Goal: Transaction & Acquisition: Purchase product/service

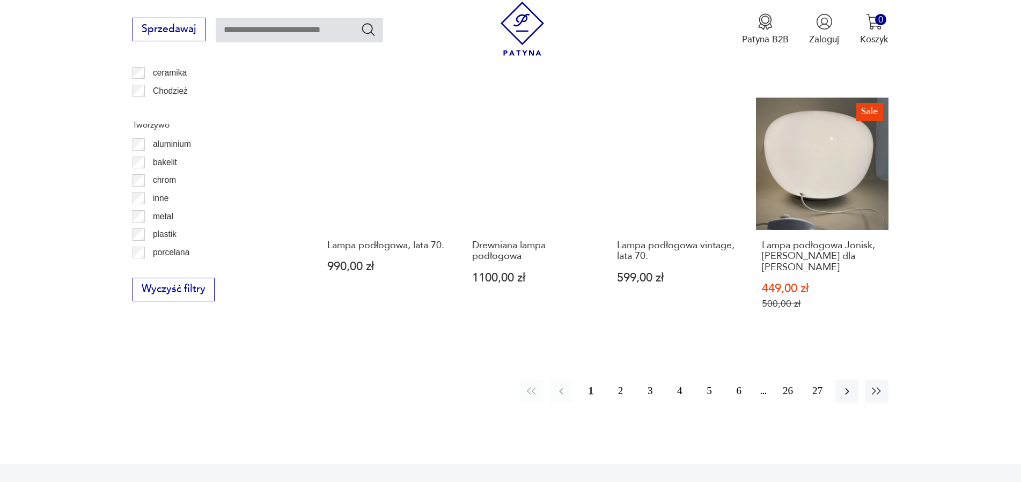
scroll to position [1313, 0]
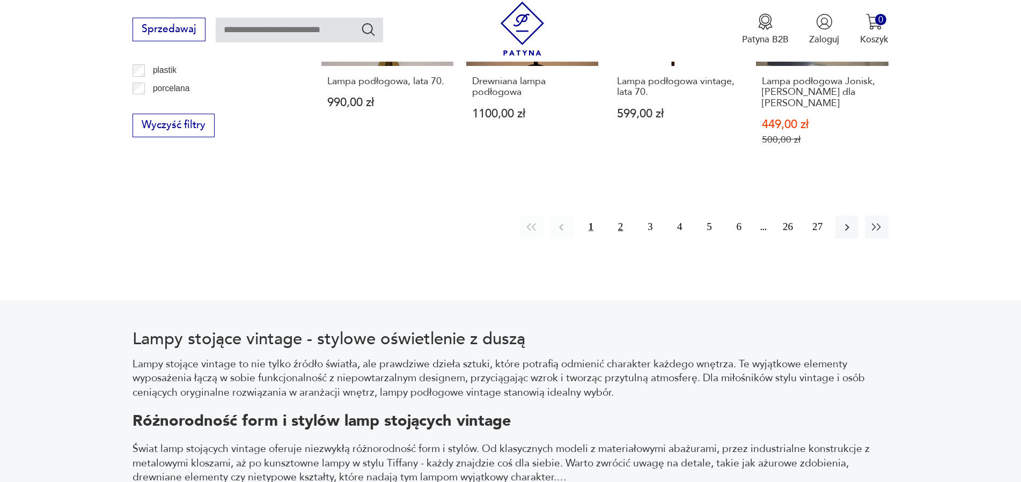
click at [619, 216] on button "2" at bounding box center [620, 227] width 23 height 23
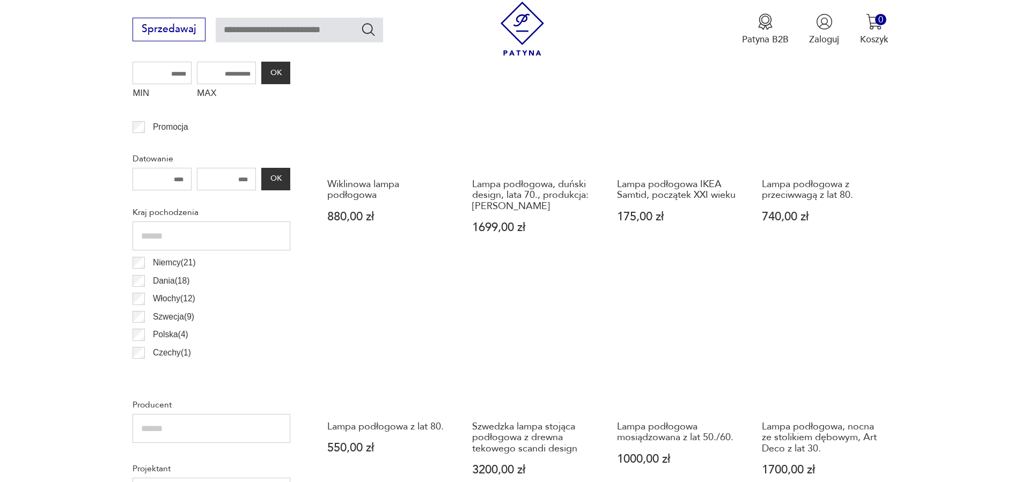
scroll to position [537, 0]
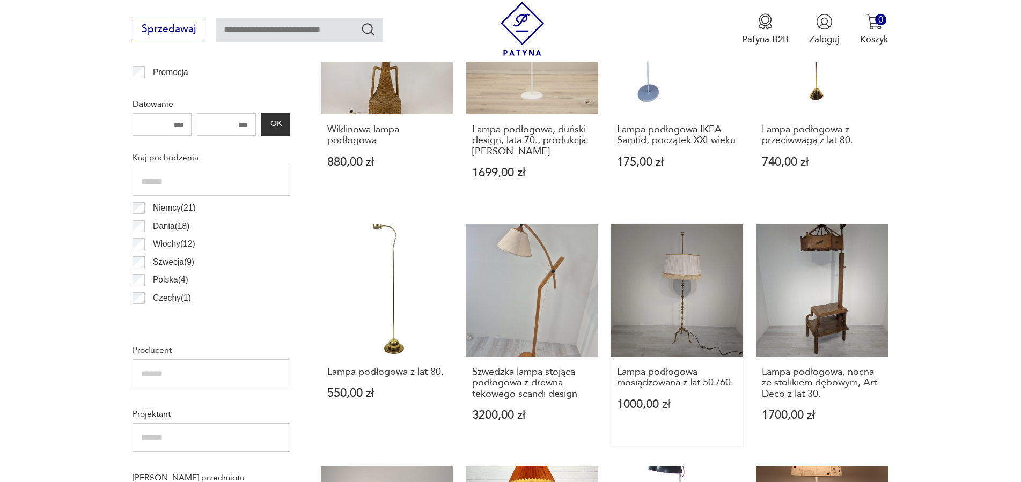
click at [692, 276] on link "Lampa podłogowa mosiądzowana z lat 50./60. 1000,00 zł" at bounding box center [677, 335] width 132 height 222
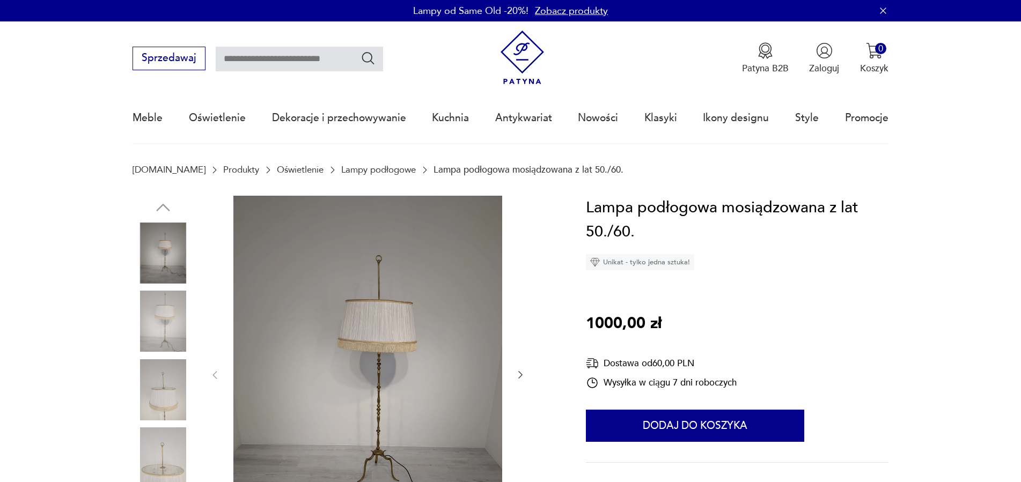
click at [519, 379] on icon "button" at bounding box center [520, 376] width 4 height 8
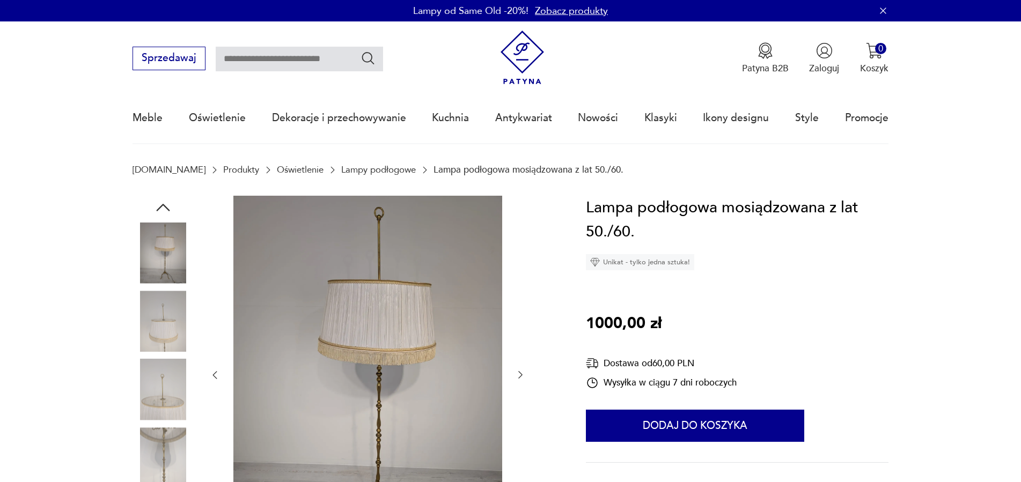
click at [519, 379] on icon "button" at bounding box center [520, 376] width 4 height 8
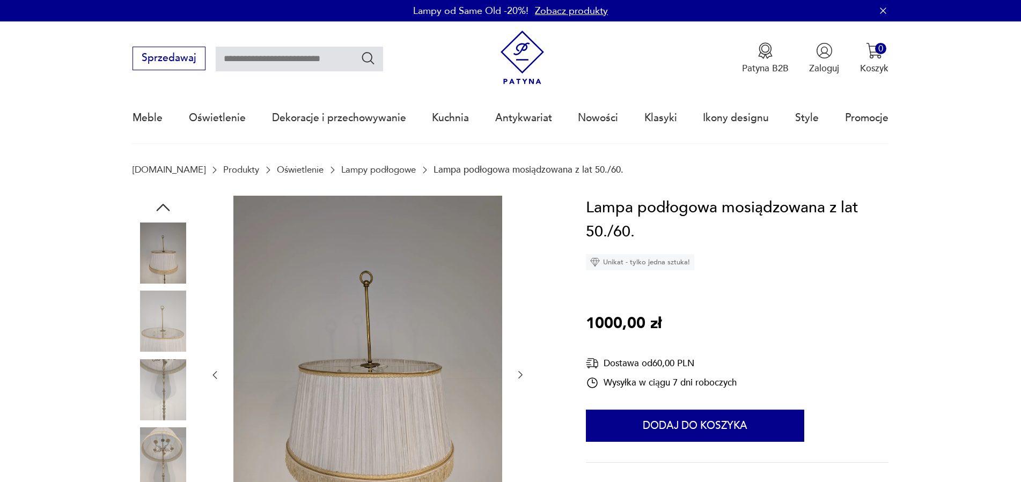
click at [519, 379] on icon "button" at bounding box center [520, 376] width 4 height 8
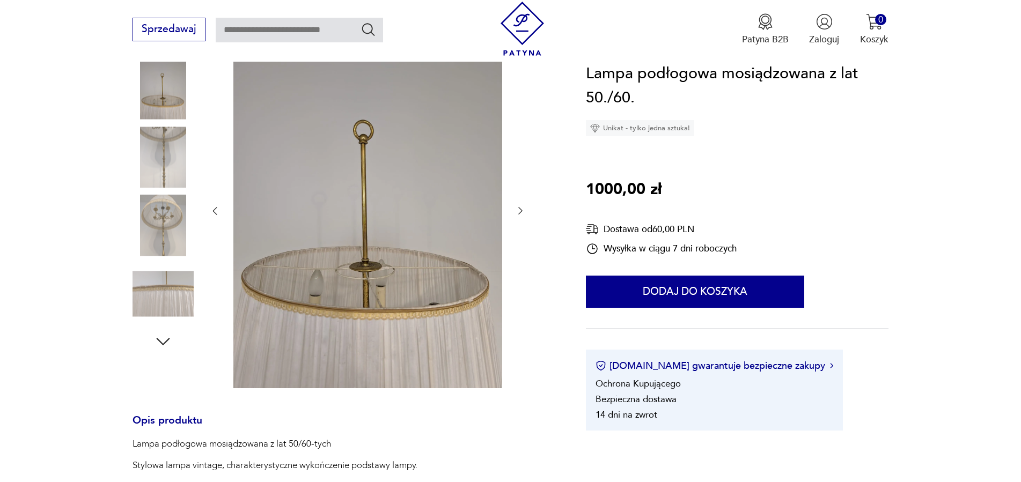
scroll to position [274, 0]
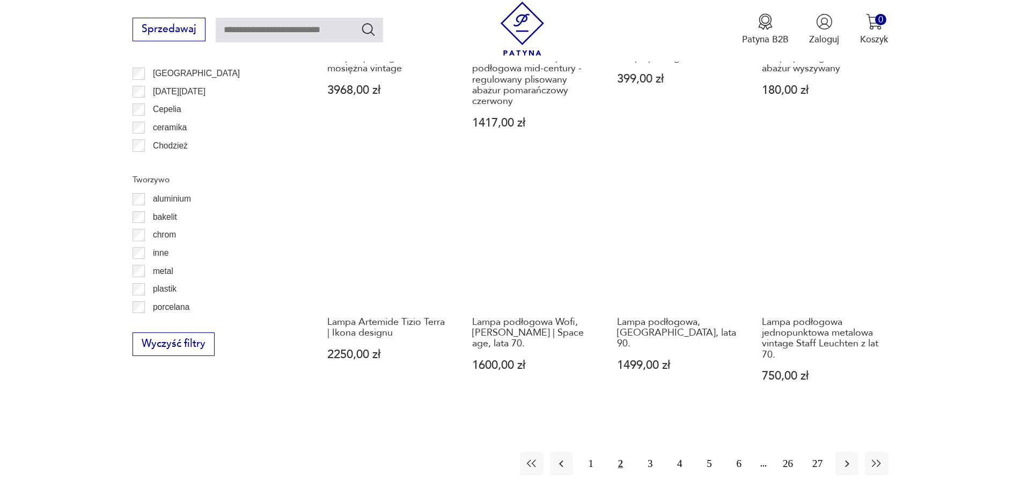
scroll to position [1203, 0]
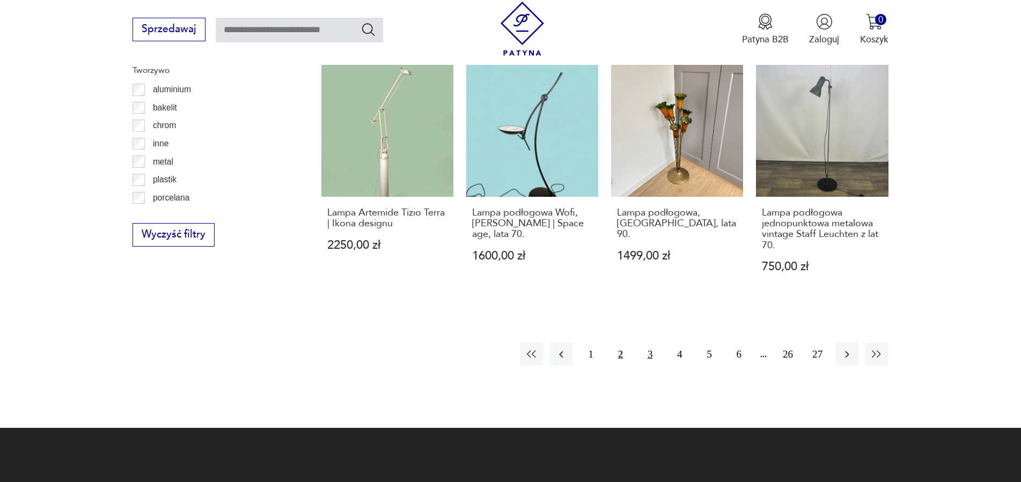
click at [652, 353] on button "3" at bounding box center [649, 354] width 23 height 23
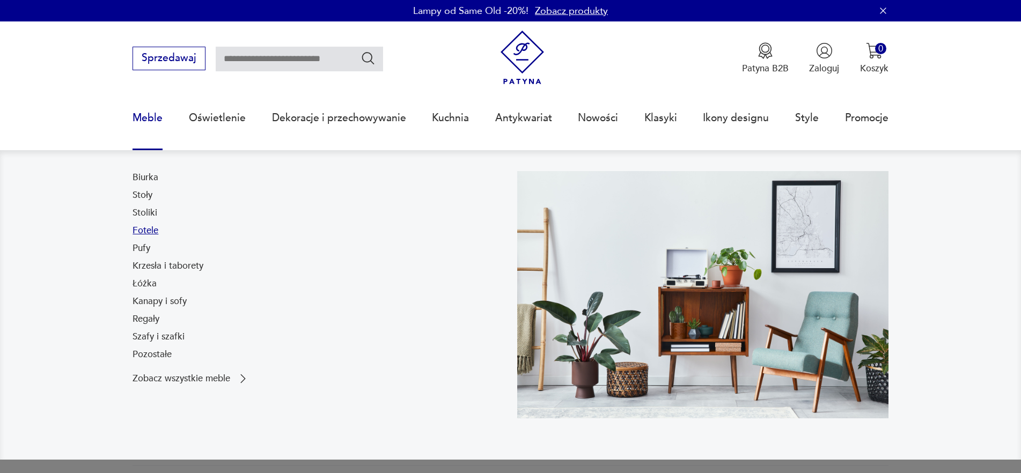
click at [143, 227] on link "Fotele" at bounding box center [145, 230] width 26 height 13
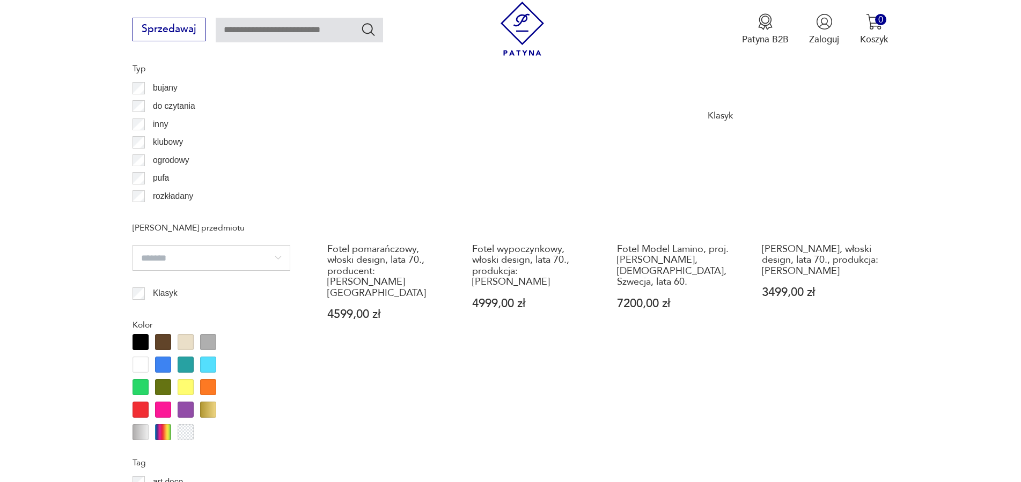
scroll to position [1203, 0]
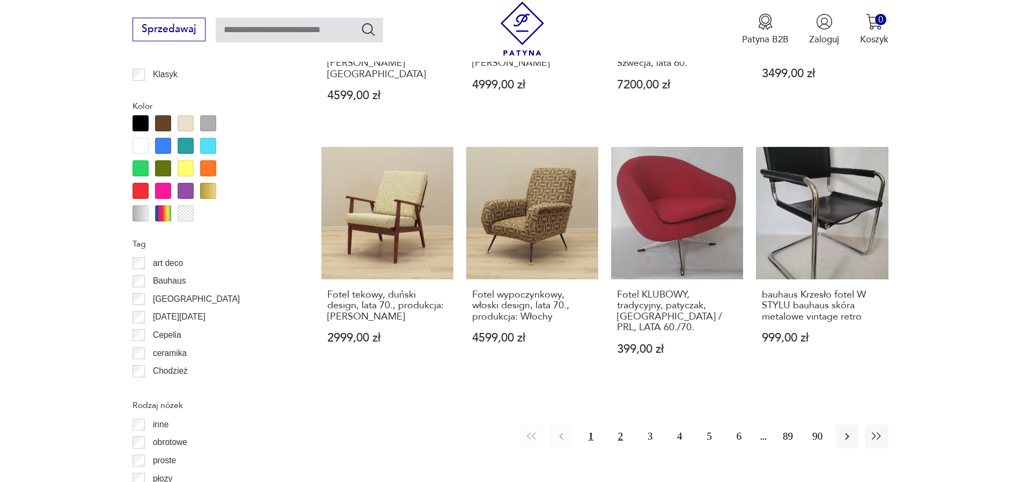
click at [622, 425] on button "2" at bounding box center [620, 436] width 23 height 23
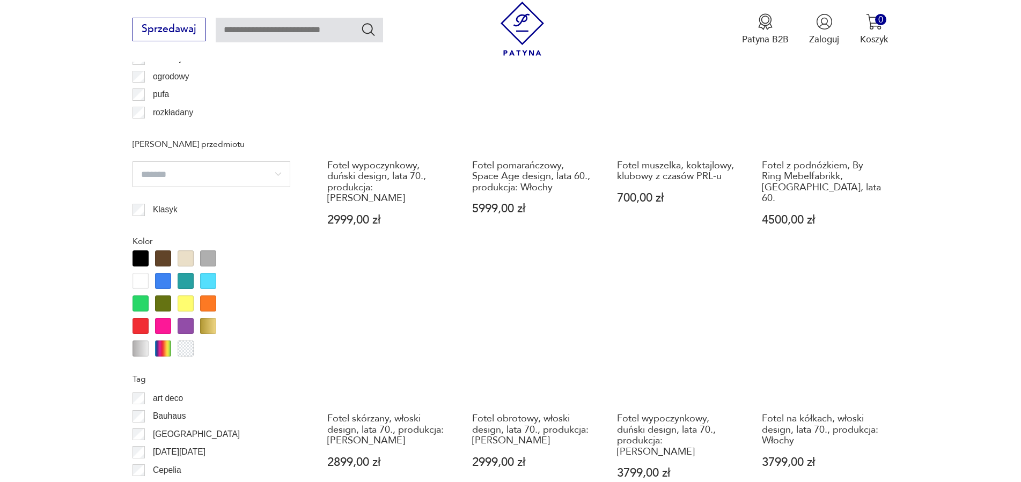
scroll to position [1232, 0]
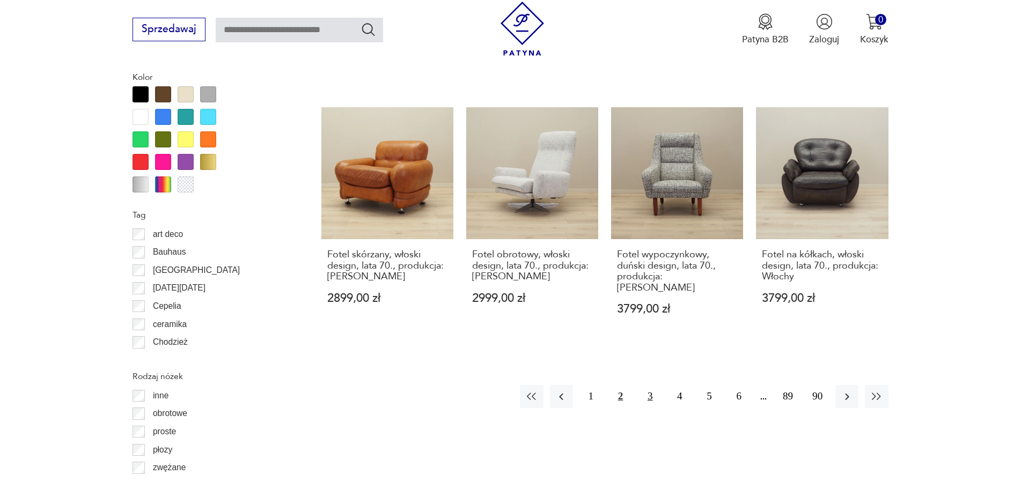
click at [646, 385] on button "3" at bounding box center [649, 396] width 23 height 23
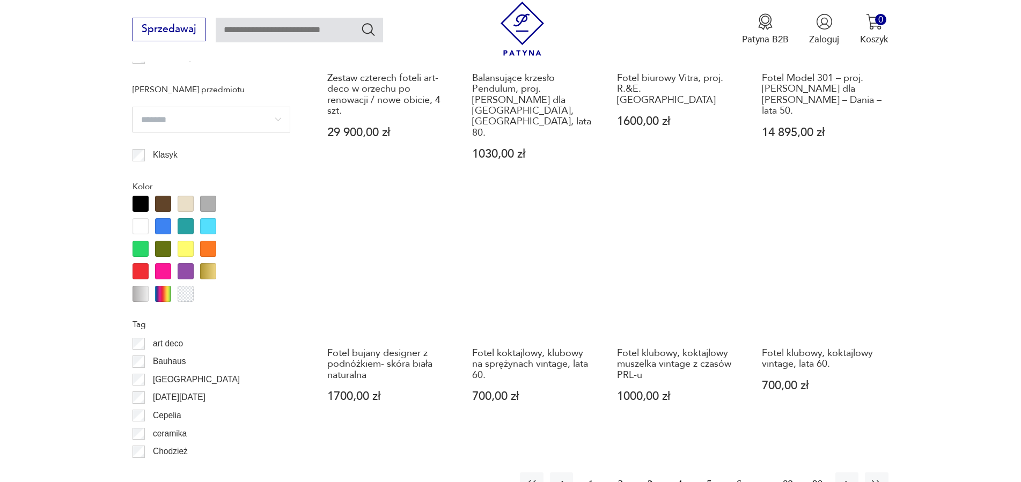
scroll to position [1342, 0]
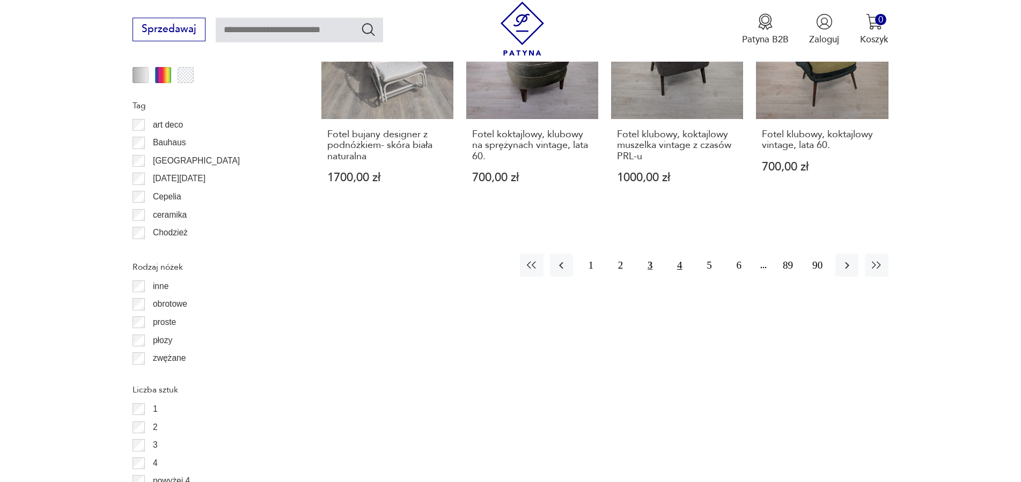
click at [683, 254] on button "4" at bounding box center [679, 265] width 23 height 23
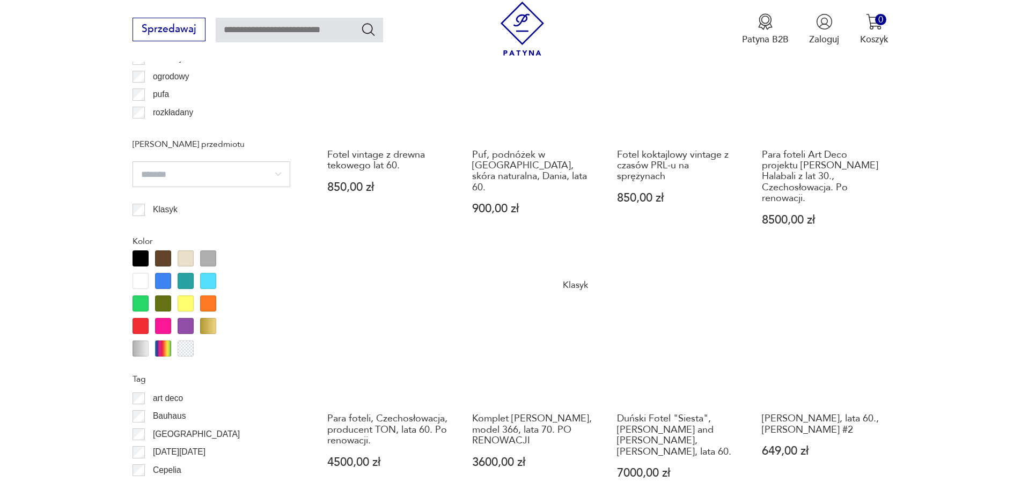
scroll to position [1232, 0]
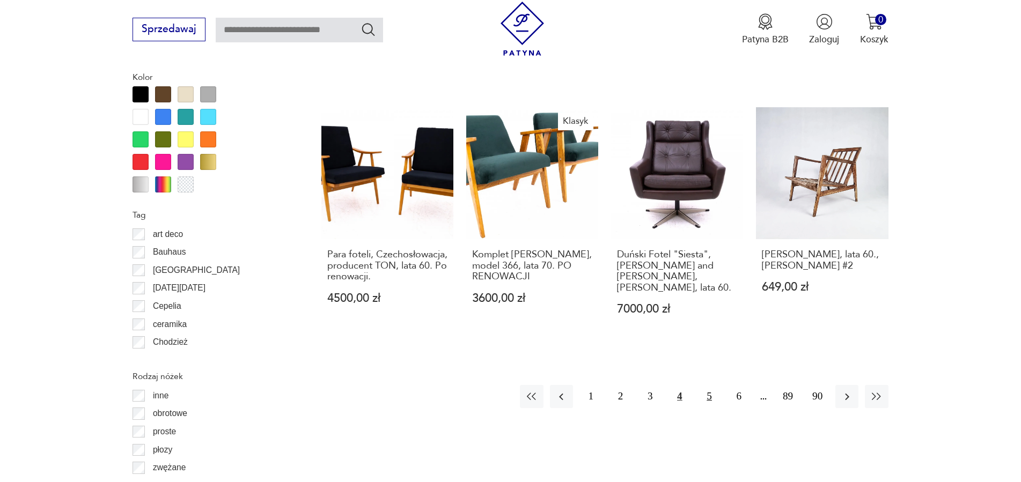
click at [706, 385] on button "5" at bounding box center [709, 396] width 23 height 23
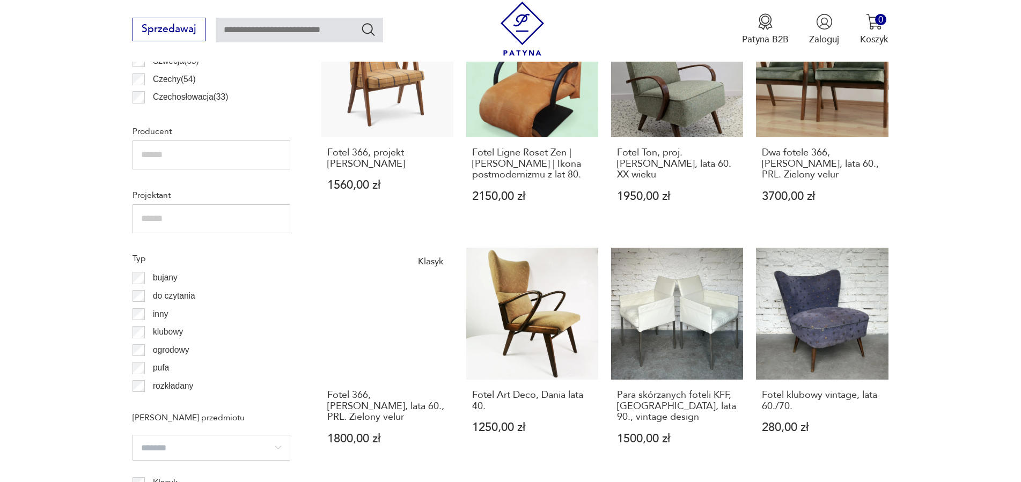
scroll to position [904, 0]
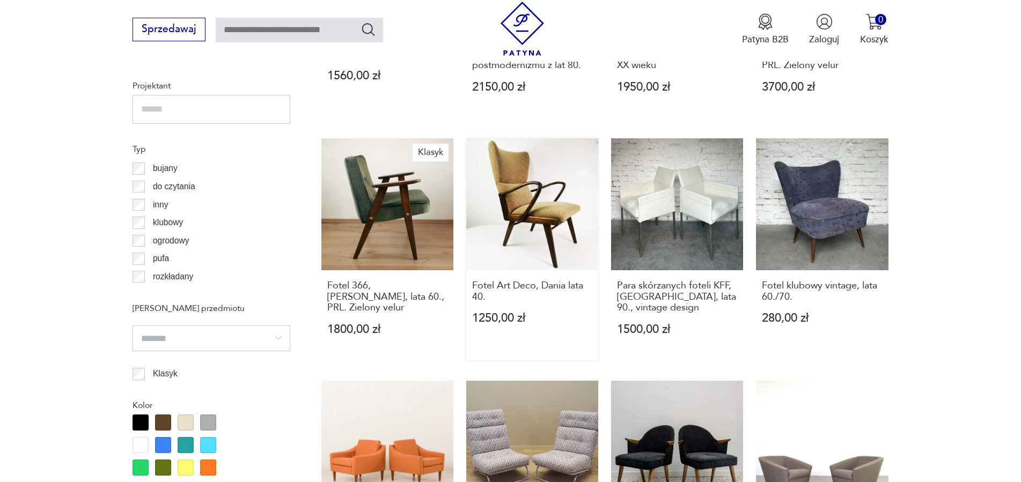
click at [527, 189] on link "Fotel Art Deco, Dania lata 40. 1250,00 zł" at bounding box center [532, 249] width 132 height 222
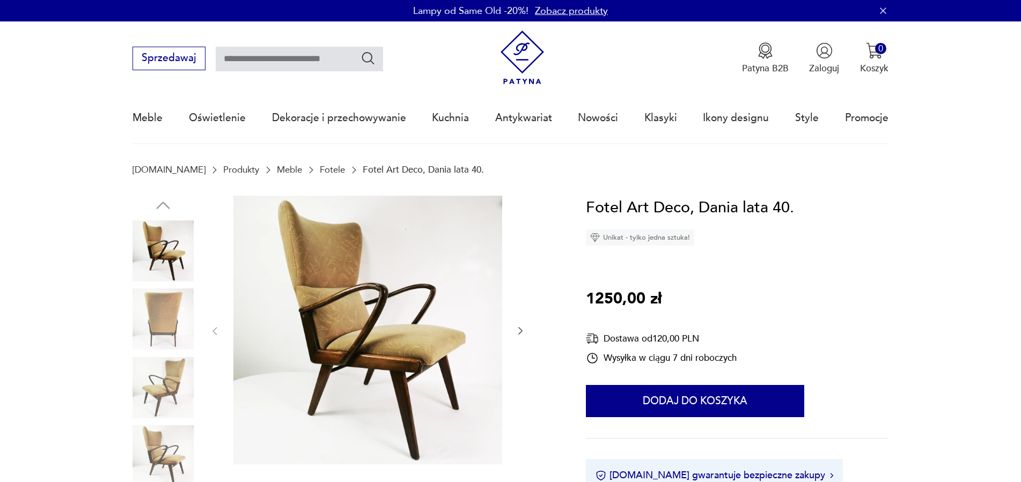
click at [519, 331] on icon "button" at bounding box center [520, 331] width 11 height 11
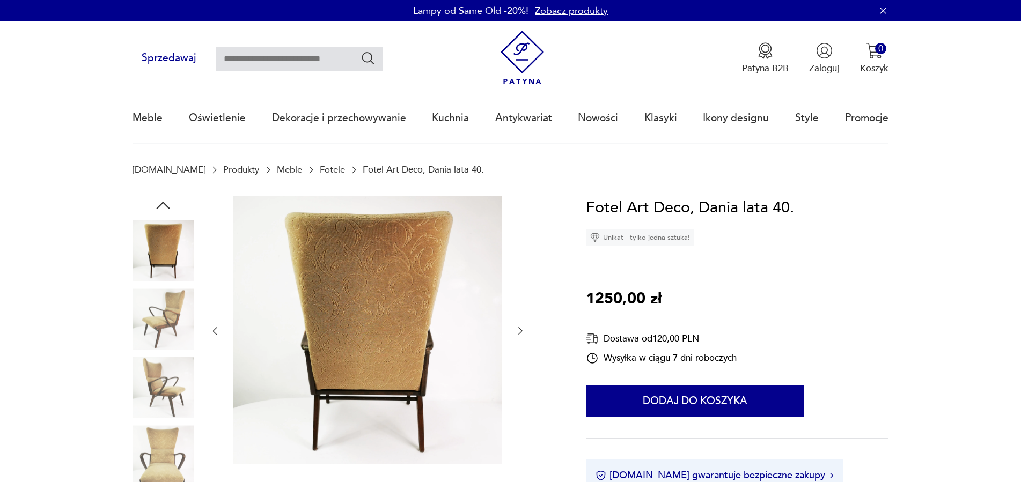
click at [519, 331] on icon "button" at bounding box center [520, 331] width 11 height 11
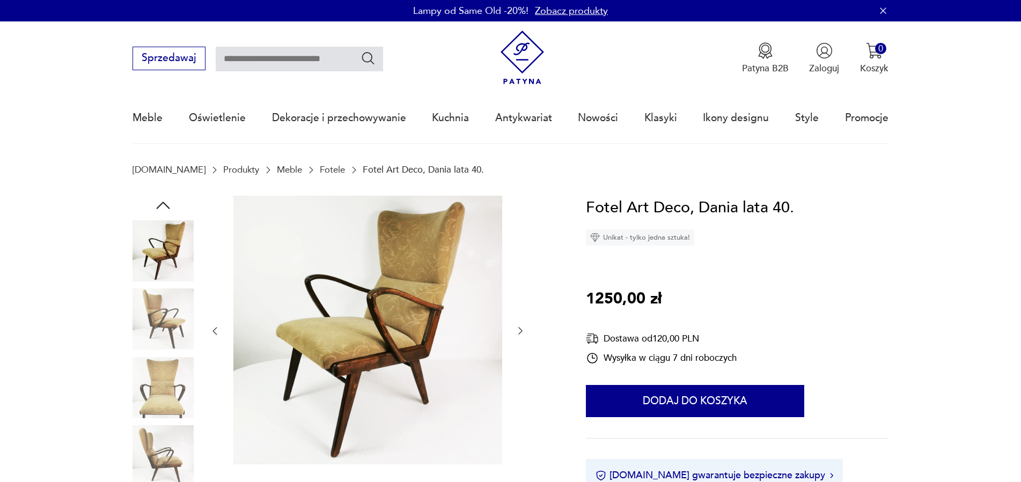
click at [519, 331] on icon "button" at bounding box center [520, 331] width 11 height 11
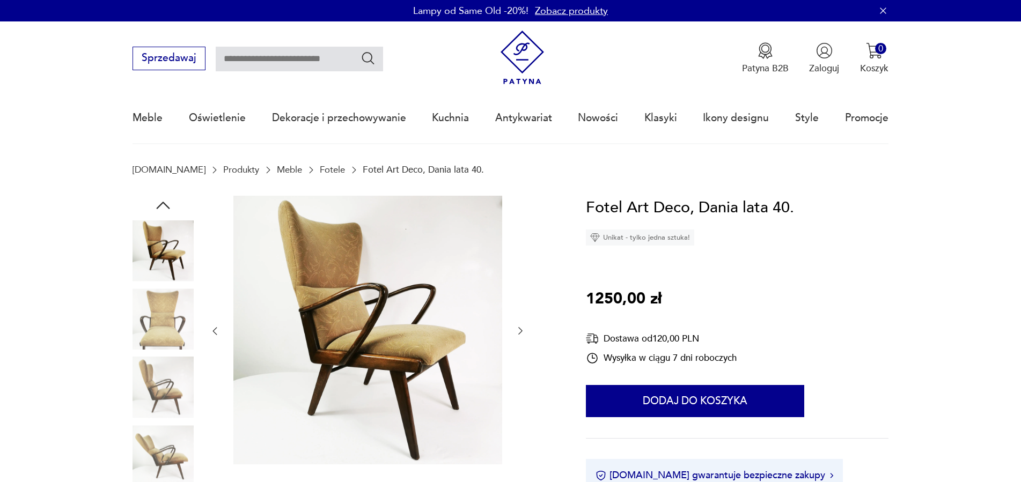
click at [519, 331] on icon "button" at bounding box center [520, 331] width 11 height 11
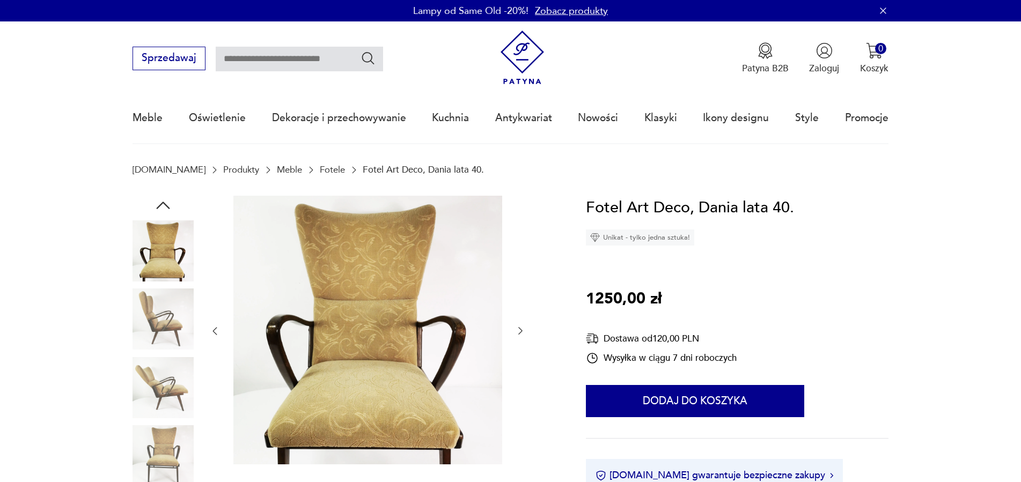
click at [519, 331] on icon "button" at bounding box center [520, 331] width 11 height 11
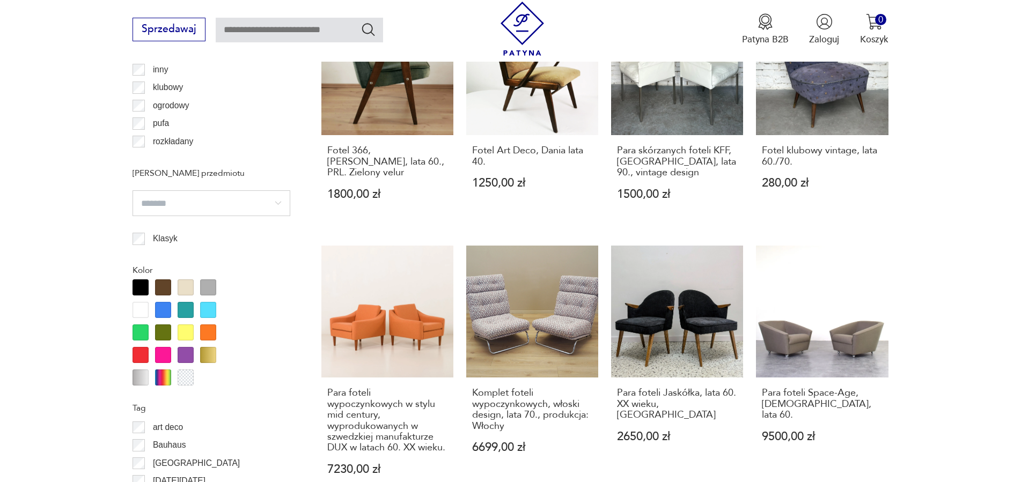
scroll to position [1258, 0]
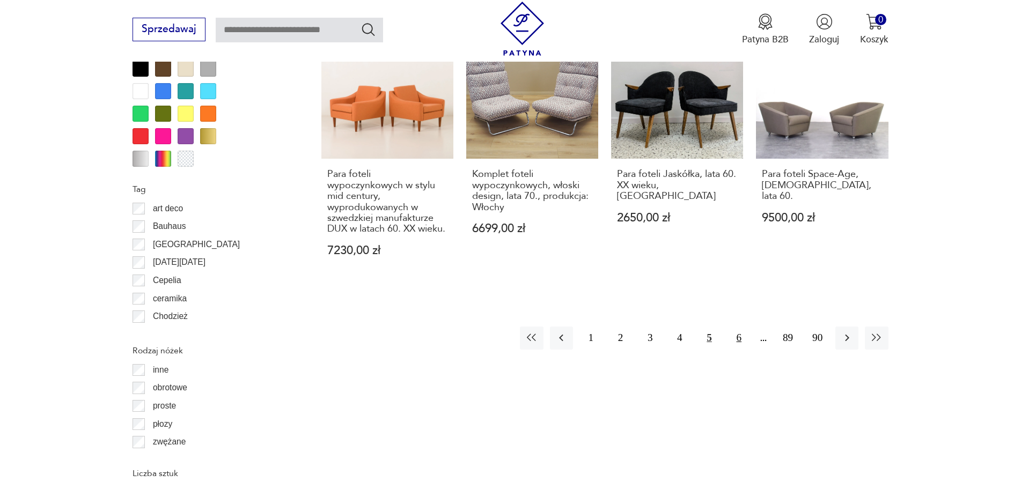
click at [735, 327] on button "6" at bounding box center [738, 338] width 23 height 23
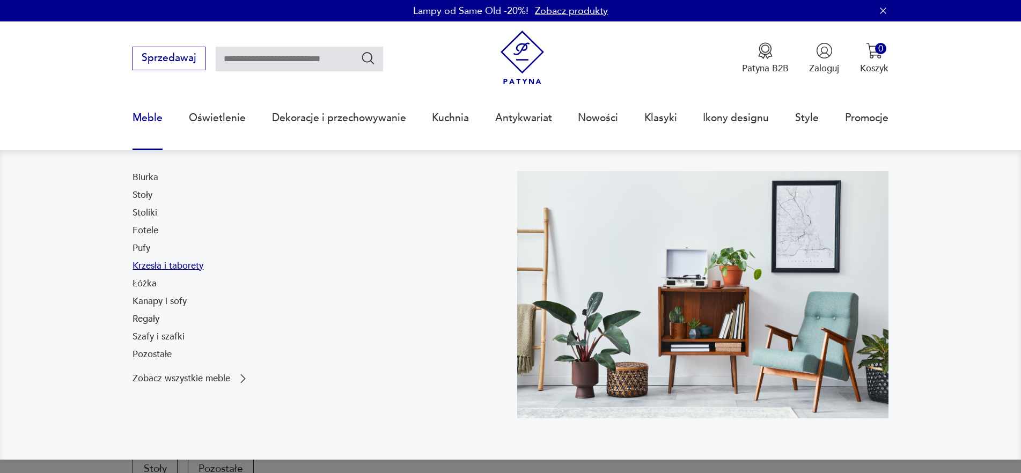
click at [173, 264] on link "Krzesła i taborety" at bounding box center [167, 266] width 71 height 13
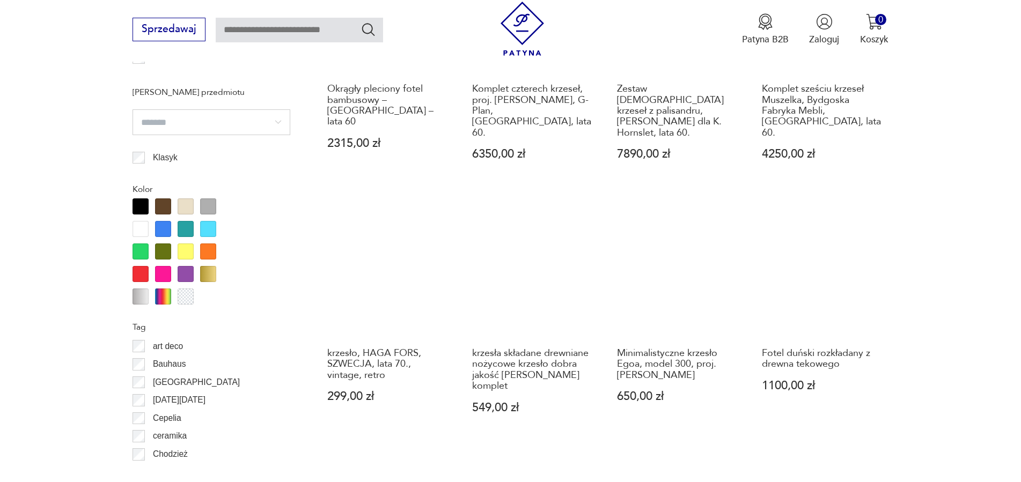
scroll to position [1232, 0]
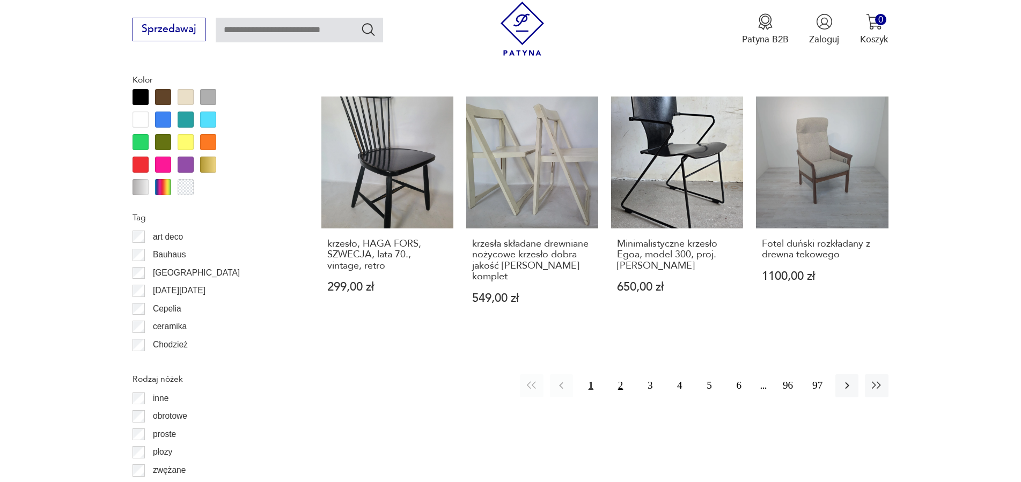
click at [619, 374] on button "2" at bounding box center [620, 385] width 23 height 23
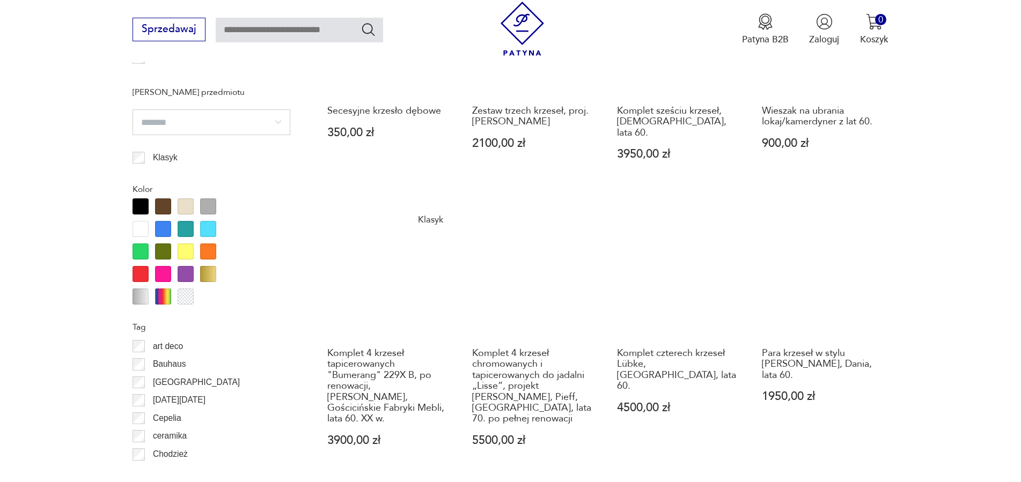
scroll to position [1232, 0]
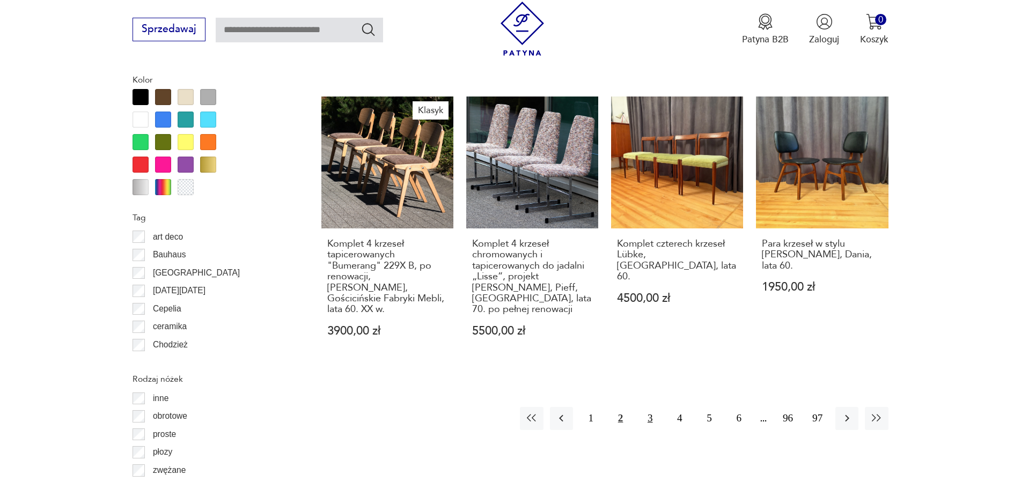
click at [654, 407] on button "3" at bounding box center [649, 418] width 23 height 23
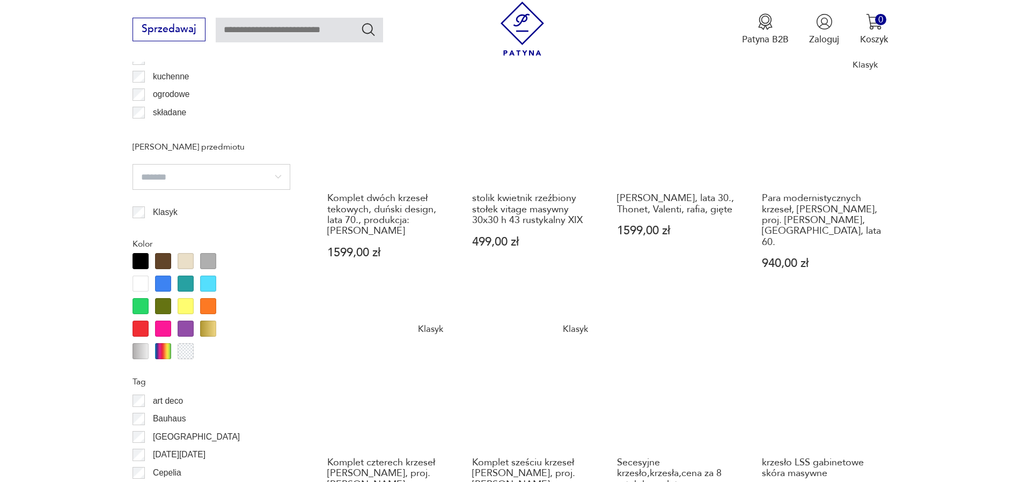
scroll to position [1232, 0]
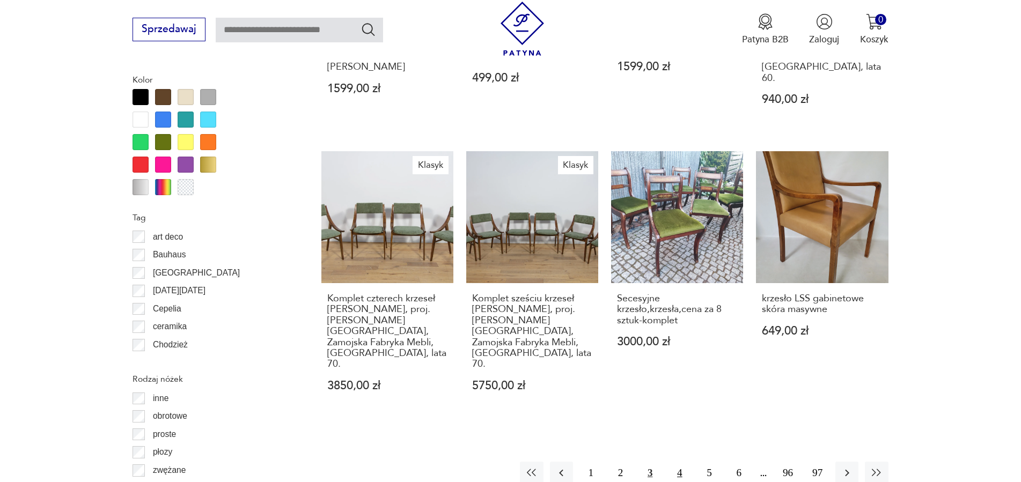
click at [680, 462] on button "4" at bounding box center [679, 473] width 23 height 23
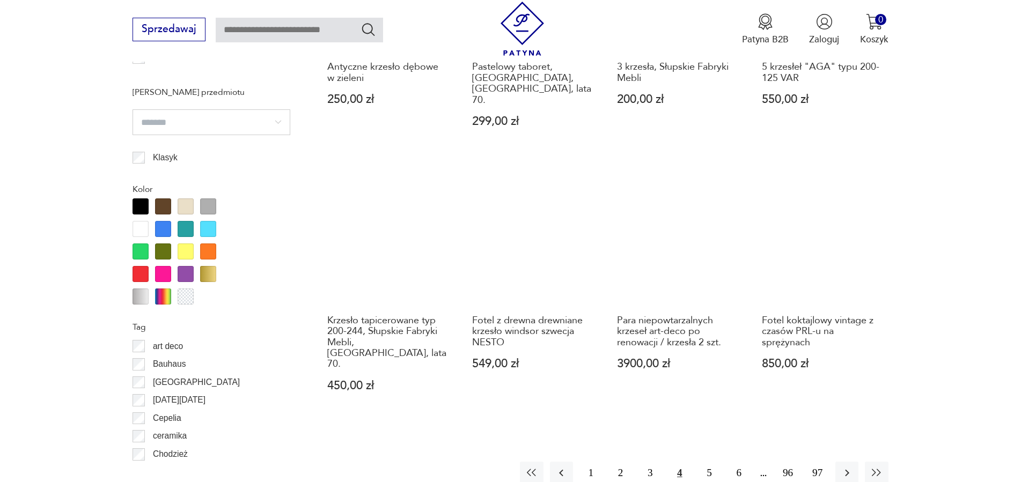
scroll to position [1232, 0]
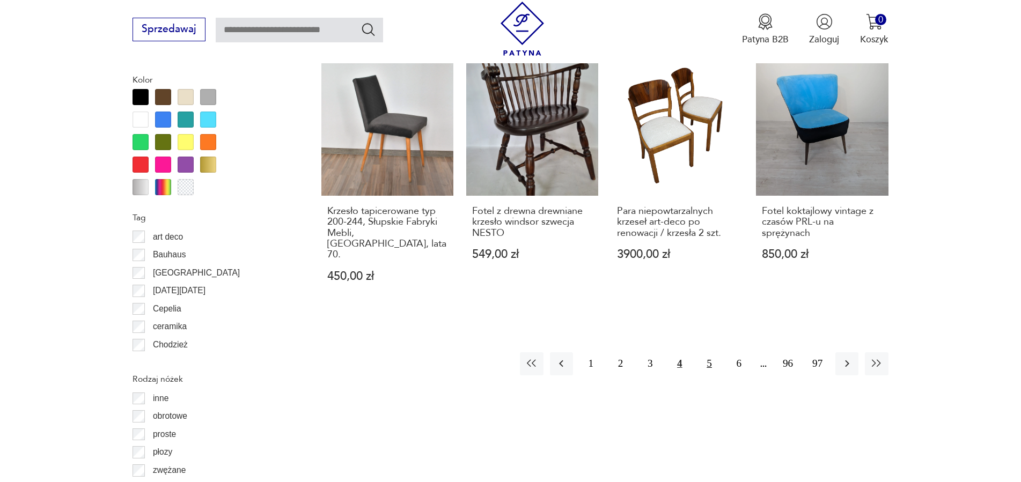
click at [711, 352] on button "5" at bounding box center [709, 363] width 23 height 23
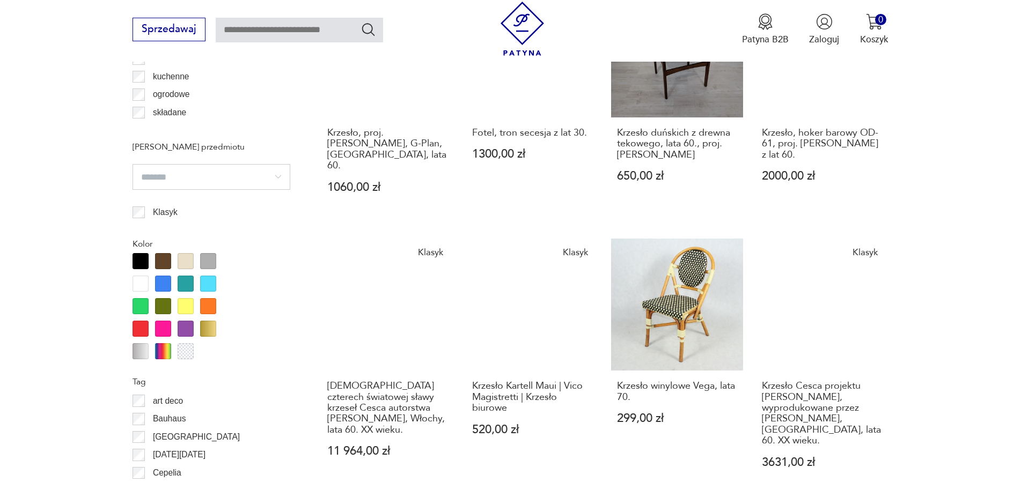
scroll to position [1287, 0]
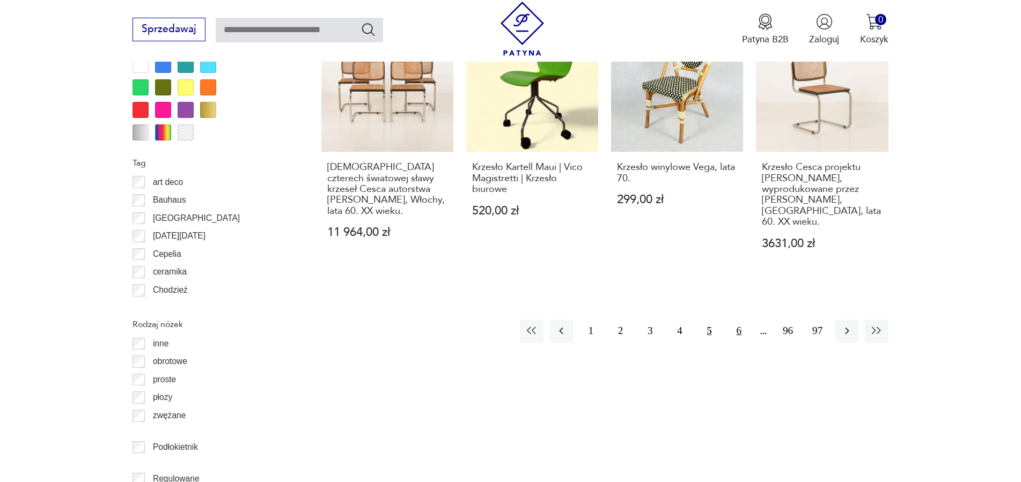
click at [738, 320] on button "6" at bounding box center [738, 331] width 23 height 23
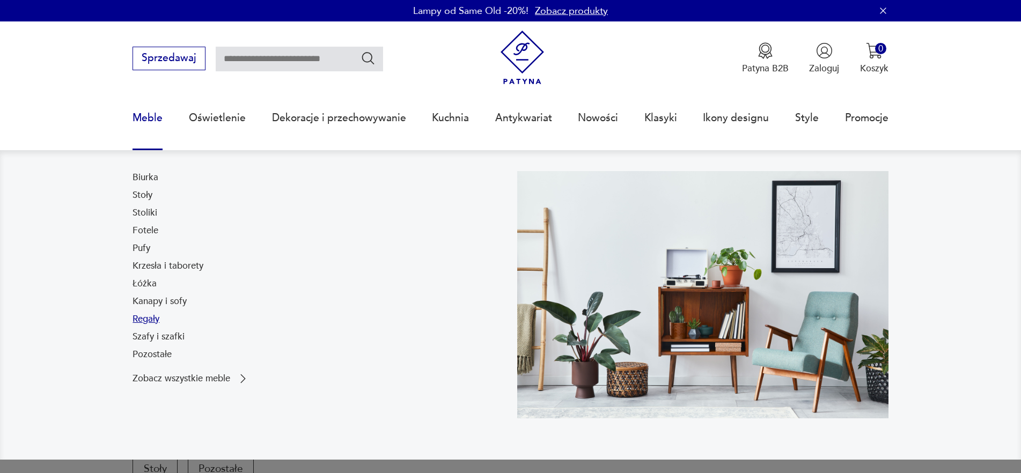
click at [143, 319] on link "Regały" at bounding box center [145, 319] width 27 height 13
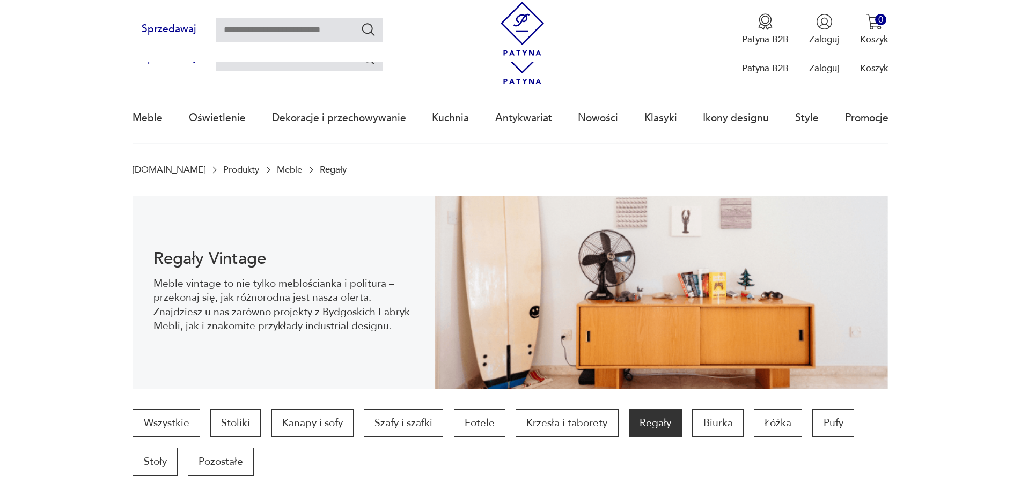
scroll to position [357, 0]
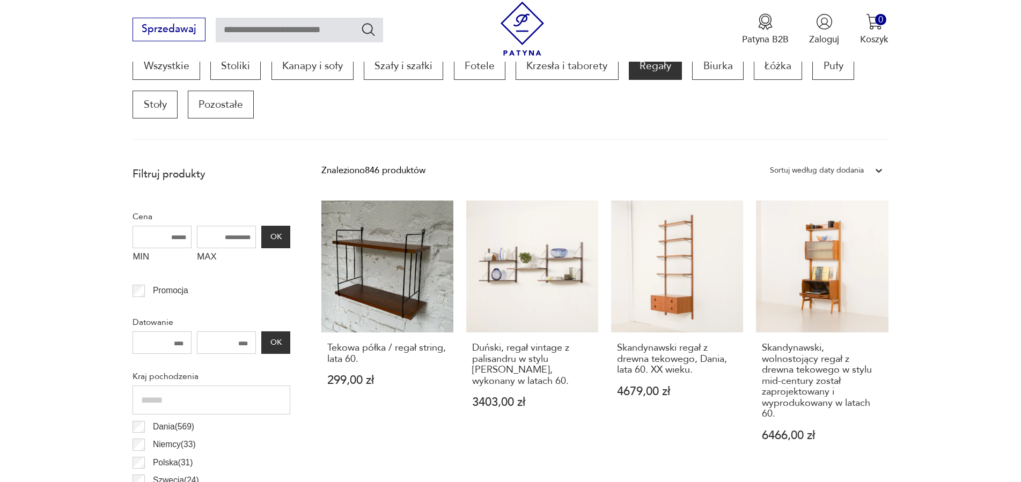
drag, startPoint x: 216, startPoint y: 238, endPoint x: 196, endPoint y: 234, distance: 19.7
click at [197, 234] on input "MAX" at bounding box center [226, 237] width 59 height 23
click at [219, 239] on input "MAX" at bounding box center [226, 237] width 59 height 23
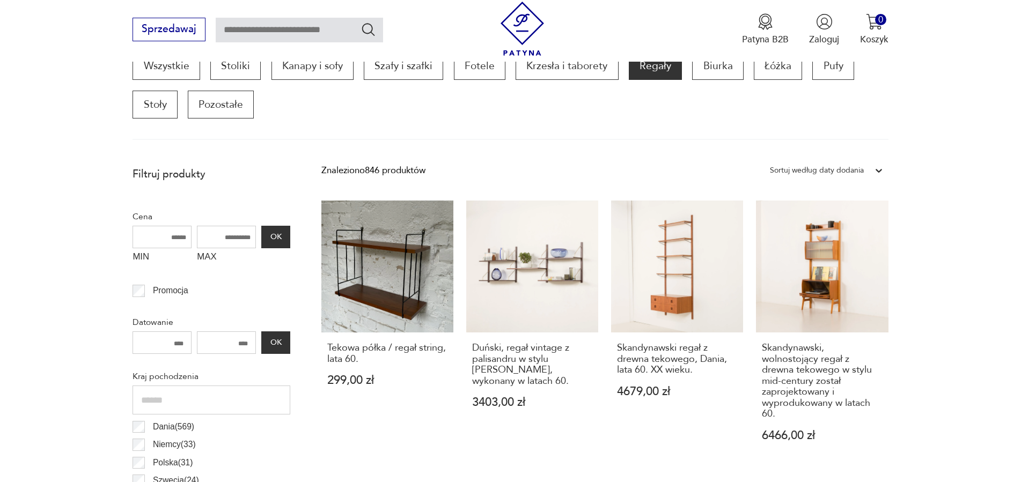
click at [219, 239] on input "MAX" at bounding box center [226, 237] width 59 height 23
drag, startPoint x: 239, startPoint y: 239, endPoint x: 160, endPoint y: 244, distance: 79.0
click at [197, 245] on input "MAX" at bounding box center [226, 237] width 59 height 23
drag, startPoint x: 199, startPoint y: 237, endPoint x: 245, endPoint y: 244, distance: 45.6
click at [245, 244] on input "MAX" at bounding box center [226, 237] width 59 height 23
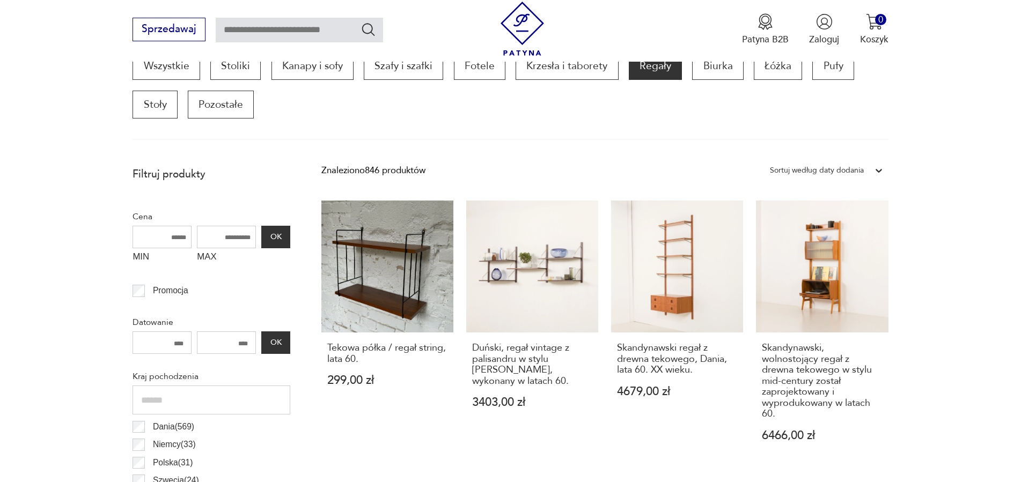
click at [245, 240] on input "MAX" at bounding box center [226, 237] width 59 height 23
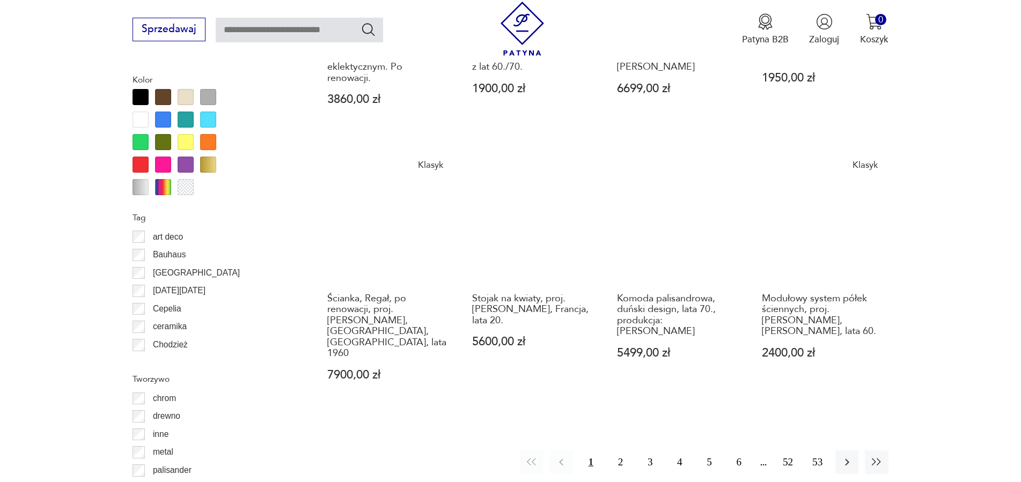
scroll to position [1396, 0]
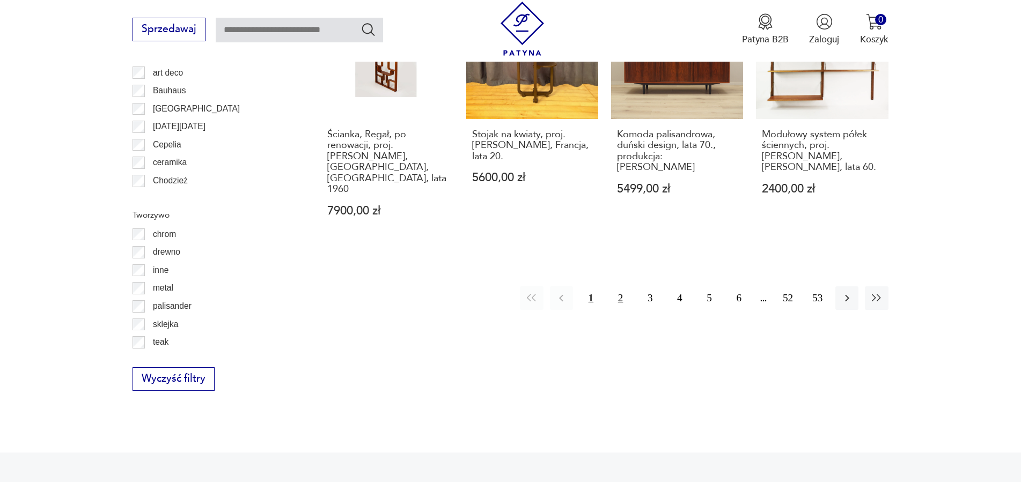
click at [620, 286] on button "2" at bounding box center [620, 297] width 23 height 23
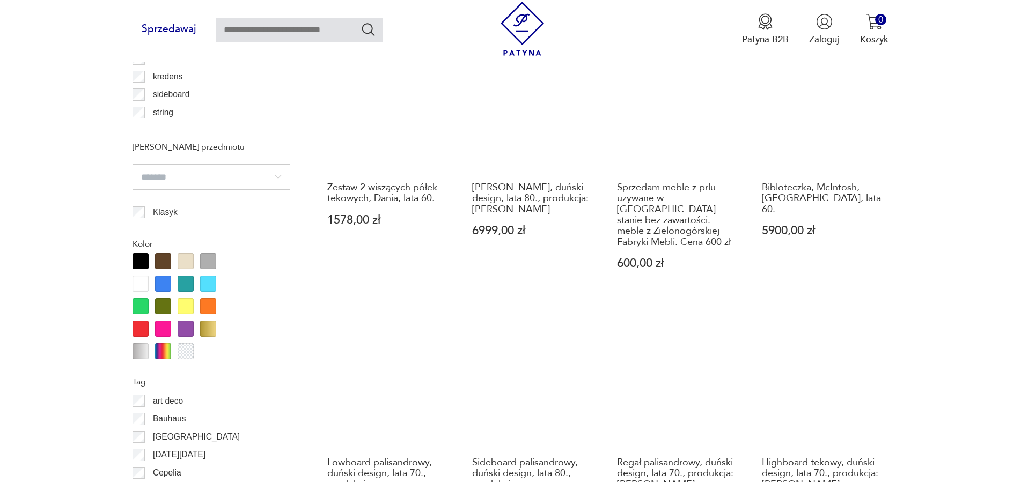
scroll to position [1232, 0]
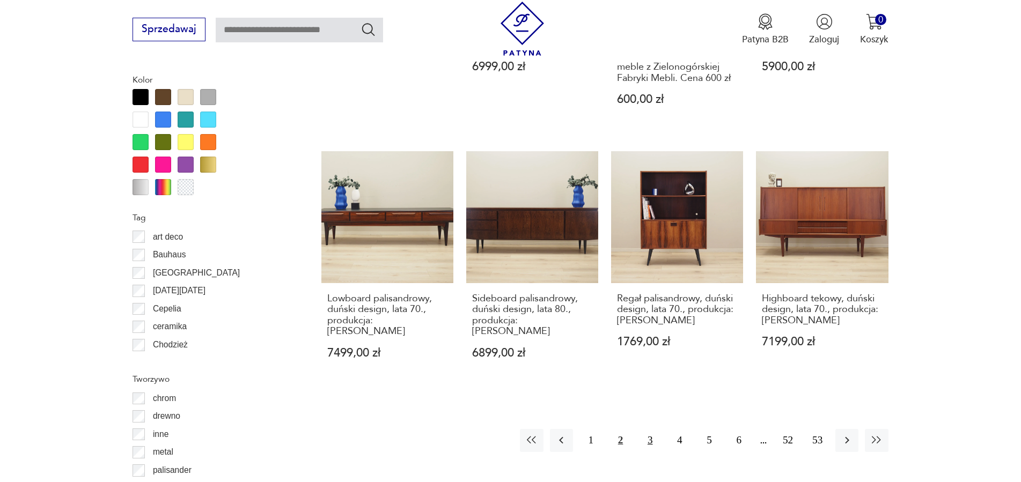
click at [647, 429] on button "3" at bounding box center [649, 440] width 23 height 23
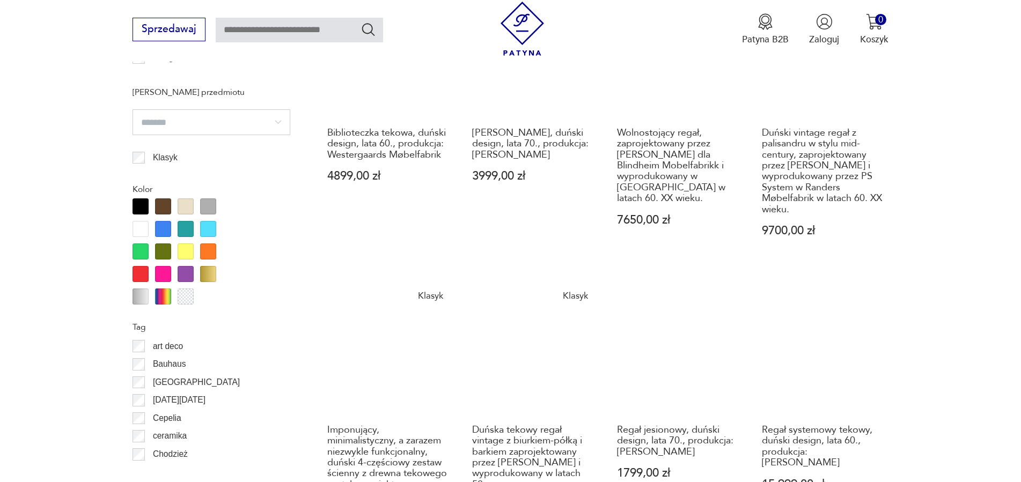
scroll to position [1232, 0]
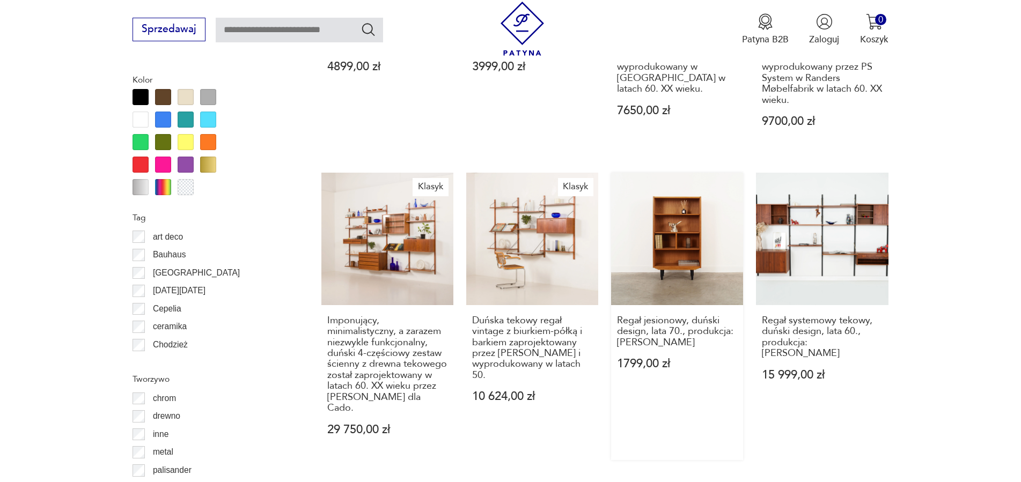
click at [676, 196] on link "Regał jesionowy, duński design, lata 70., produkcja: [PERSON_NAME] 1799,00 zł" at bounding box center [677, 316] width 132 height 287
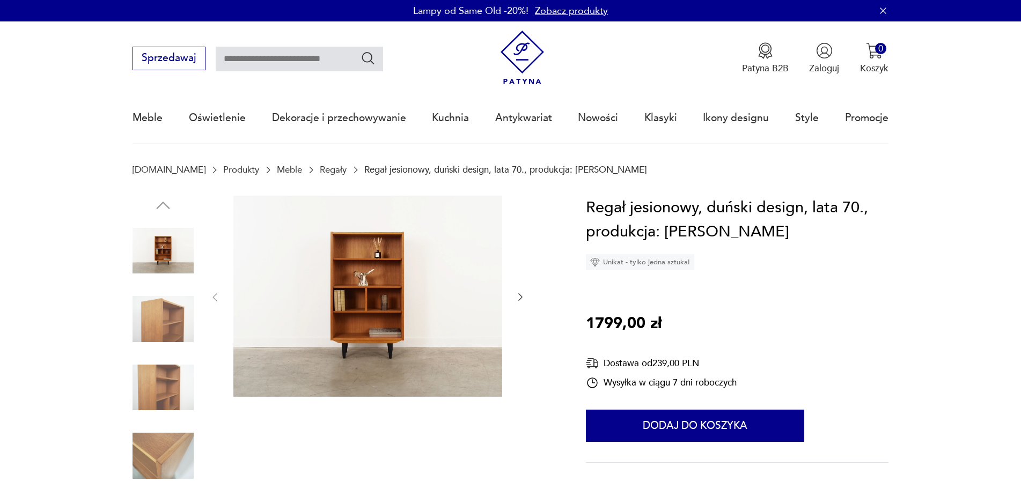
click at [522, 295] on icon "button" at bounding box center [520, 297] width 11 height 11
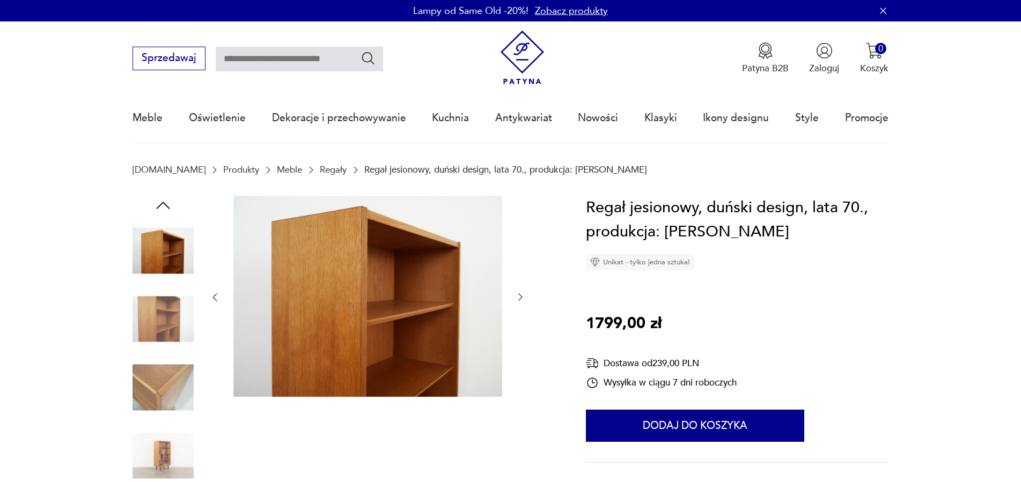
click at [522, 295] on icon "button" at bounding box center [520, 297] width 11 height 11
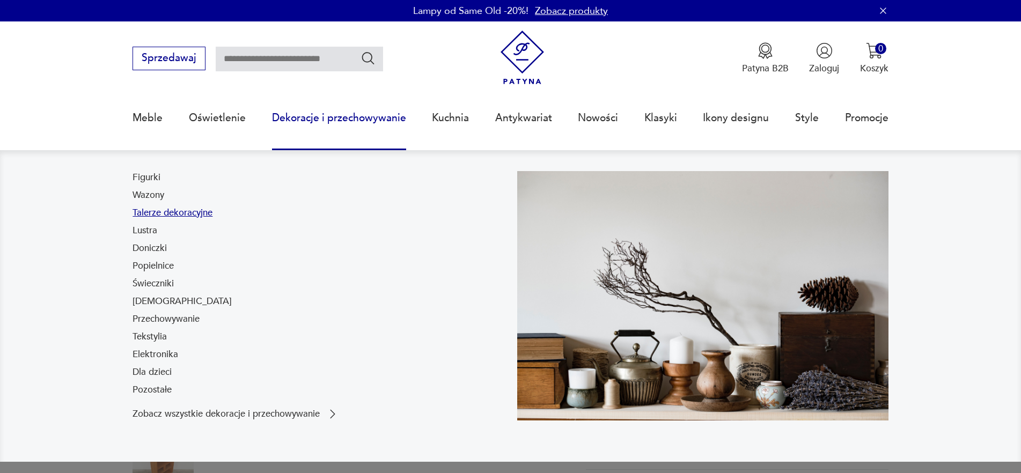
click at [154, 209] on link "Talerze dekoracyjne" at bounding box center [172, 212] width 80 height 13
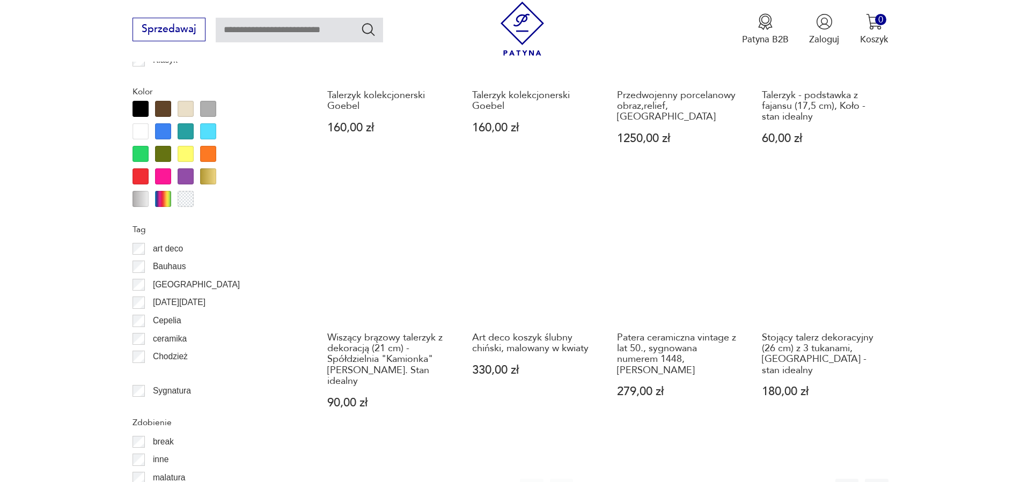
scroll to position [1292, 0]
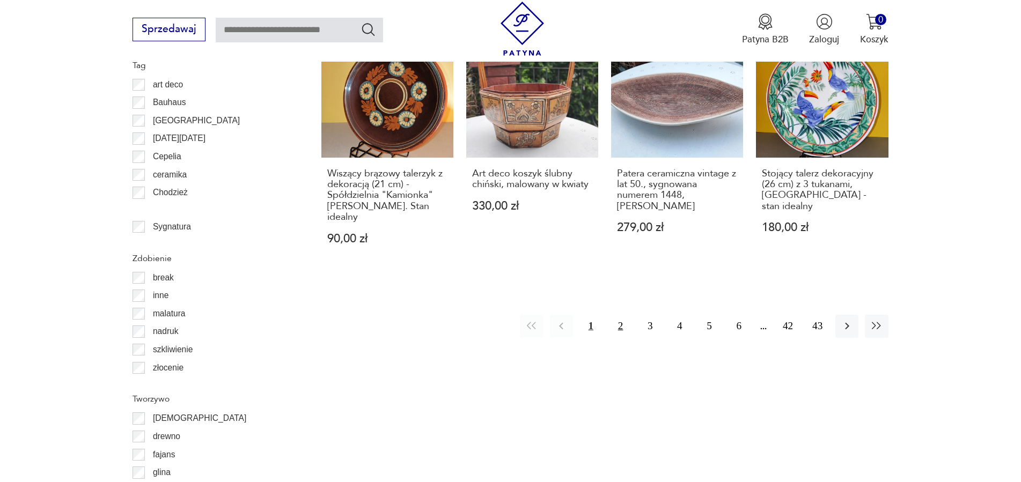
click at [620, 315] on button "2" at bounding box center [620, 326] width 23 height 23
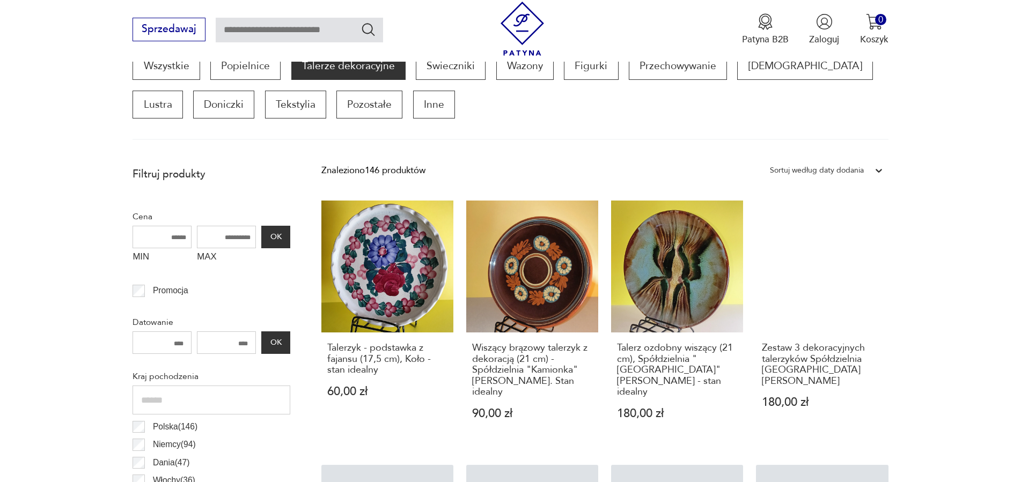
scroll to position [412, 0]
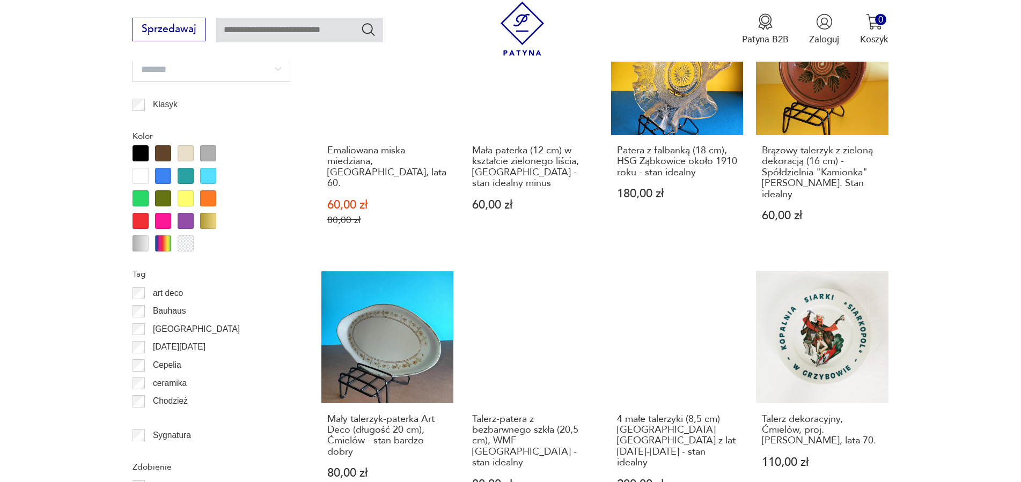
scroll to position [1247, 0]
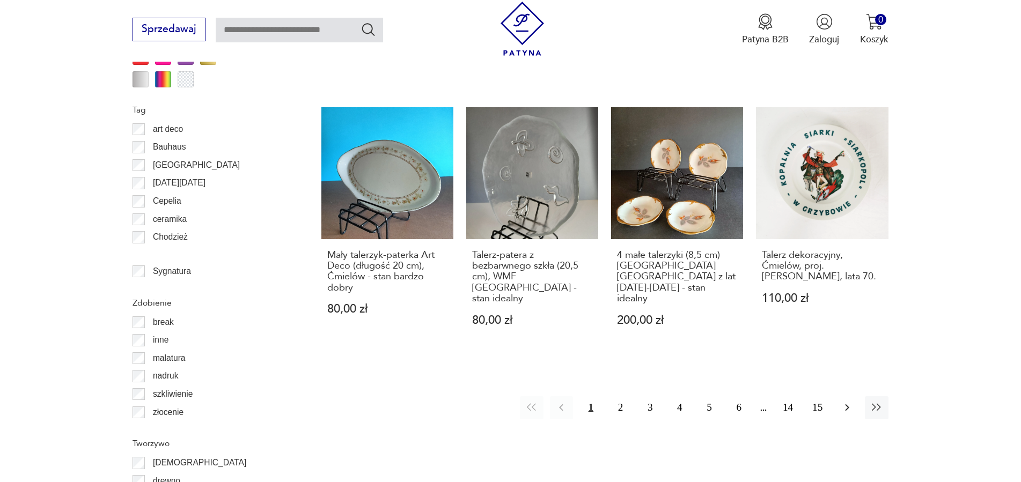
click at [846, 404] on icon "button" at bounding box center [847, 407] width 4 height 7
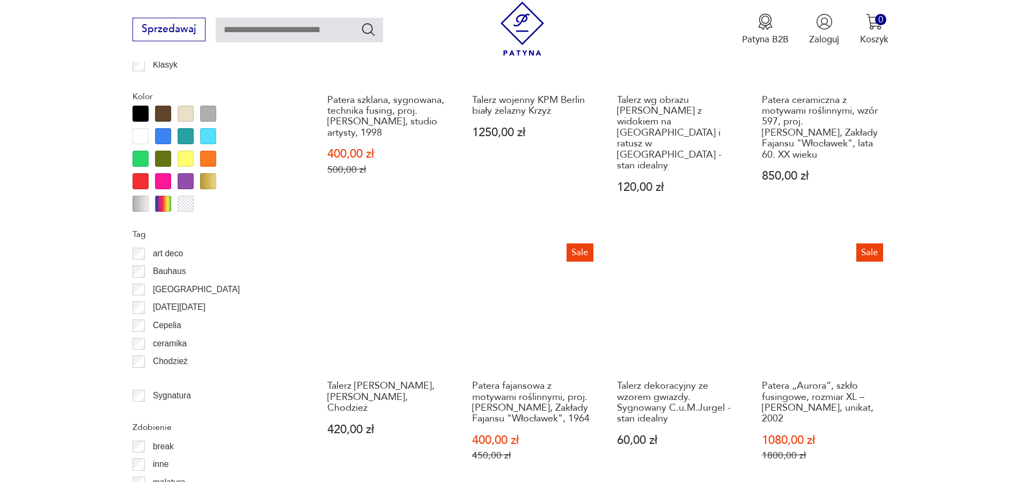
scroll to position [1287, 0]
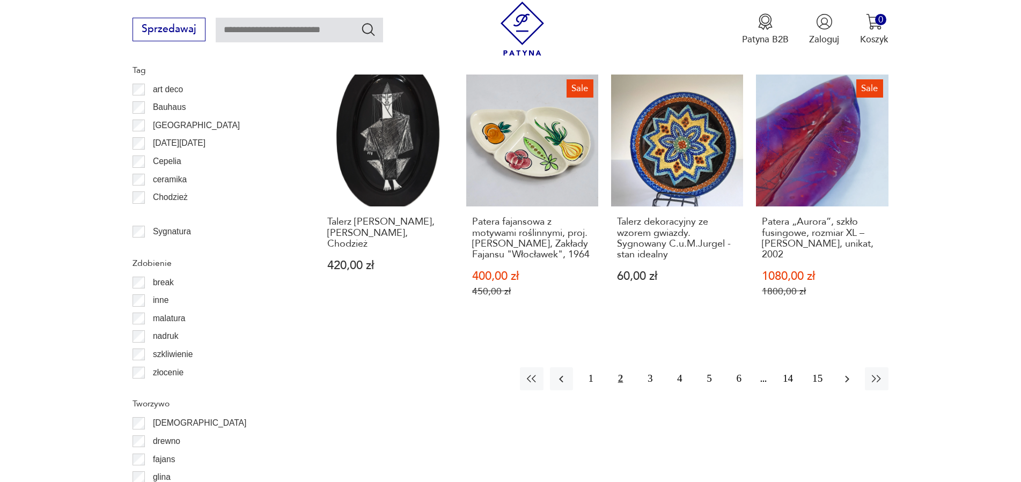
click at [849, 373] on icon "button" at bounding box center [846, 379] width 13 height 13
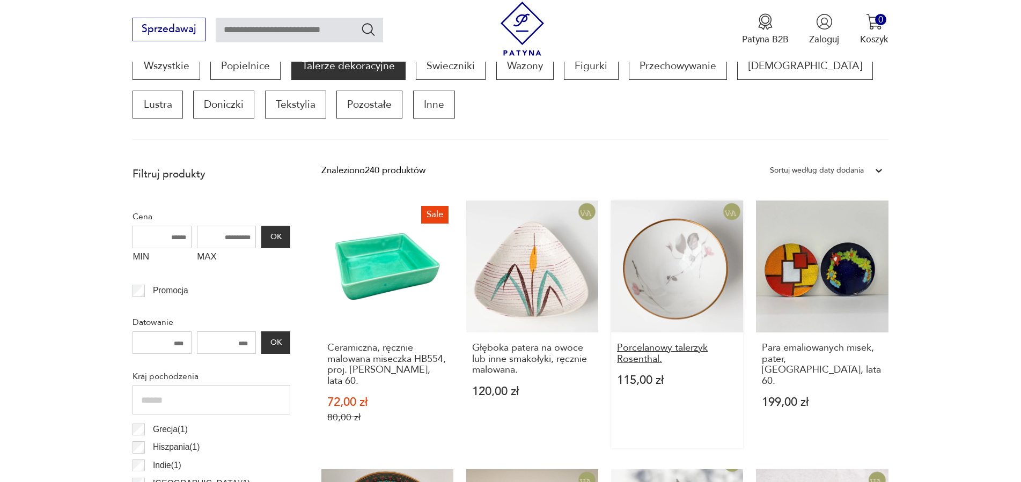
click at [657, 354] on h3 "Porcelanowy talerzyk Rosenthal." at bounding box center [677, 354] width 121 height 22
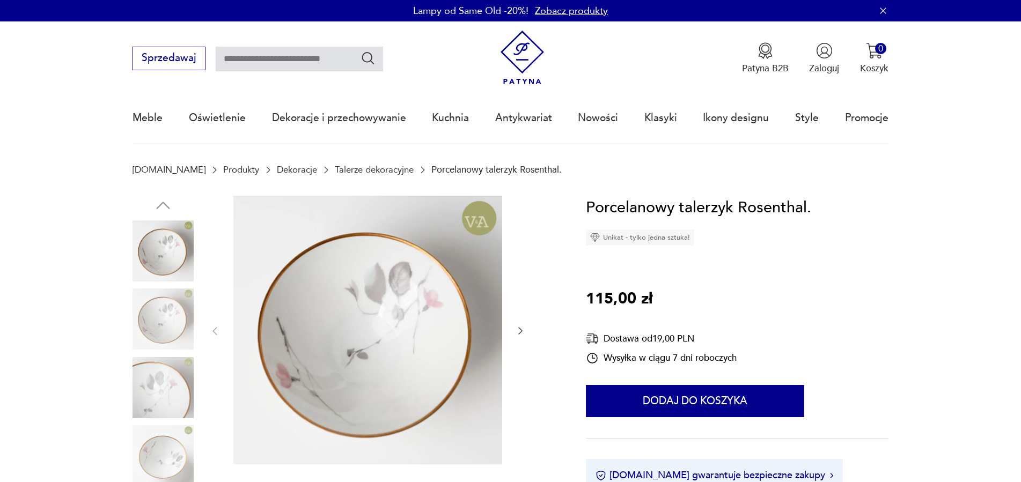
click at [519, 329] on icon "button" at bounding box center [520, 331] width 11 height 11
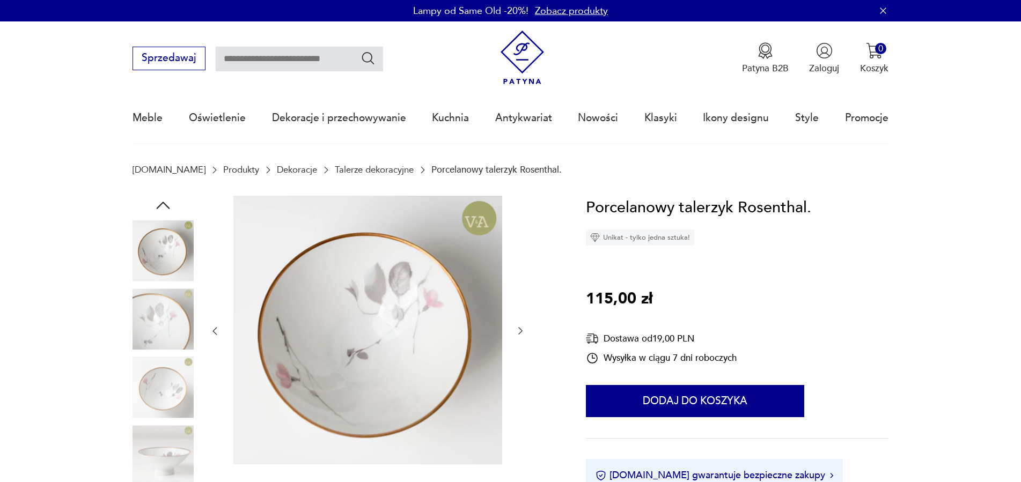
click at [519, 329] on icon "button" at bounding box center [520, 331] width 11 height 11
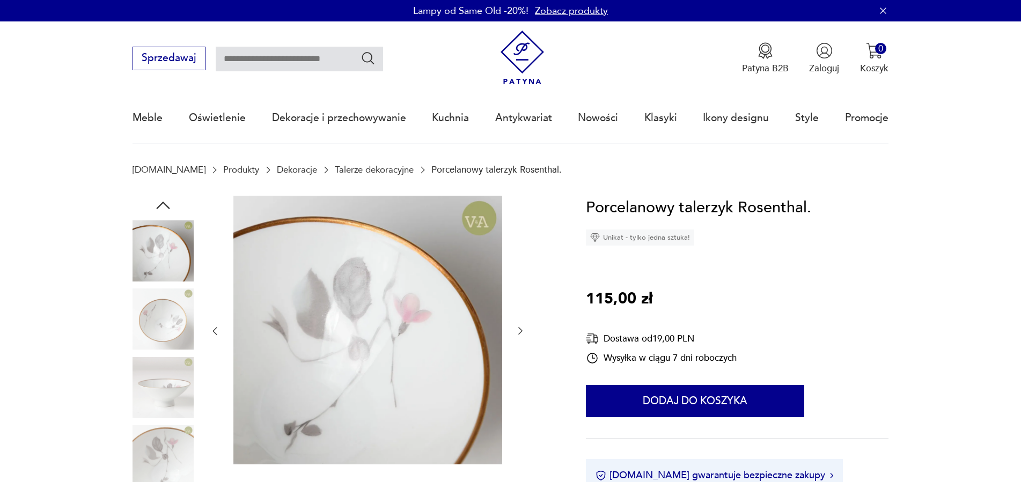
click at [519, 329] on icon "button" at bounding box center [520, 331] width 11 height 11
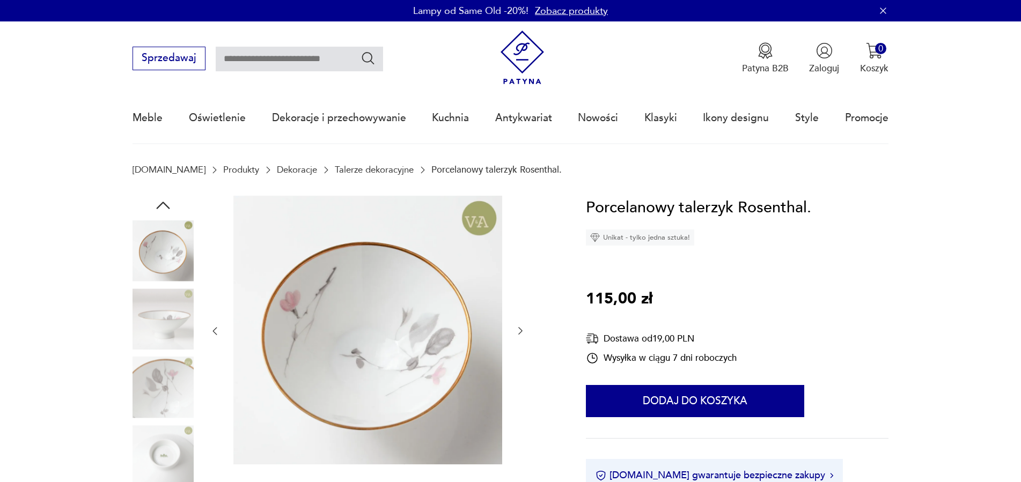
click at [519, 329] on icon "button" at bounding box center [520, 331] width 11 height 11
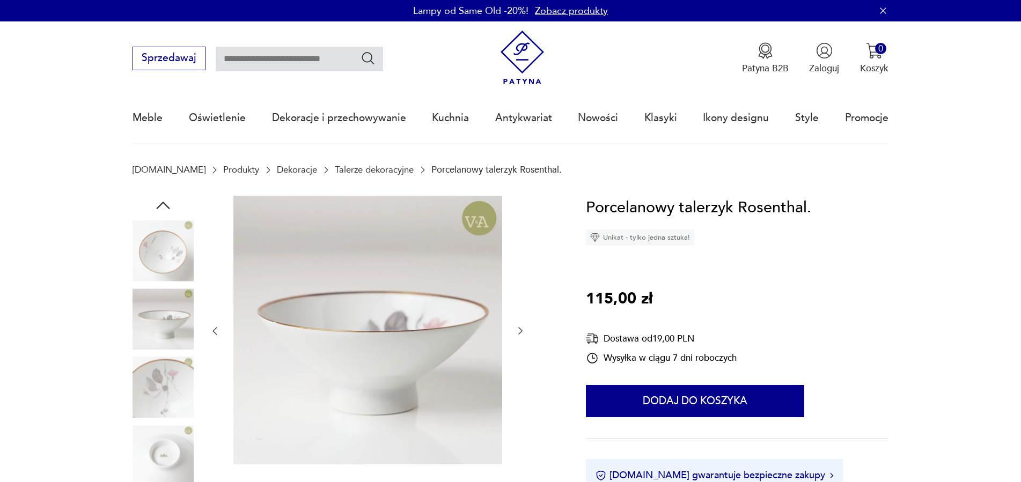
click at [519, 329] on icon "button" at bounding box center [520, 331] width 11 height 11
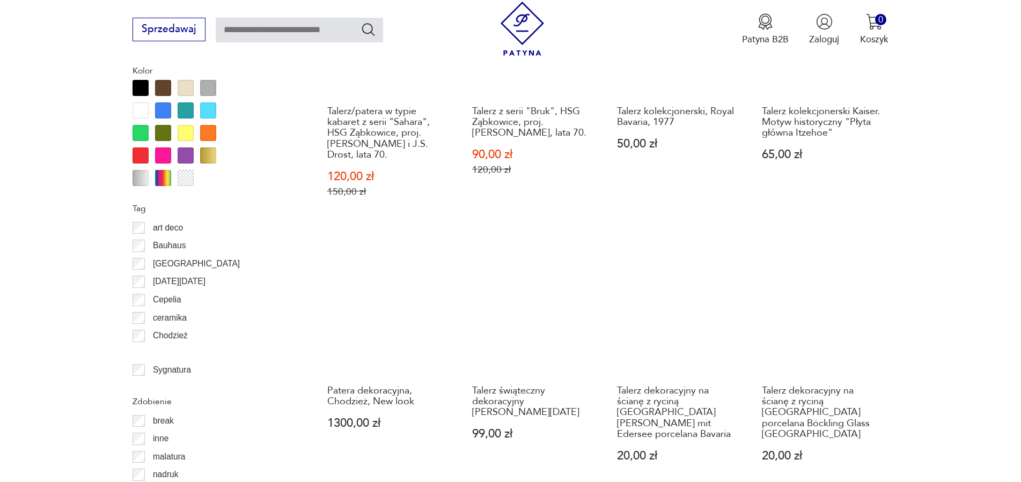
scroll to position [1313, 0]
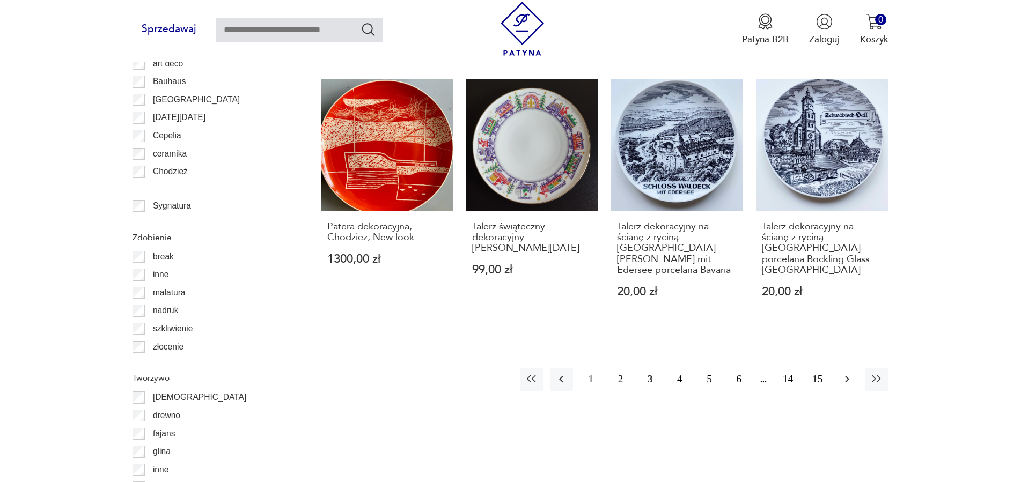
click at [848, 373] on icon "button" at bounding box center [846, 379] width 13 height 13
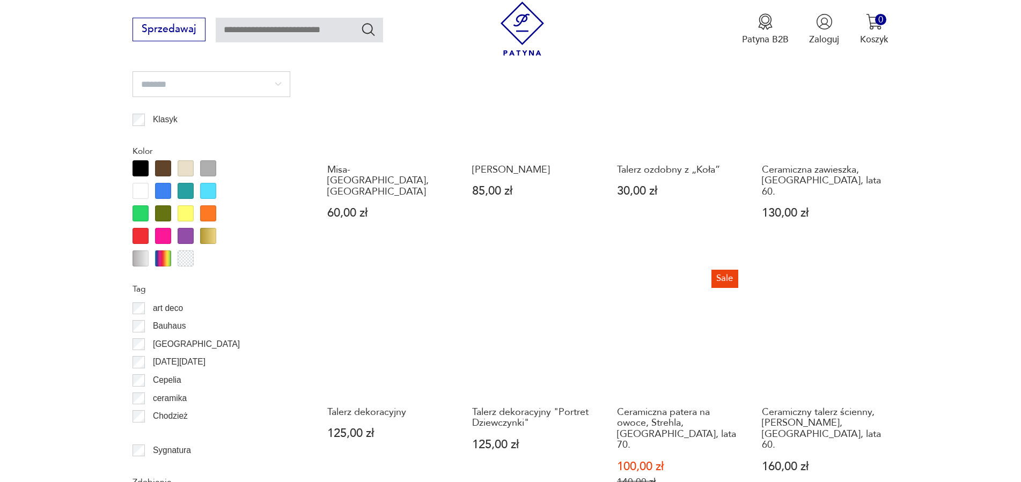
scroll to position [1287, 0]
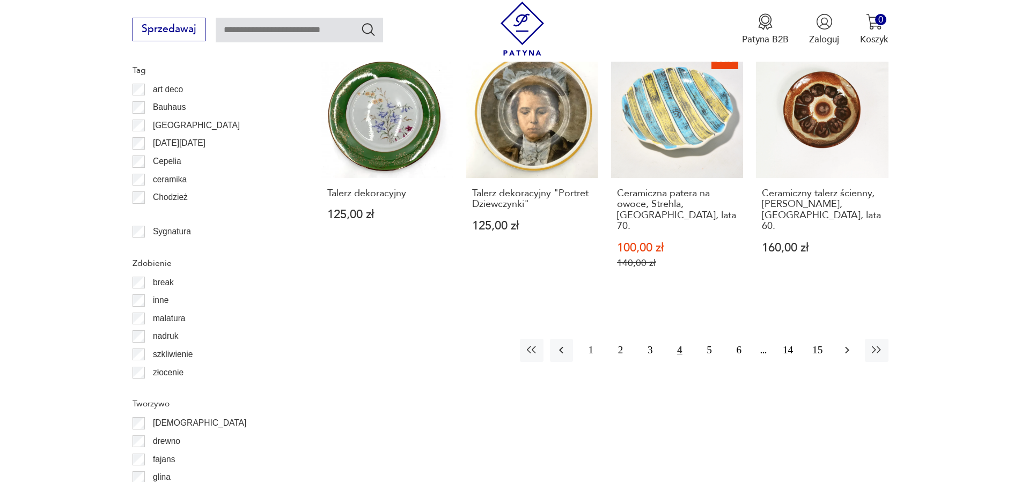
click at [843, 344] on icon "button" at bounding box center [846, 350] width 13 height 13
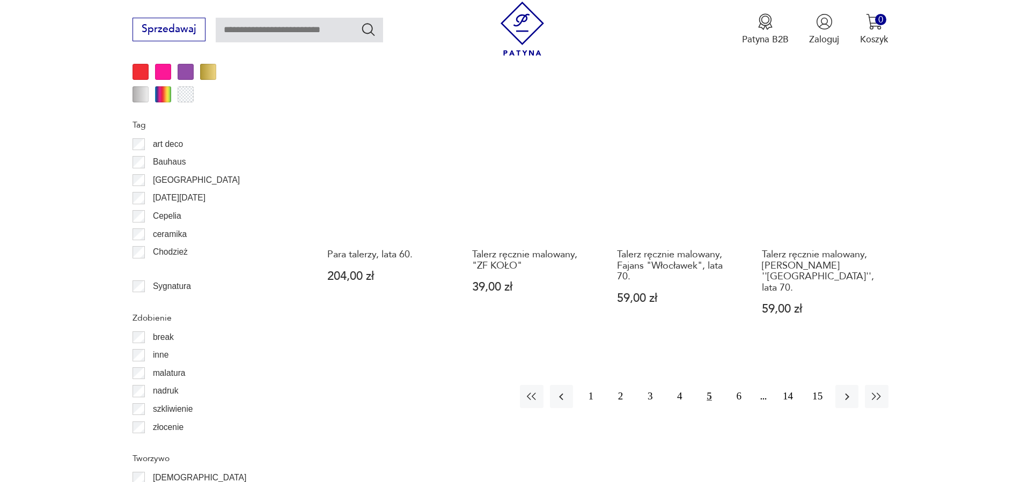
scroll to position [1396, 0]
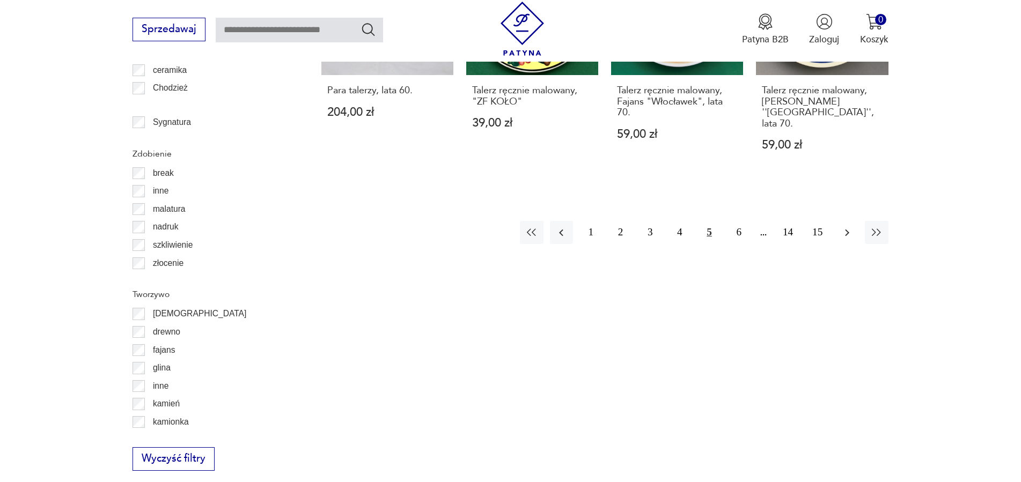
click at [845, 226] on icon "button" at bounding box center [846, 232] width 13 height 13
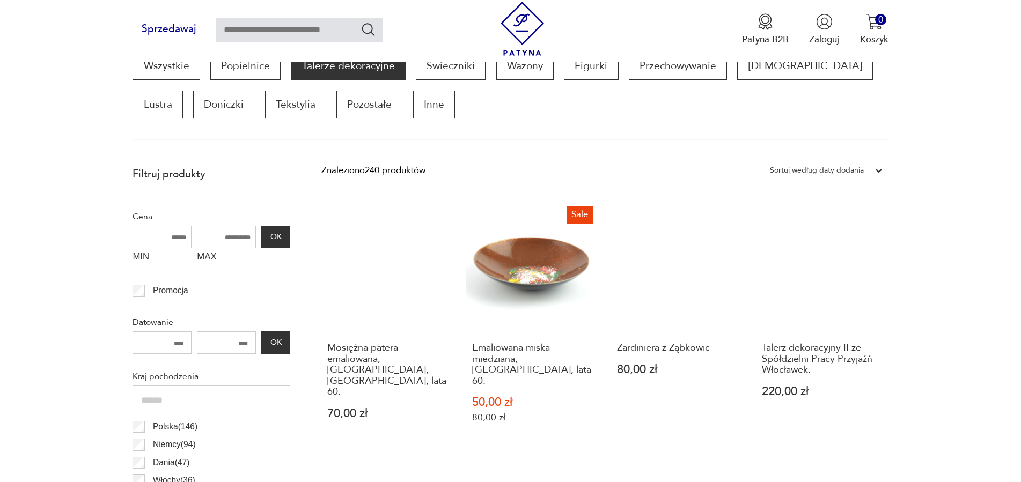
scroll to position [467, 0]
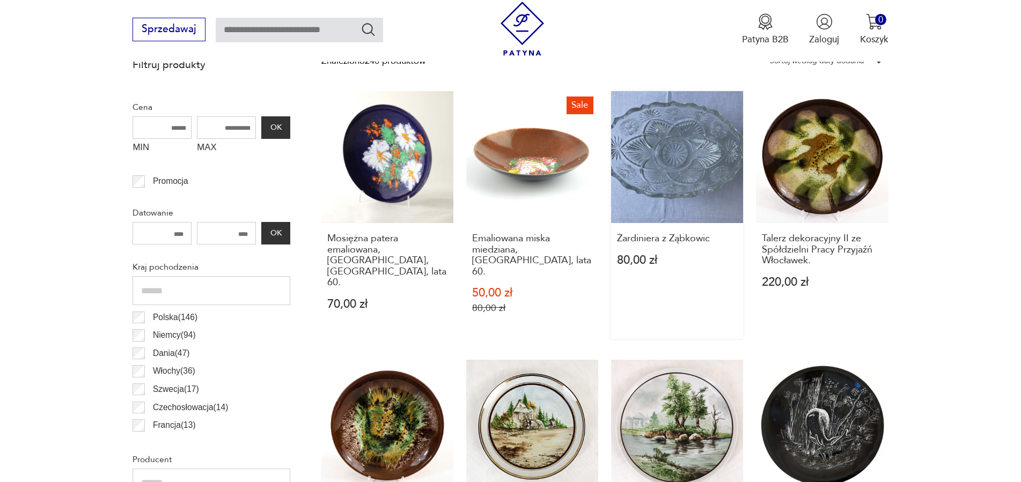
click at [689, 143] on link "Żardiniera z Ząbkowic 80,00 zł" at bounding box center [677, 215] width 132 height 248
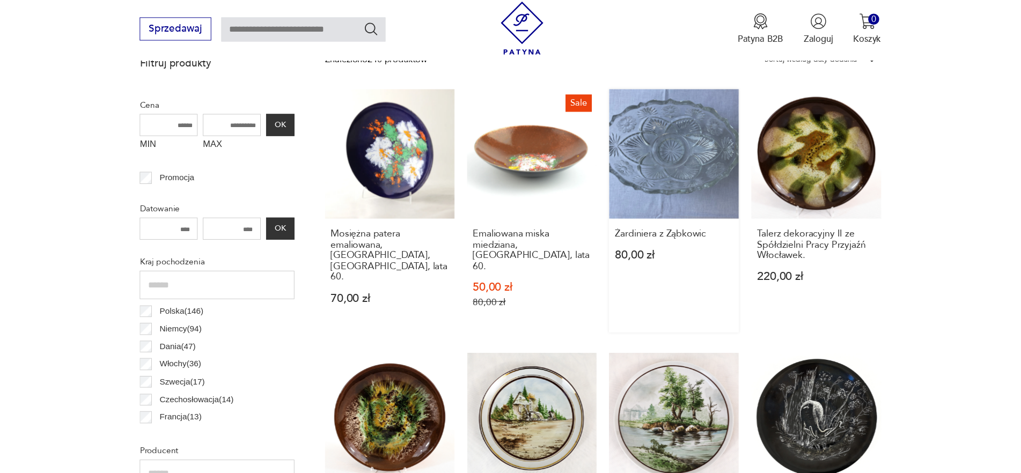
scroll to position [0, 0]
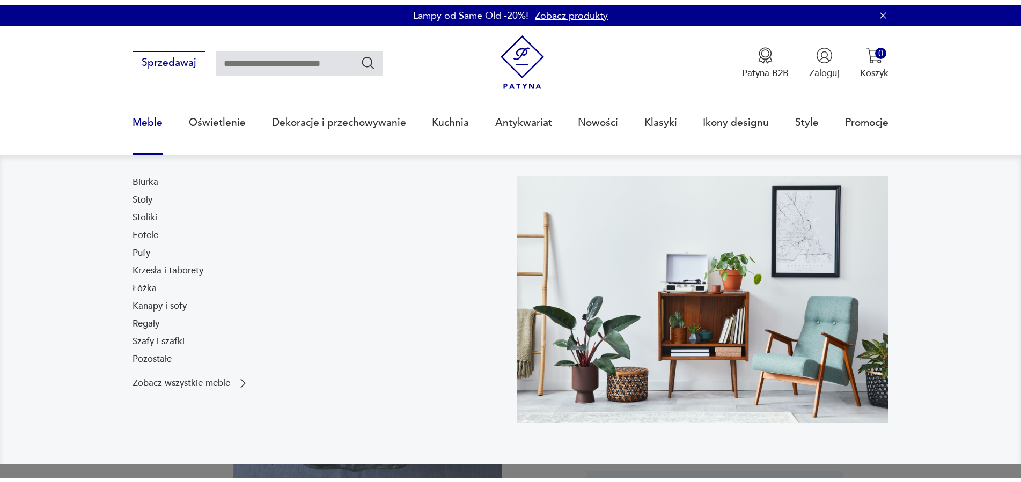
scroll to position [164, 0]
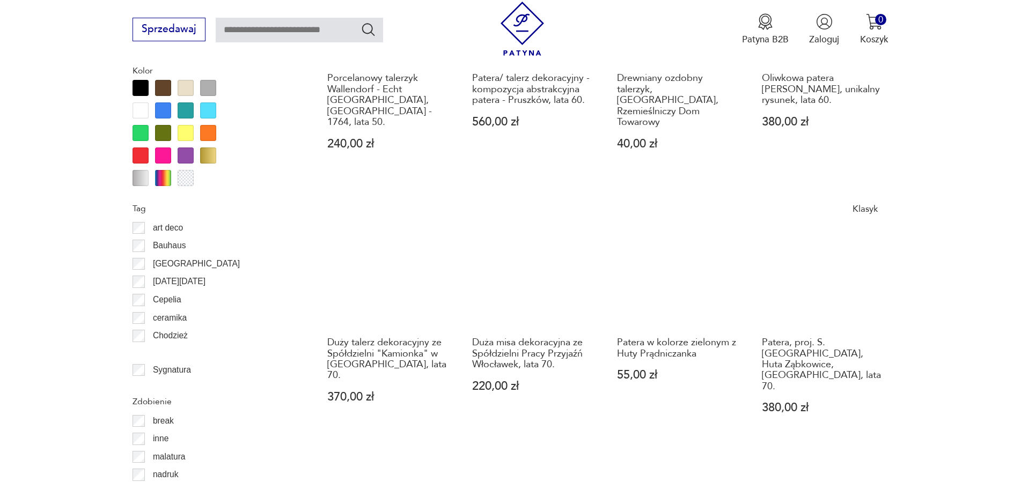
scroll to position [1313, 0]
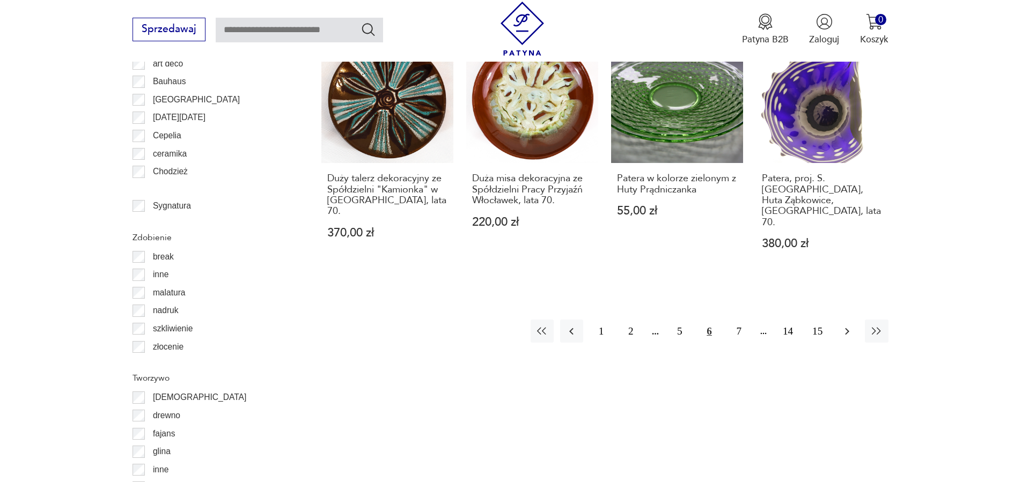
click at [846, 325] on icon "button" at bounding box center [846, 331] width 13 height 13
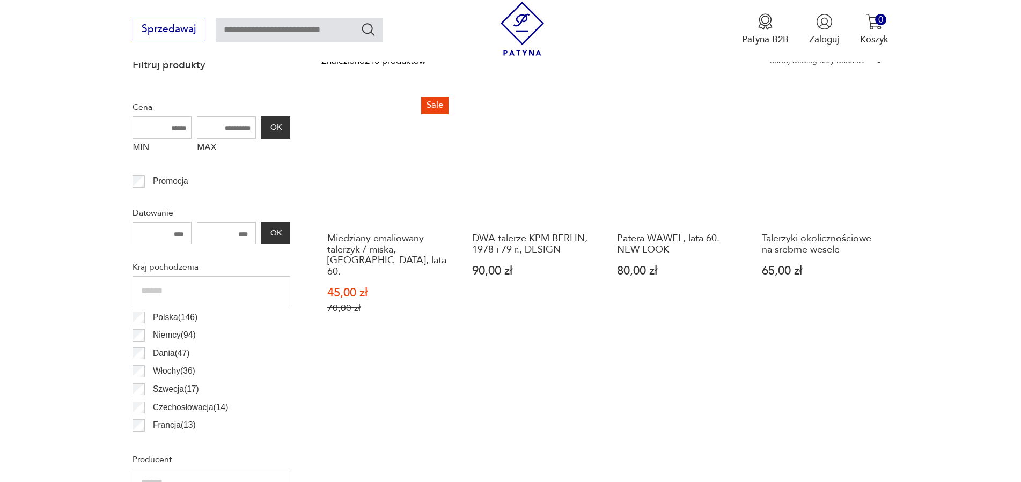
scroll to position [685, 0]
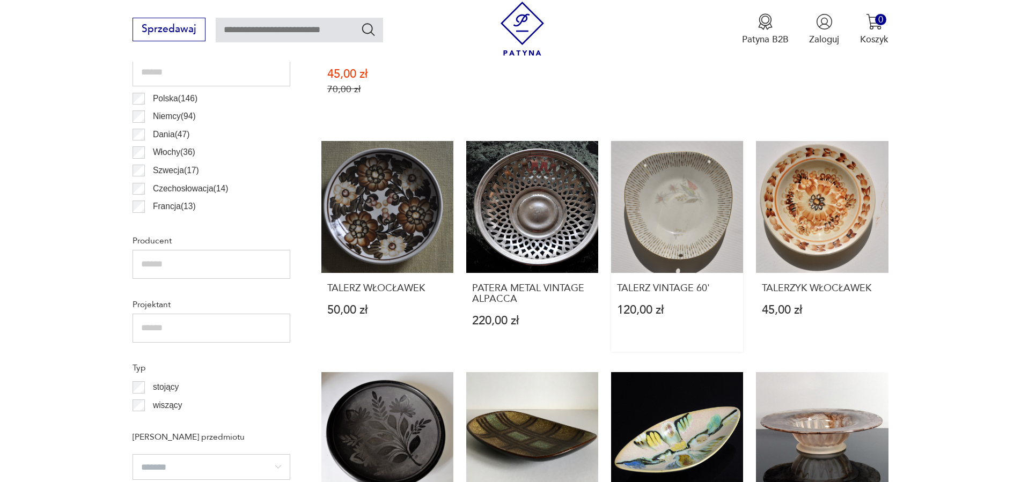
click at [670, 273] on div "TALERZ VINTAGE 60' 120,00 zł" at bounding box center [677, 307] width 132 height 68
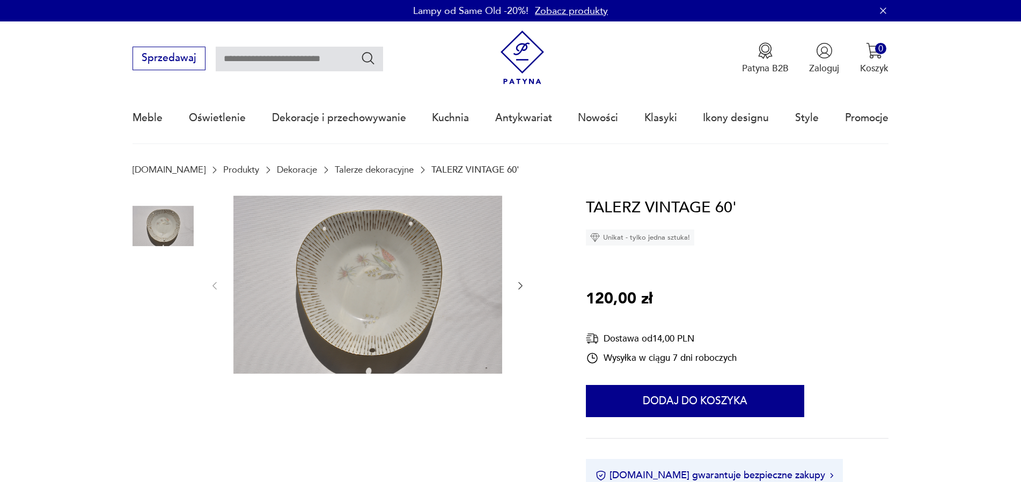
click at [430, 296] on img at bounding box center [367, 285] width 269 height 179
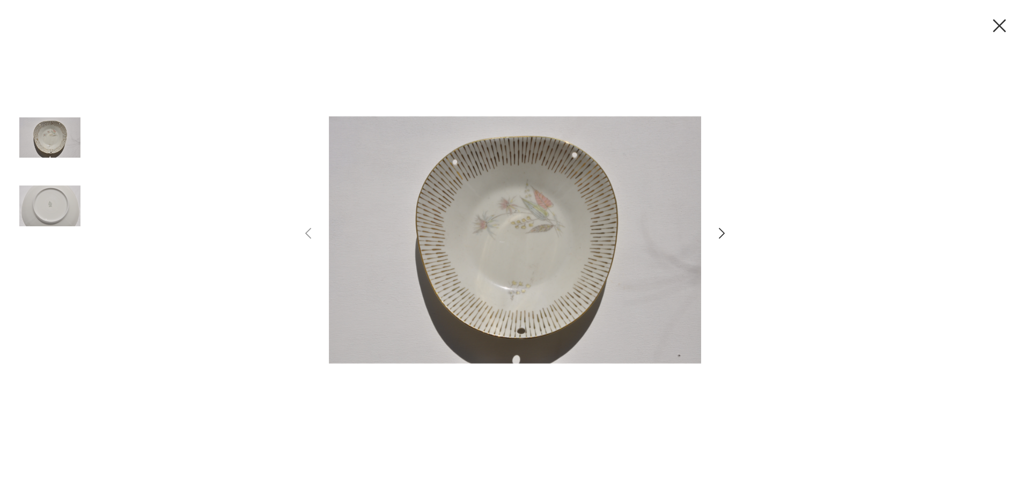
click at [721, 233] on icon "button" at bounding box center [722, 234] width 16 height 16
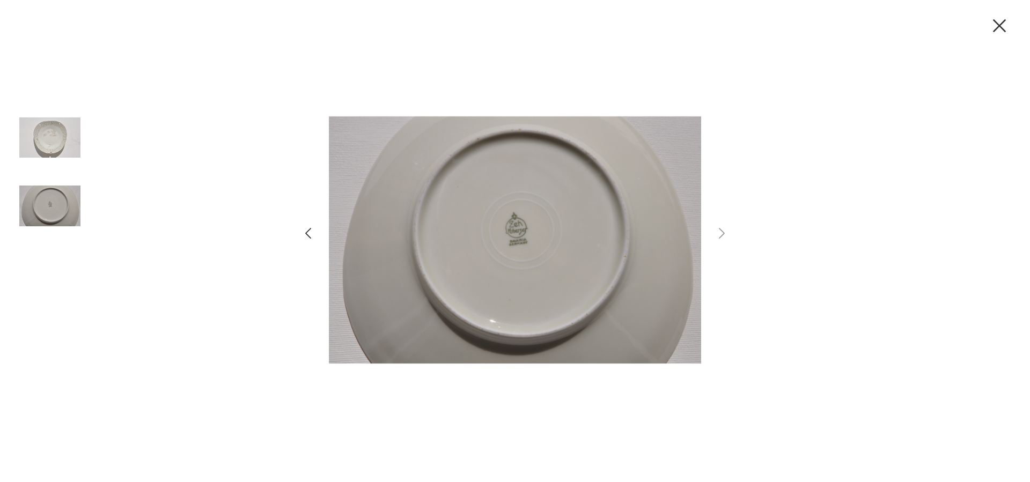
click at [59, 206] on img at bounding box center [49, 205] width 61 height 61
click at [1000, 25] on icon "button" at bounding box center [999, 25] width 13 height 13
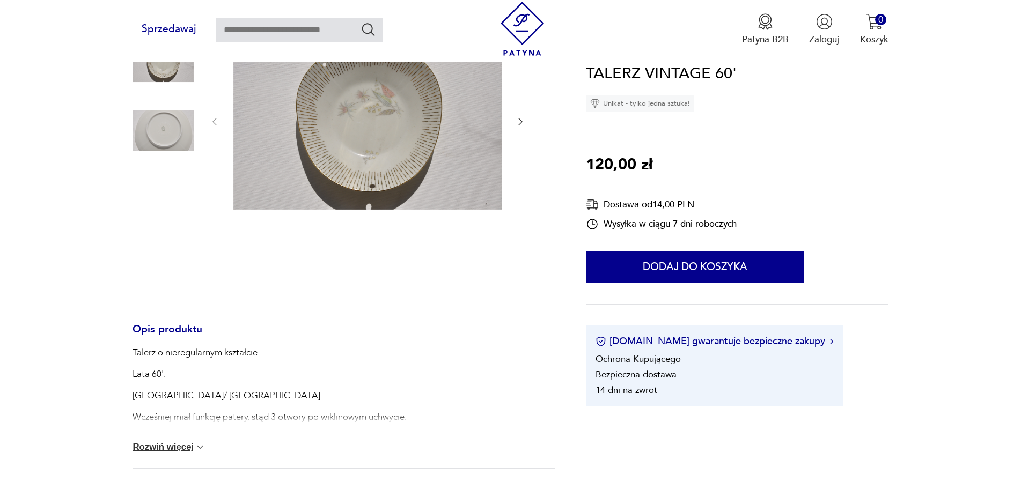
scroll to position [328, 0]
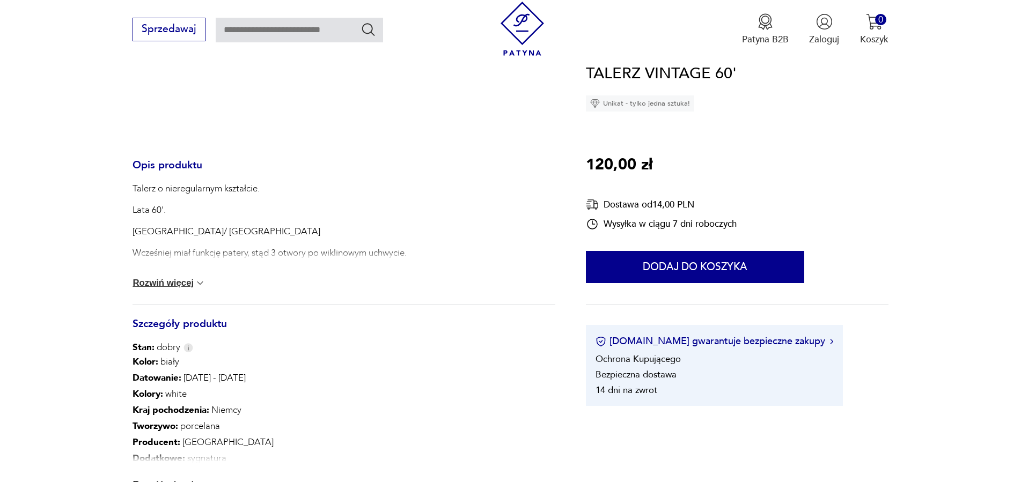
click at [184, 286] on button "Rozwiń więcej" at bounding box center [168, 283] width 73 height 11
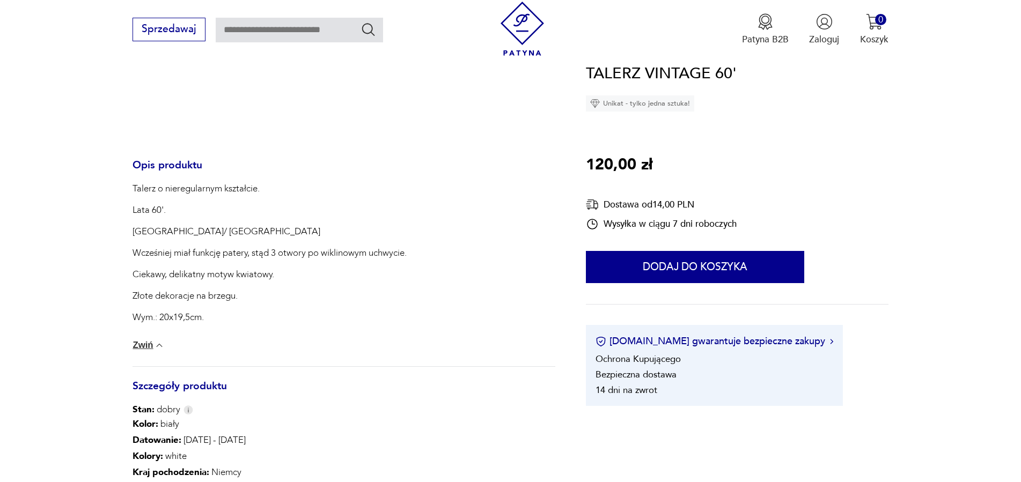
scroll to position [492, 0]
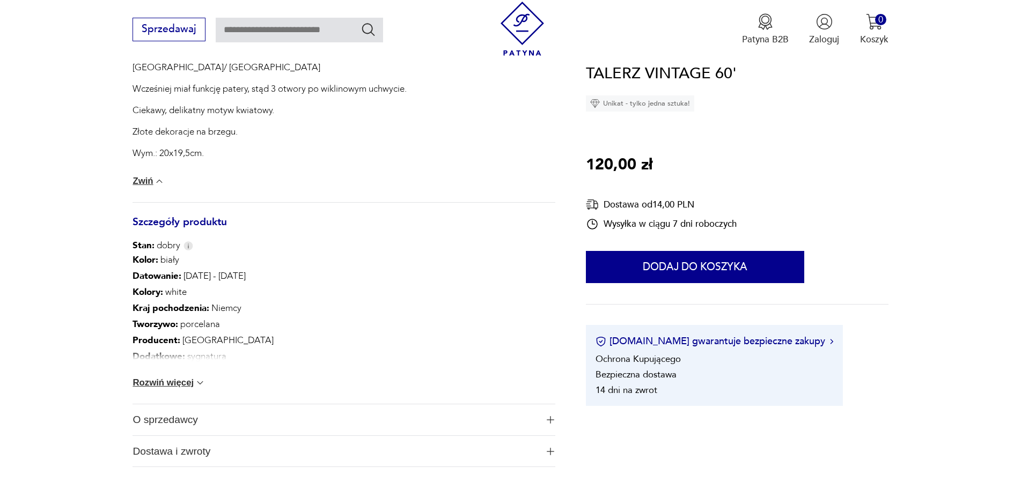
click at [167, 383] on button "Rozwiń więcej" at bounding box center [168, 383] width 73 height 11
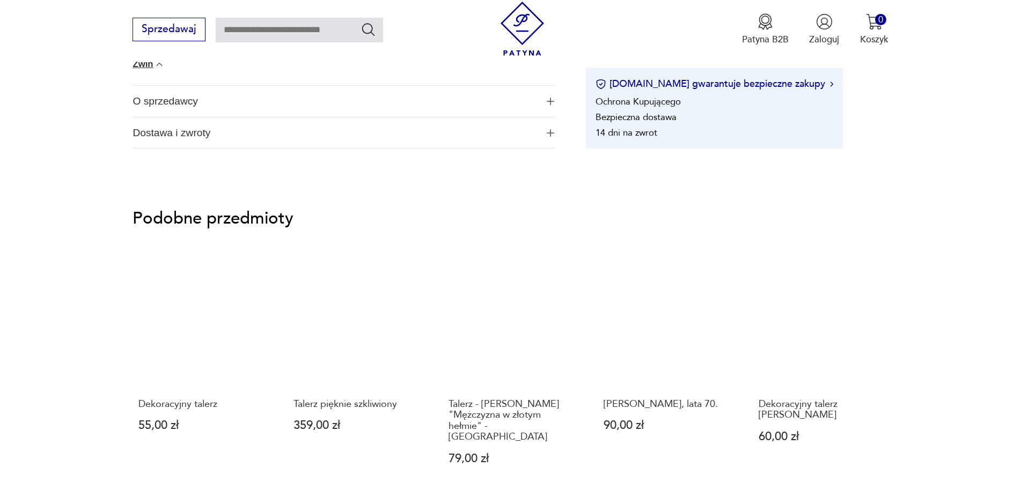
scroll to position [930, 0]
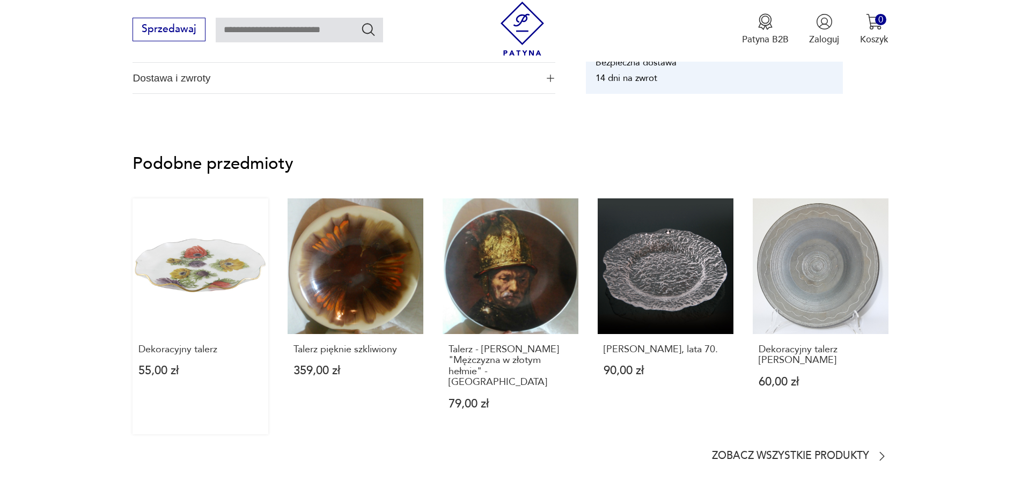
click at [216, 275] on link "Dekoracyjny talerz 55,00 zł" at bounding box center [200, 316] width 136 height 237
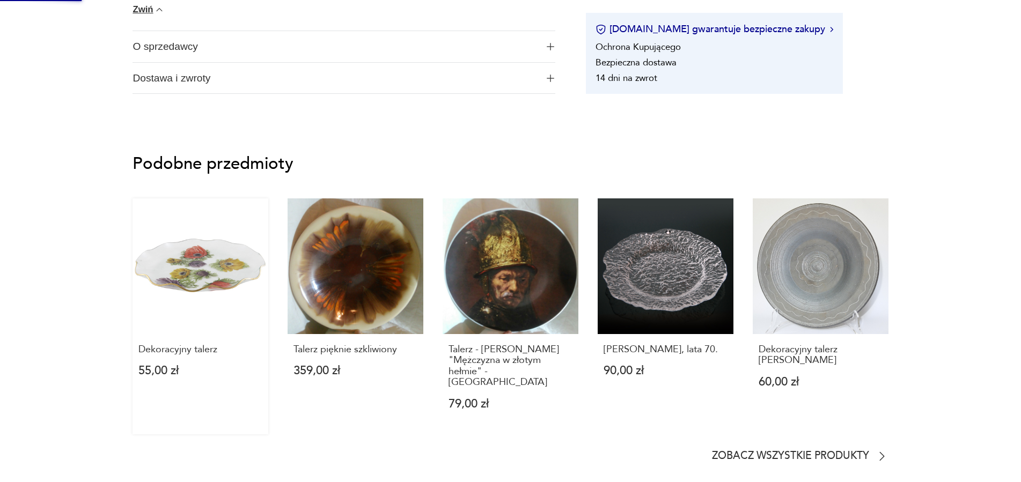
scroll to position [0, 0]
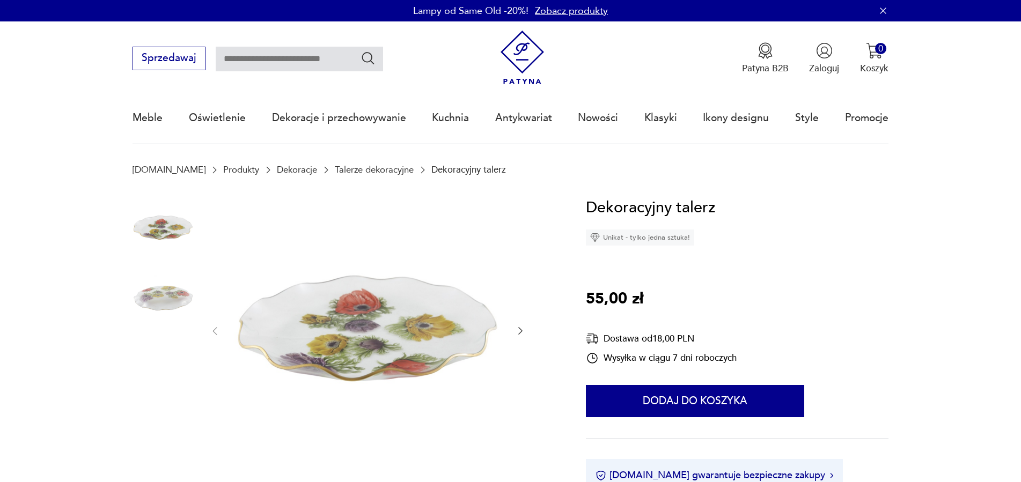
click at [522, 330] on icon "button" at bounding box center [520, 331] width 11 height 11
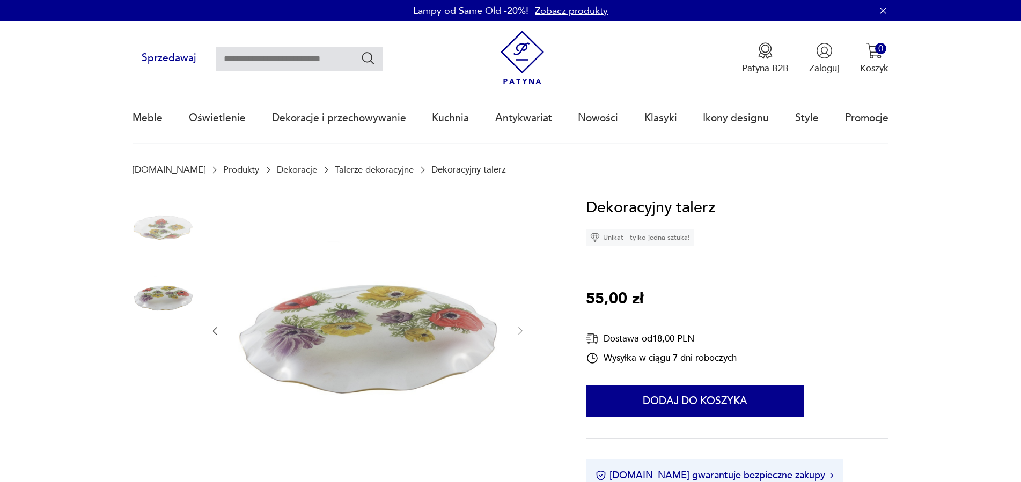
click at [163, 300] on img at bounding box center [162, 295] width 61 height 61
click at [160, 220] on img at bounding box center [162, 227] width 61 height 61
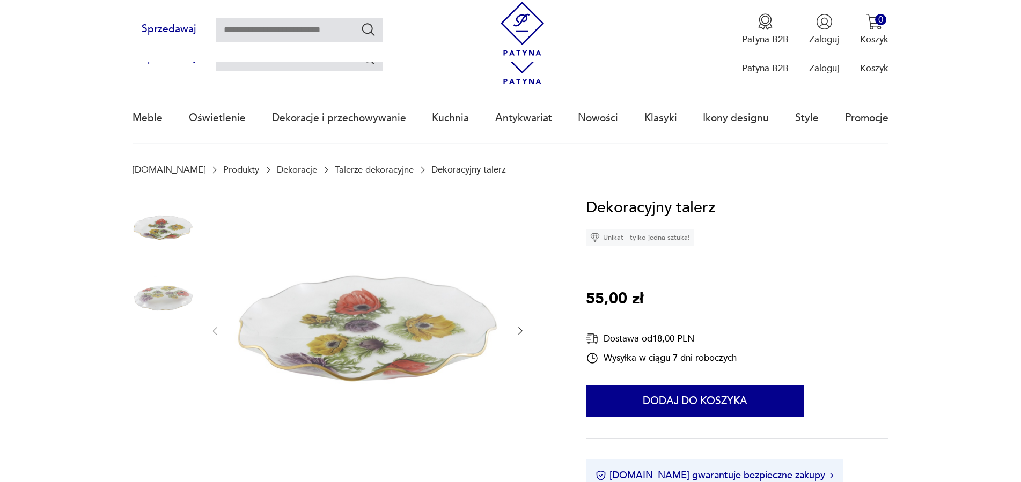
scroll to position [164, 0]
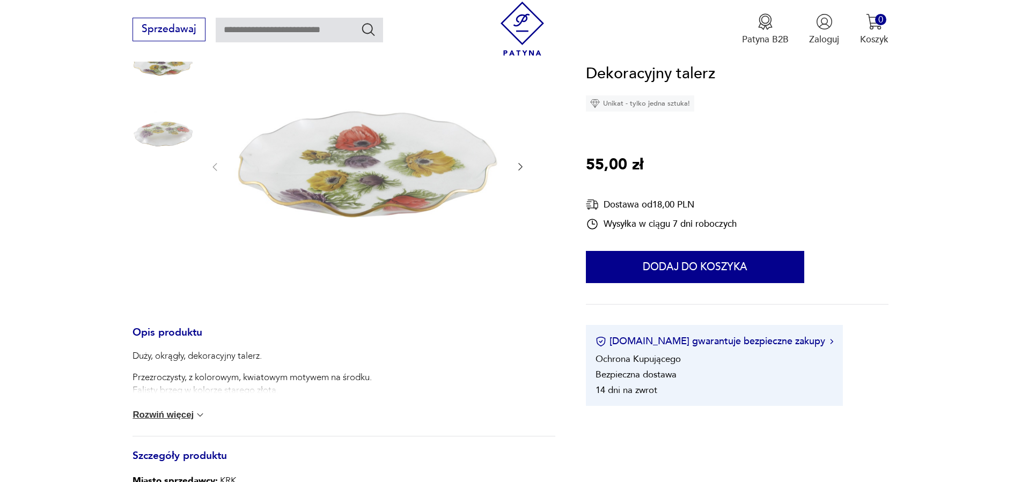
click at [171, 417] on button "Rozwiń więcej" at bounding box center [168, 415] width 73 height 11
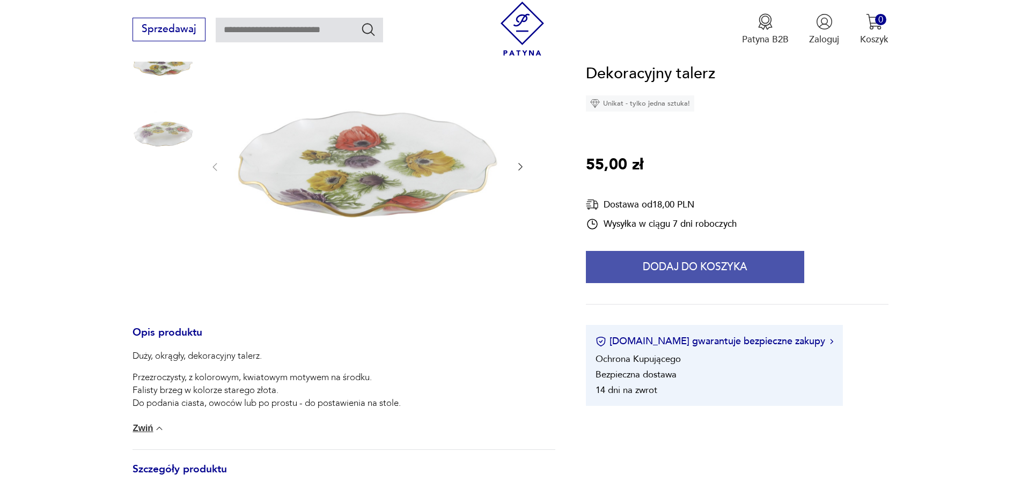
click at [694, 265] on button "Dodaj do koszyka" at bounding box center [695, 268] width 218 height 32
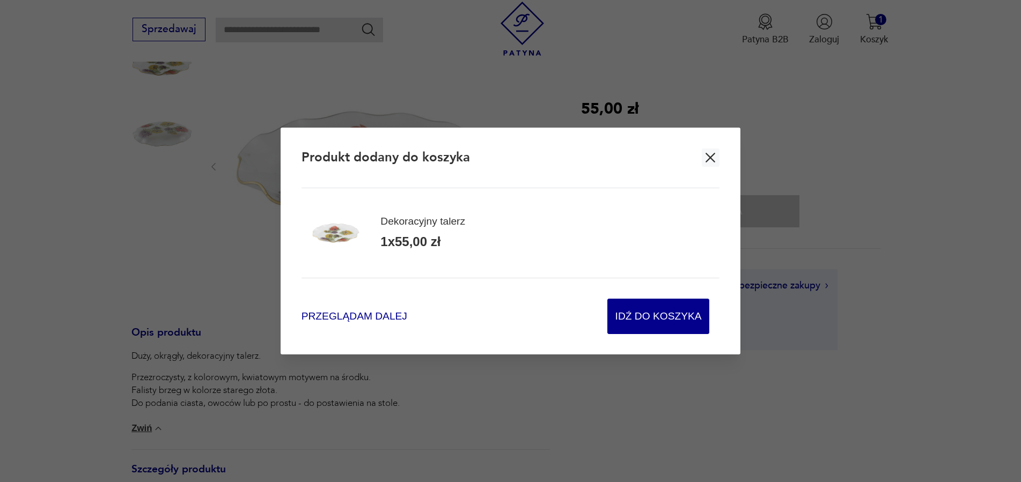
click at [364, 317] on span "Przeglądam dalej" at bounding box center [354, 316] width 106 height 14
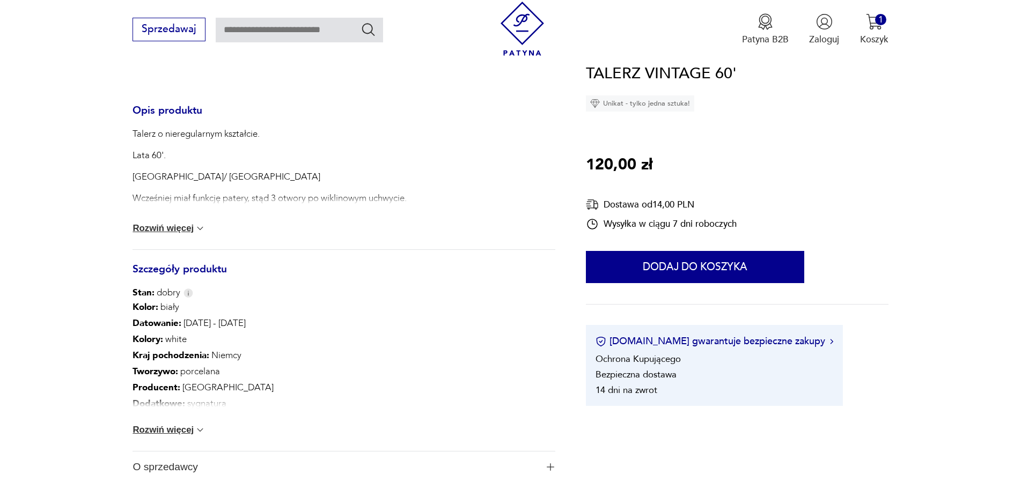
scroll to position [164, 0]
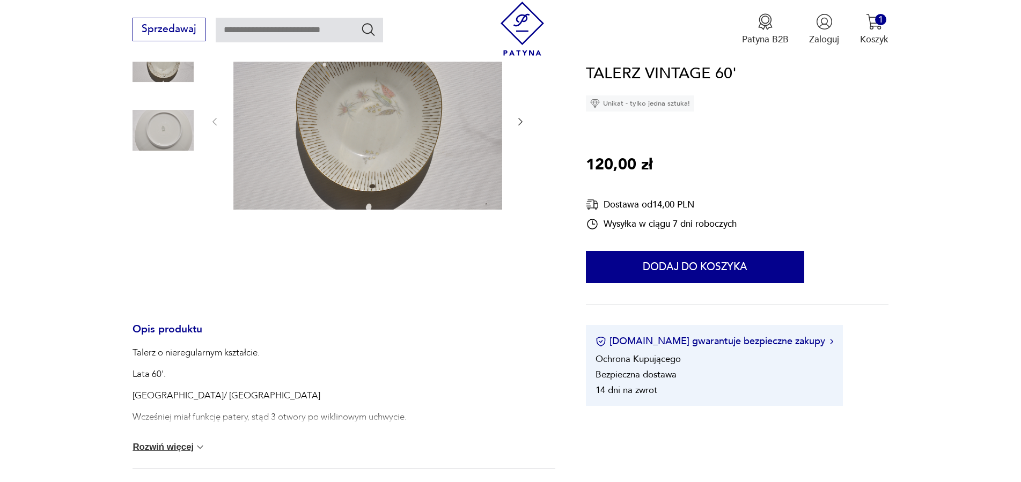
click at [384, 112] on img at bounding box center [367, 121] width 269 height 179
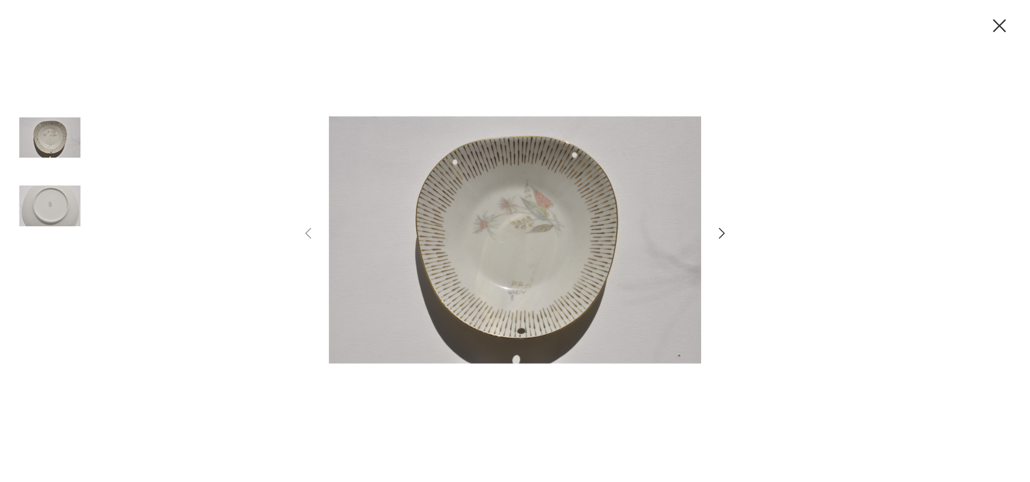
click at [1000, 27] on icon "button" at bounding box center [999, 25] width 13 height 13
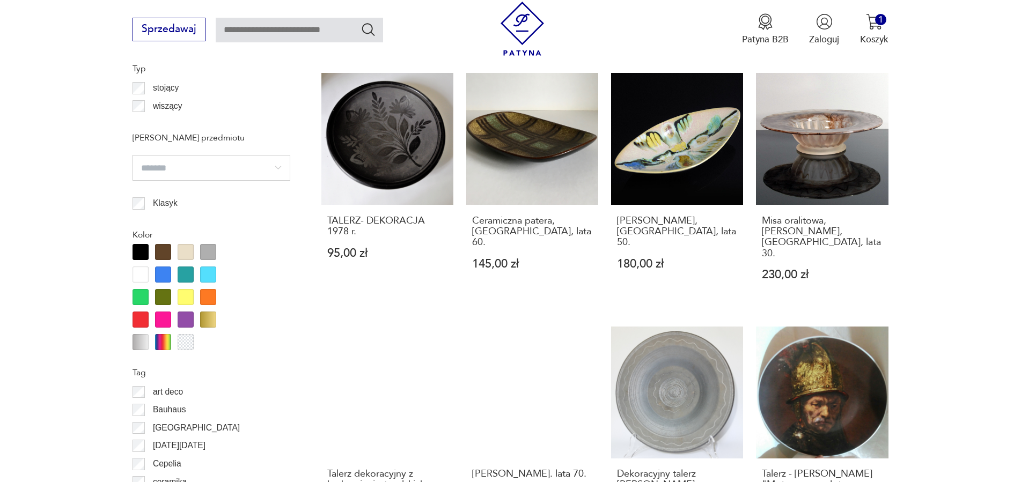
scroll to position [1149, 0]
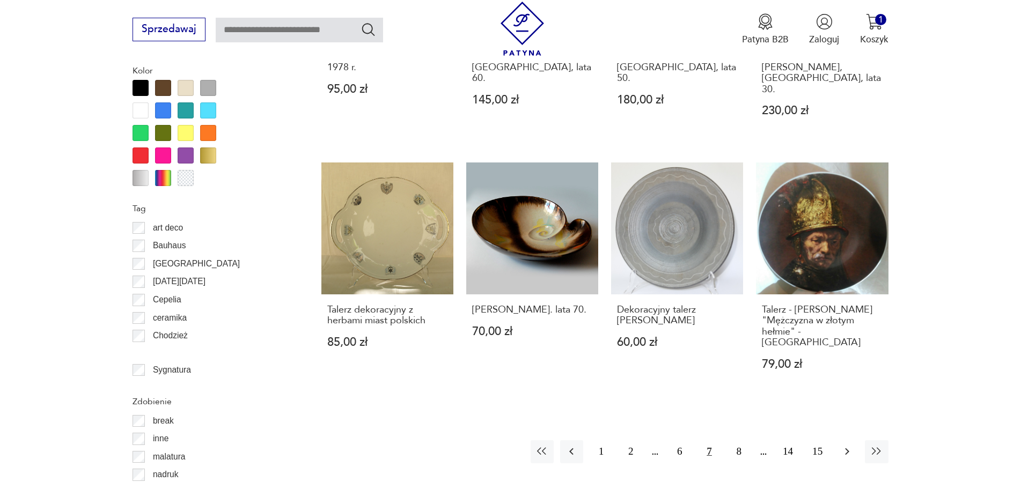
click at [846, 445] on icon "button" at bounding box center [846, 451] width 13 height 13
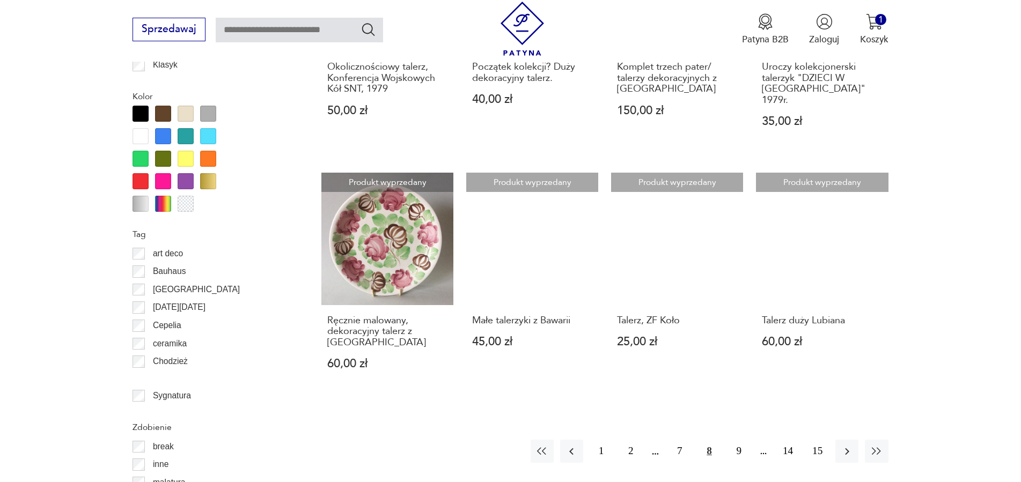
scroll to position [1287, 0]
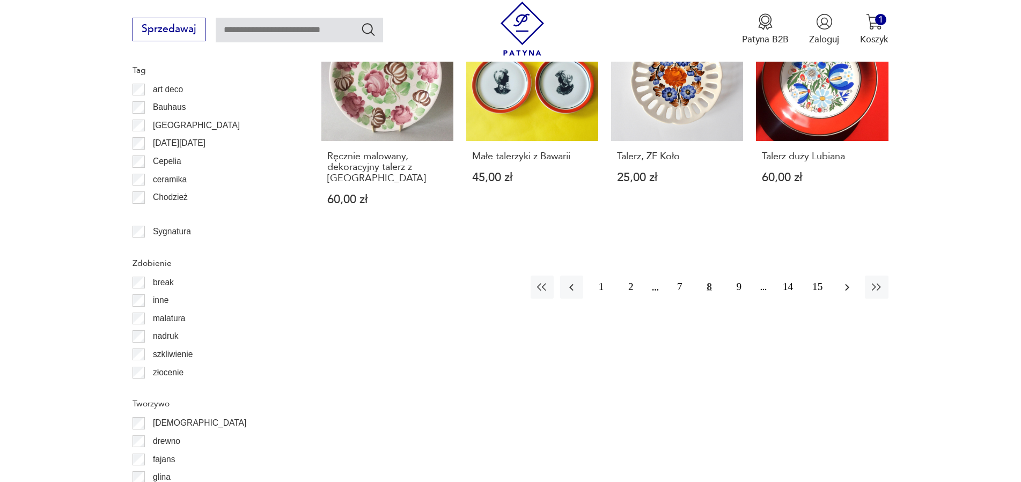
click at [845, 281] on icon "button" at bounding box center [846, 287] width 13 height 13
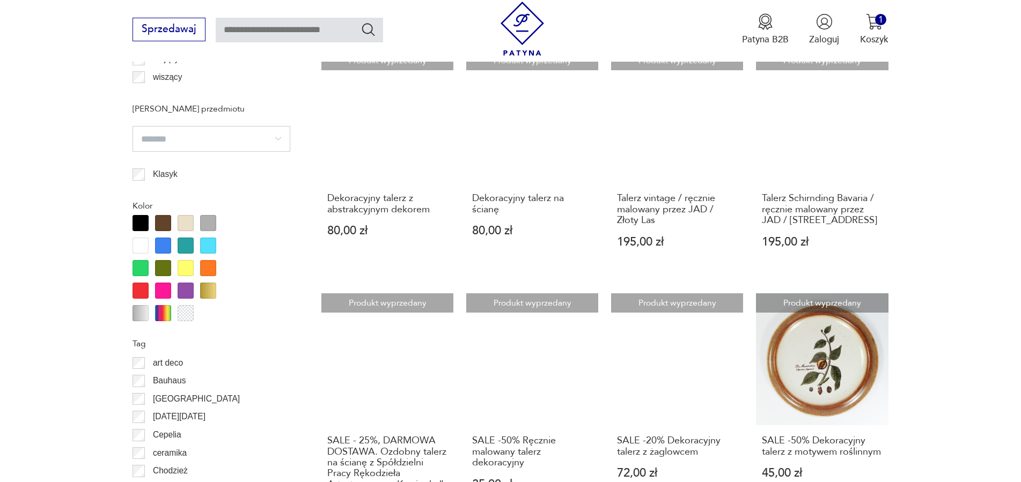
scroll to position [1232, 0]
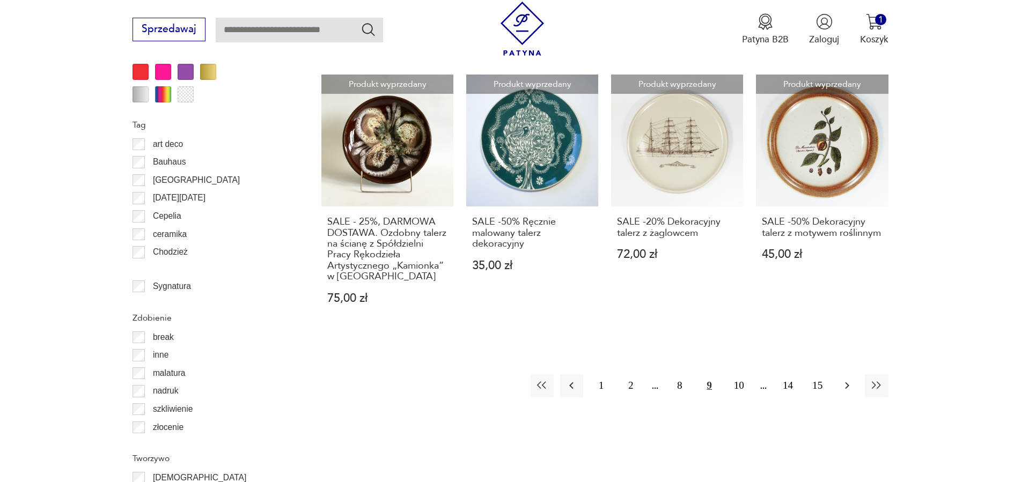
click at [848, 383] on icon "button" at bounding box center [846, 385] width 13 height 13
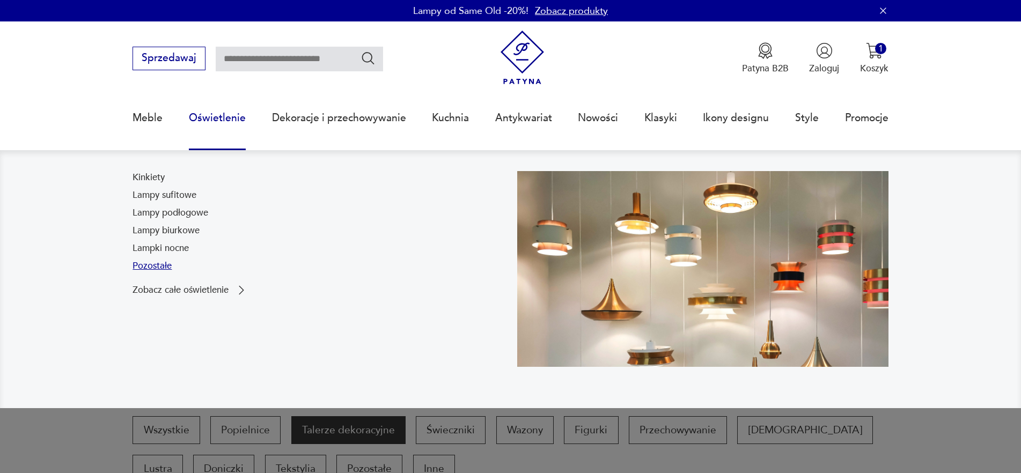
click at [159, 268] on link "Pozostałe" at bounding box center [151, 266] width 39 height 13
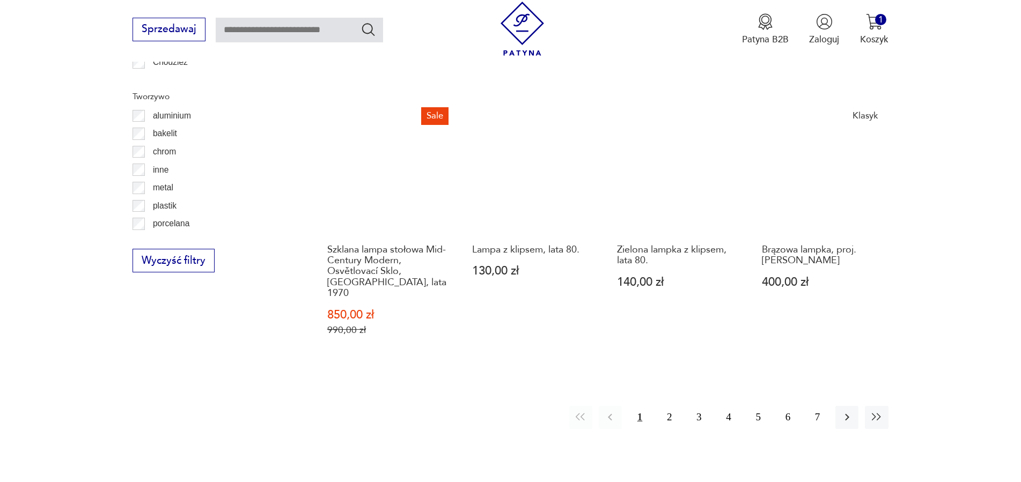
scroll to position [1018, 0]
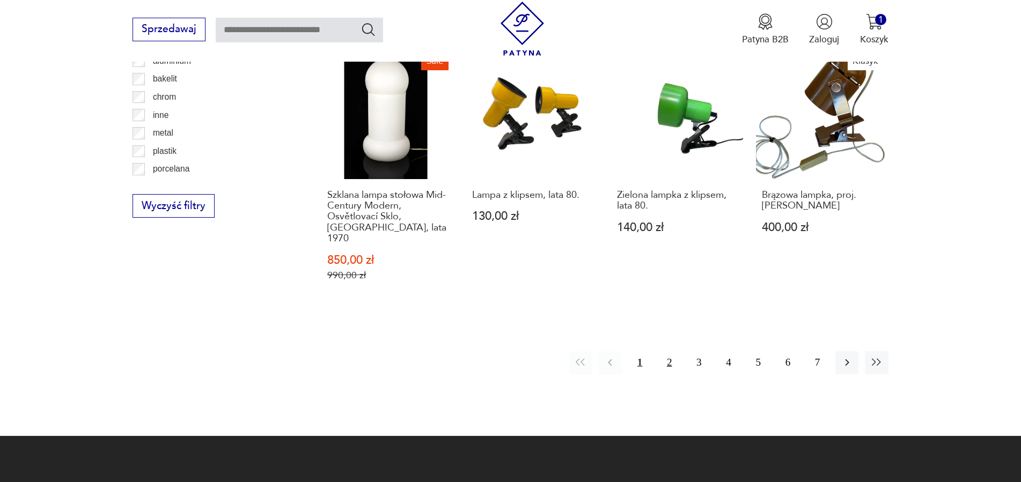
click at [665, 351] on button "2" at bounding box center [668, 362] width 23 height 23
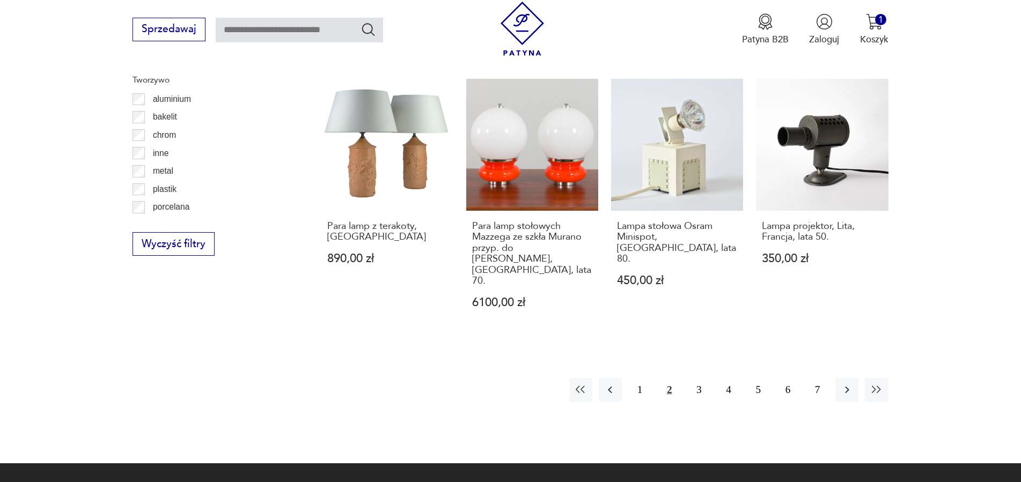
scroll to position [1090, 0]
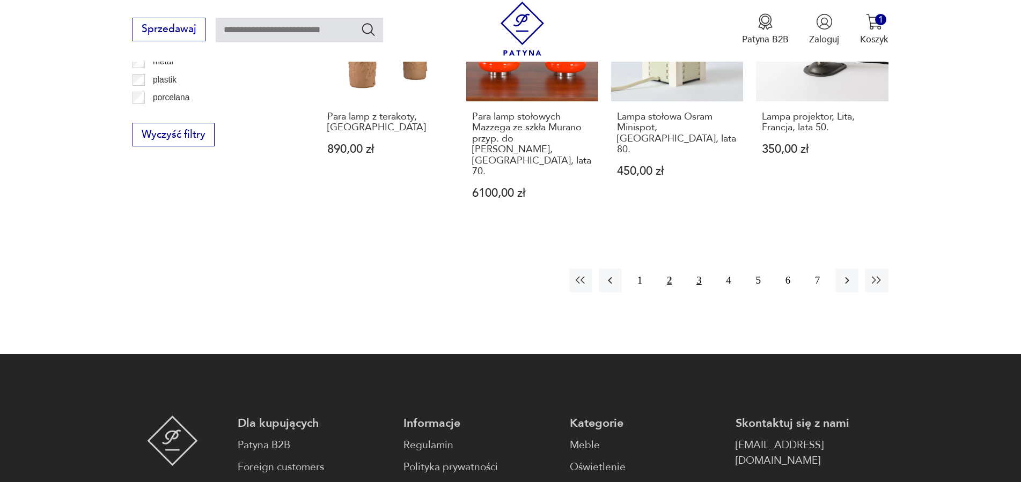
click at [700, 269] on button "3" at bounding box center [698, 280] width 23 height 23
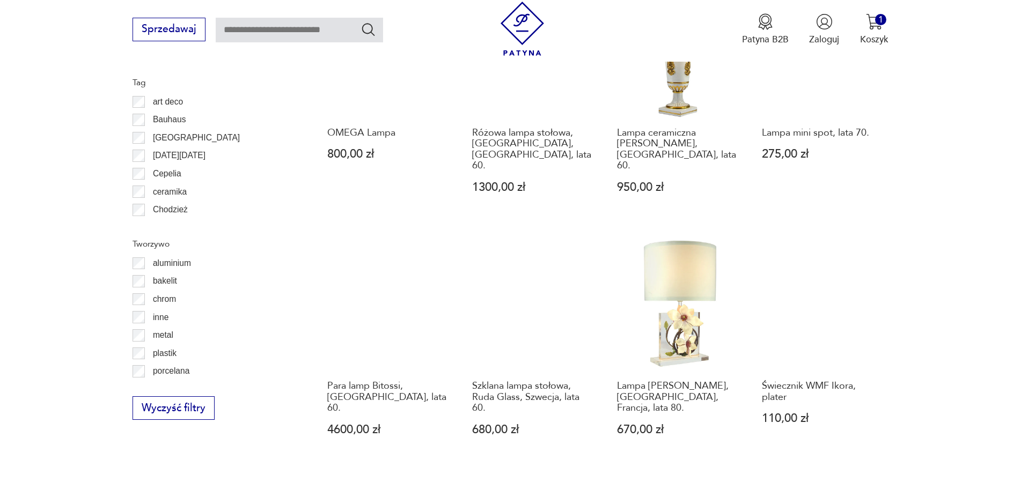
scroll to position [926, 0]
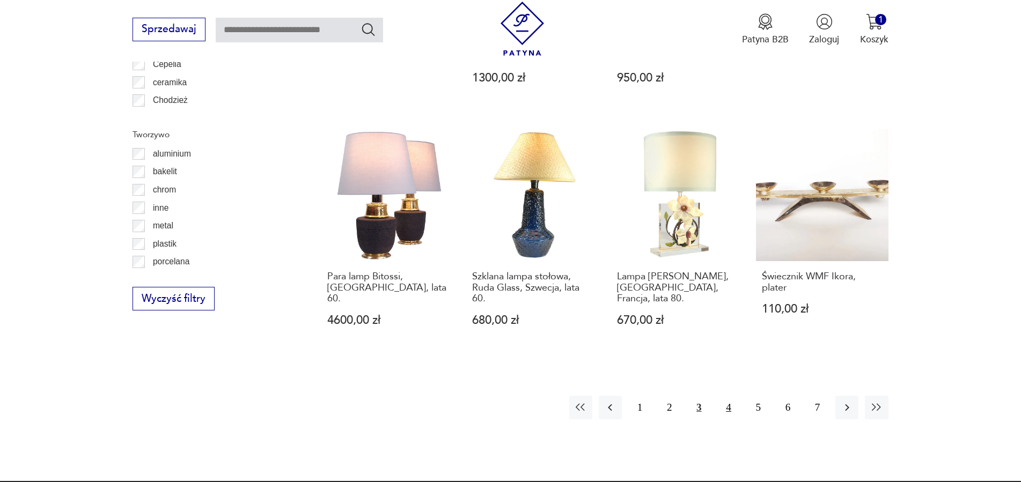
click at [733, 396] on button "4" at bounding box center [728, 407] width 23 height 23
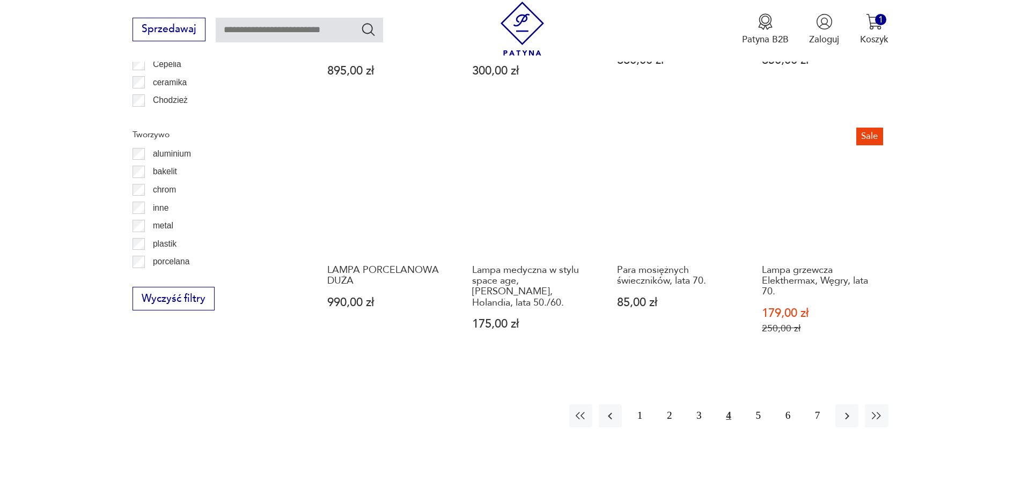
scroll to position [1035, 0]
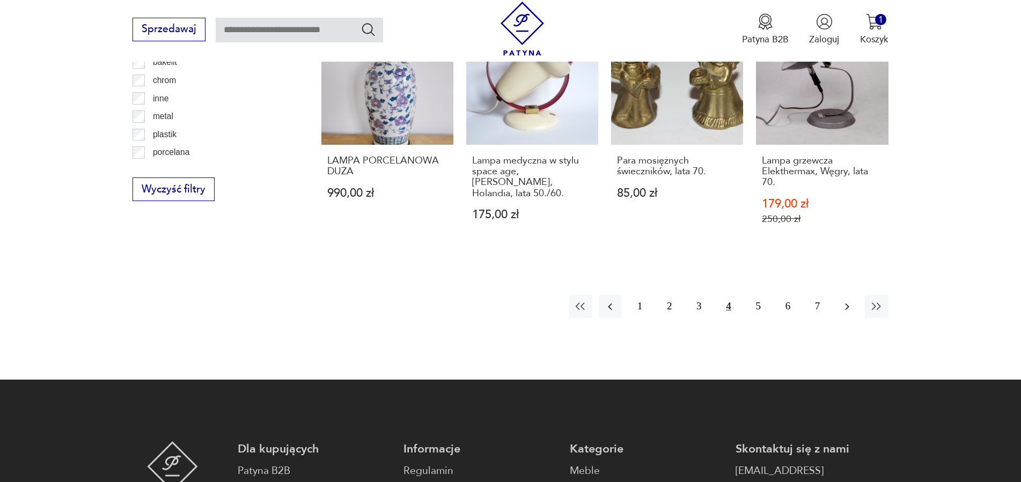
click at [844, 300] on icon "button" at bounding box center [846, 306] width 13 height 13
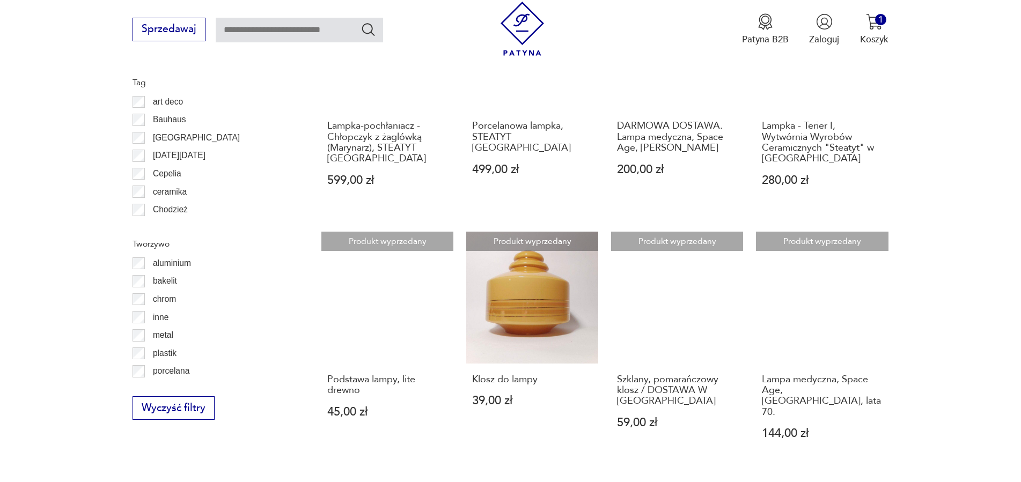
scroll to position [980, 0]
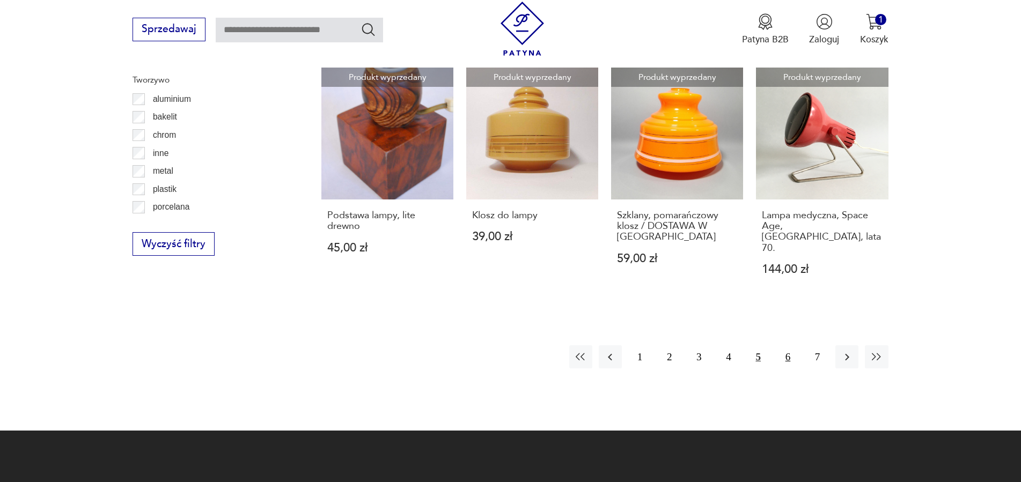
click at [789, 345] on button "6" at bounding box center [787, 356] width 23 height 23
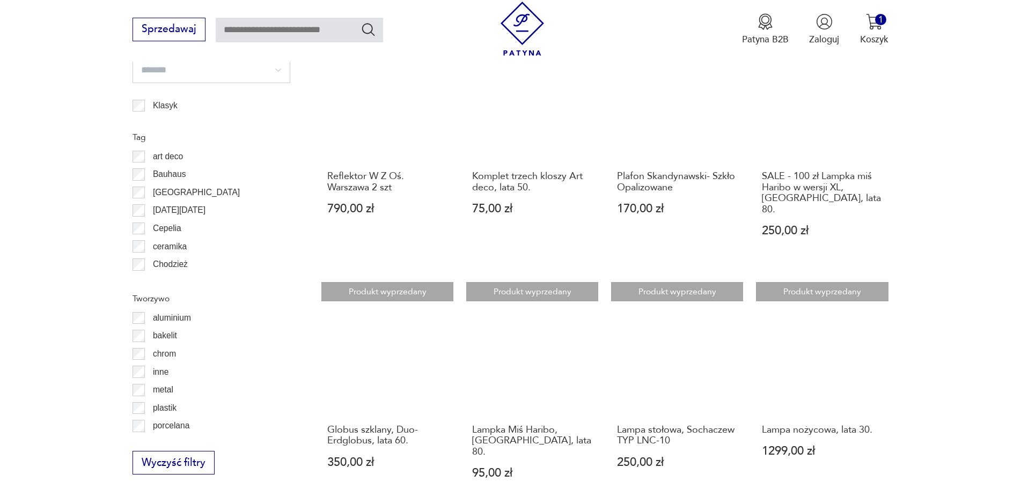
scroll to position [980, 0]
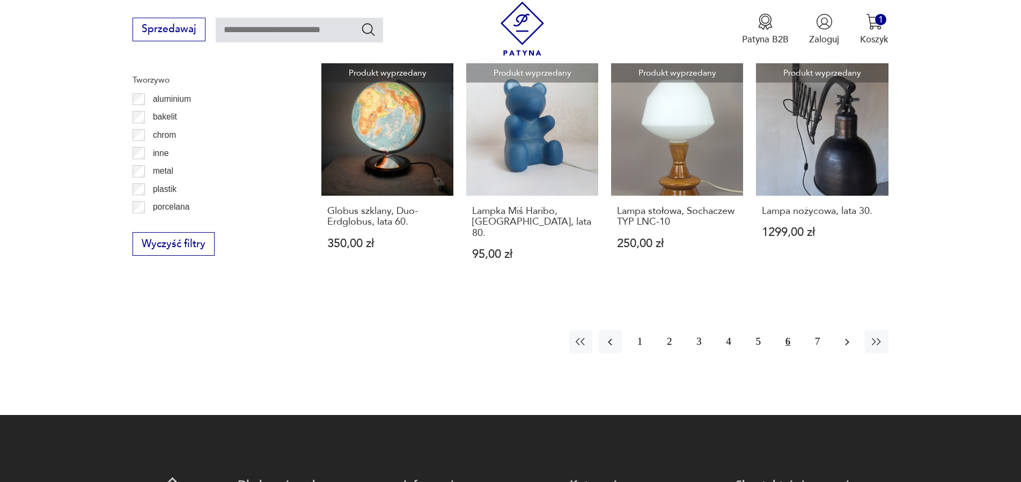
click at [849, 336] on icon "button" at bounding box center [846, 342] width 13 height 13
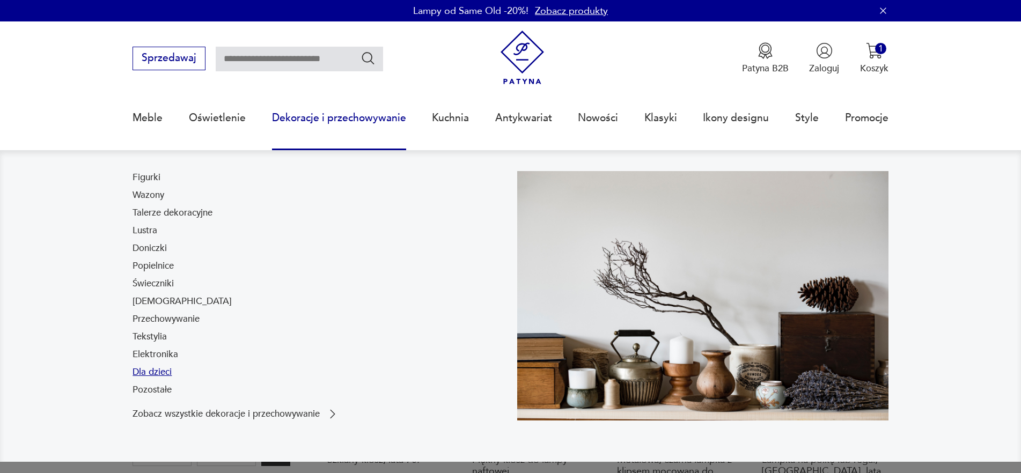
click at [158, 374] on link "Dla dzieci" at bounding box center [151, 372] width 39 height 13
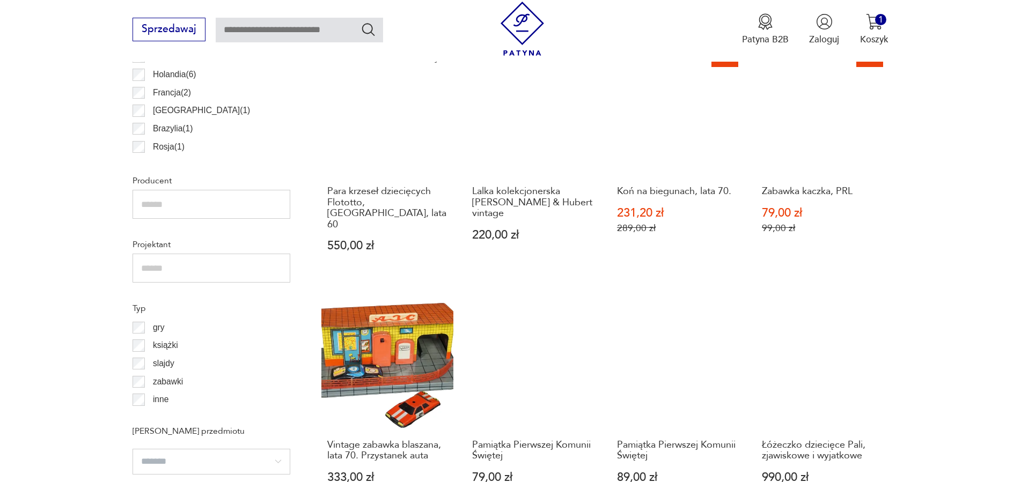
scroll to position [762, 0]
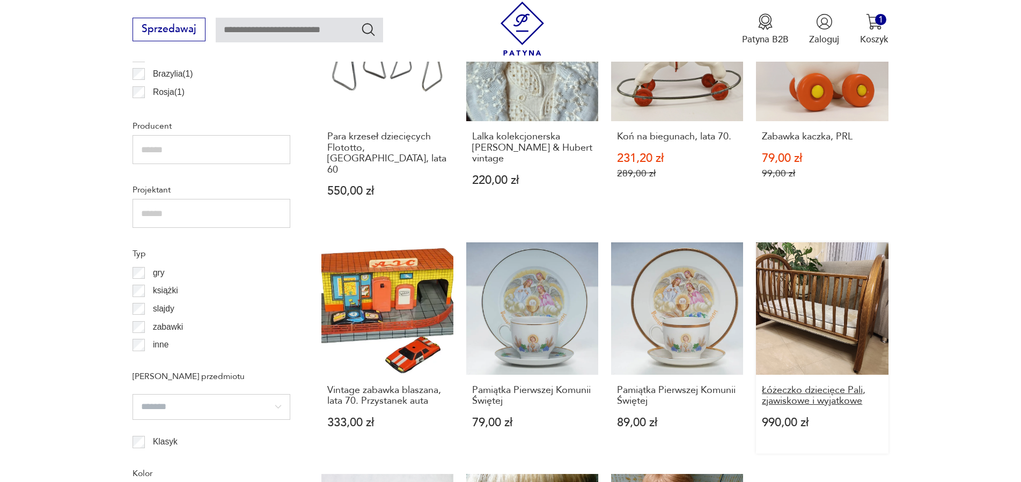
click at [834, 385] on h3 "Łóżeczko dziecięce Pali, zjawiskowe i wyjatkowe" at bounding box center [822, 396] width 121 height 22
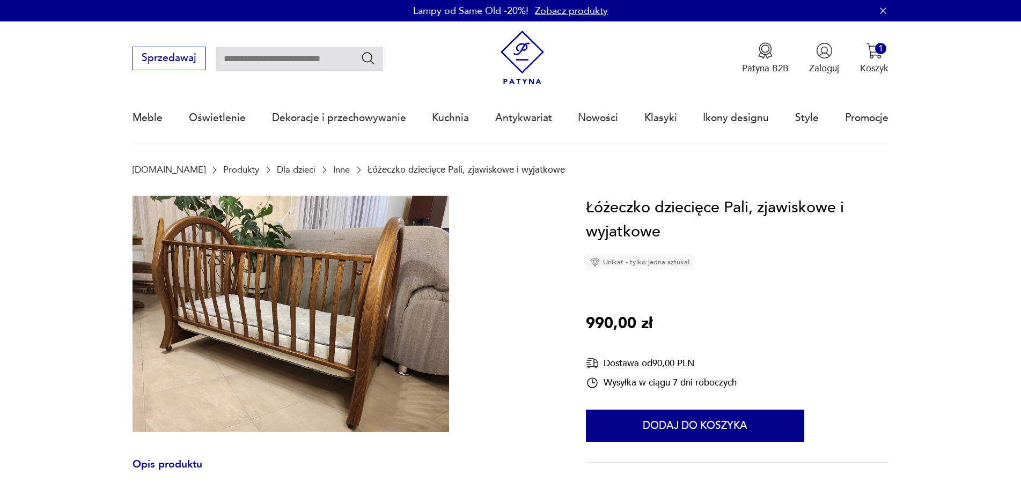
click at [315, 293] on img at bounding box center [290, 314] width 316 height 237
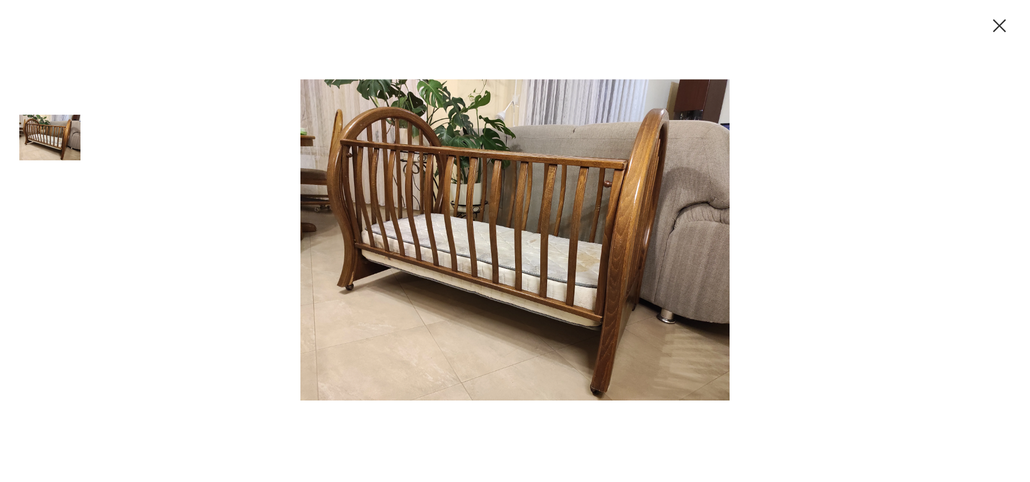
click at [999, 21] on icon "button" at bounding box center [999, 25] width 23 height 23
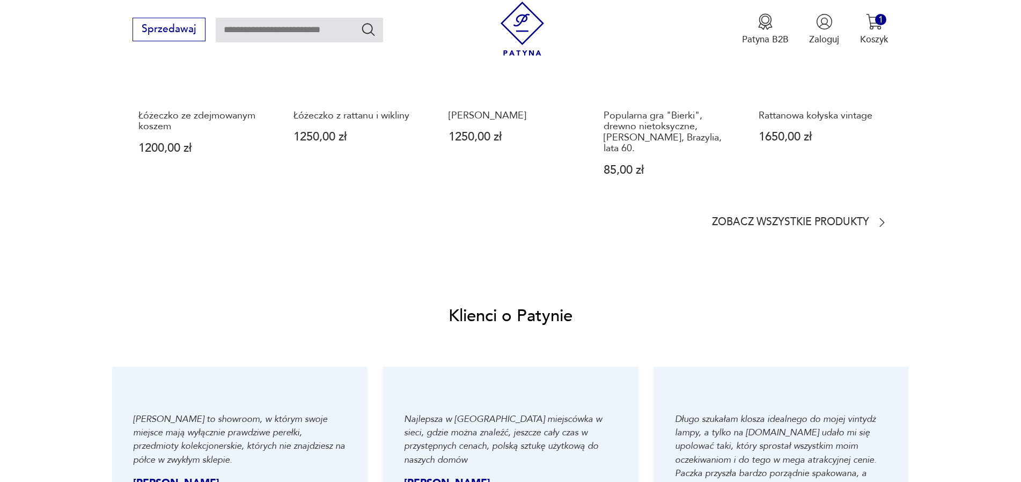
scroll to position [875, 0]
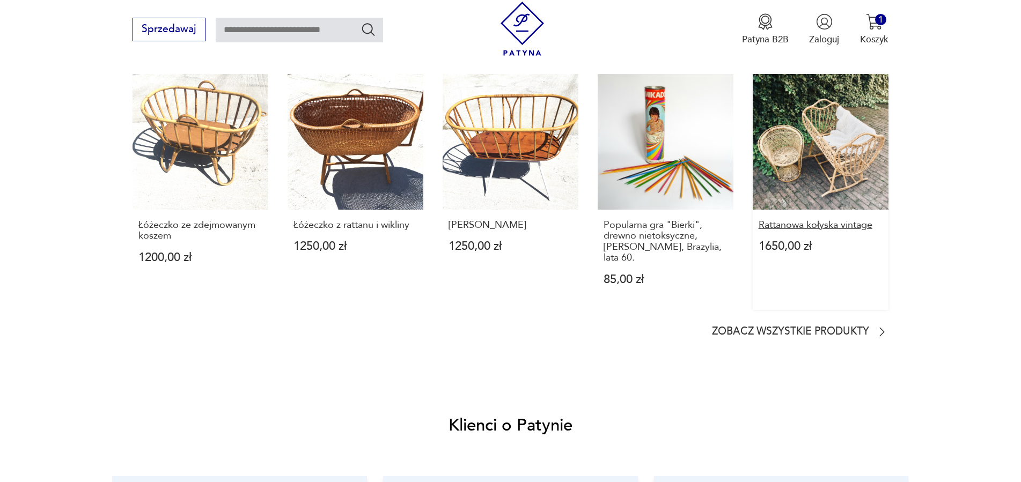
click at [823, 230] on p "Rattanowa kołyska vintage" at bounding box center [820, 225] width 124 height 11
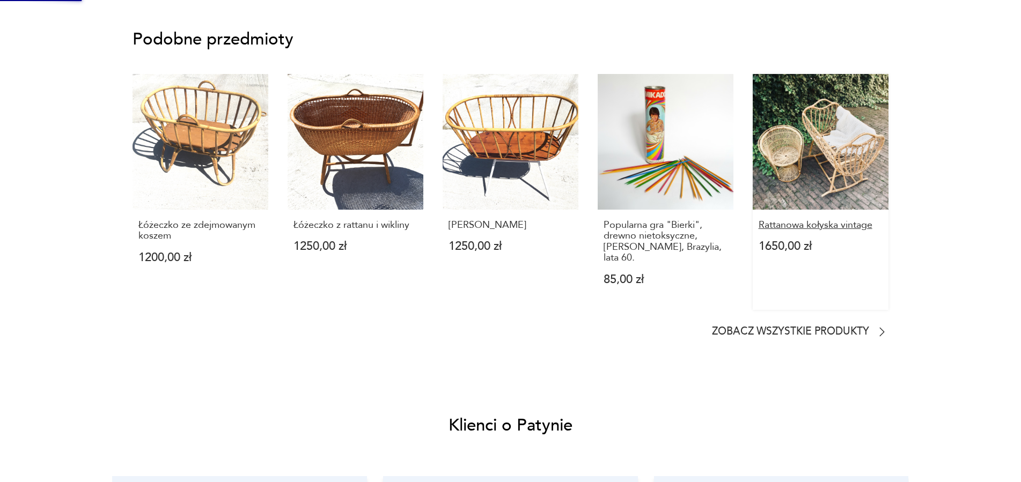
scroll to position [0, 0]
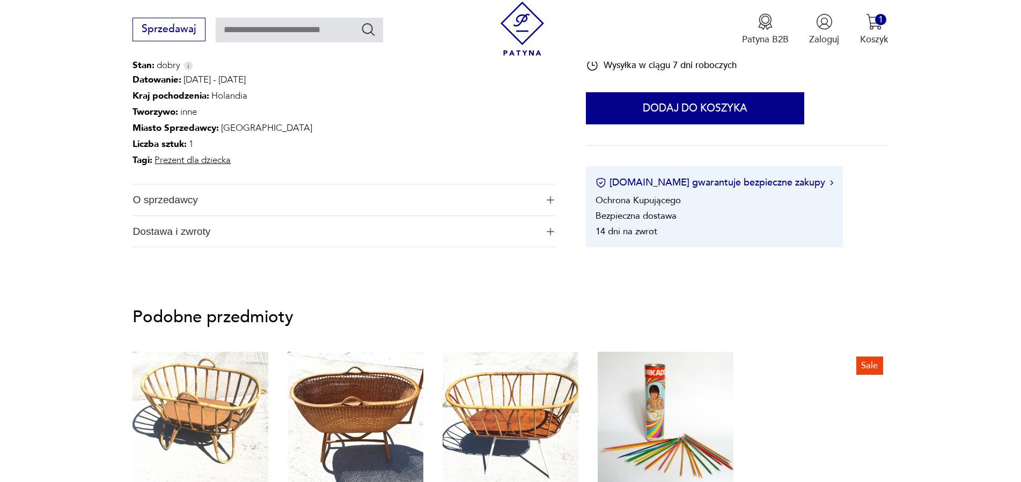
scroll to position [766, 0]
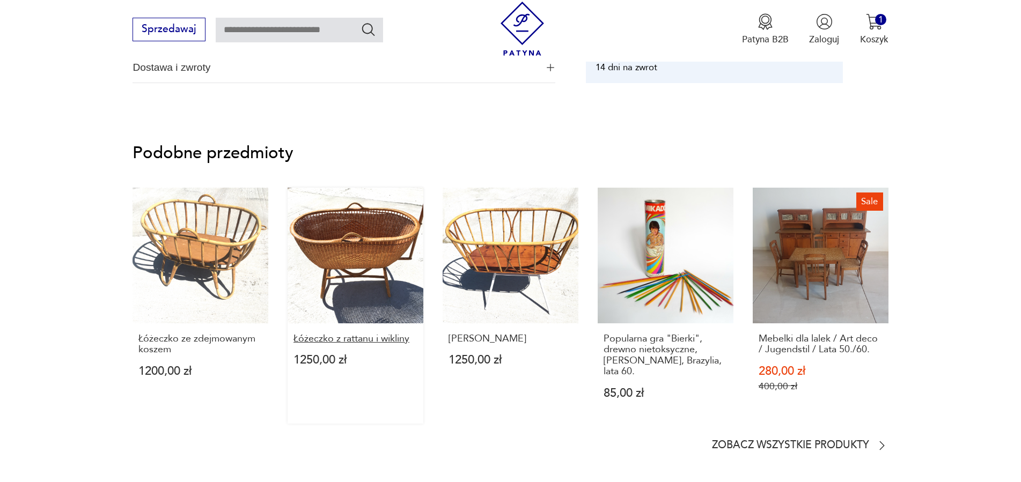
click at [348, 343] on p "Łóżeczko z rattanu i wikliny" at bounding box center [355, 339] width 124 height 11
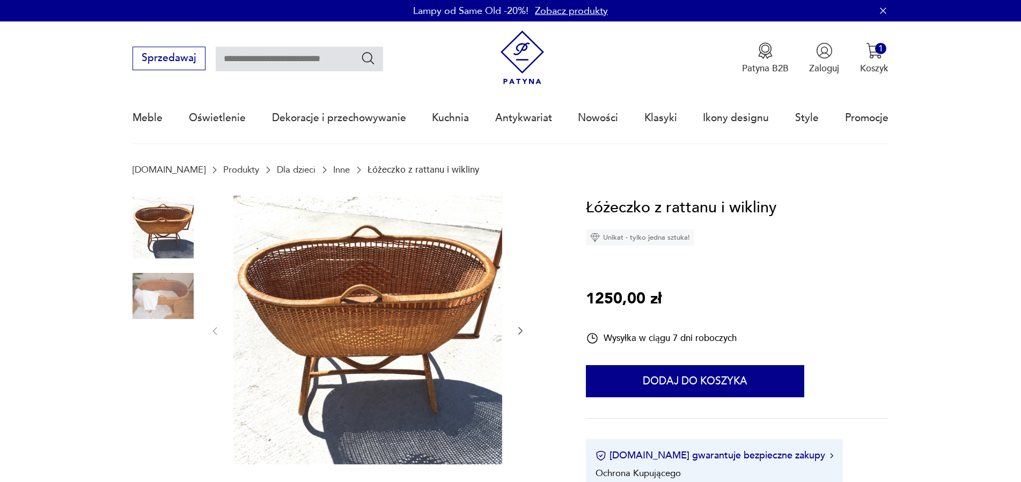
click at [158, 291] on img at bounding box center [162, 295] width 61 height 61
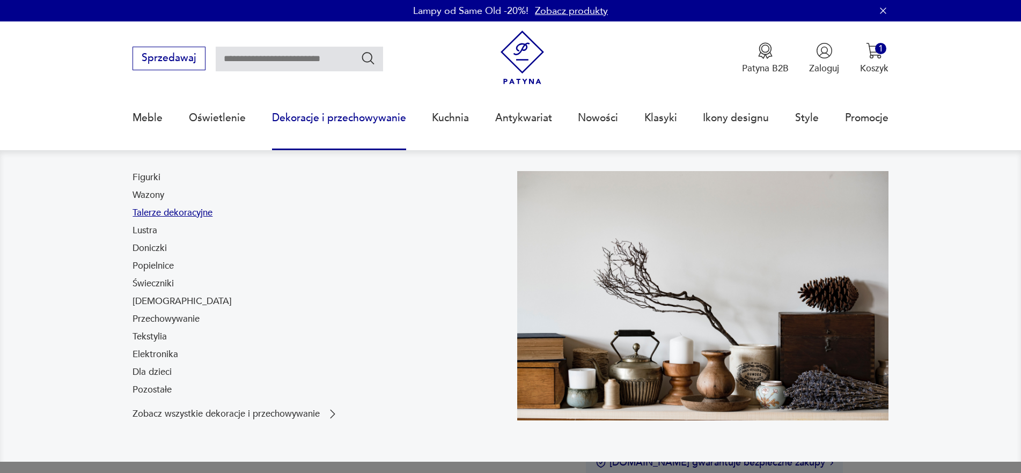
click at [199, 212] on link "Talerze dekoracyjne" at bounding box center [172, 212] width 80 height 13
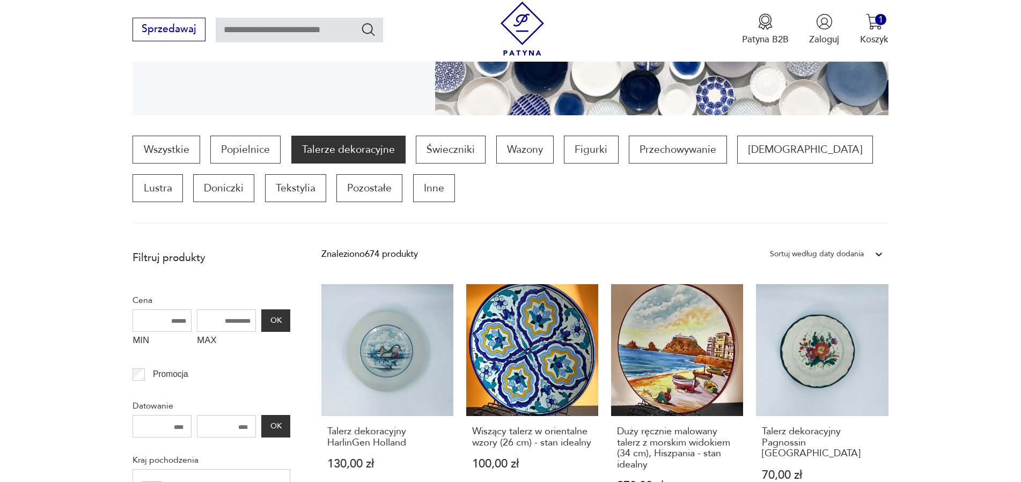
scroll to position [547, 0]
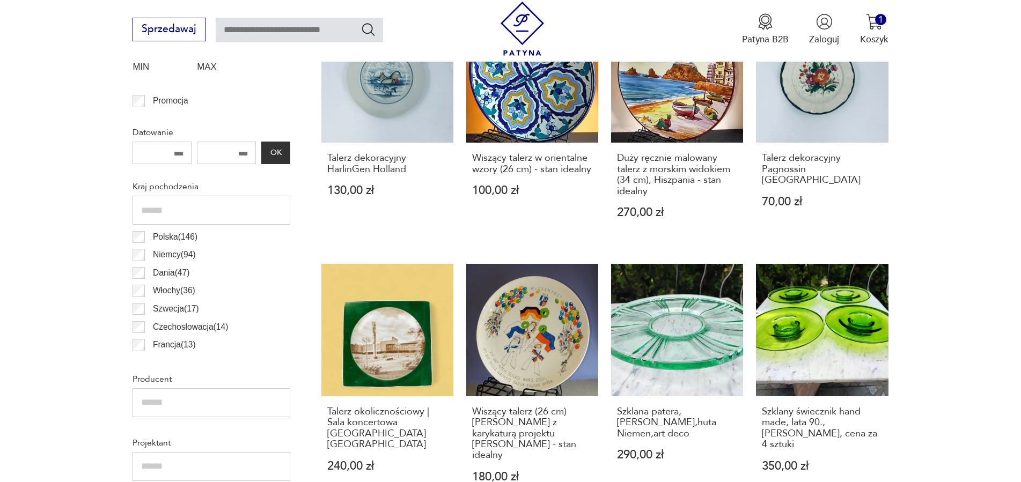
scroll to position [357, 0]
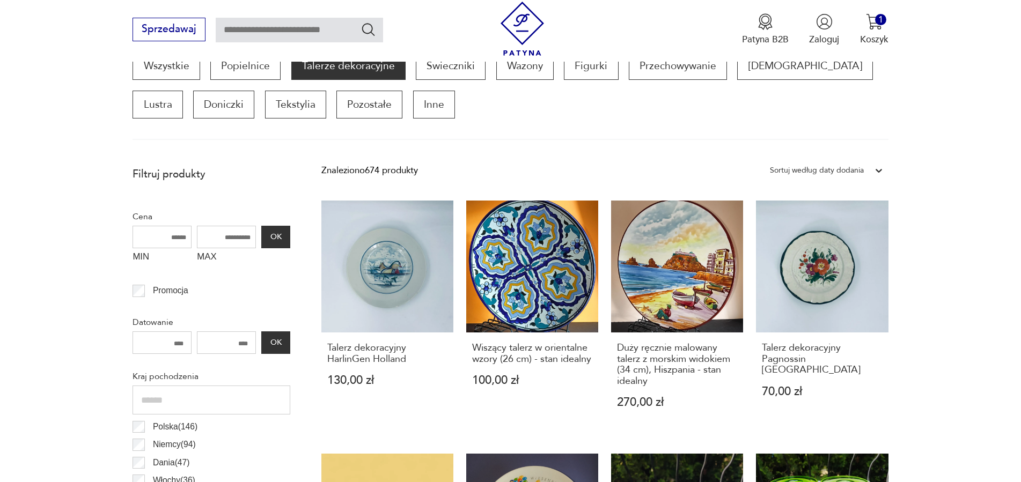
click at [138, 256] on label "MIN" at bounding box center [161, 258] width 59 height 20
click at [138, 248] on input "MIN" at bounding box center [161, 237] width 59 height 23
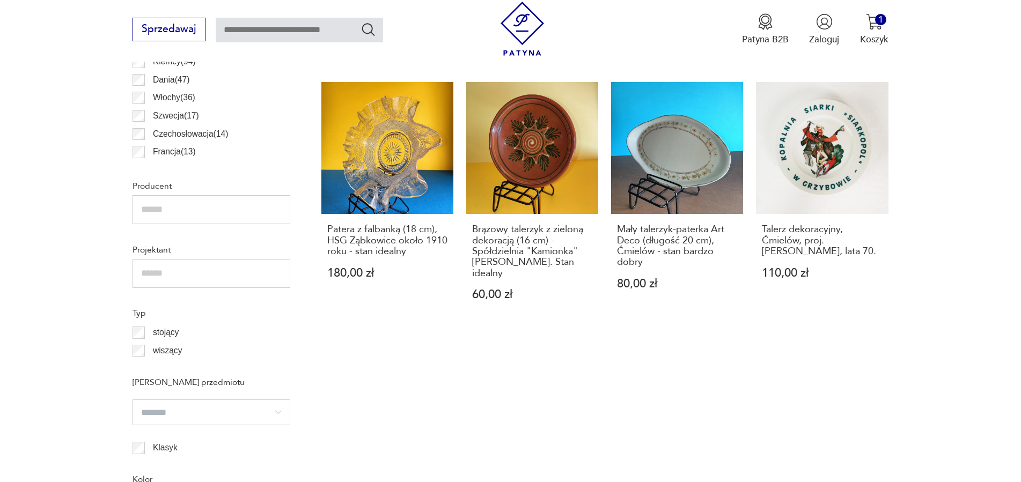
scroll to position [576, 0]
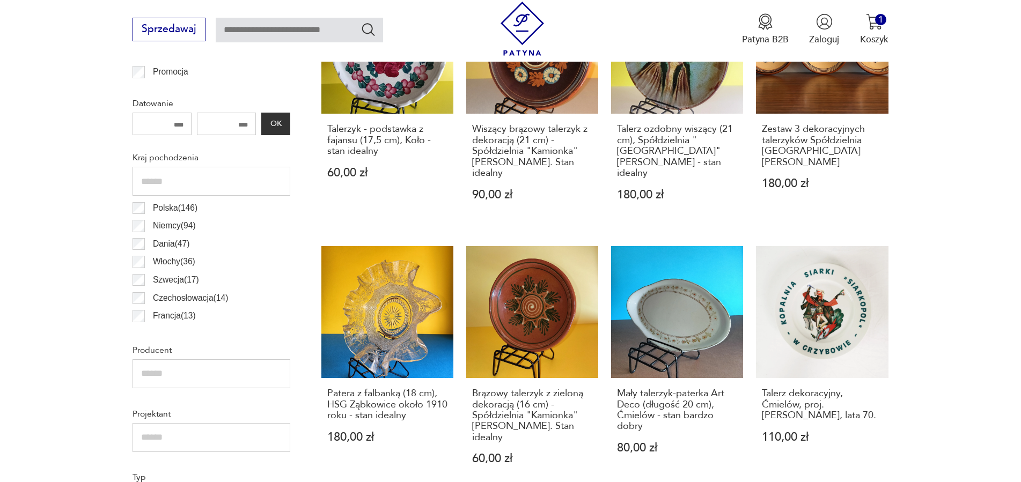
scroll to position [357, 0]
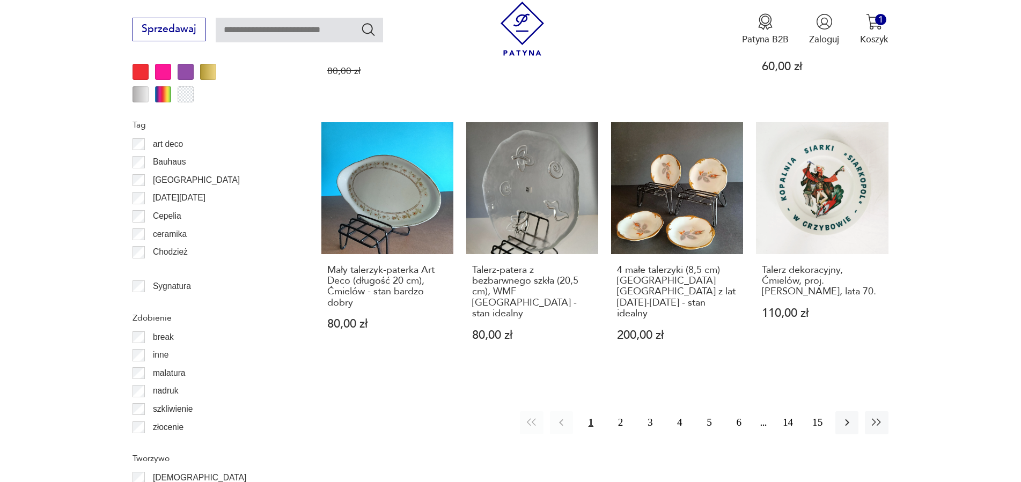
scroll to position [1451, 0]
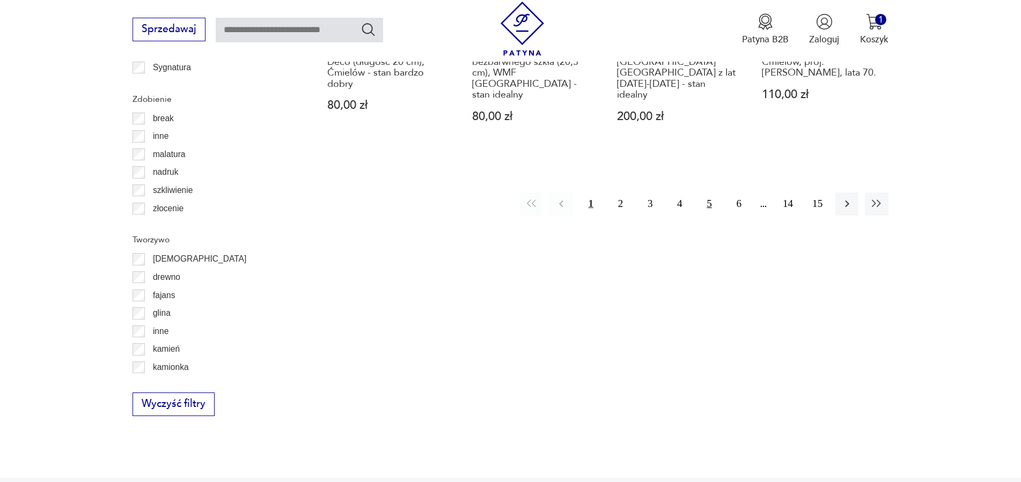
click at [704, 193] on button "5" at bounding box center [709, 204] width 23 height 23
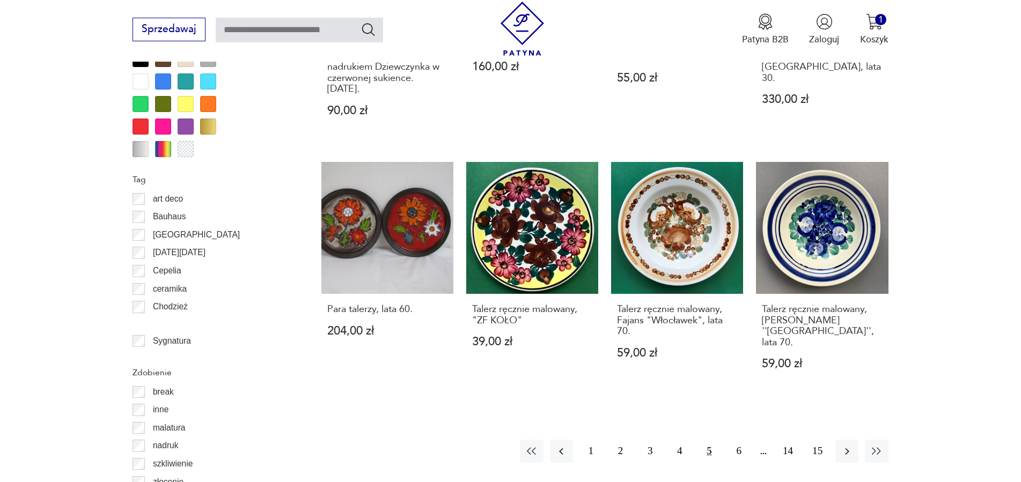
scroll to position [1342, 0]
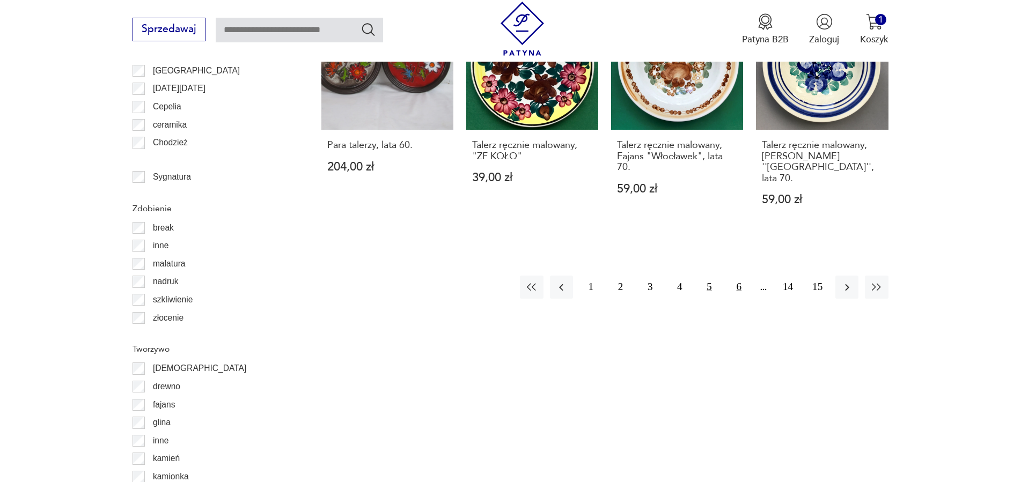
click at [738, 276] on button "6" at bounding box center [738, 287] width 23 height 23
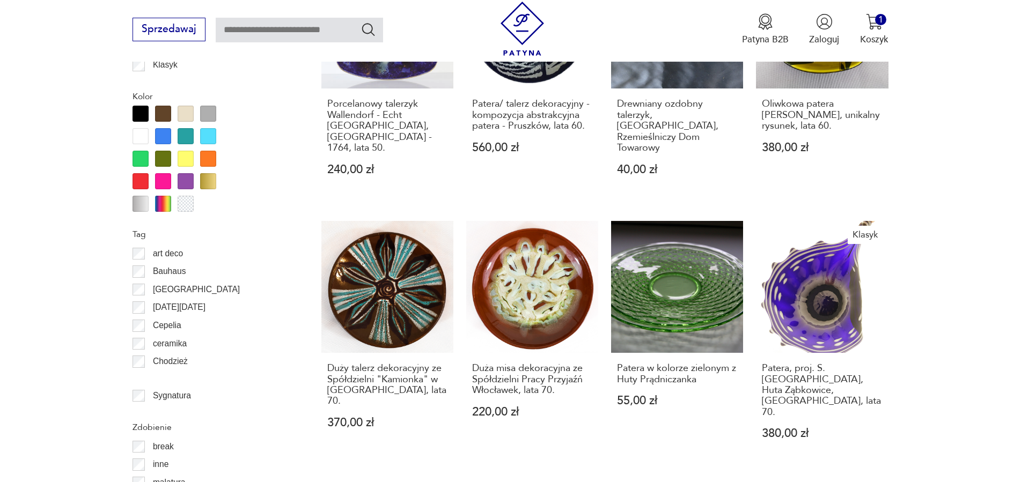
scroll to position [1342, 0]
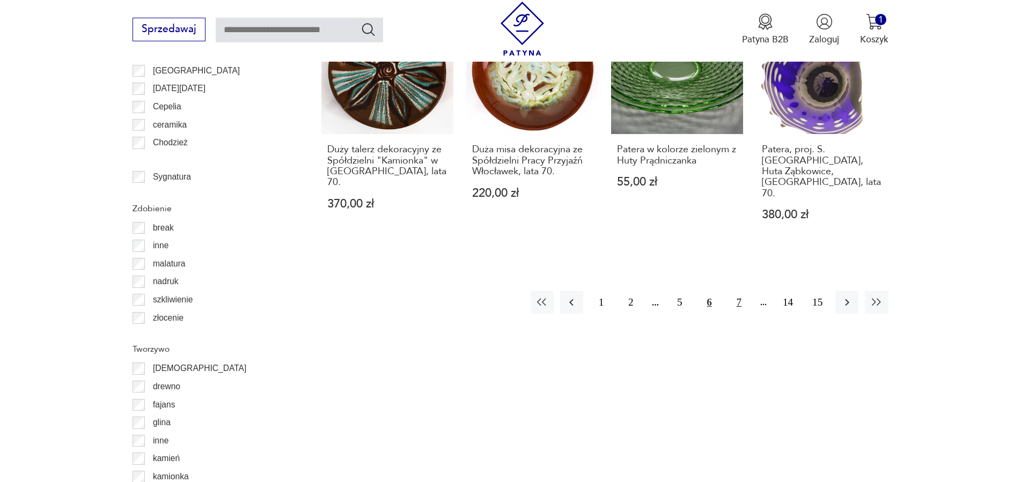
click at [740, 291] on button "7" at bounding box center [738, 302] width 23 height 23
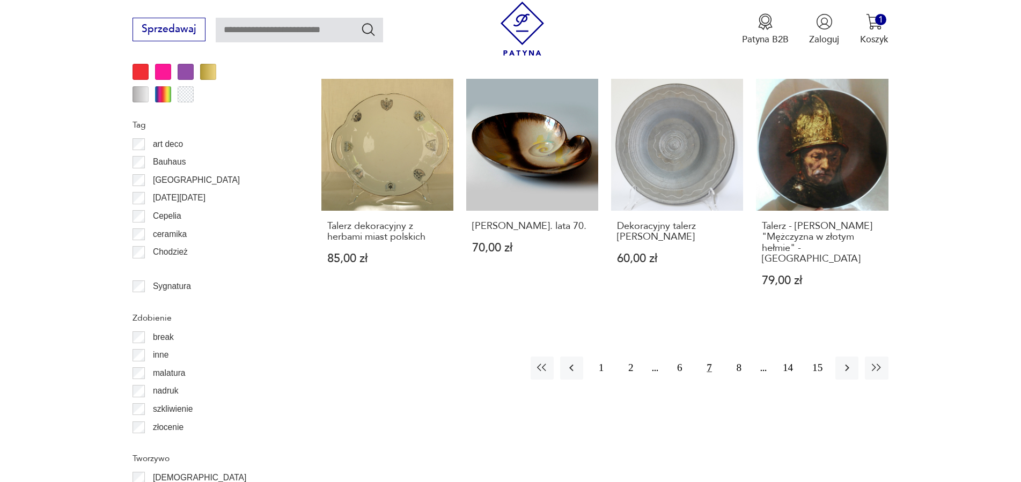
scroll to position [1287, 0]
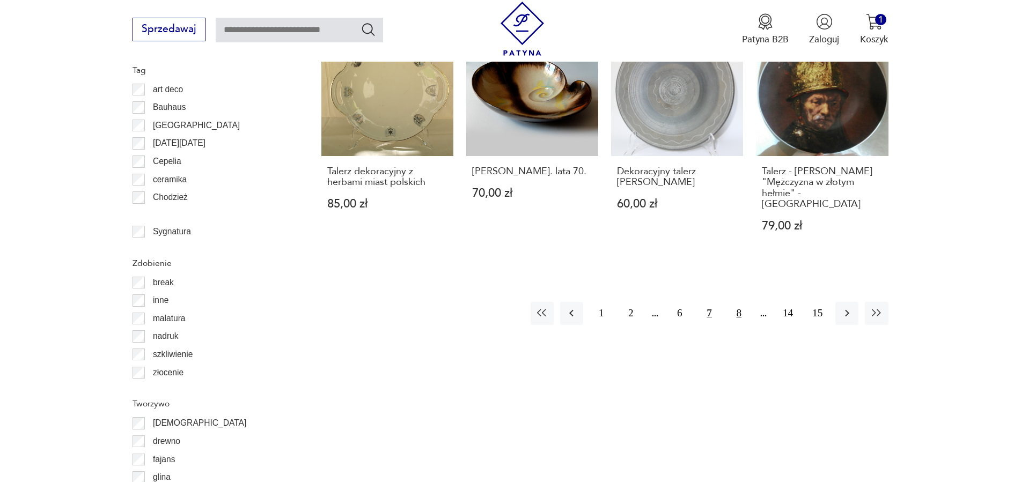
click at [737, 302] on button "8" at bounding box center [738, 313] width 23 height 23
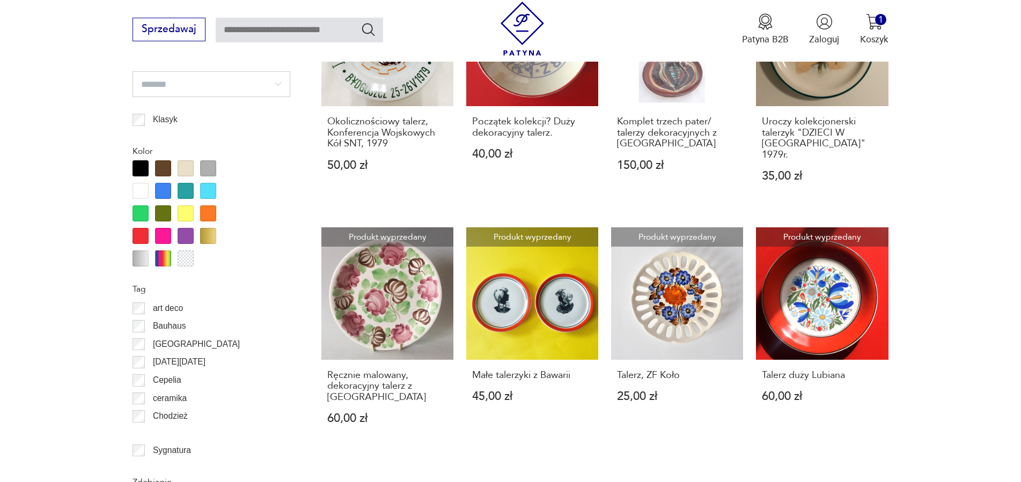
scroll to position [1287, 0]
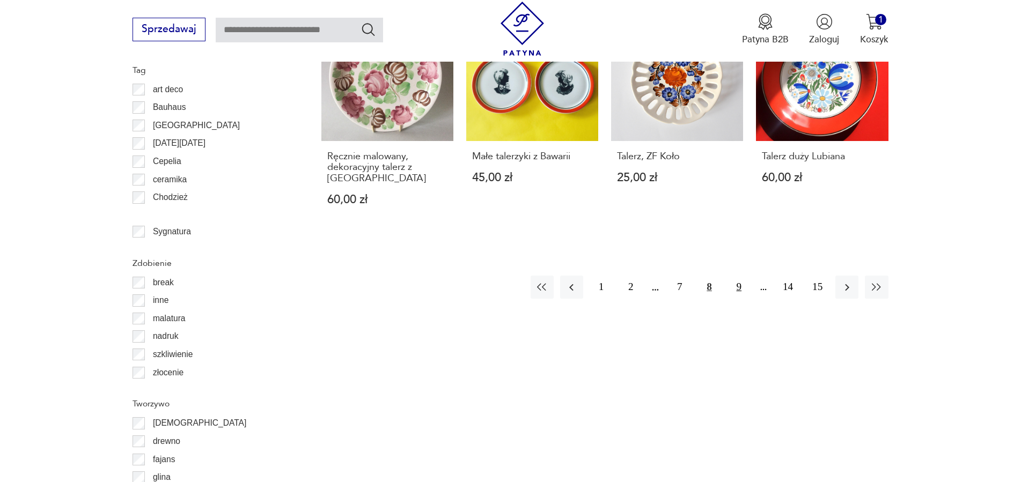
click at [738, 276] on button "9" at bounding box center [738, 287] width 23 height 23
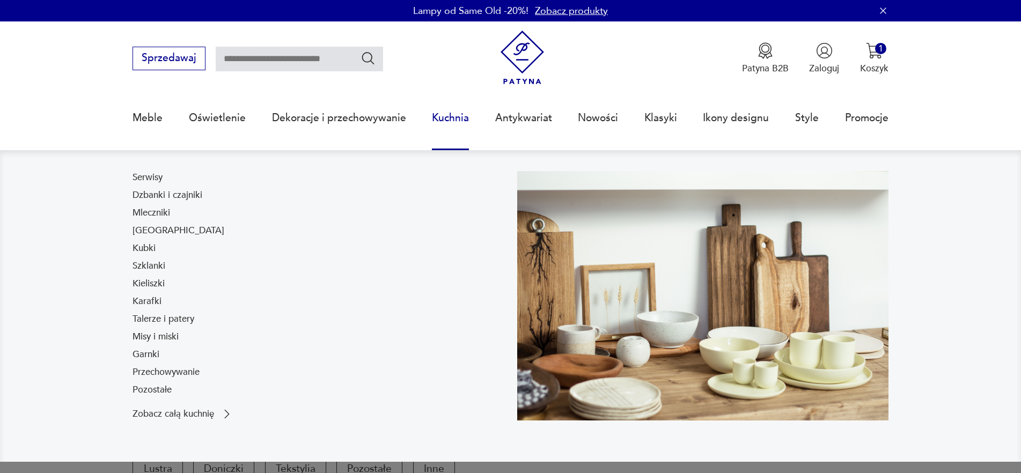
click at [444, 115] on link "Kuchnia" at bounding box center [450, 117] width 37 height 49
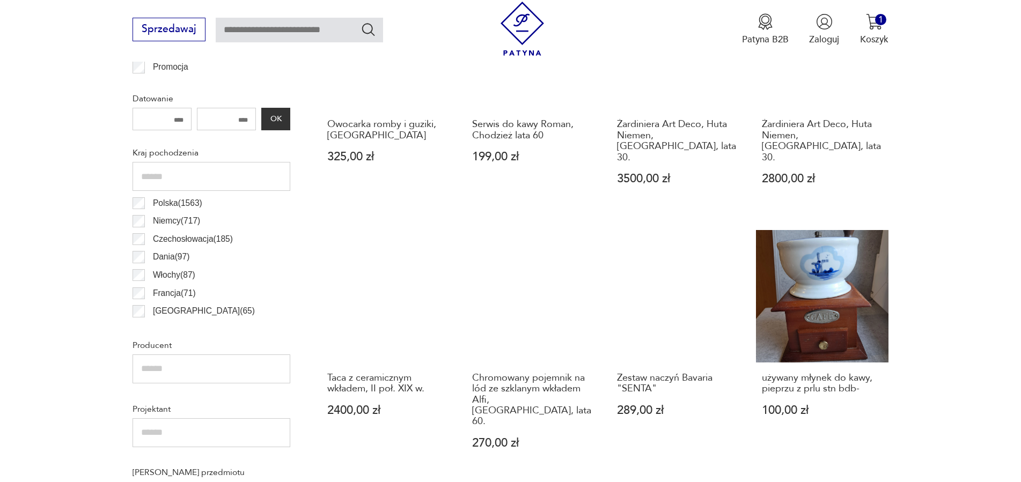
scroll to position [471, 0]
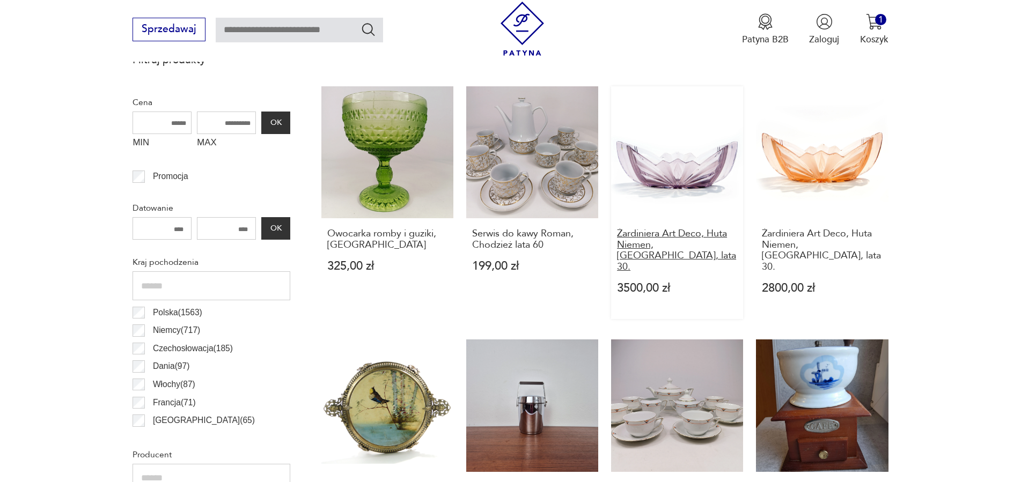
click at [705, 232] on h3 "Żardiniera Art Deco, Huta Niemen, [GEOGRAPHIC_DATA], lata 30." at bounding box center [677, 250] width 121 height 44
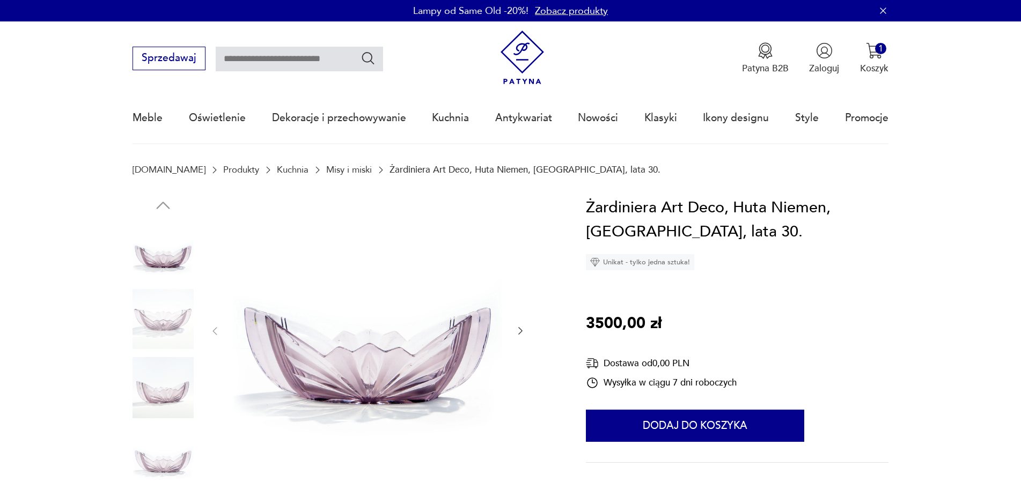
click at [522, 327] on icon "button" at bounding box center [520, 331] width 11 height 11
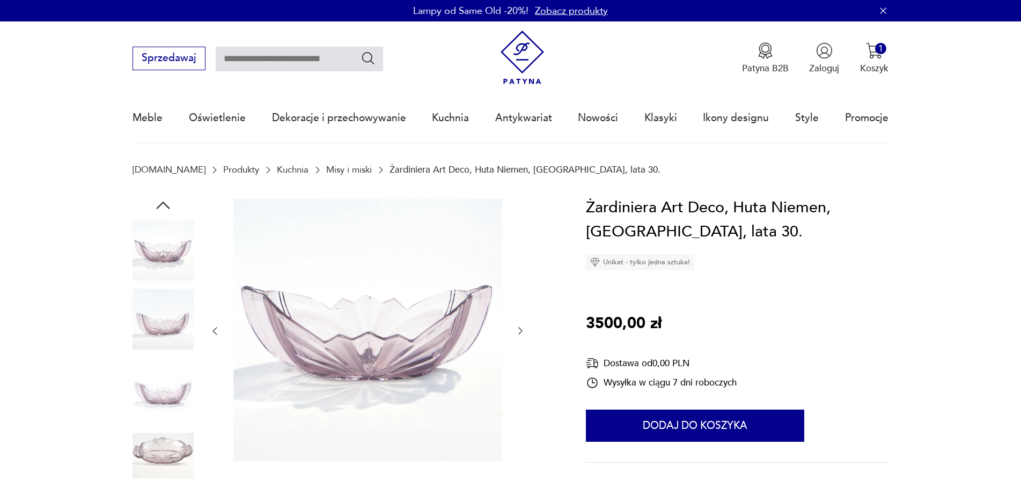
click at [522, 327] on icon "button" at bounding box center [520, 331] width 11 height 11
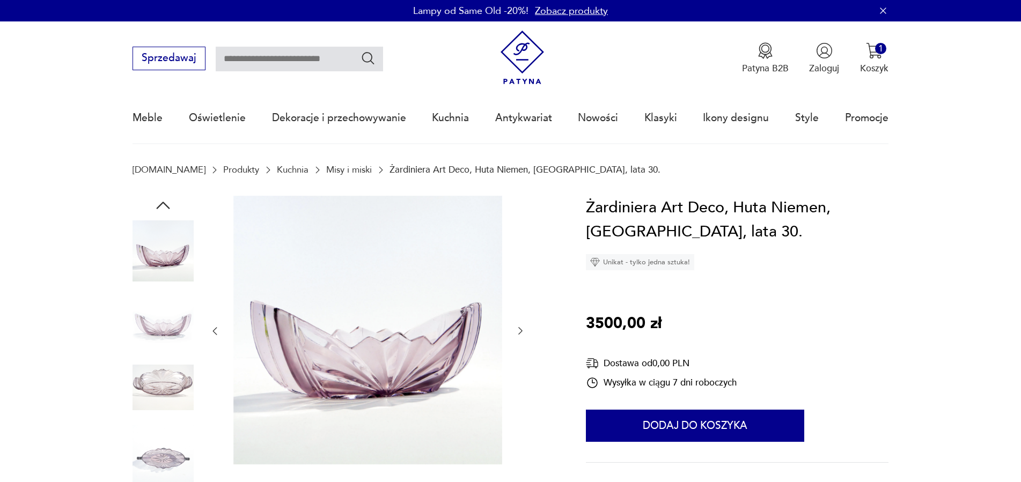
click at [522, 327] on icon "button" at bounding box center [520, 331] width 11 height 11
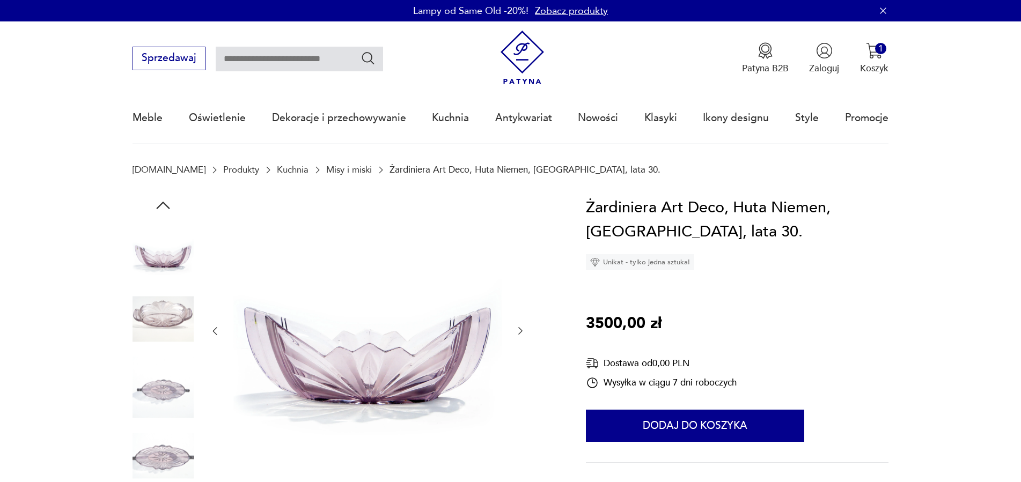
click at [522, 327] on icon "button" at bounding box center [520, 331] width 11 height 11
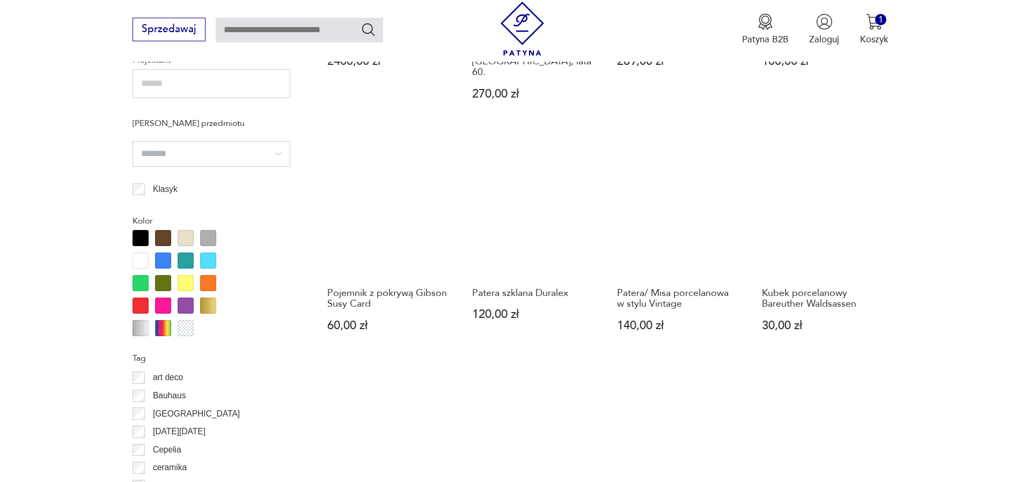
scroll to position [1094, 0]
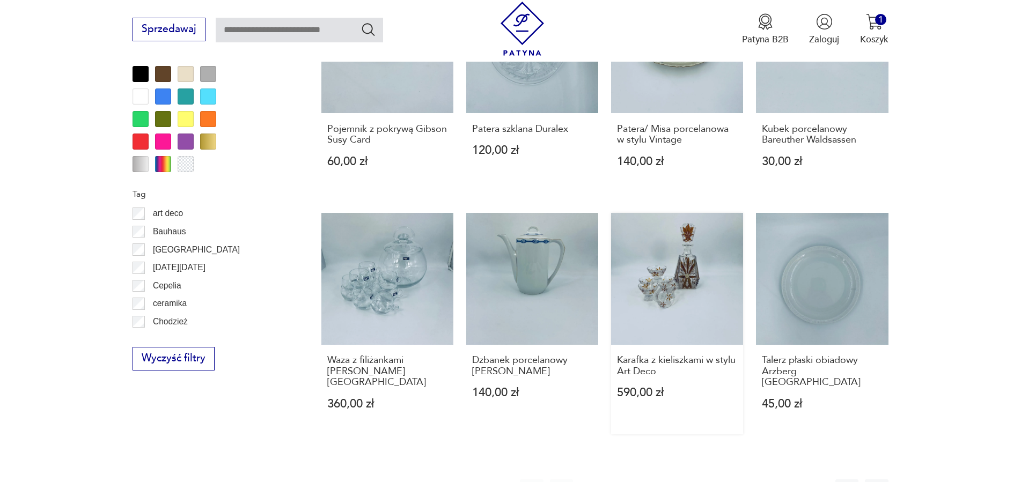
click at [659, 253] on link "Karafka z kieliszkami w stylu Art Deco 590,00 zł" at bounding box center [677, 324] width 132 height 222
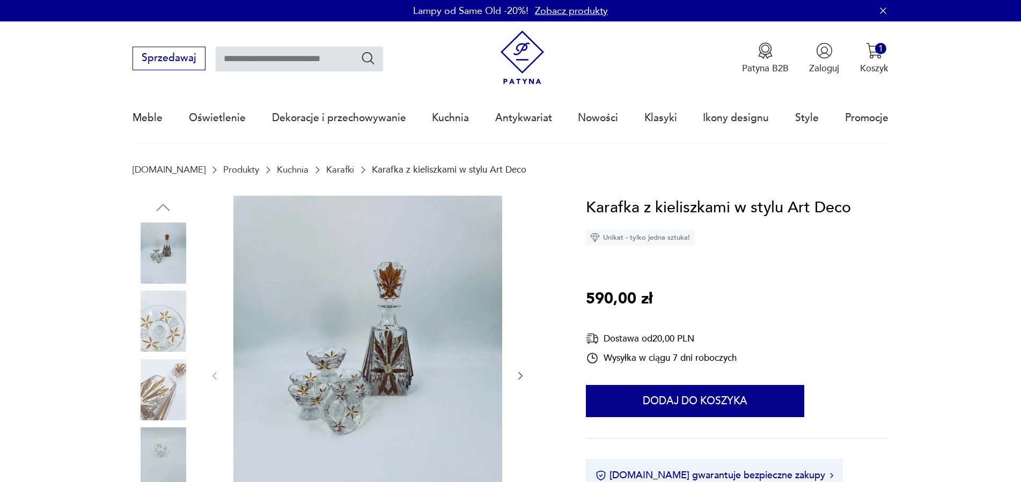
click at [518, 374] on icon "button" at bounding box center [520, 376] width 11 height 11
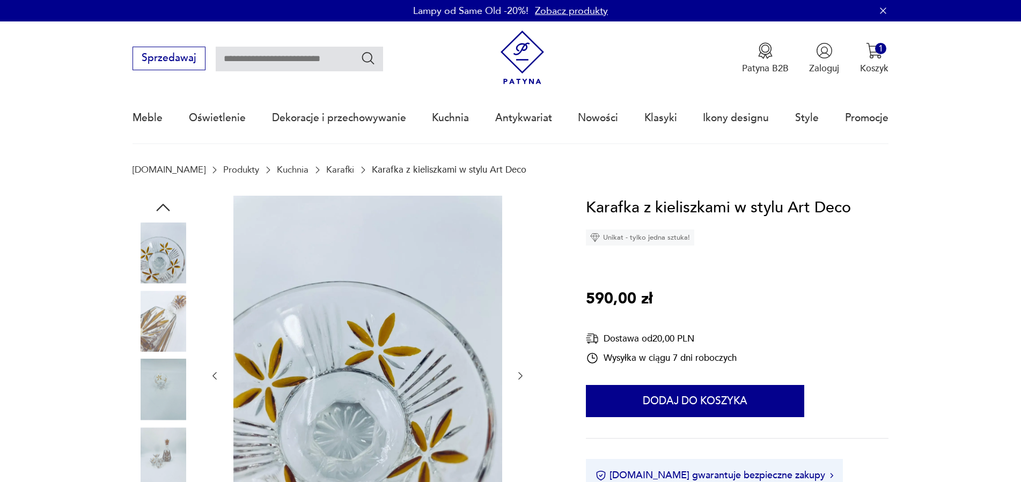
click at [518, 374] on icon "button" at bounding box center [520, 376] width 11 height 11
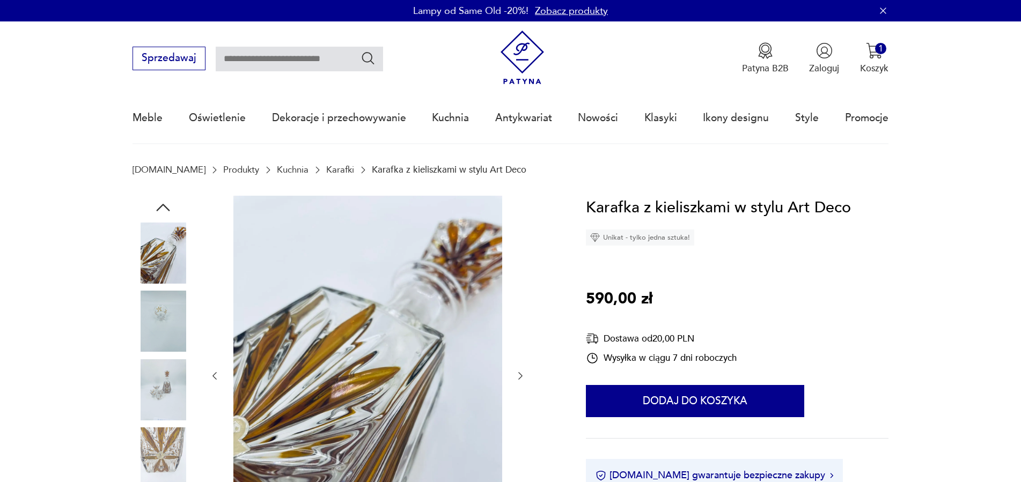
click at [518, 374] on icon "button" at bounding box center [520, 376] width 11 height 11
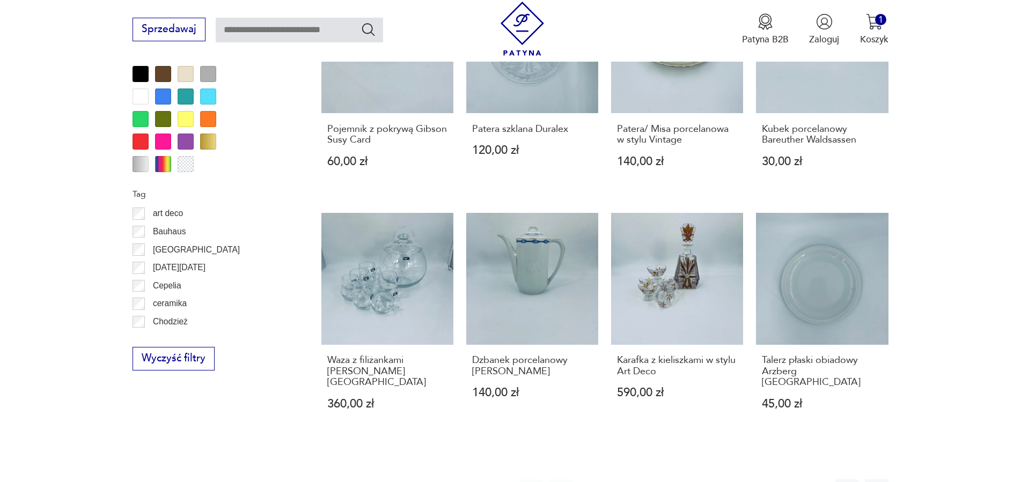
scroll to position [1203, 0]
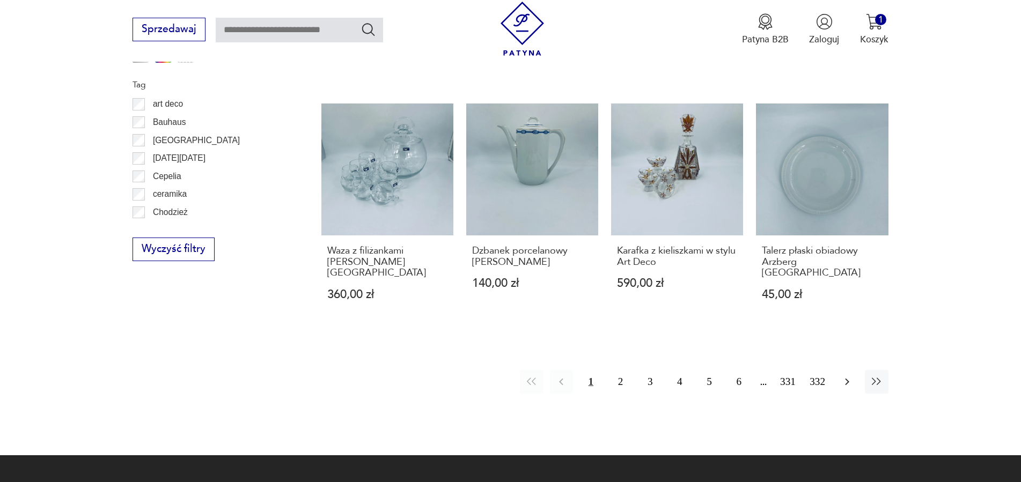
click at [845, 375] on icon "button" at bounding box center [846, 381] width 13 height 13
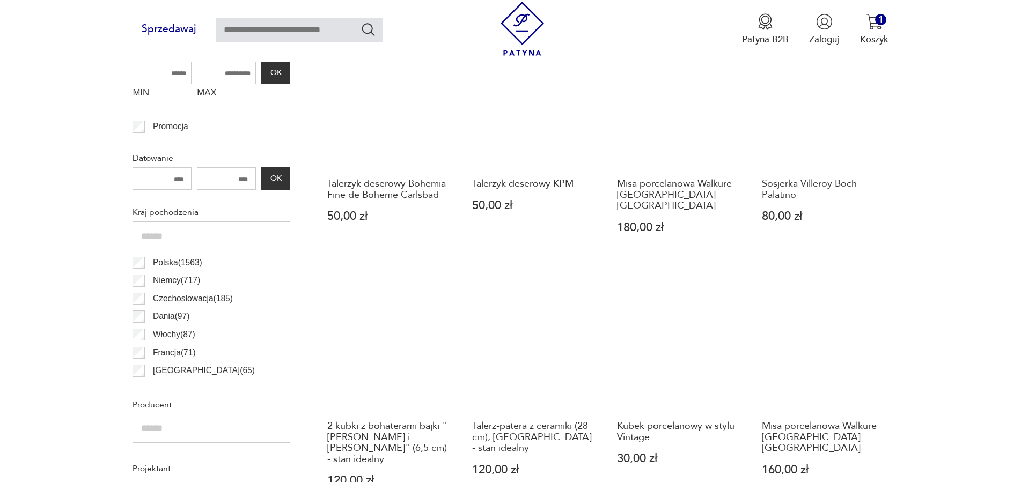
scroll to position [467, 0]
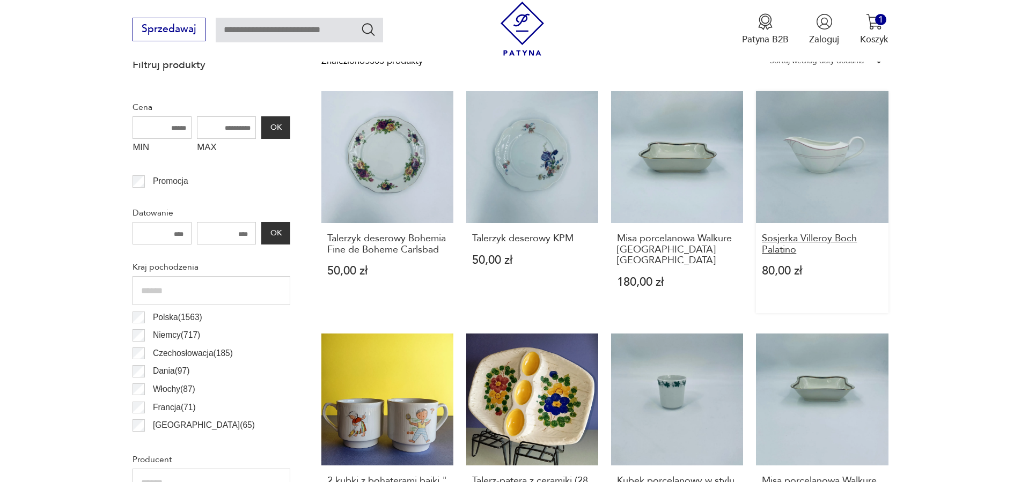
click at [818, 238] on h3 "Sosjerka Villeroy Boch Palatino" at bounding box center [822, 244] width 121 height 22
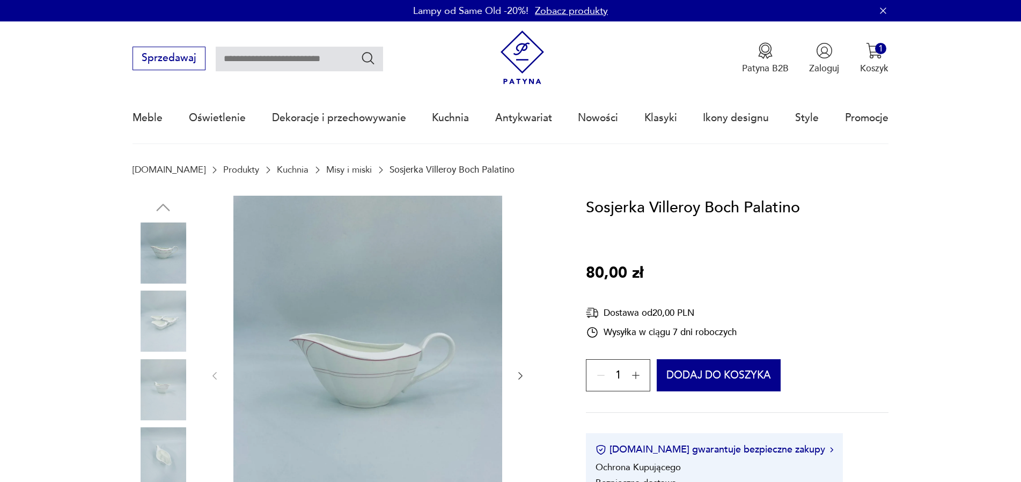
click at [521, 374] on icon "button" at bounding box center [520, 376] width 11 height 11
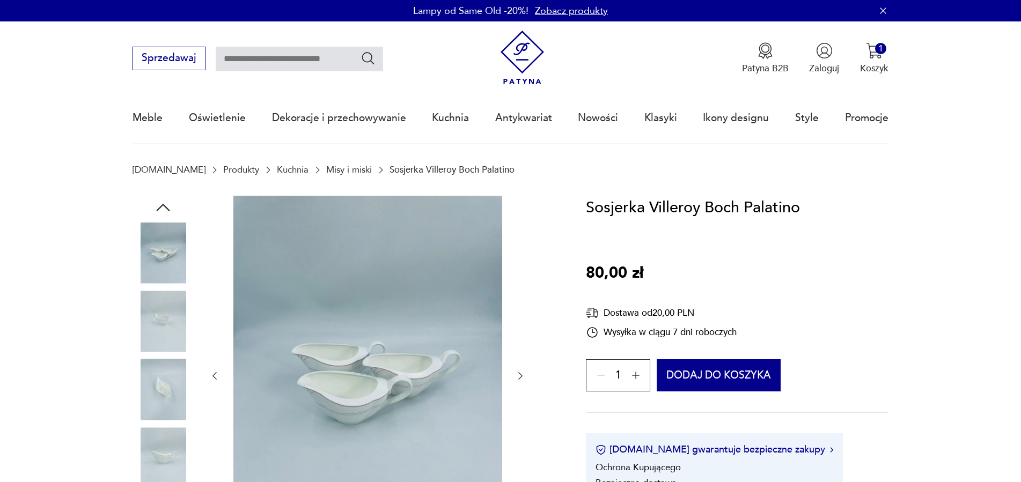
click at [521, 374] on icon "button" at bounding box center [520, 376] width 11 height 11
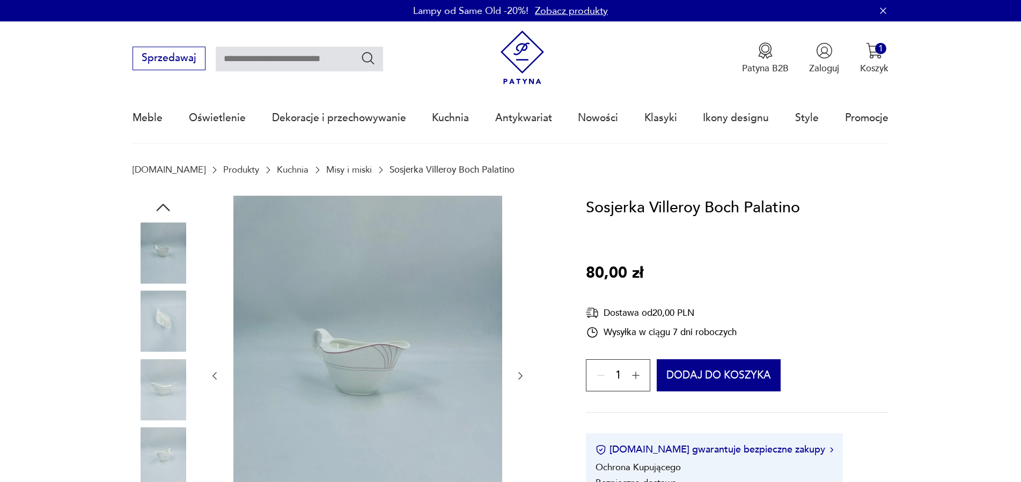
click at [521, 374] on icon "button" at bounding box center [520, 376] width 11 height 11
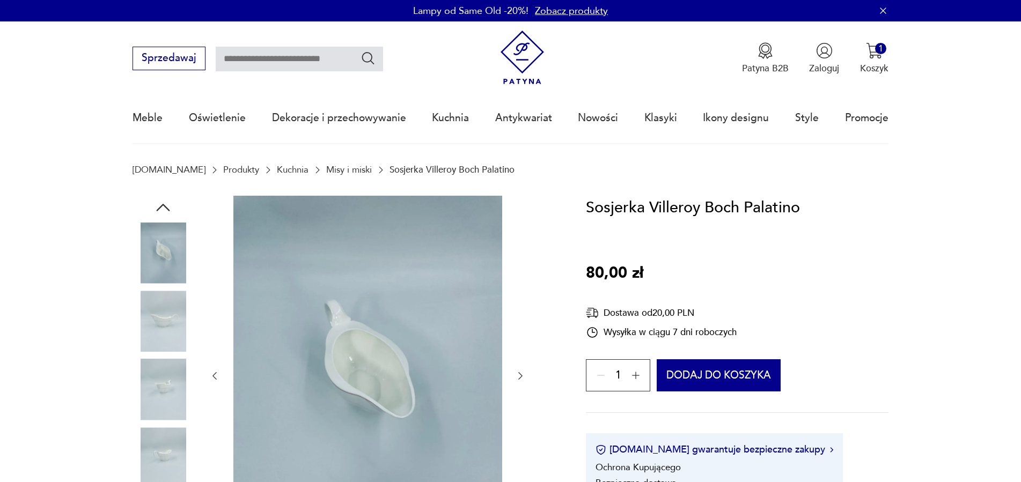
click at [521, 374] on icon "button" at bounding box center [520, 376] width 11 height 11
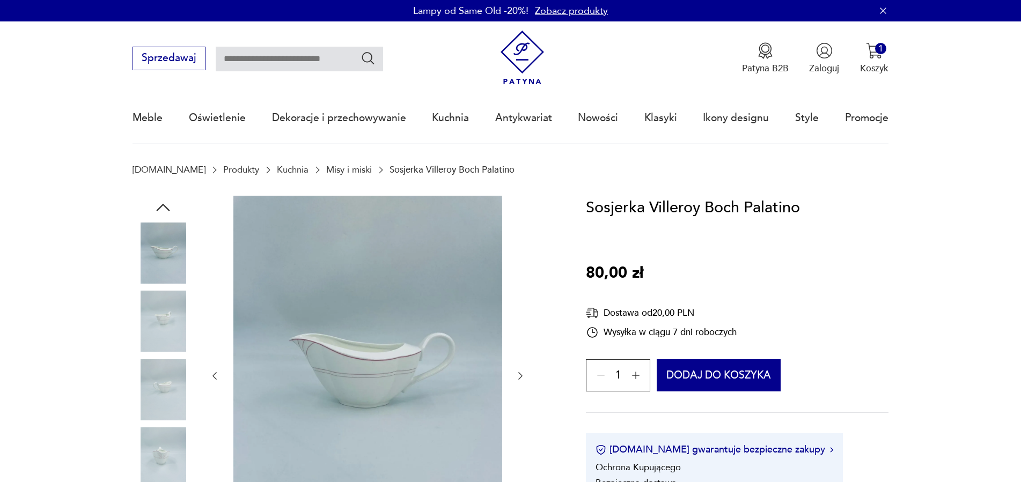
click at [521, 374] on icon "button" at bounding box center [520, 376] width 11 height 11
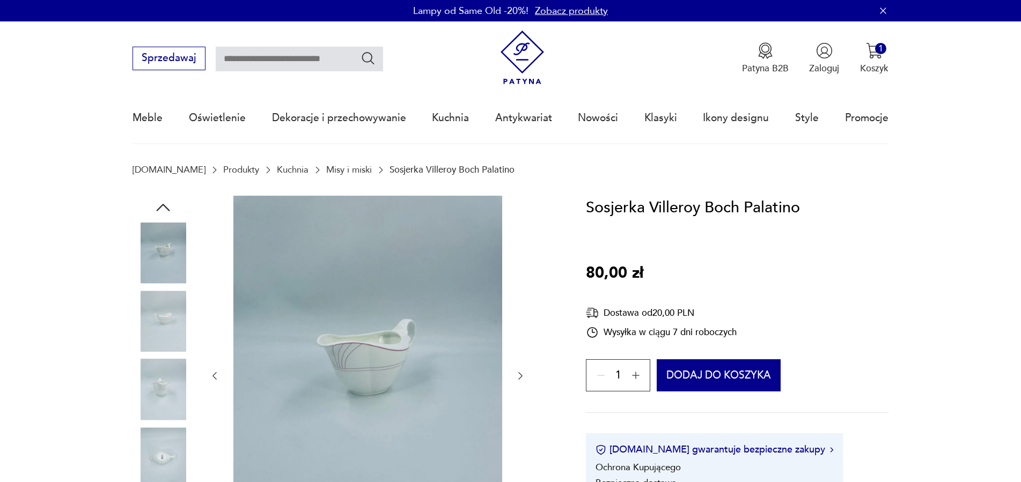
click at [521, 374] on icon "button" at bounding box center [520, 376] width 11 height 11
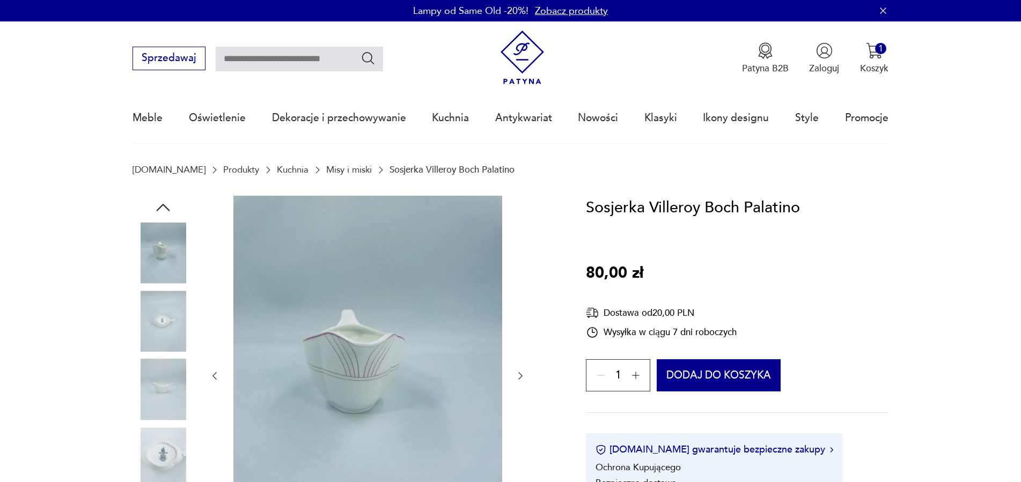
click at [422, 374] on img at bounding box center [367, 375] width 269 height 358
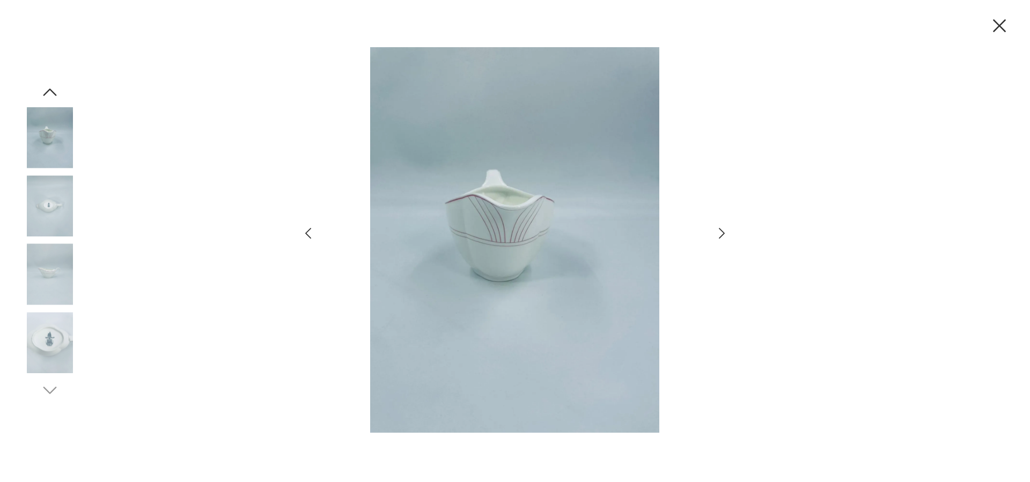
click at [996, 25] on icon "button" at bounding box center [999, 25] width 23 height 23
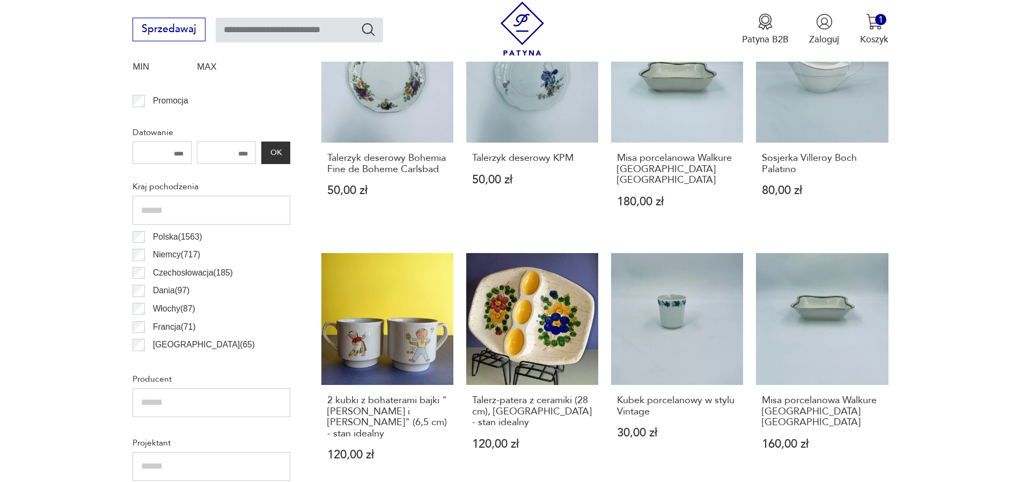
scroll to position [656, 0]
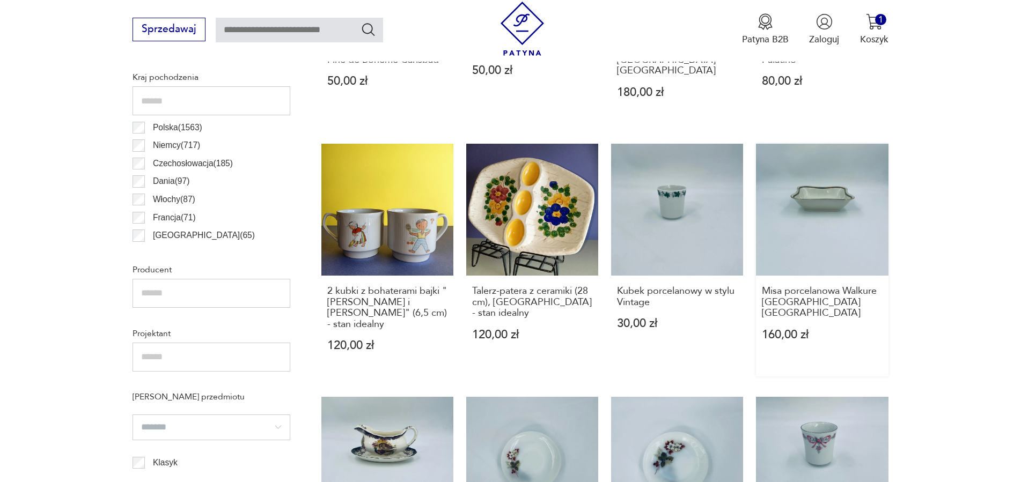
click at [854, 192] on link "Misa porcelanowa Walkure [GEOGRAPHIC_DATA] [GEOGRAPHIC_DATA] 160,00 zł" at bounding box center [822, 260] width 132 height 233
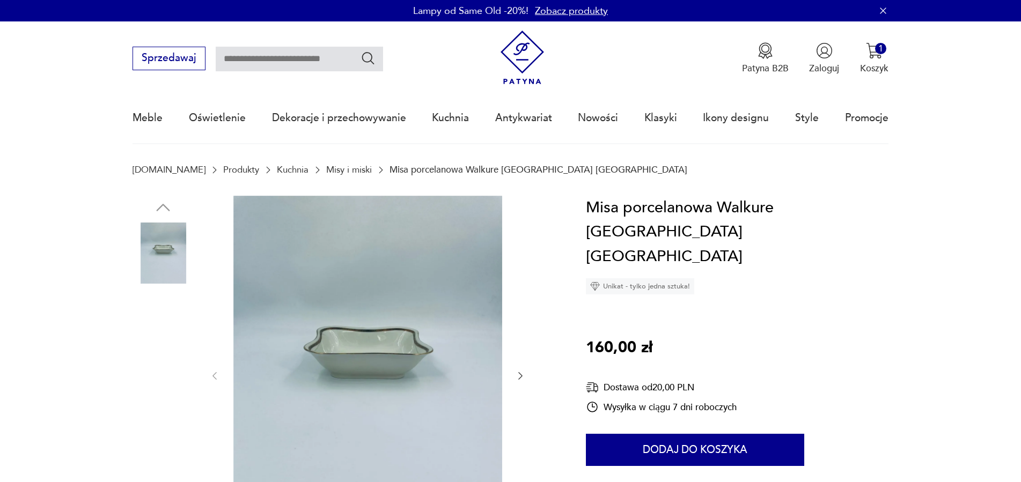
click at [161, 317] on img at bounding box center [162, 321] width 61 height 61
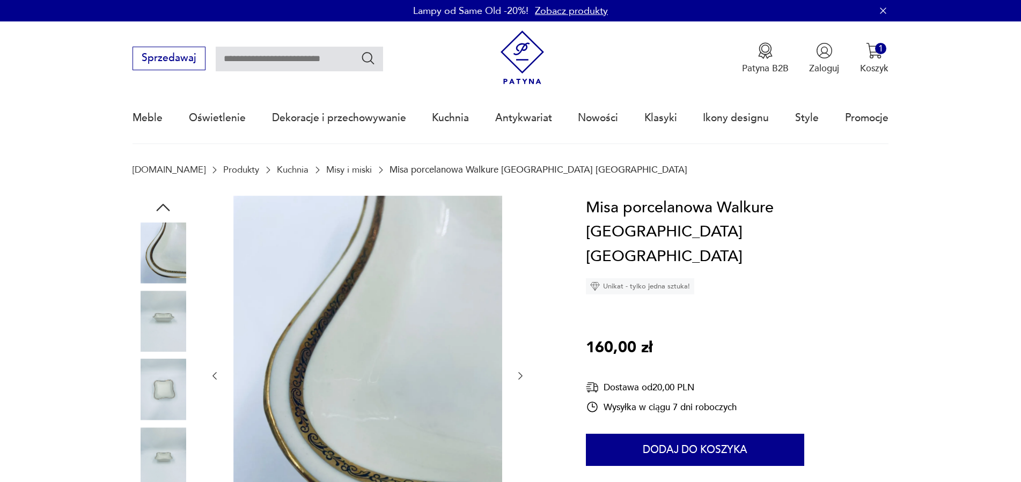
click at [175, 394] on img at bounding box center [162, 389] width 61 height 61
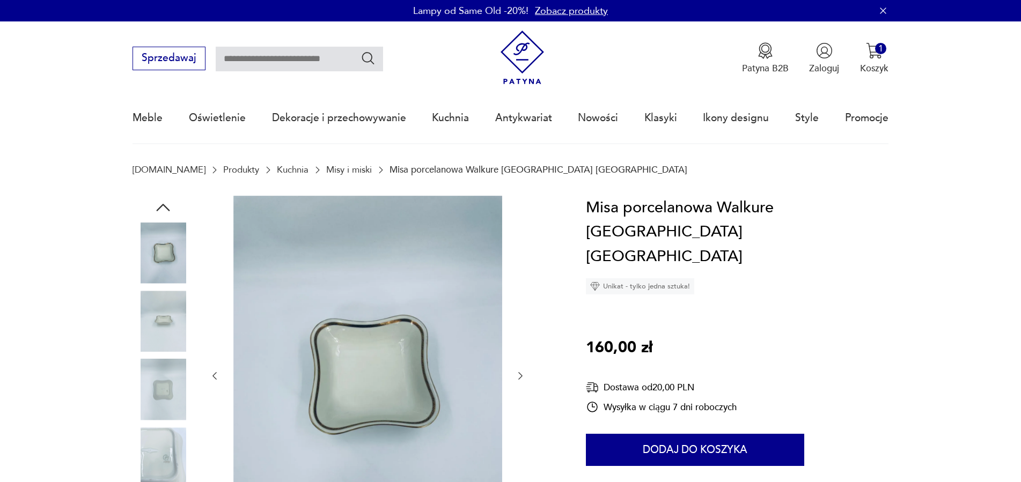
click at [165, 455] on img at bounding box center [162, 457] width 61 height 61
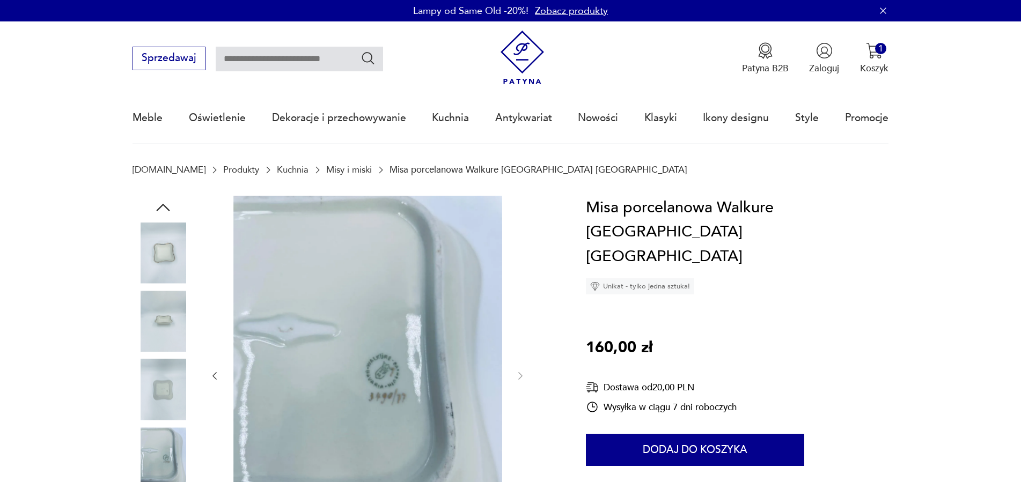
click at [170, 254] on img at bounding box center [162, 253] width 61 height 61
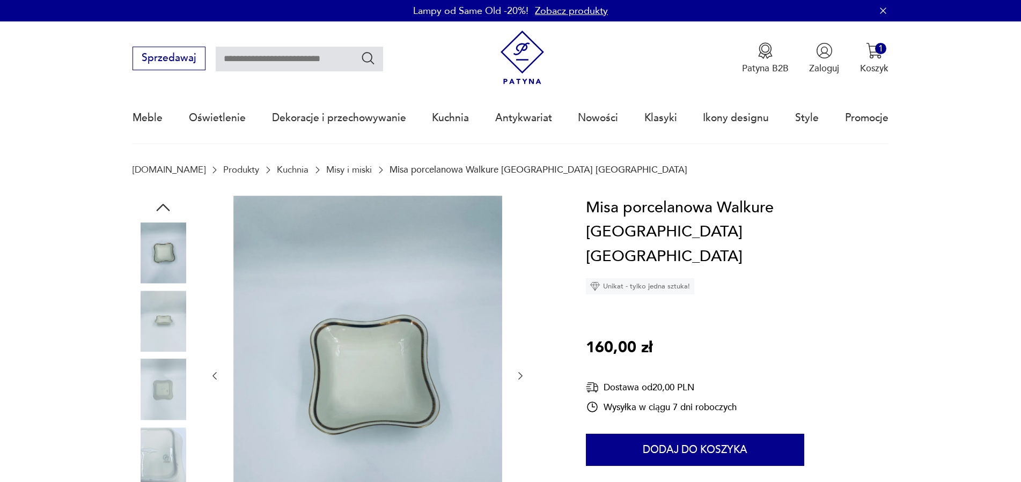
click at [516, 371] on button "button" at bounding box center [520, 376] width 11 height 13
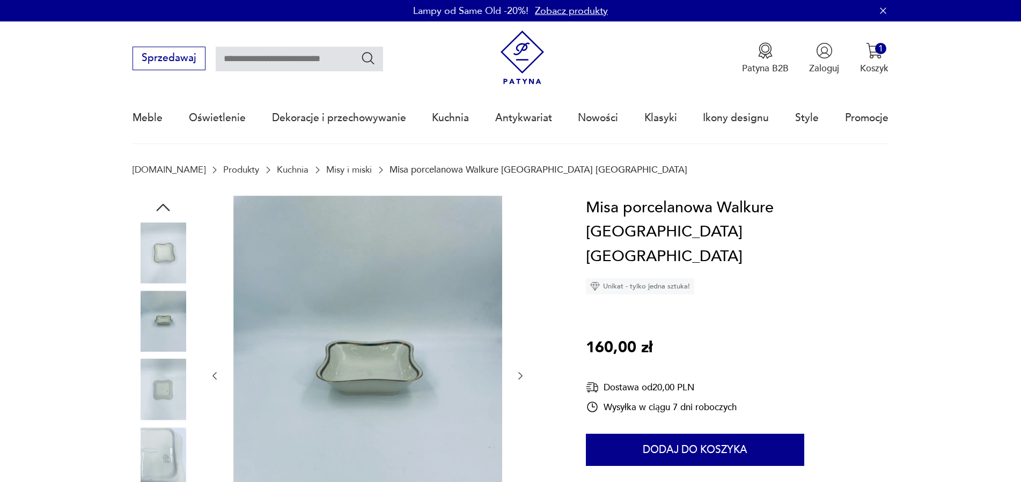
click at [516, 371] on button "button" at bounding box center [520, 376] width 11 height 13
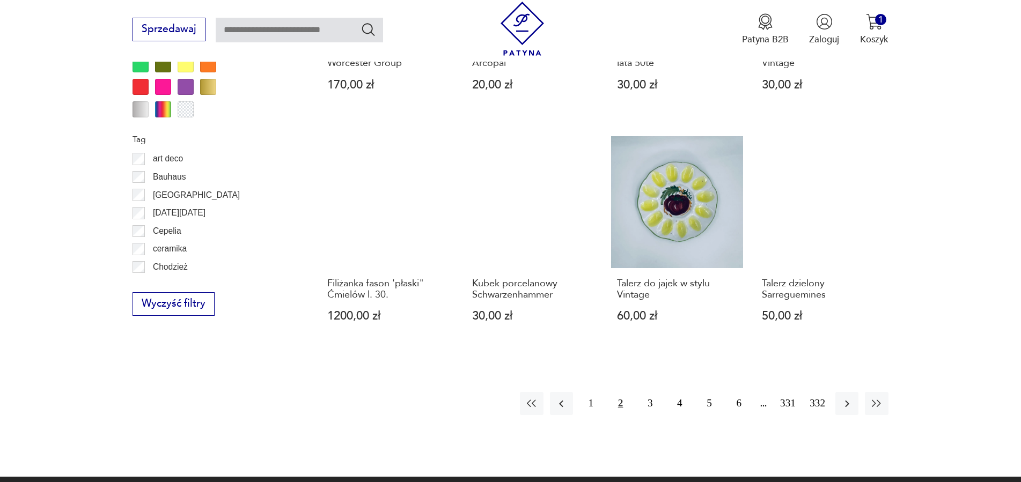
scroll to position [1203, 0]
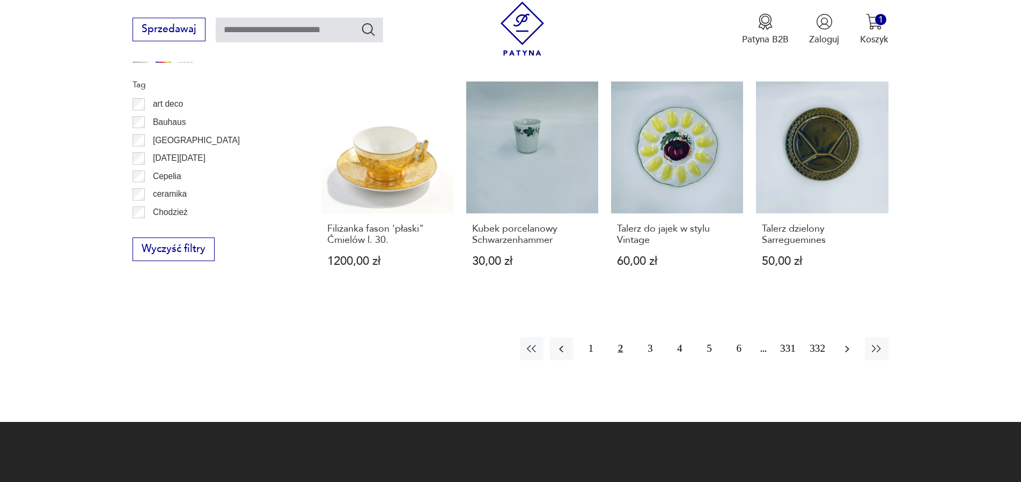
click at [845, 343] on icon "button" at bounding box center [846, 349] width 13 height 13
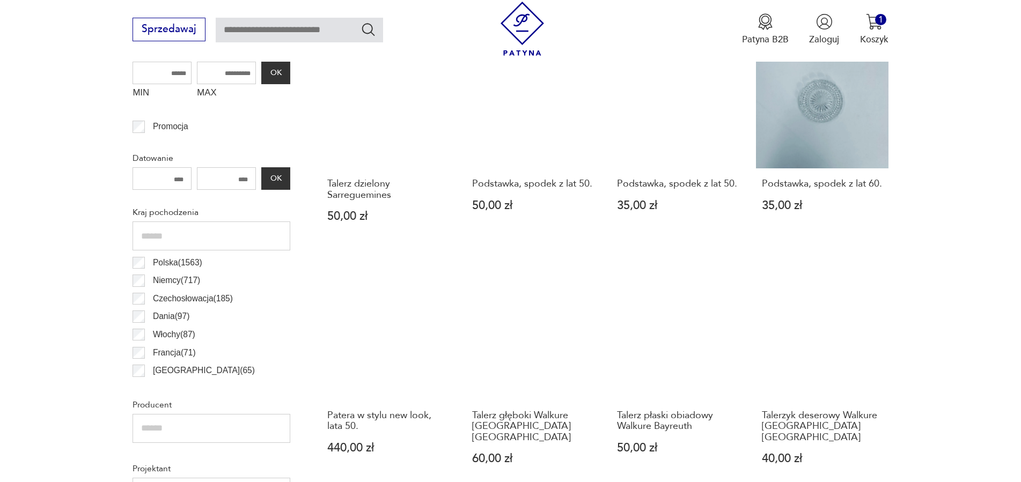
scroll to position [685, 0]
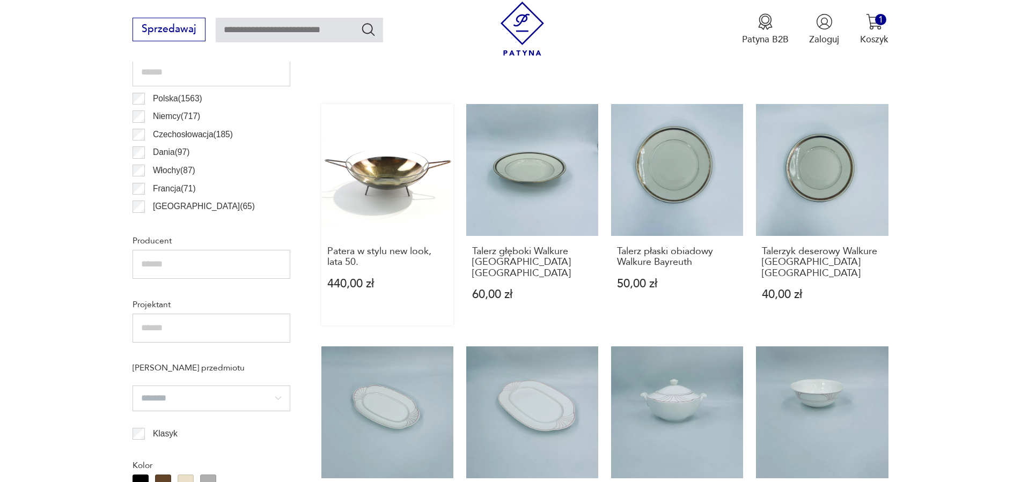
click at [396, 168] on link "Patera w stylu new look, lata 50. 440,00 zł" at bounding box center [387, 215] width 132 height 222
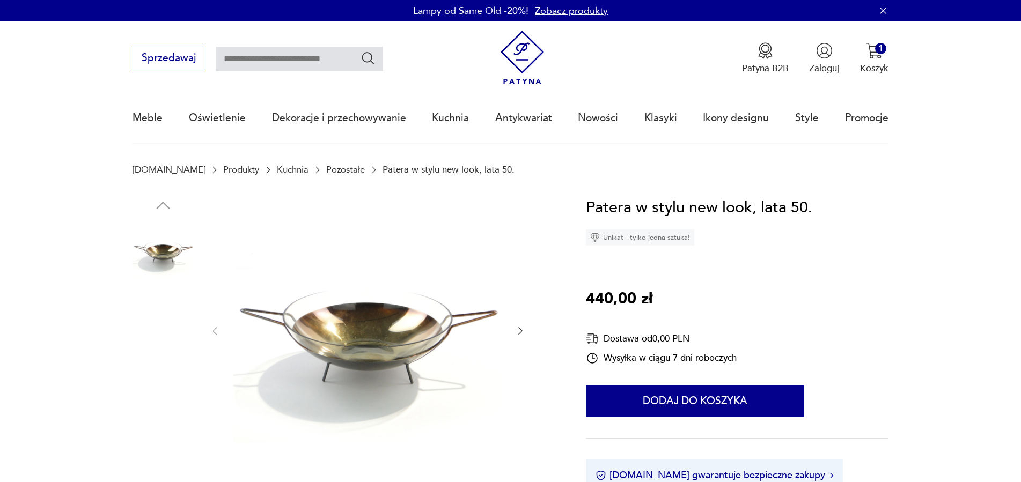
click at [158, 312] on img at bounding box center [162, 319] width 61 height 61
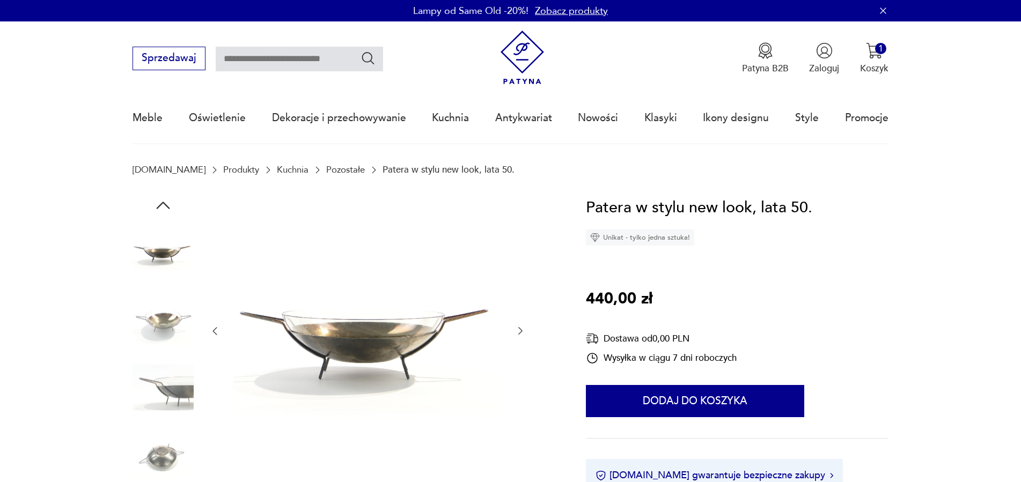
click at [156, 391] on img at bounding box center [162, 387] width 61 height 61
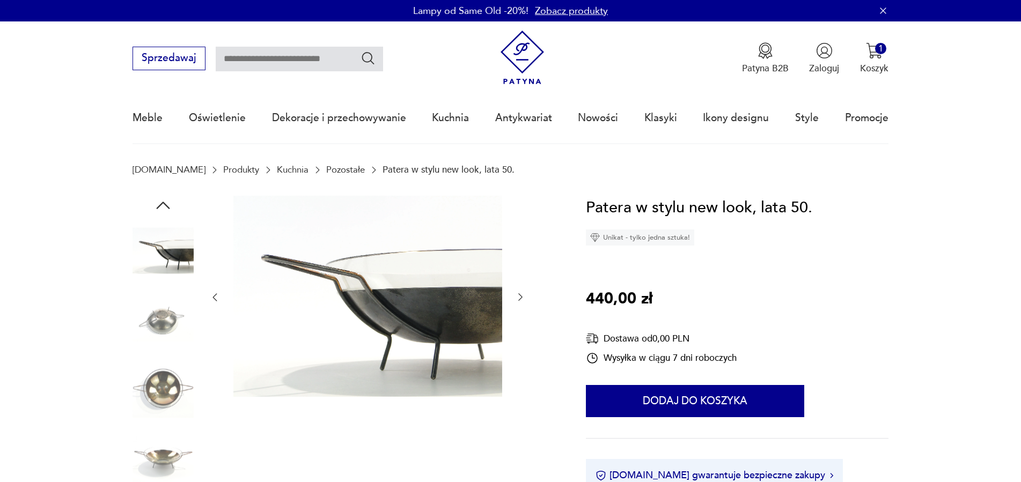
click at [166, 459] on img at bounding box center [162, 455] width 61 height 61
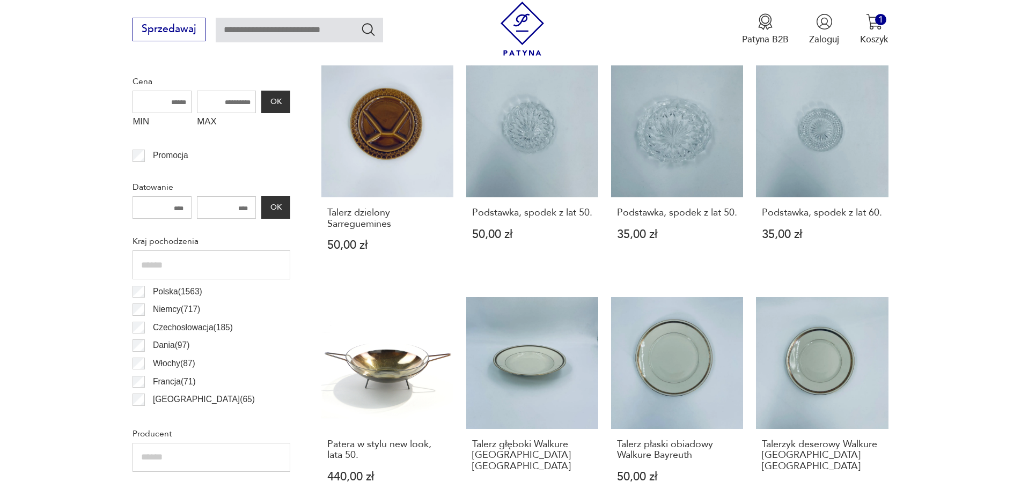
scroll to position [274, 0]
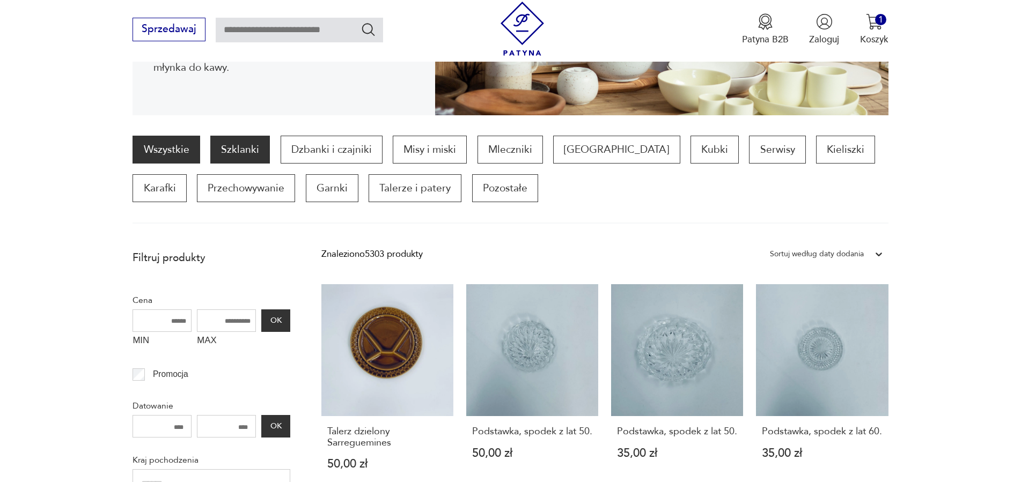
click at [253, 151] on p "Szklanki" at bounding box center [240, 150] width 60 height 28
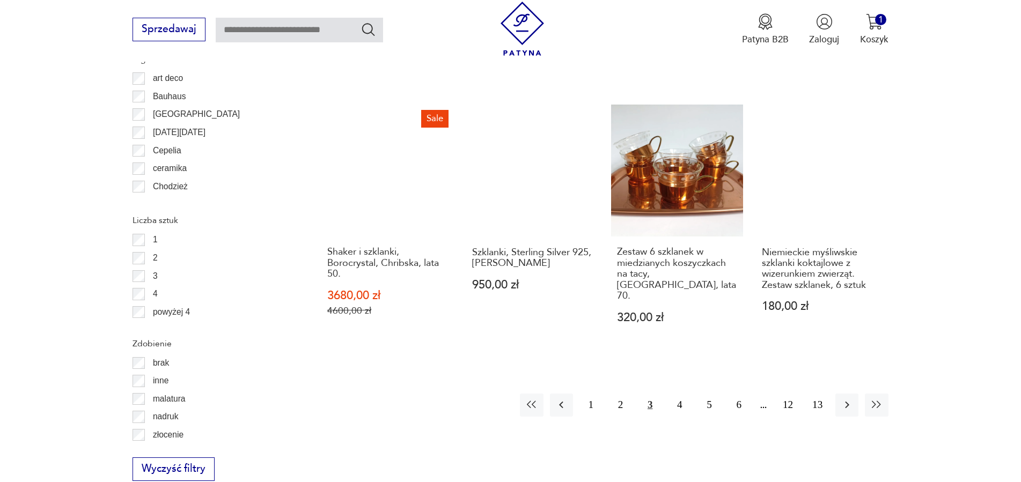
scroll to position [1287, 0]
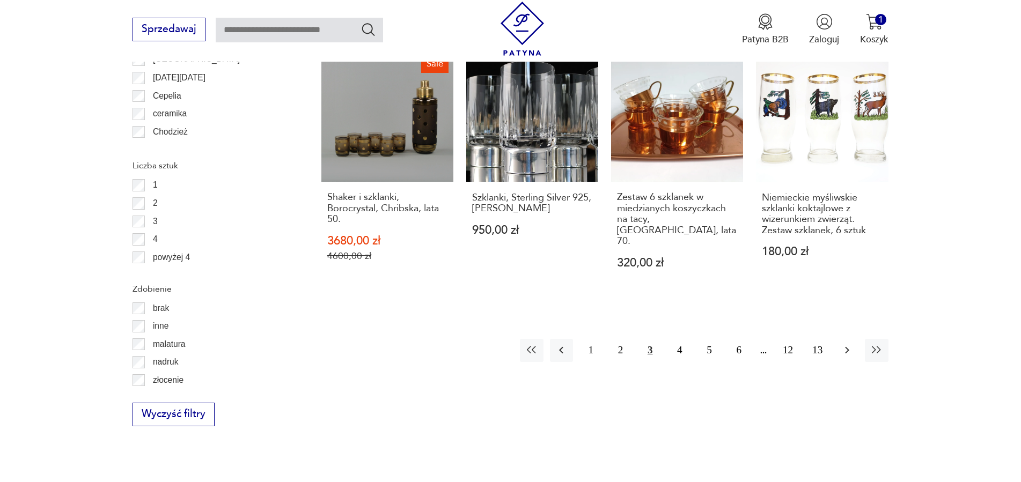
click at [845, 344] on icon "button" at bounding box center [846, 350] width 13 height 13
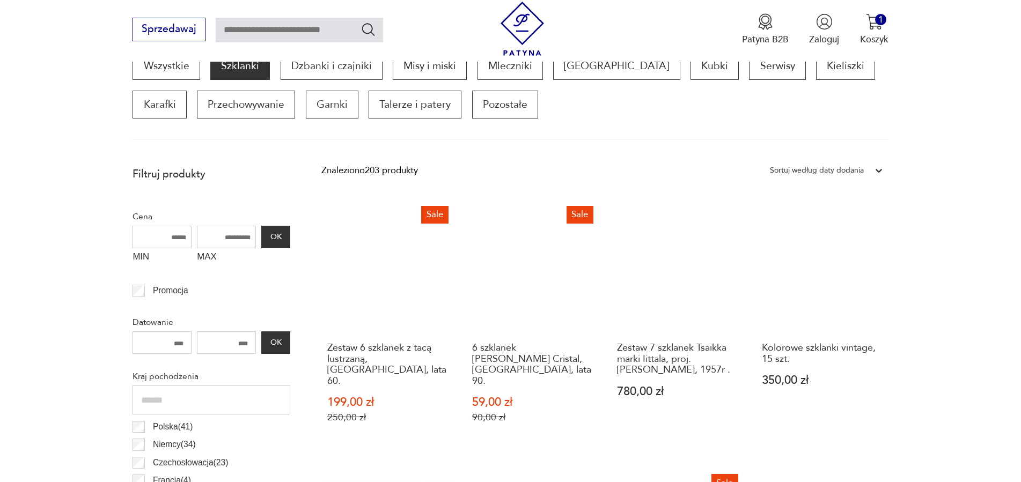
scroll to position [576, 0]
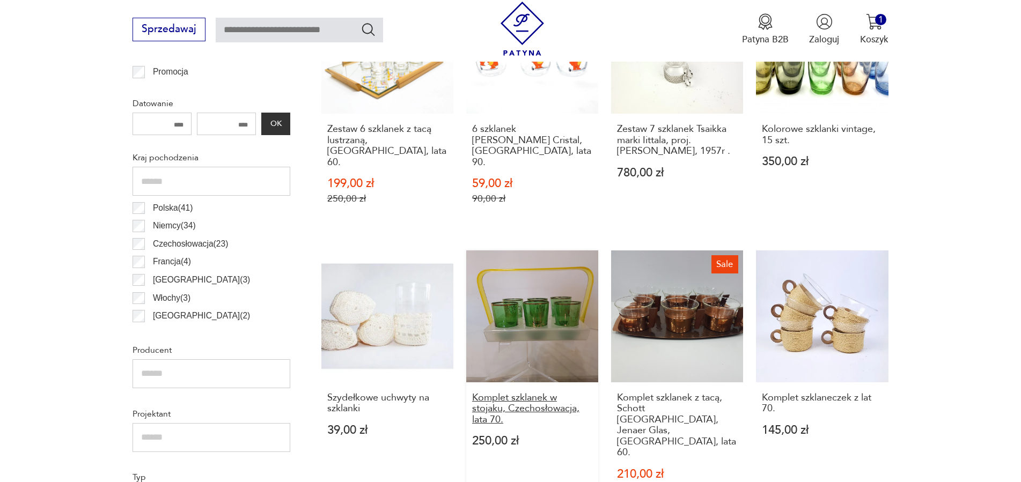
click at [536, 393] on h3 "Komplet szklanek w stojaku, Czechosłowacja, lata 70." at bounding box center [532, 409] width 121 height 33
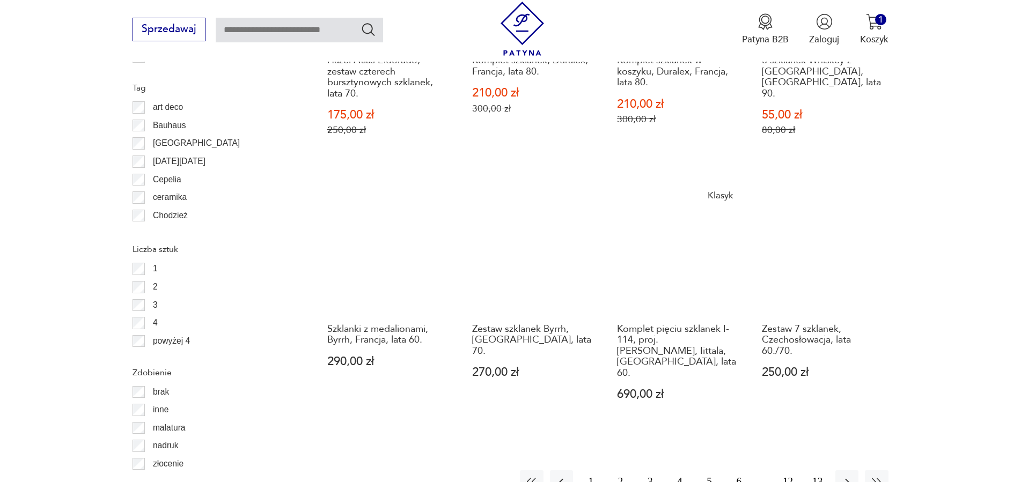
scroll to position [1258, 0]
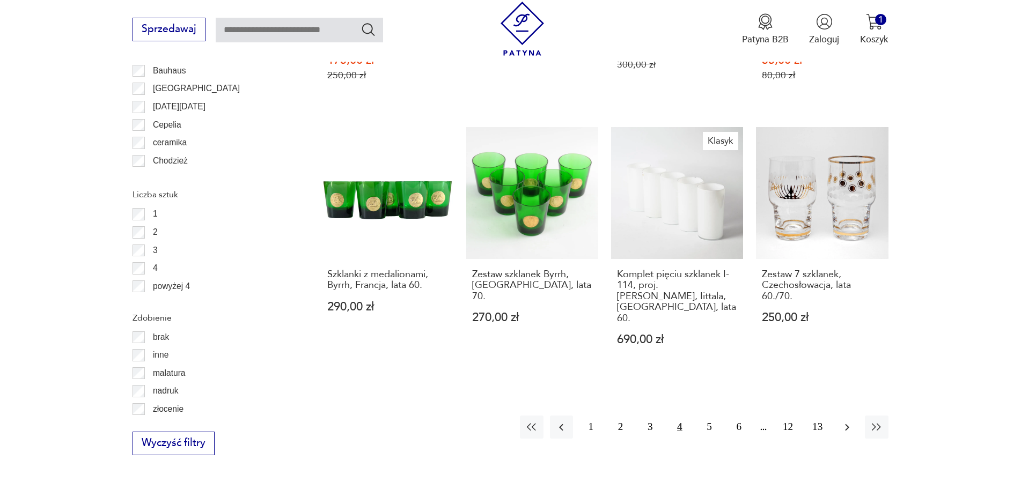
click at [841, 421] on icon "button" at bounding box center [846, 427] width 13 height 13
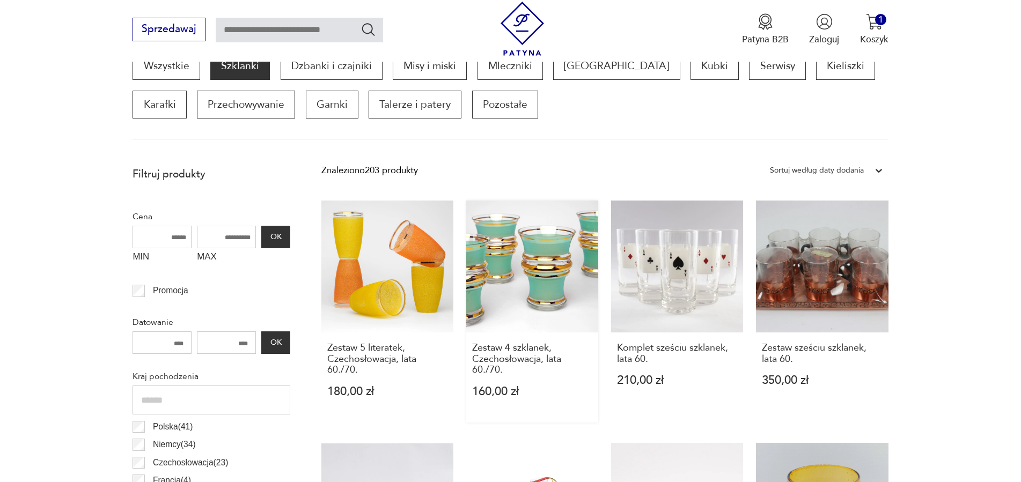
click at [520, 265] on link "Zestaw 4 szklanek, Czechosłowacja, lata 60./70. 160,00 zł" at bounding box center [532, 312] width 132 height 222
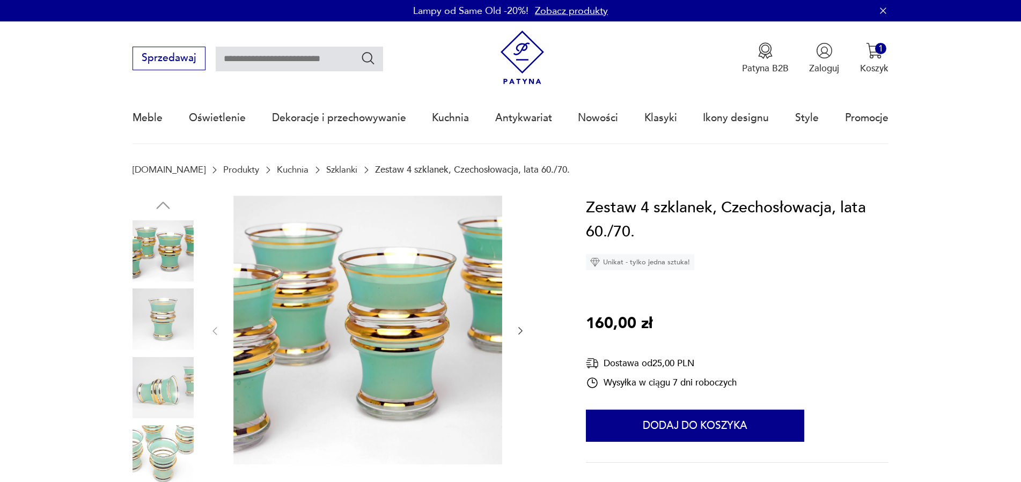
click at [519, 335] on icon "button" at bounding box center [520, 332] width 4 height 8
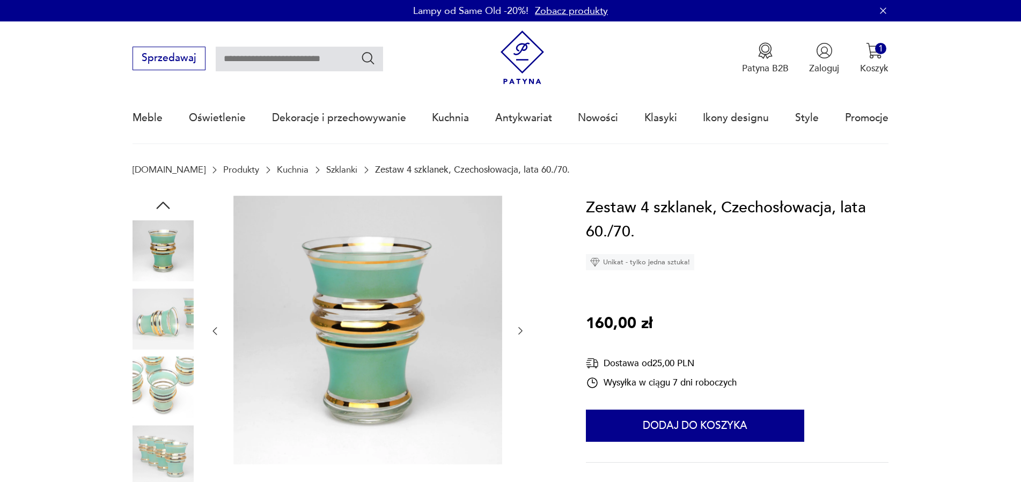
click at [519, 335] on icon "button" at bounding box center [520, 332] width 4 height 8
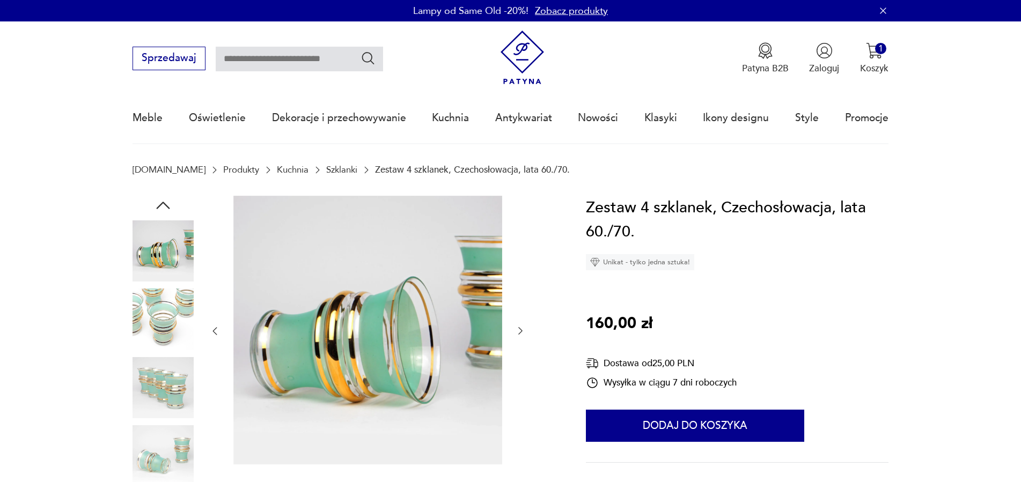
click at [519, 335] on icon "button" at bounding box center [520, 332] width 4 height 8
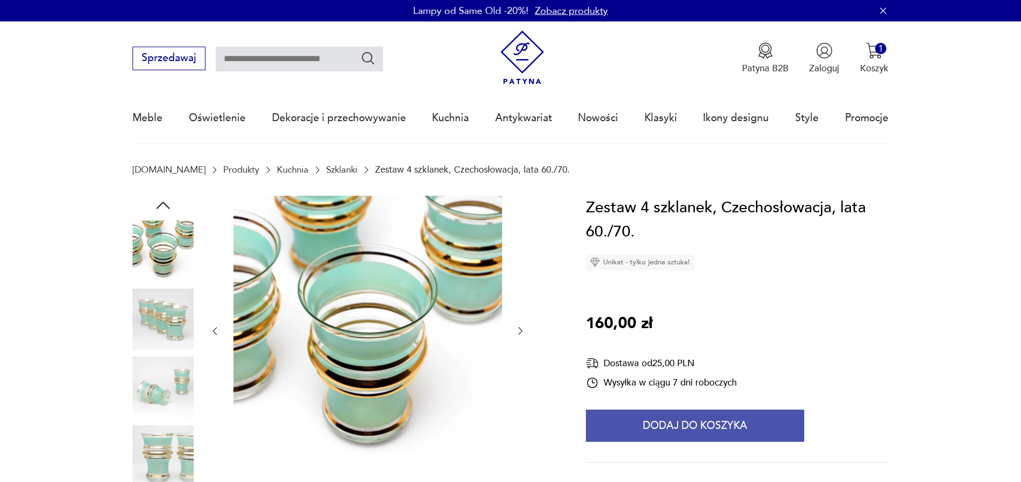
click at [719, 423] on button "Dodaj do koszyka" at bounding box center [695, 426] width 218 height 32
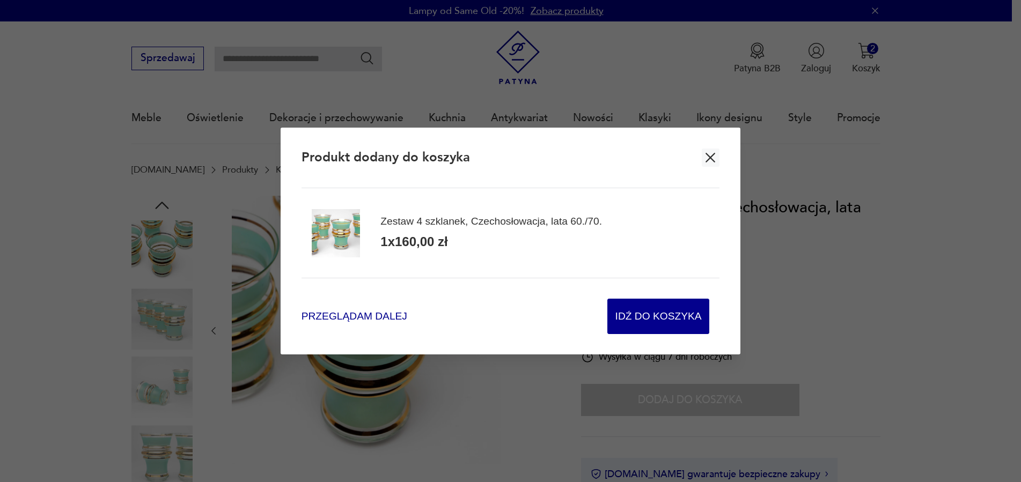
click at [372, 316] on span "Przeglądam dalej" at bounding box center [354, 316] width 106 height 14
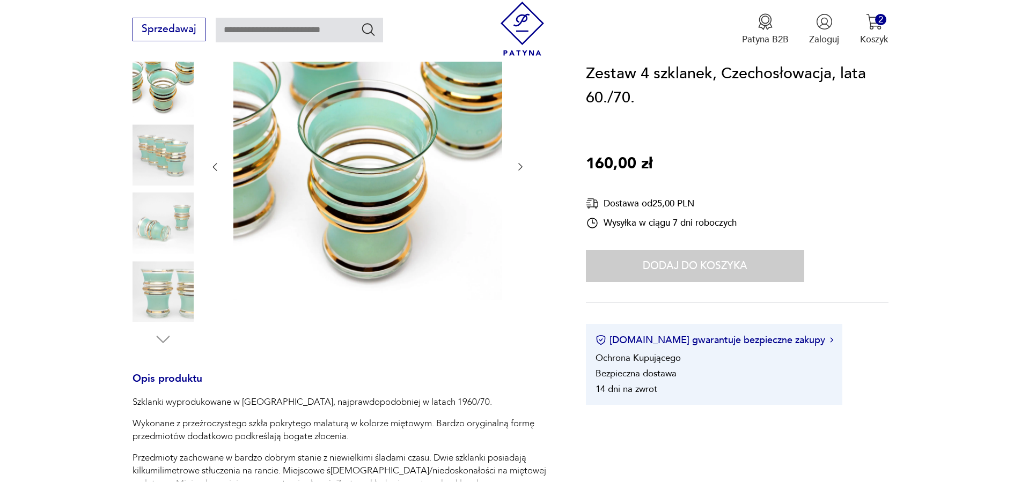
scroll to position [274, 0]
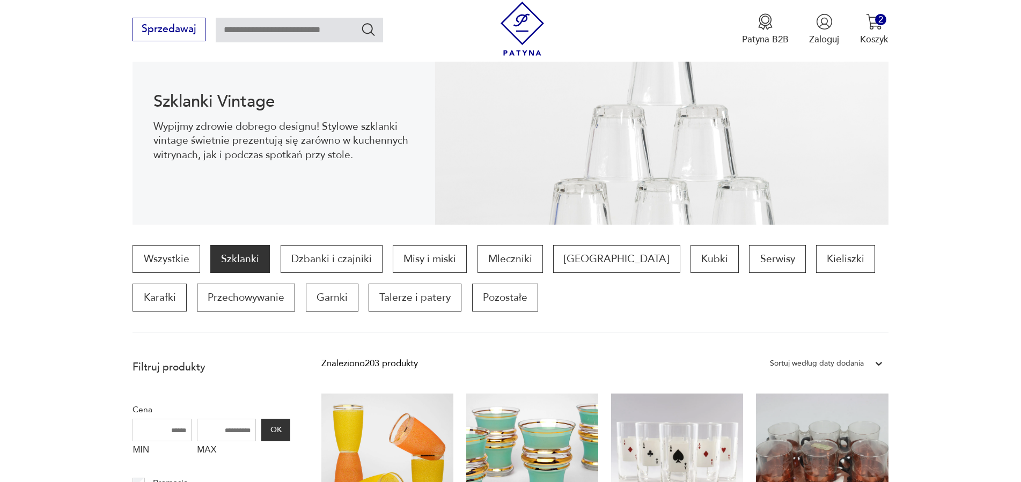
scroll to position [328, 0]
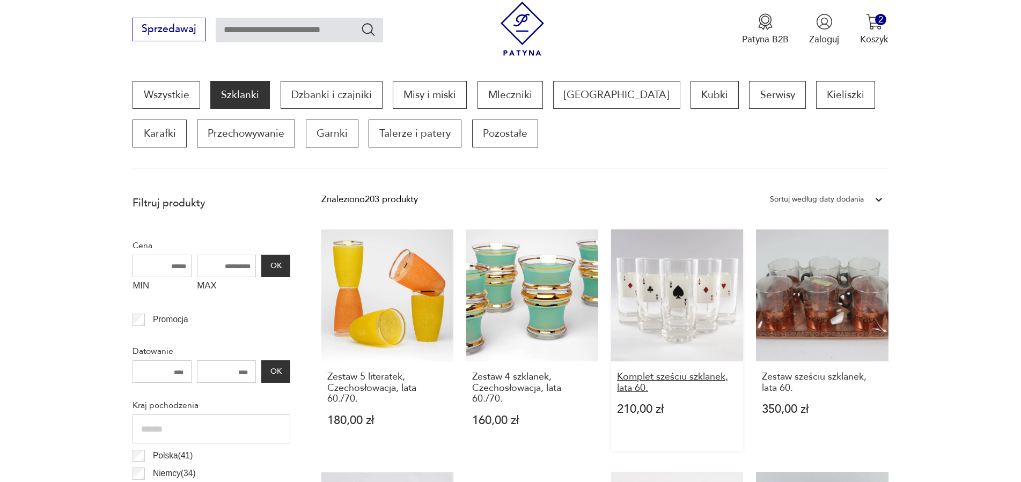
click at [688, 376] on h3 "Komplet sześciu szklanek, lata 60." at bounding box center [677, 383] width 121 height 22
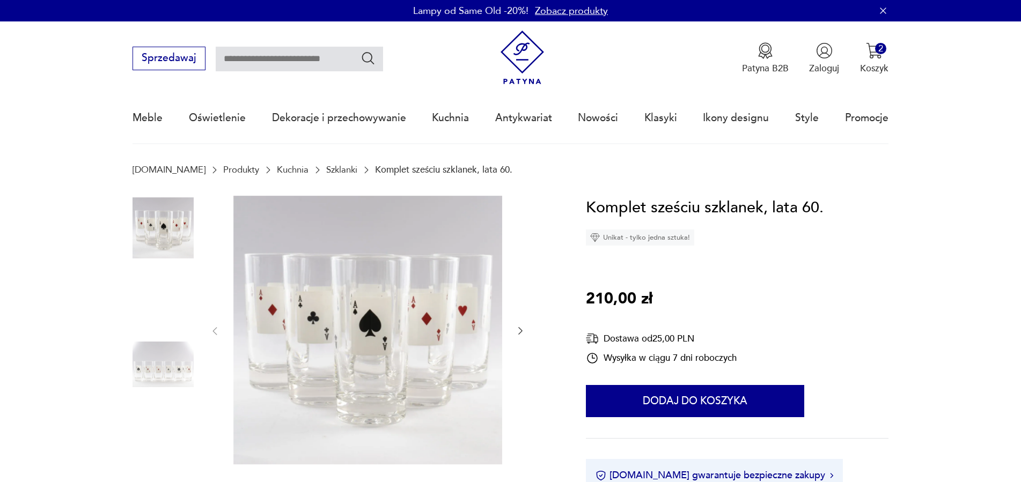
scroll to position [164, 0]
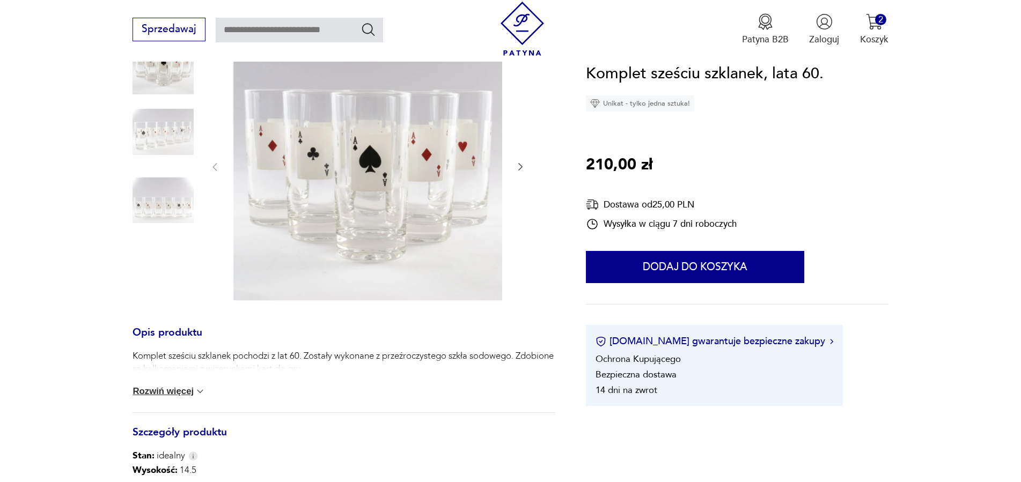
click at [176, 390] on button "Rozwiń więcej" at bounding box center [168, 391] width 73 height 11
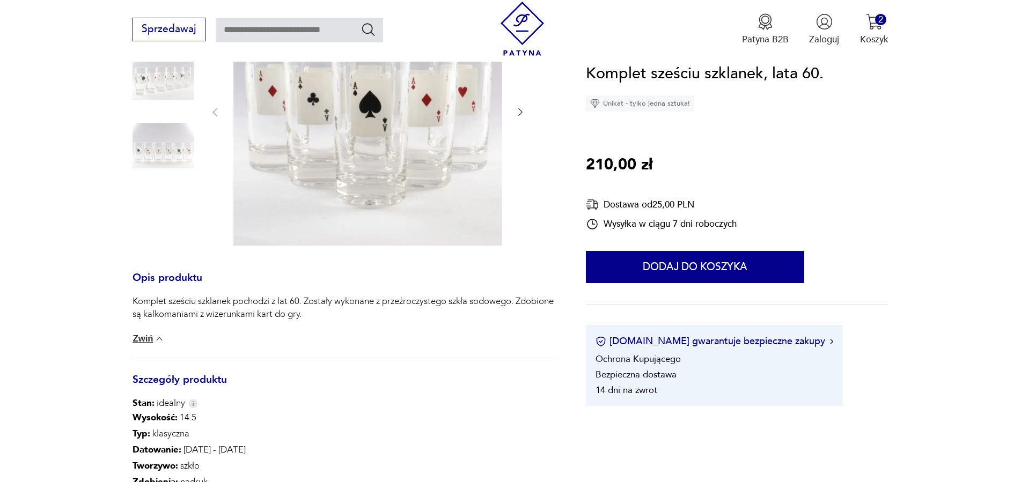
scroll to position [109, 0]
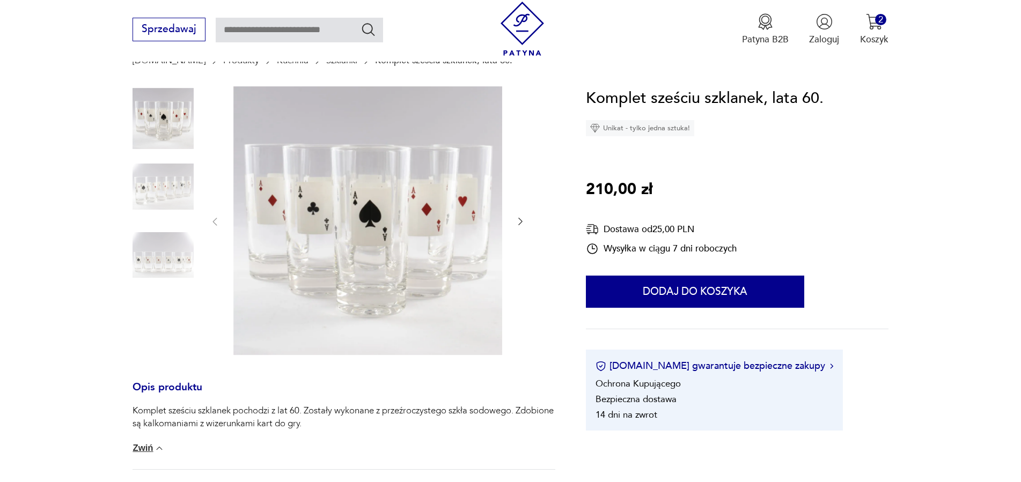
click at [518, 225] on icon "button" at bounding box center [520, 221] width 11 height 11
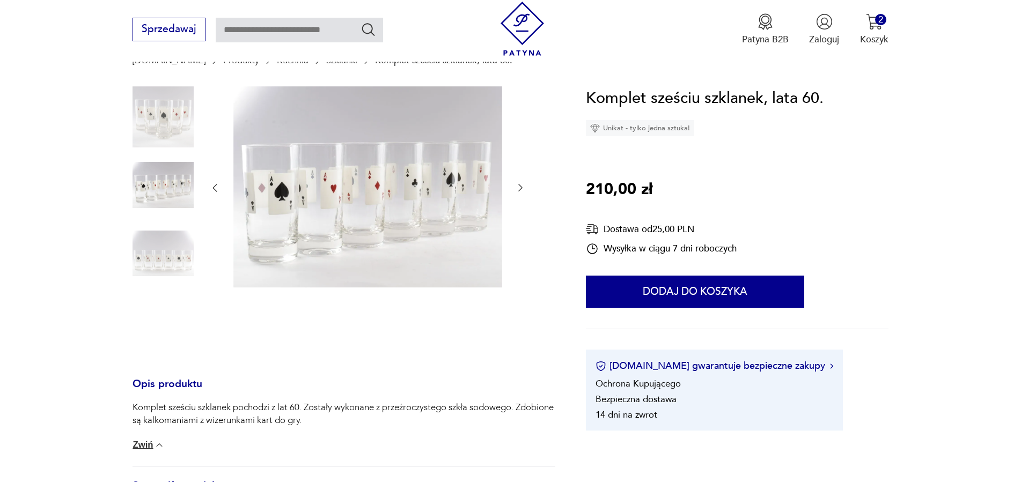
click at [518, 225] on div at bounding box center [367, 188] width 316 height 204
click at [517, 189] on icon "button" at bounding box center [520, 187] width 11 height 11
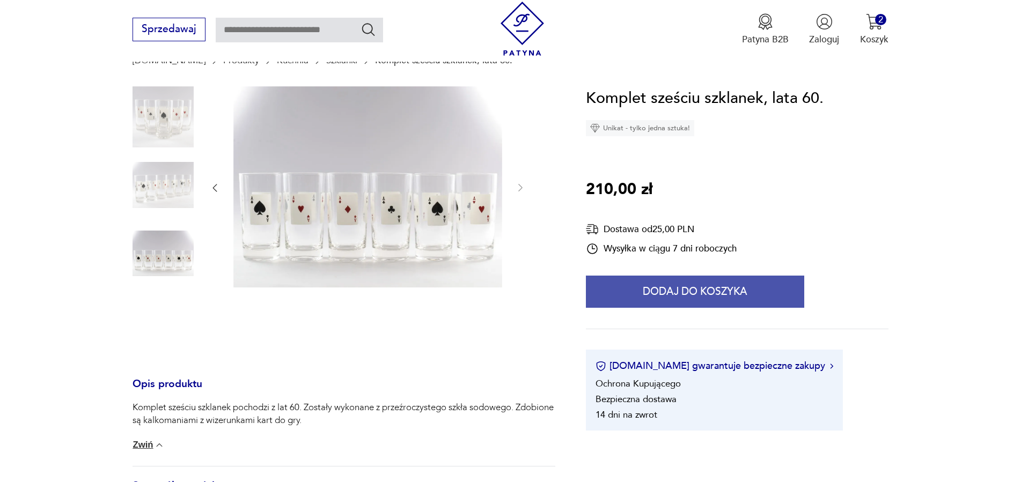
click at [696, 294] on button "Dodaj do koszyka" at bounding box center [695, 292] width 218 height 32
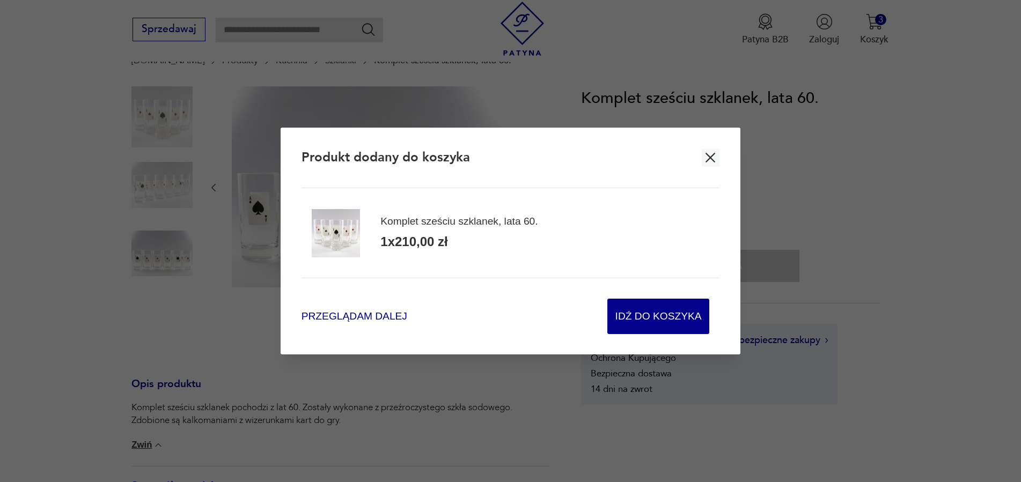
click at [361, 321] on span "Przeglądam dalej" at bounding box center [354, 316] width 106 height 14
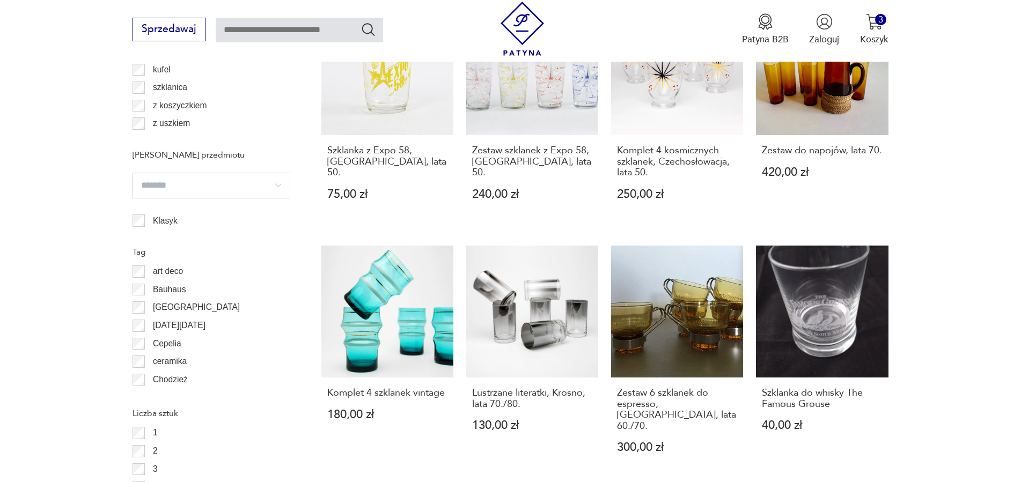
scroll to position [1094, 0]
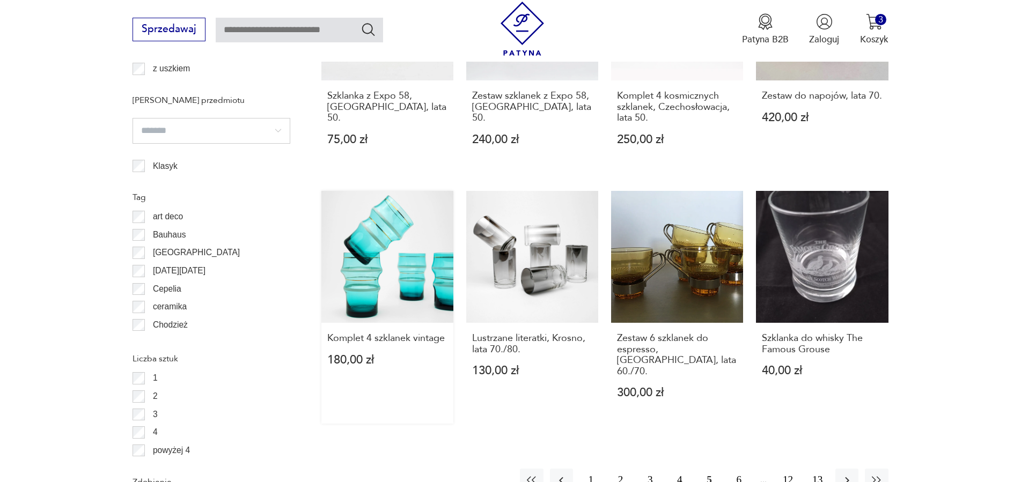
click at [383, 255] on link "Komplet 4 szklanek vintage 180,00 zł" at bounding box center [387, 307] width 132 height 233
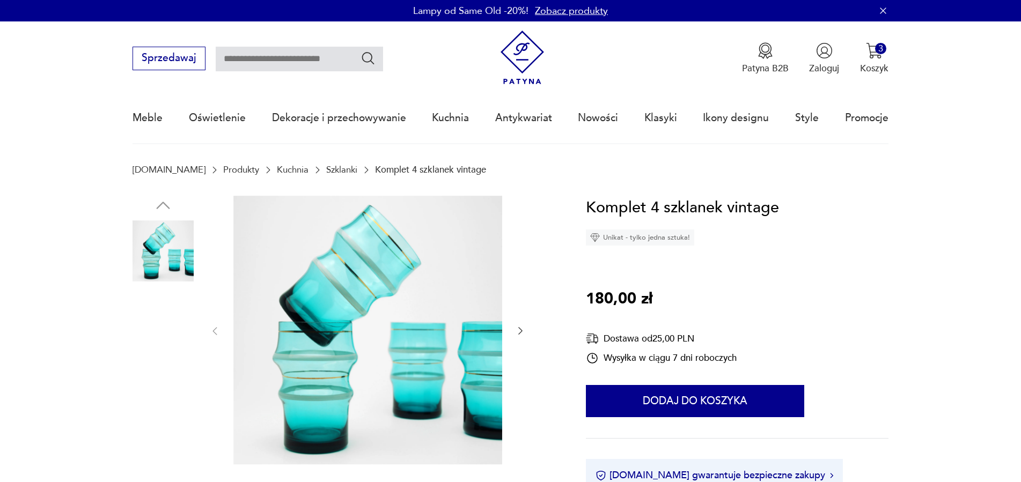
scroll to position [219, 0]
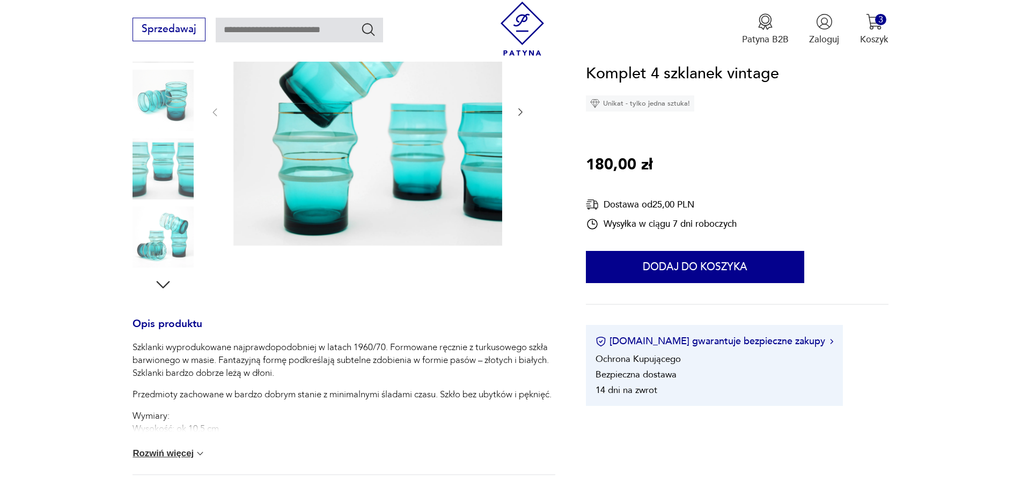
click at [171, 453] on button "Rozwiń więcej" at bounding box center [168, 453] width 73 height 11
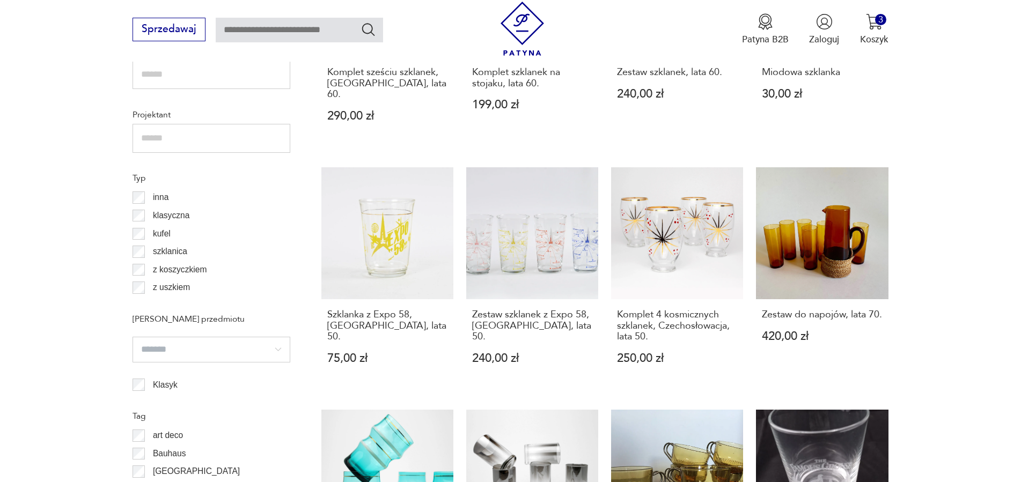
scroll to position [985, 0]
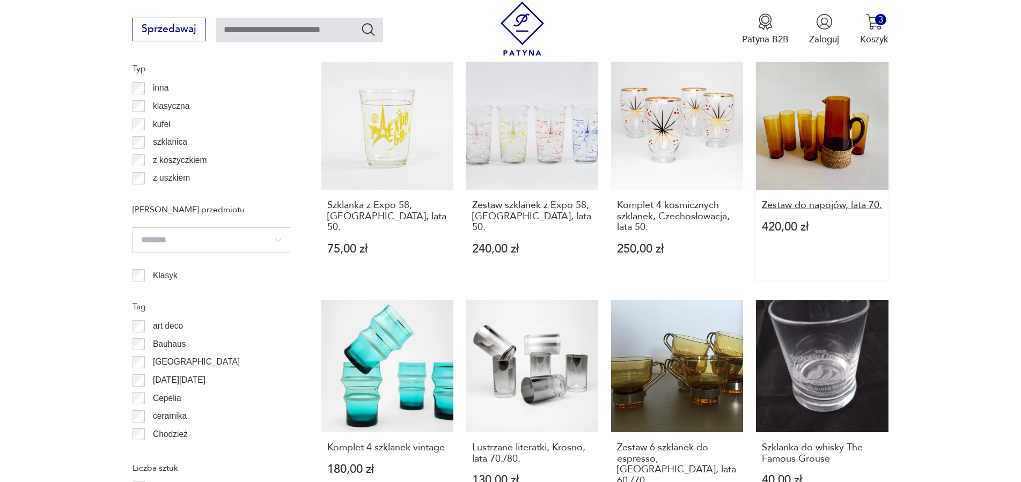
click at [809, 200] on h3 "Zestaw do napojów, lata 70." at bounding box center [822, 205] width 121 height 11
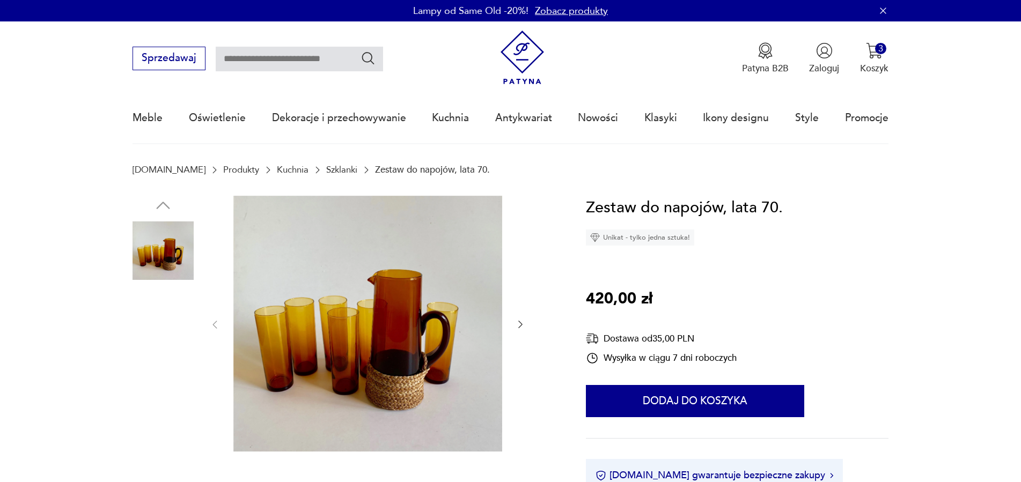
click at [154, 319] on img at bounding box center [162, 319] width 61 height 61
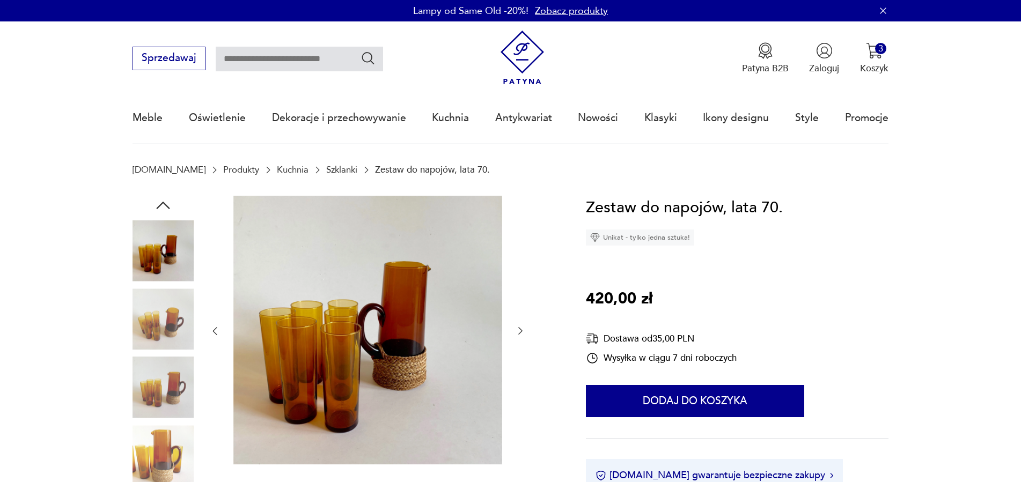
click at [171, 398] on img at bounding box center [162, 387] width 61 height 61
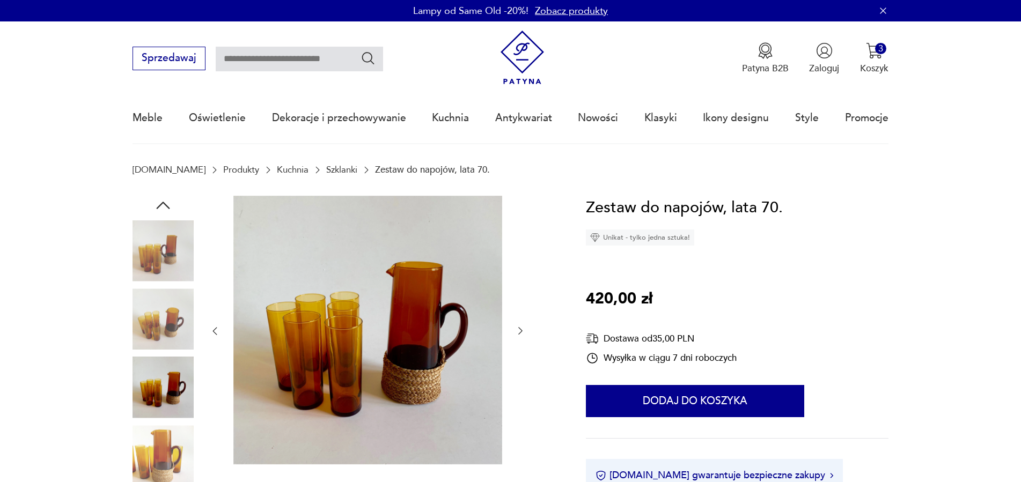
click at [159, 441] on img at bounding box center [162, 455] width 61 height 61
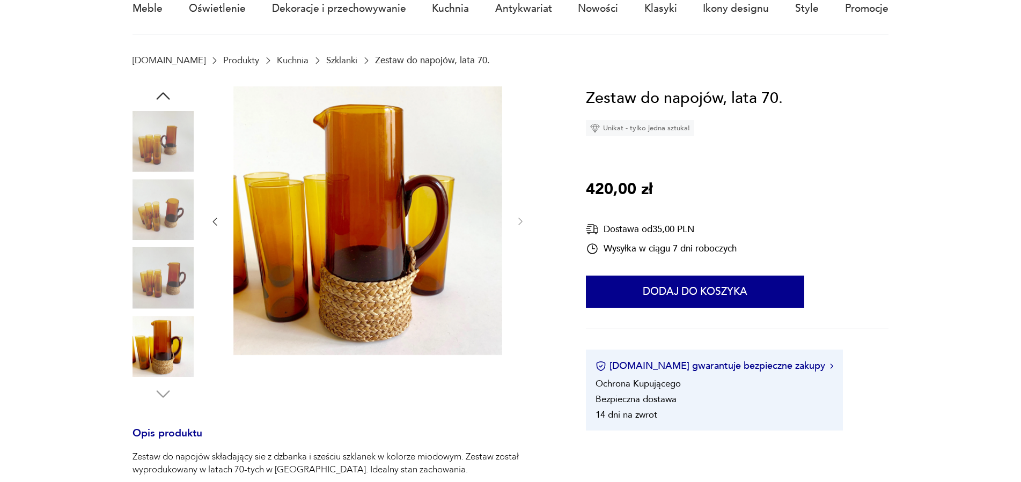
scroll to position [164, 0]
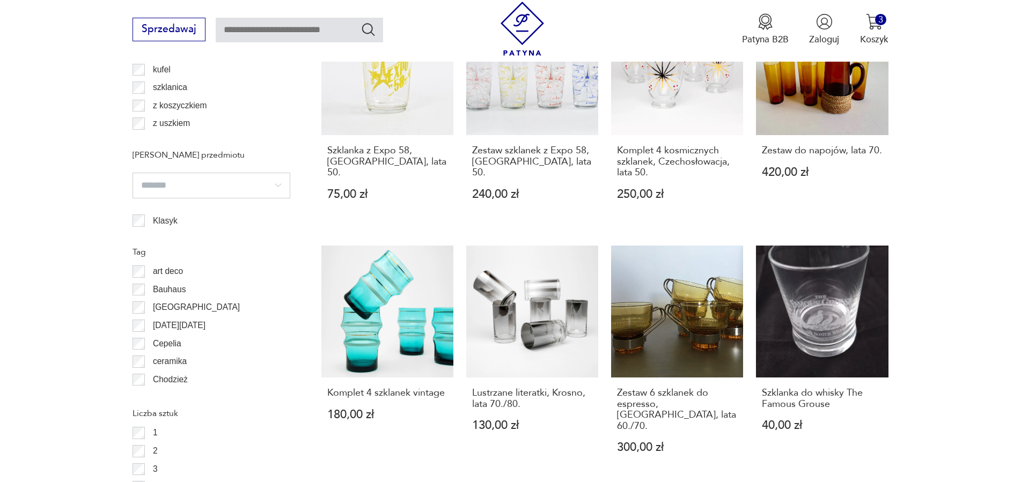
scroll to position [1203, 0]
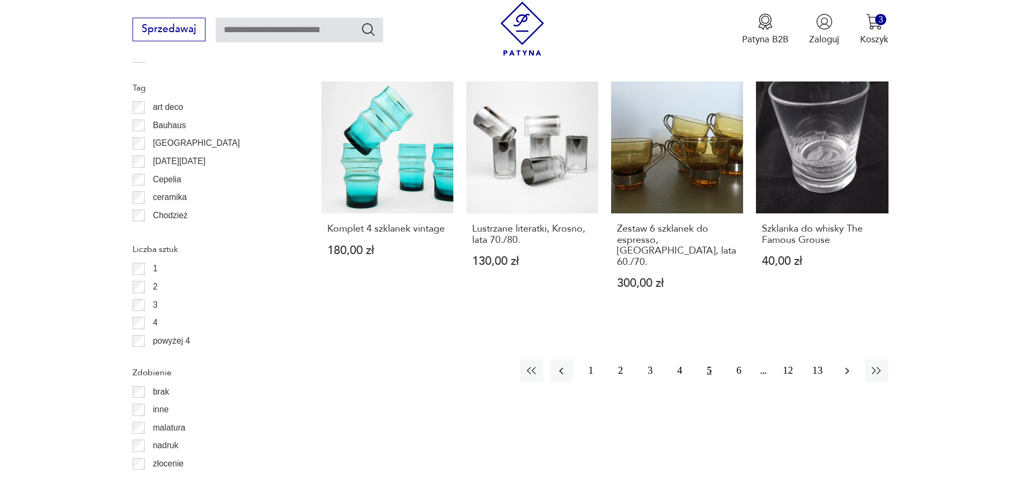
click at [845, 365] on icon "button" at bounding box center [846, 371] width 13 height 13
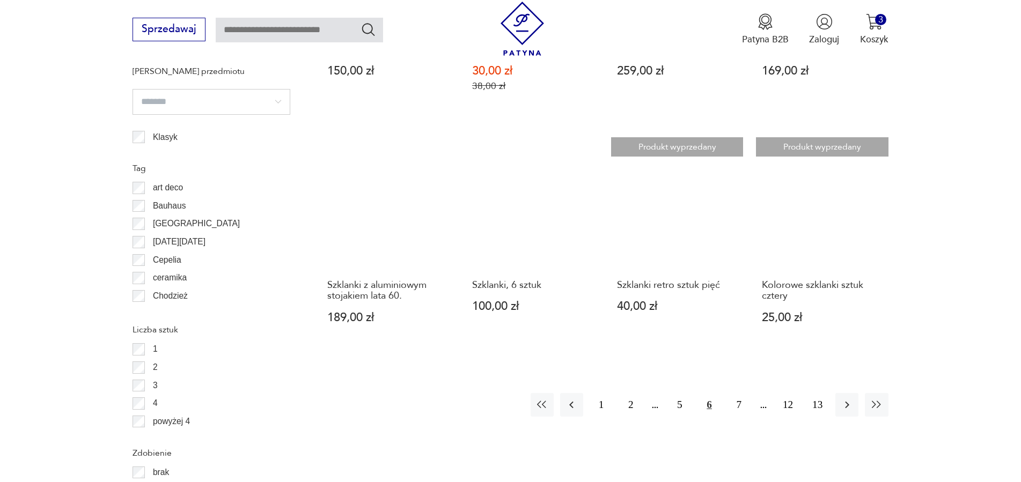
scroll to position [1232, 0]
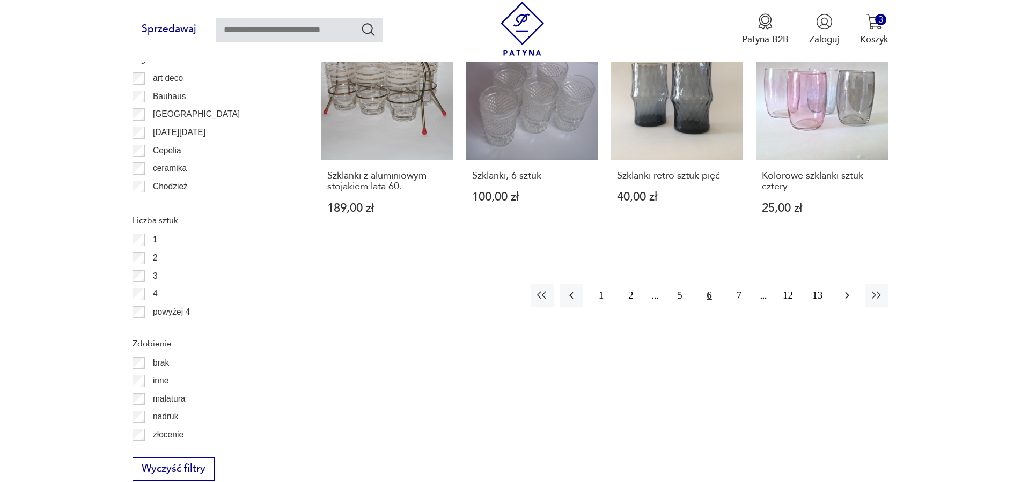
click at [848, 302] on icon "button" at bounding box center [846, 295] width 13 height 13
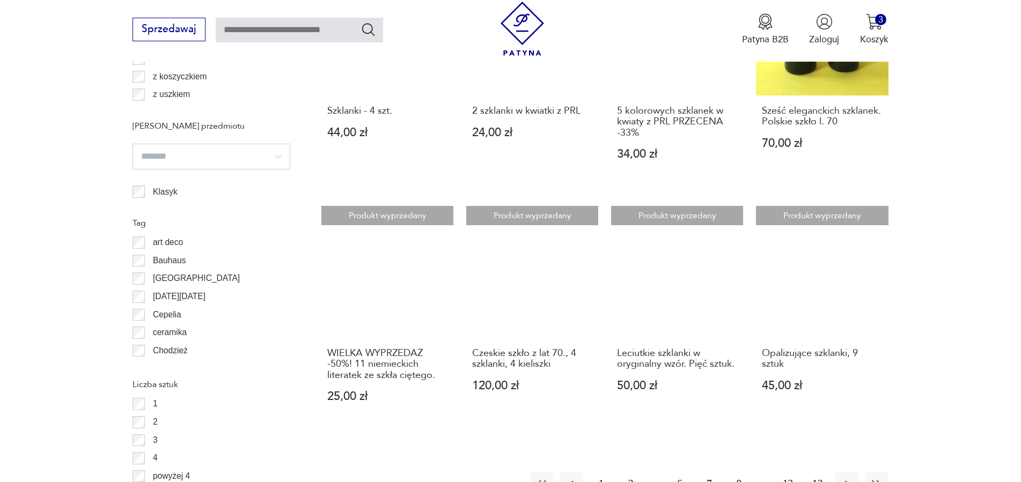
scroll to position [1232, 0]
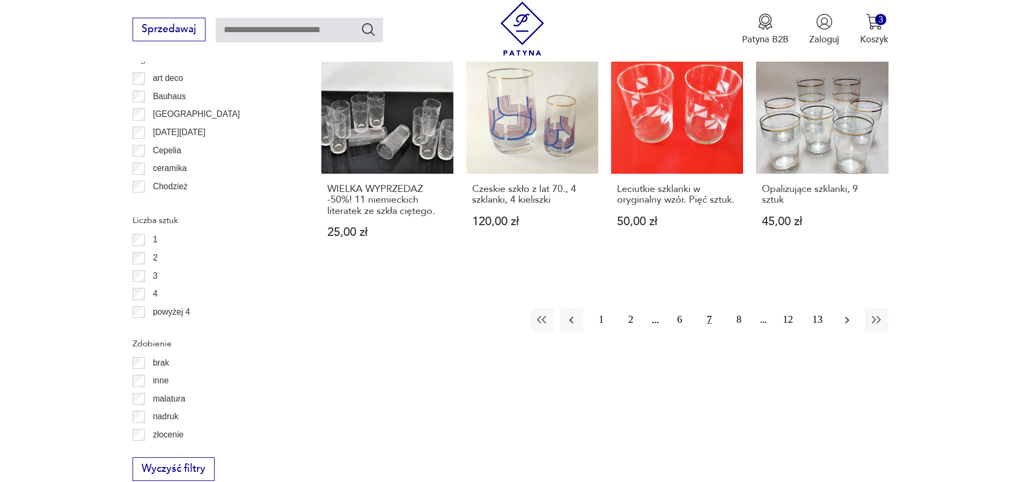
click at [849, 322] on icon "button" at bounding box center [846, 320] width 13 height 13
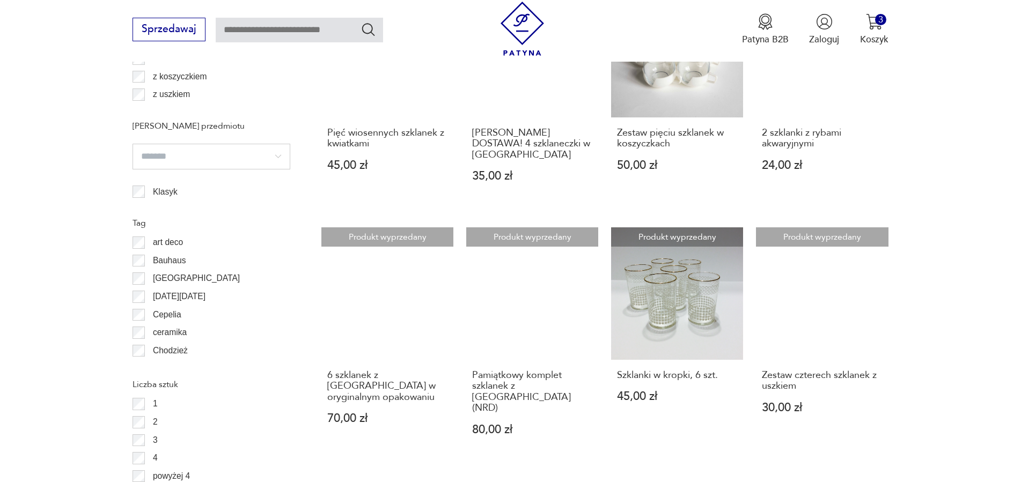
scroll to position [1178, 0]
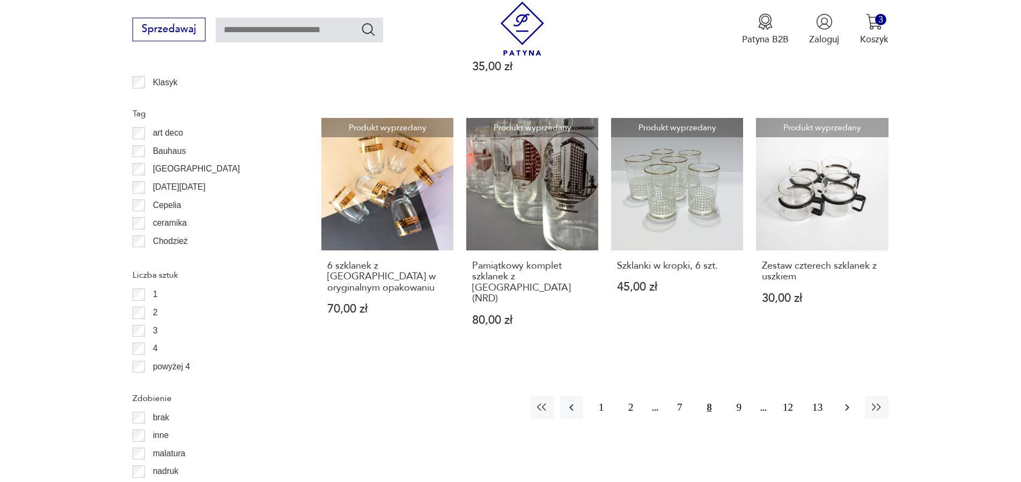
click at [849, 401] on icon "button" at bounding box center [846, 407] width 13 height 13
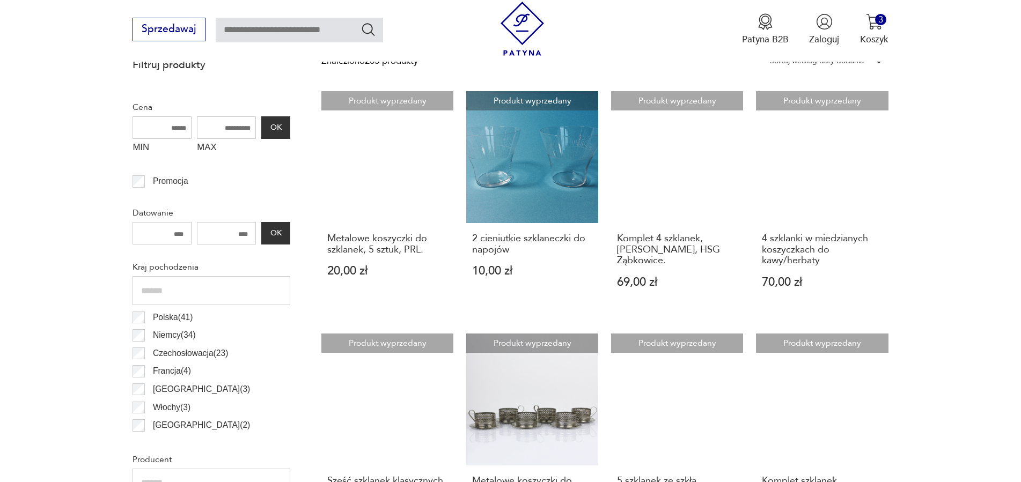
scroll to position [248, 0]
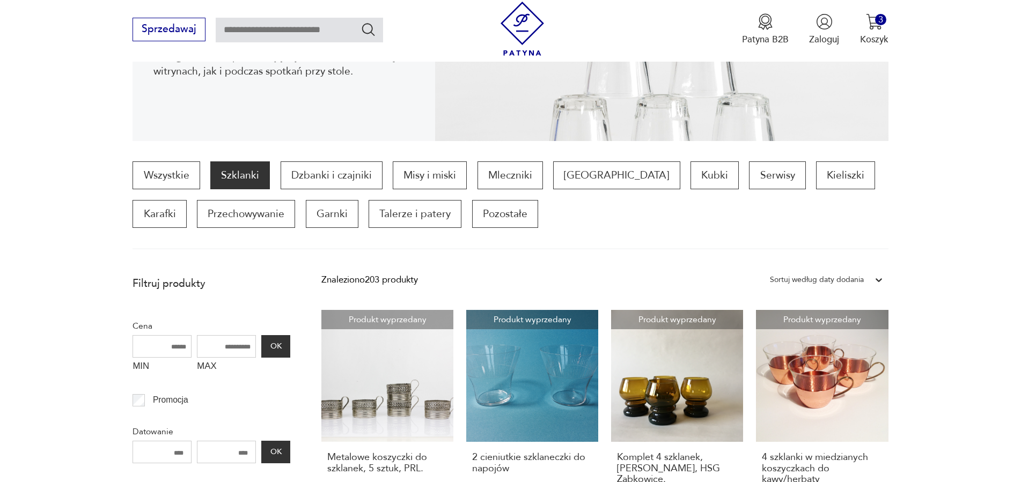
click at [880, 283] on icon at bounding box center [878, 280] width 11 height 11
click at [354, 176] on p "Dzbanki i czajniki" at bounding box center [331, 175] width 102 height 28
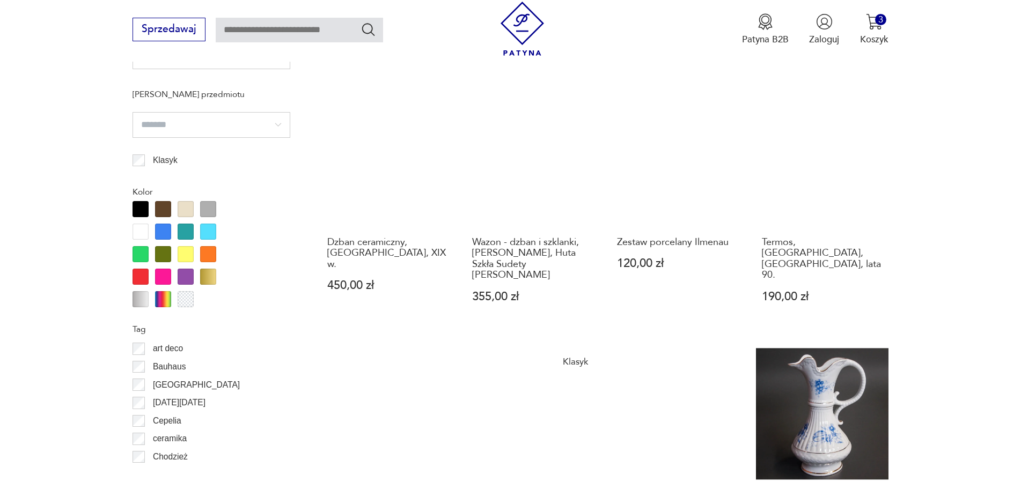
scroll to position [1014, 0]
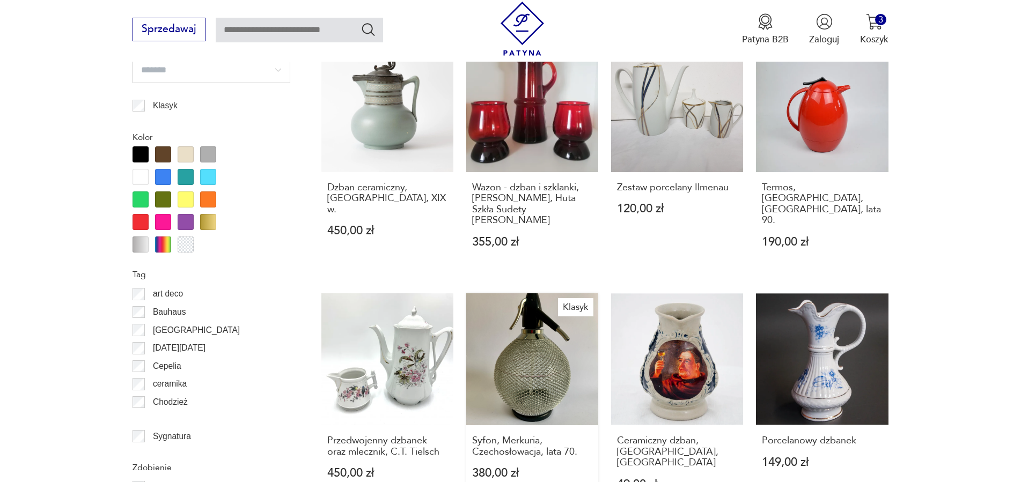
click at [553, 329] on link "Klasyk Syfon, Merkuria, Czechosłowacja, lata 70. 380,00 zł" at bounding box center [532, 404] width 132 height 222
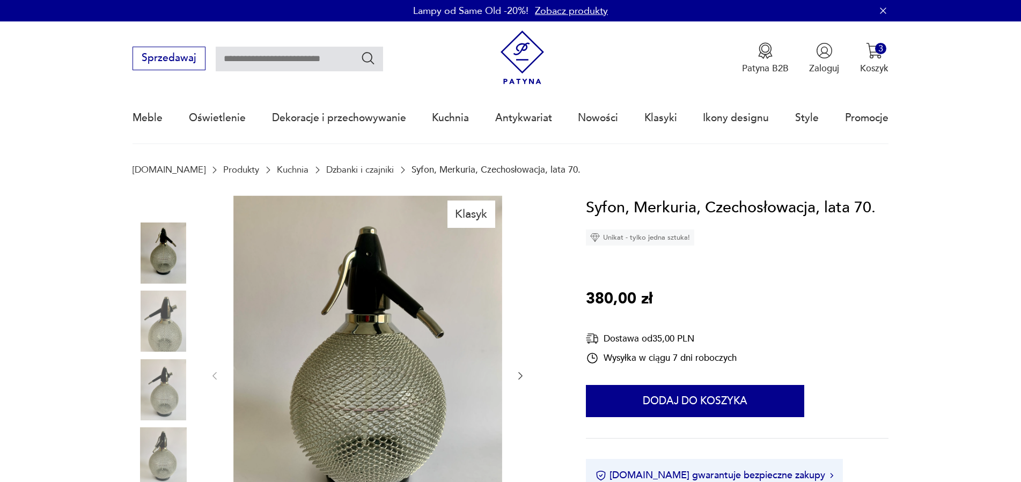
click at [516, 378] on icon "button" at bounding box center [520, 376] width 11 height 11
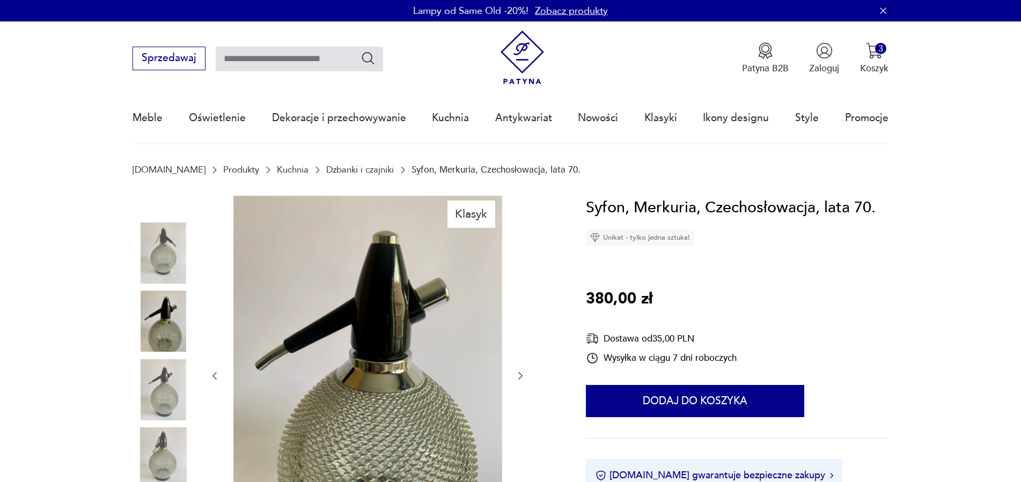
click at [516, 378] on icon "button" at bounding box center [520, 376] width 11 height 11
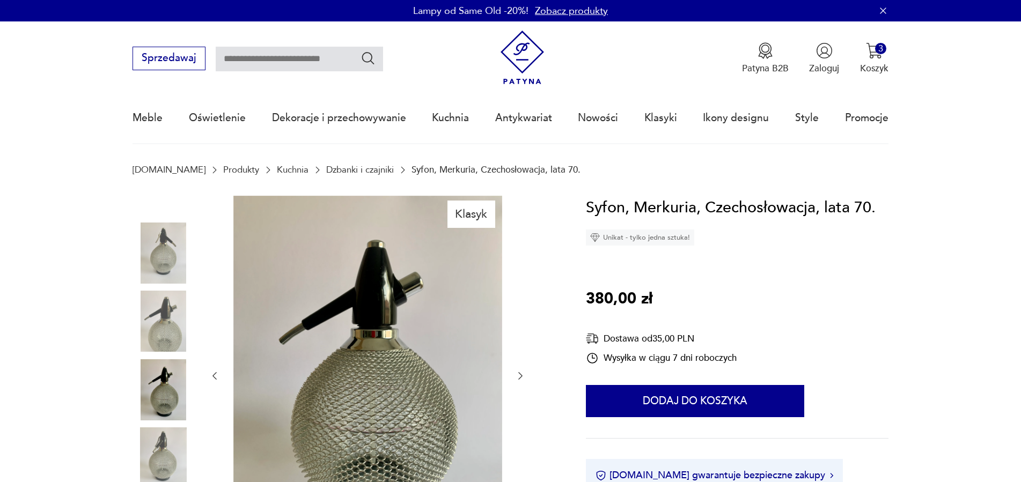
click at [516, 378] on icon "button" at bounding box center [520, 376] width 11 height 11
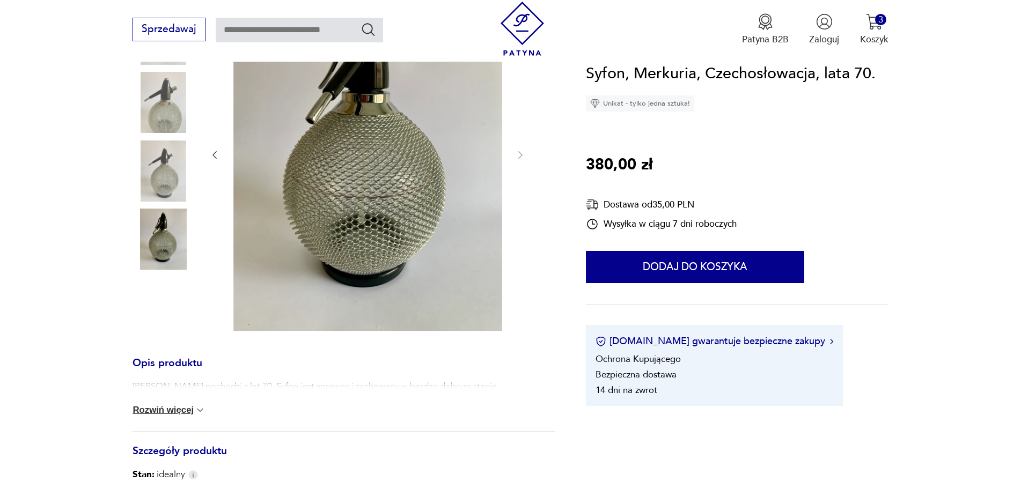
scroll to position [383, 0]
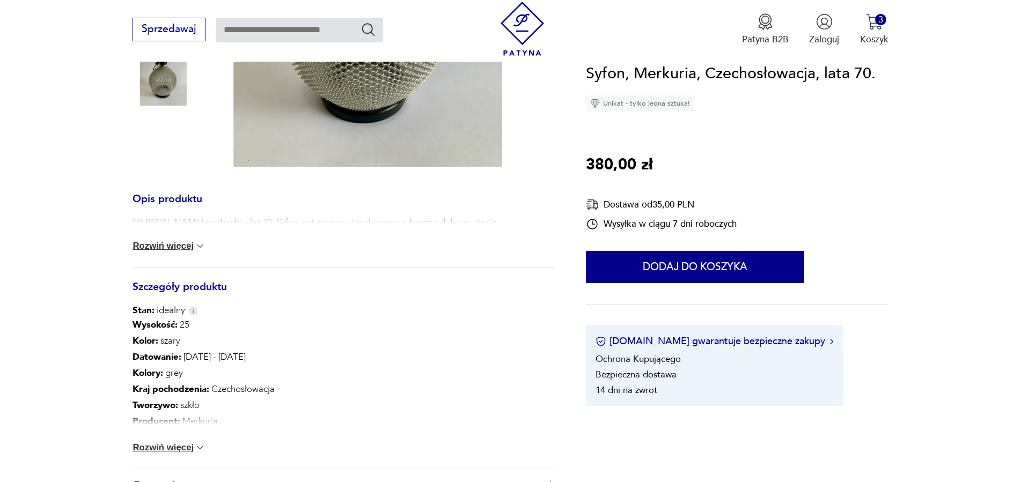
click at [180, 246] on button "Rozwiń więcej" at bounding box center [168, 246] width 73 height 11
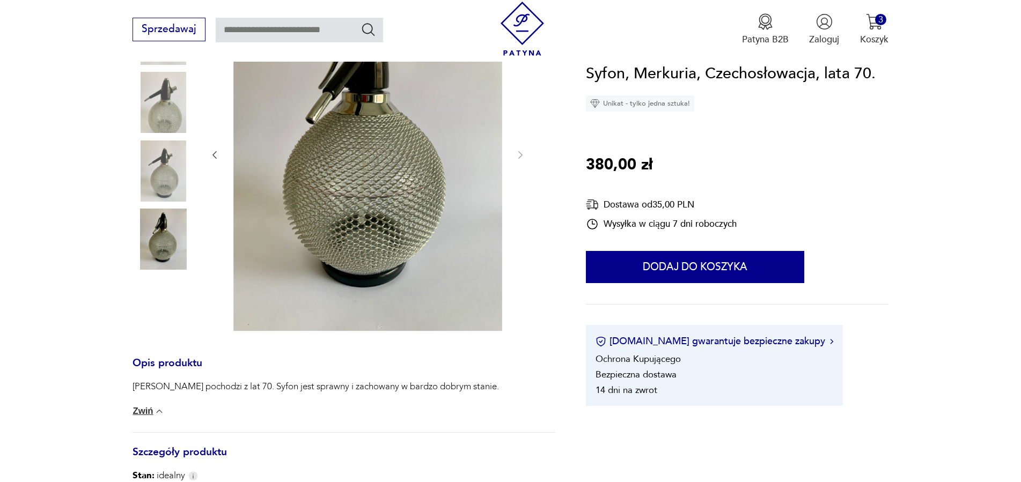
scroll to position [55, 0]
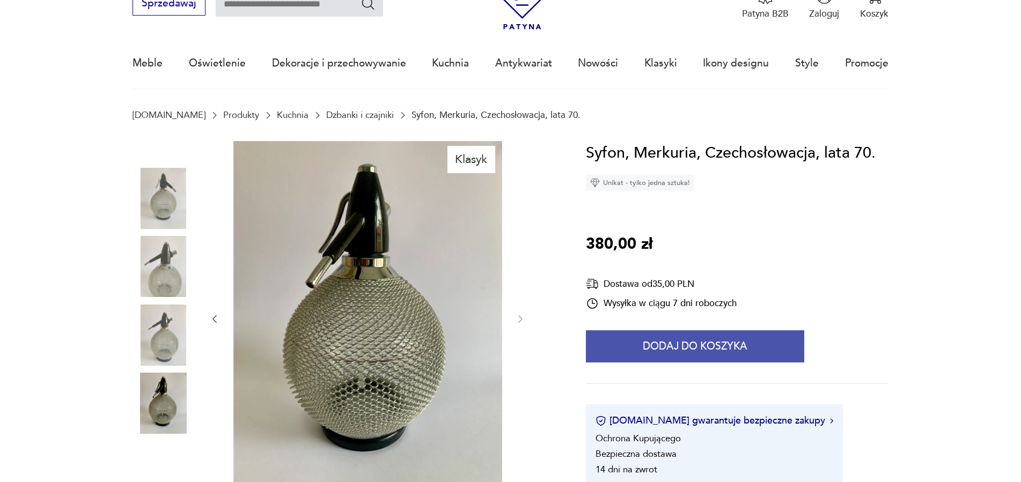
click at [716, 343] on button "Dodaj do koszyka" at bounding box center [695, 346] width 218 height 32
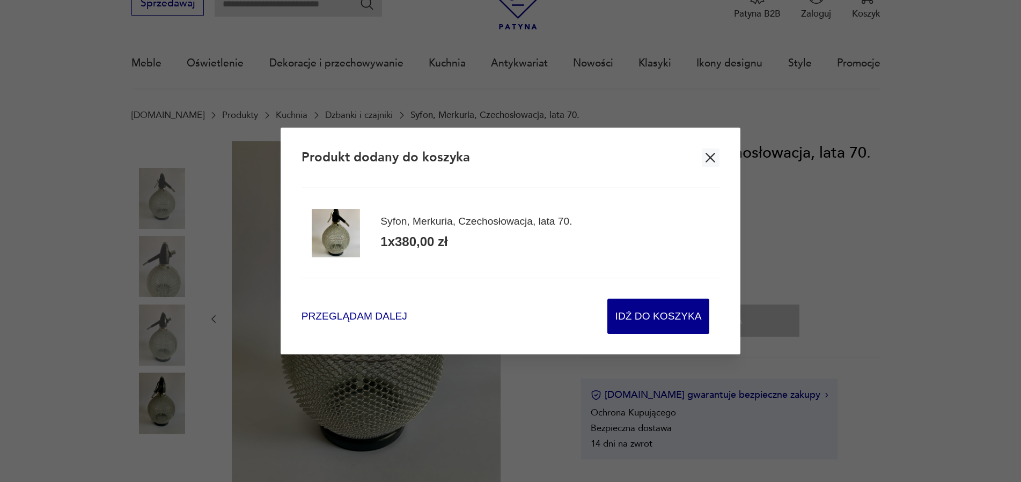
click at [372, 317] on span "Przeglądam dalej" at bounding box center [354, 316] width 106 height 14
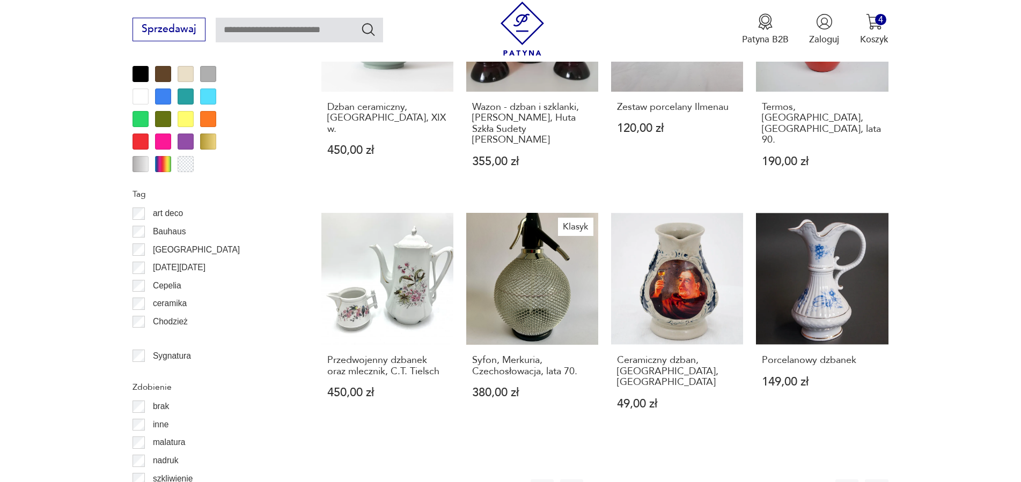
scroll to position [1258, 0]
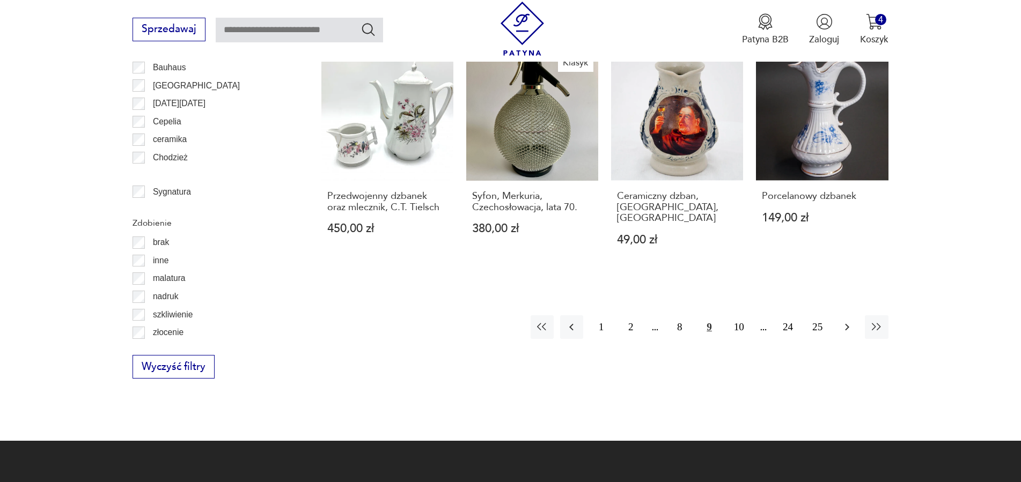
click at [843, 321] on icon "button" at bounding box center [846, 327] width 13 height 13
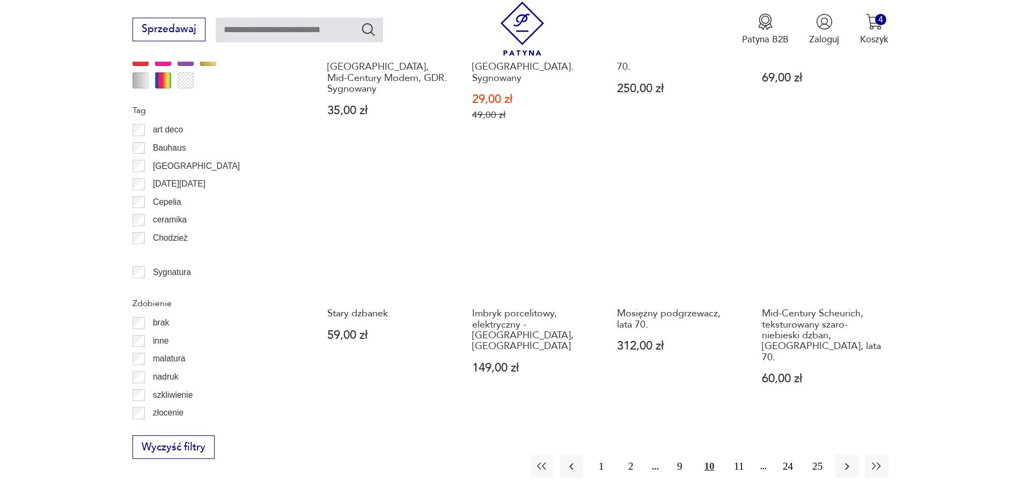
scroll to position [1287, 0]
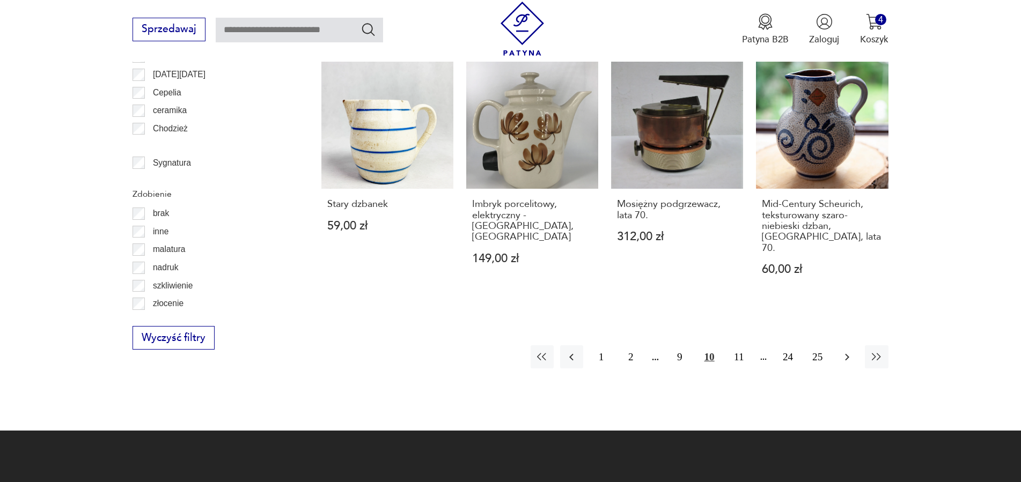
click at [841, 351] on icon "button" at bounding box center [846, 357] width 13 height 13
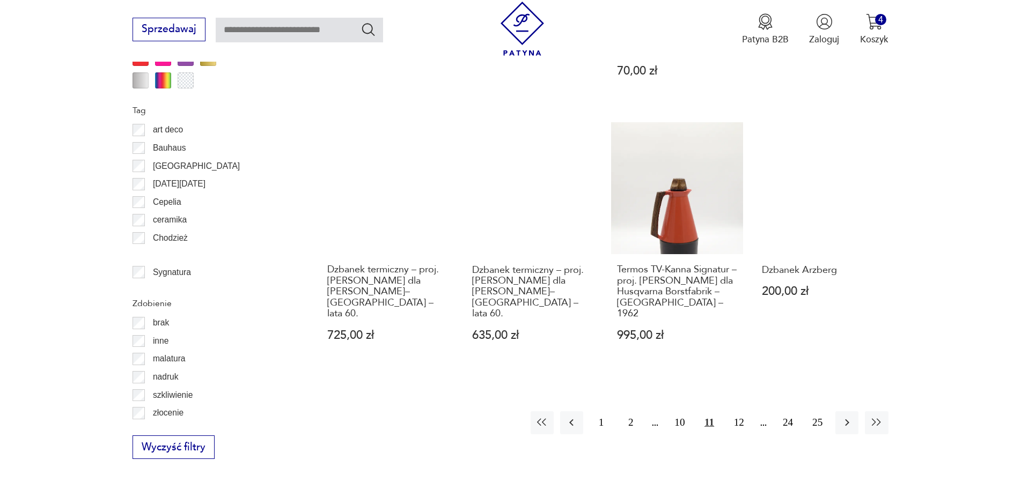
scroll to position [1232, 0]
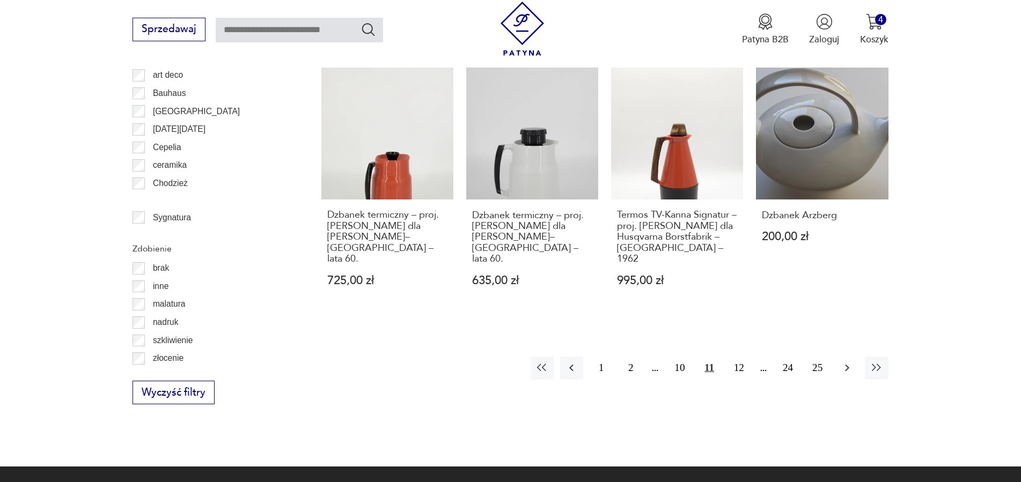
click at [846, 361] on icon "button" at bounding box center [846, 367] width 13 height 13
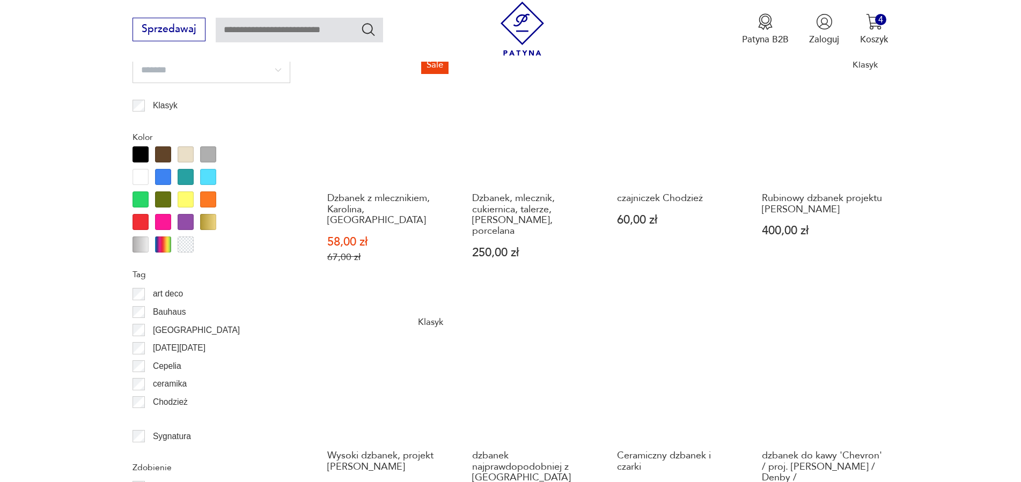
scroll to position [1178, 0]
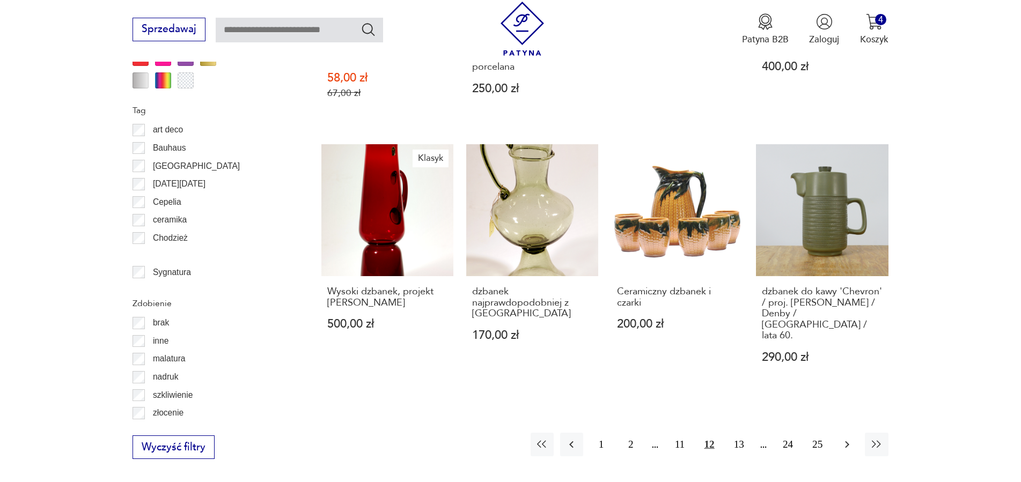
click at [848, 438] on icon "button" at bounding box center [846, 444] width 13 height 13
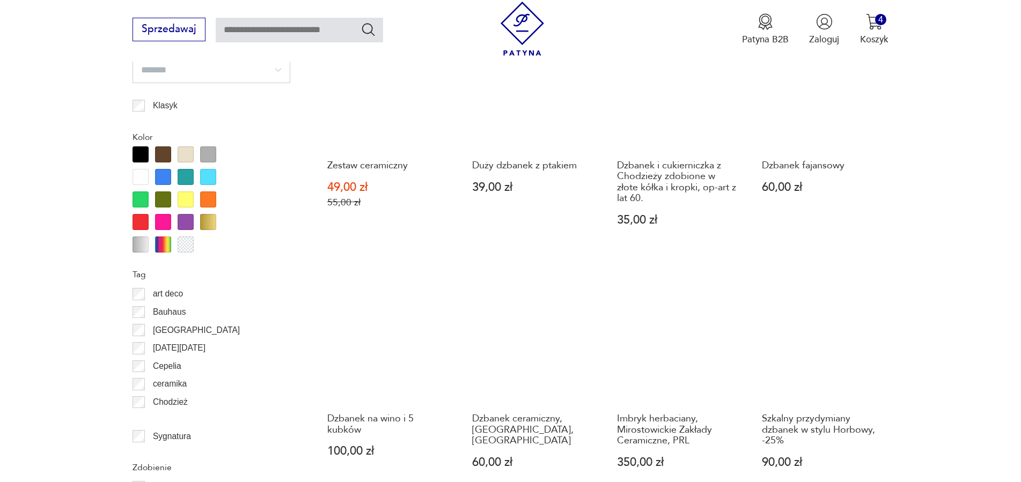
scroll to position [1178, 0]
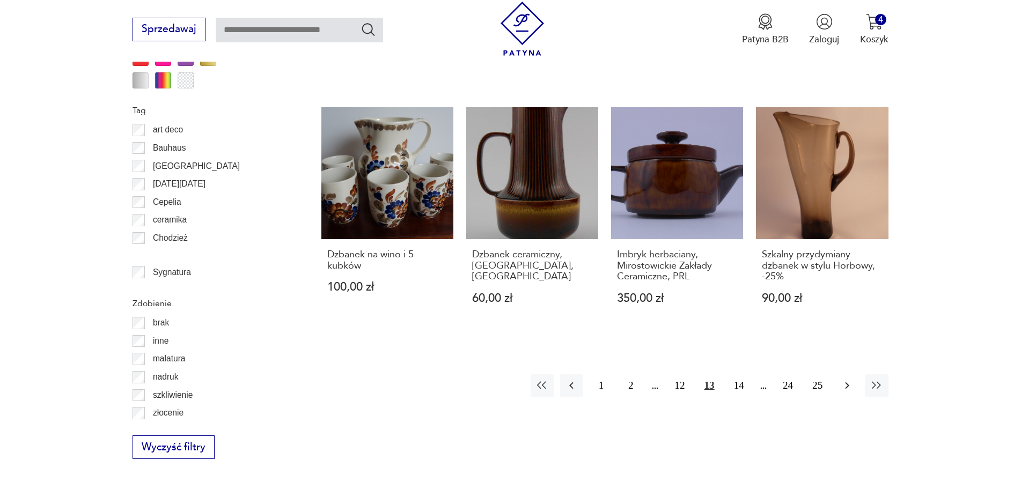
click at [845, 386] on icon "button" at bounding box center [846, 385] width 13 height 13
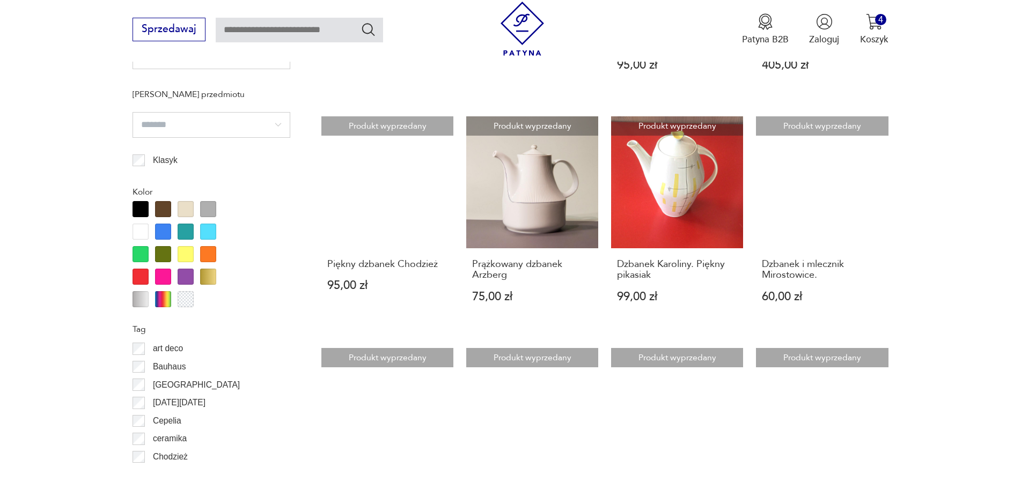
scroll to position [1178, 0]
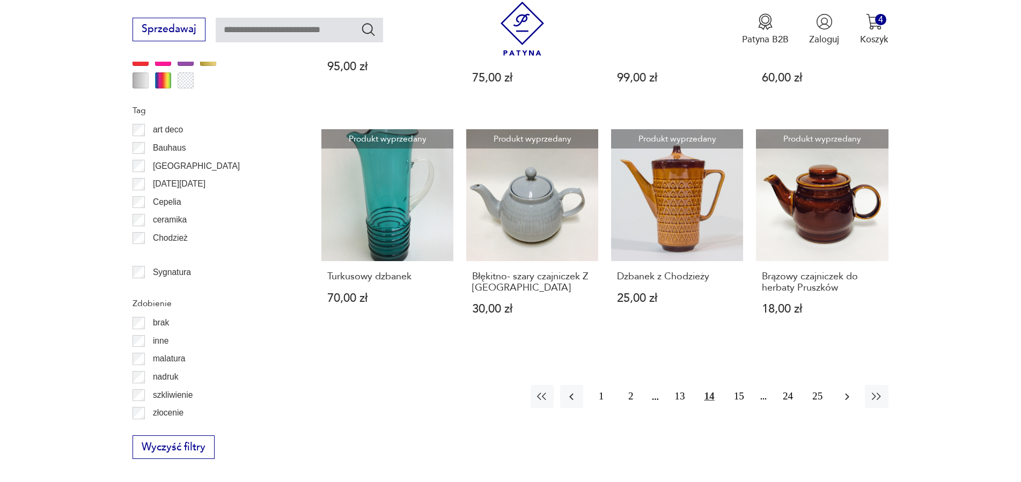
click at [846, 390] on icon "button" at bounding box center [846, 396] width 13 height 13
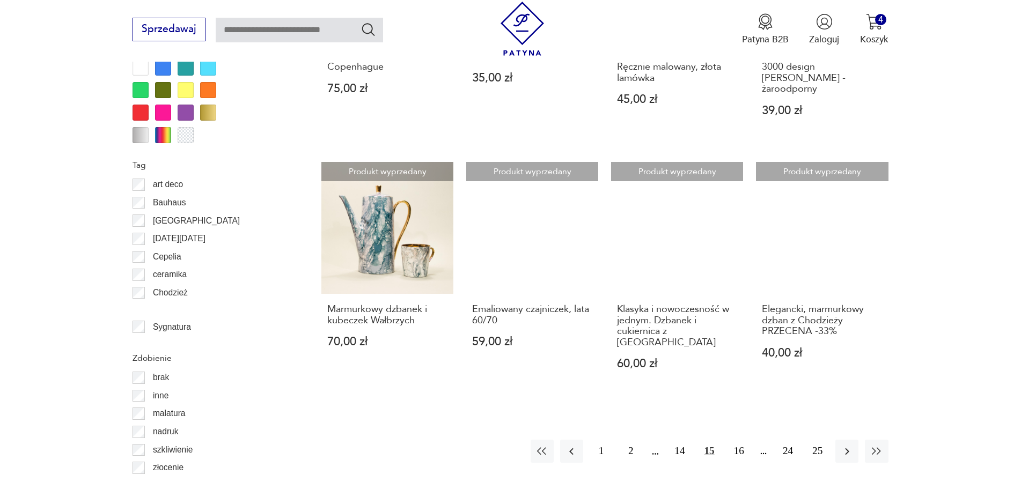
scroll to position [1287, 0]
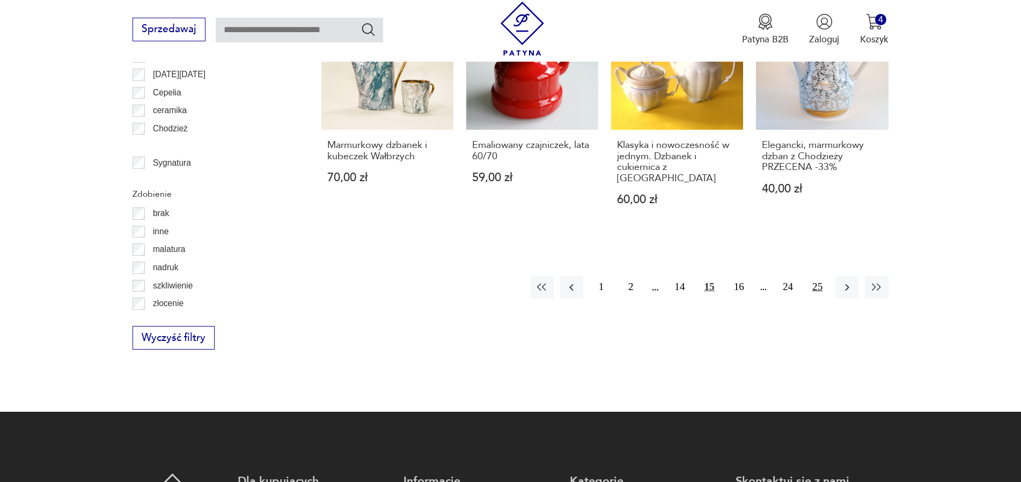
click at [818, 276] on button "25" at bounding box center [817, 287] width 23 height 23
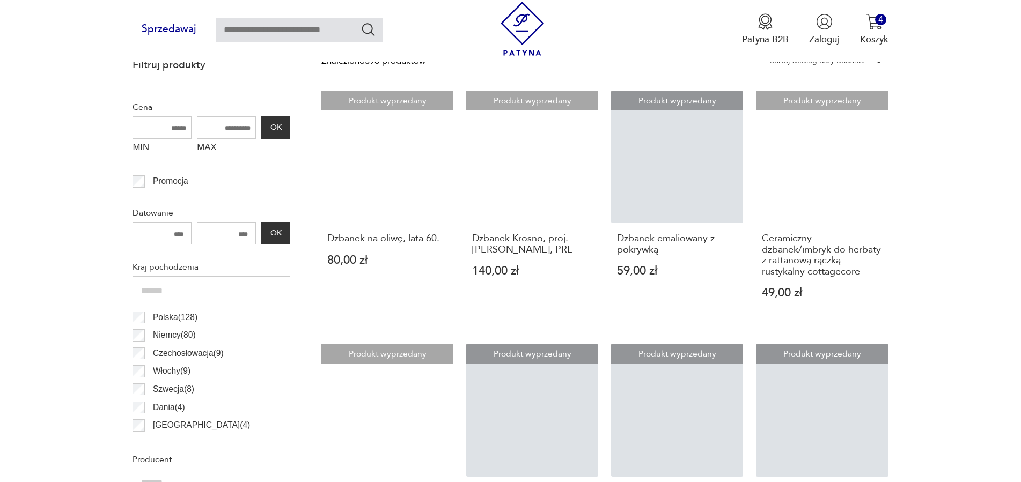
scroll to position [302, 0]
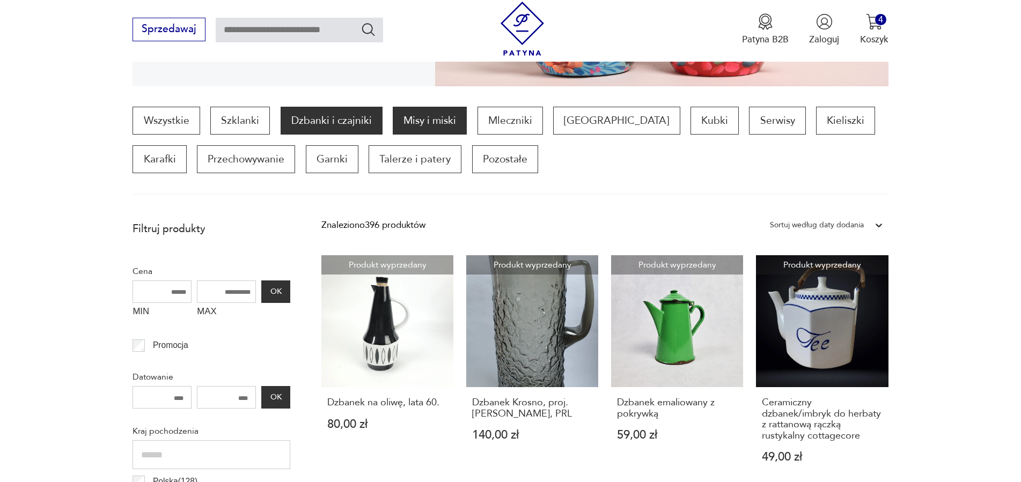
click at [448, 125] on p "Misy i miski" at bounding box center [430, 121] width 74 height 28
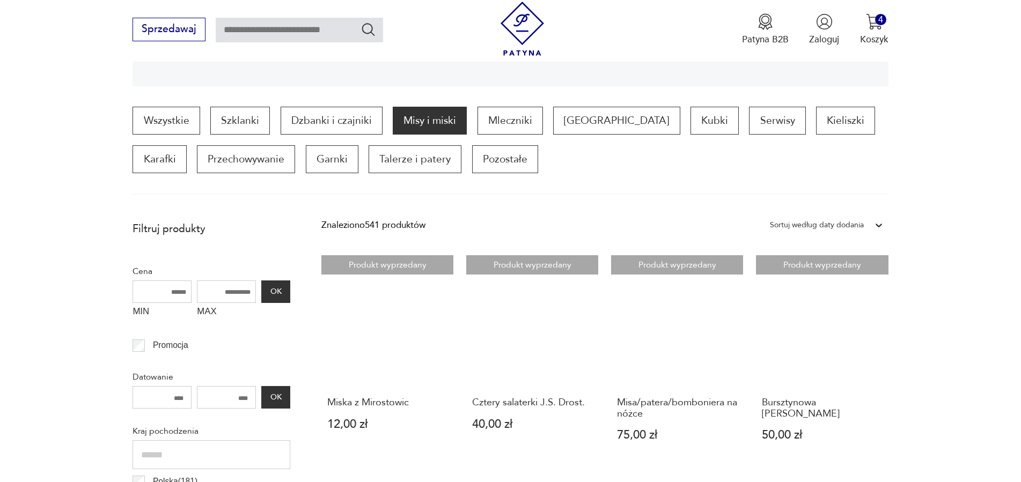
scroll to position [84, 0]
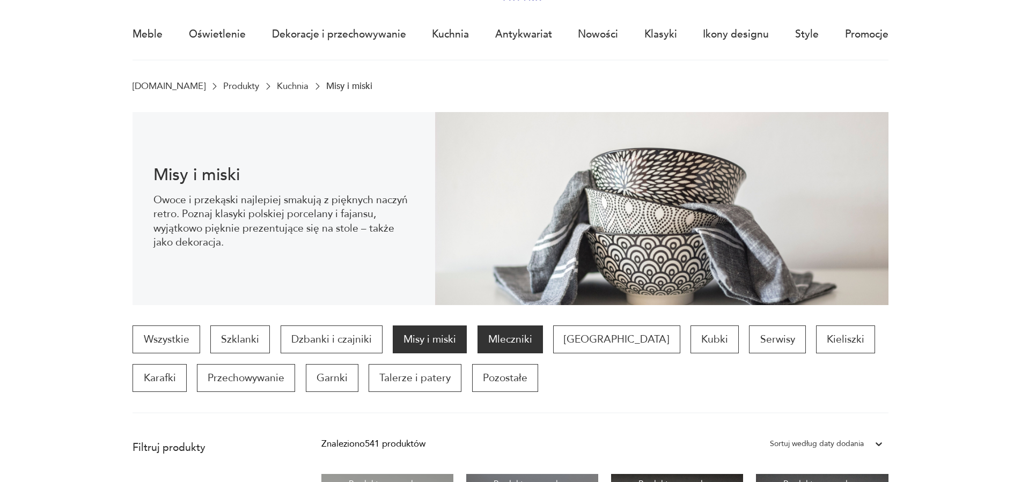
click at [506, 344] on p "Mleczniki" at bounding box center [509, 340] width 65 height 28
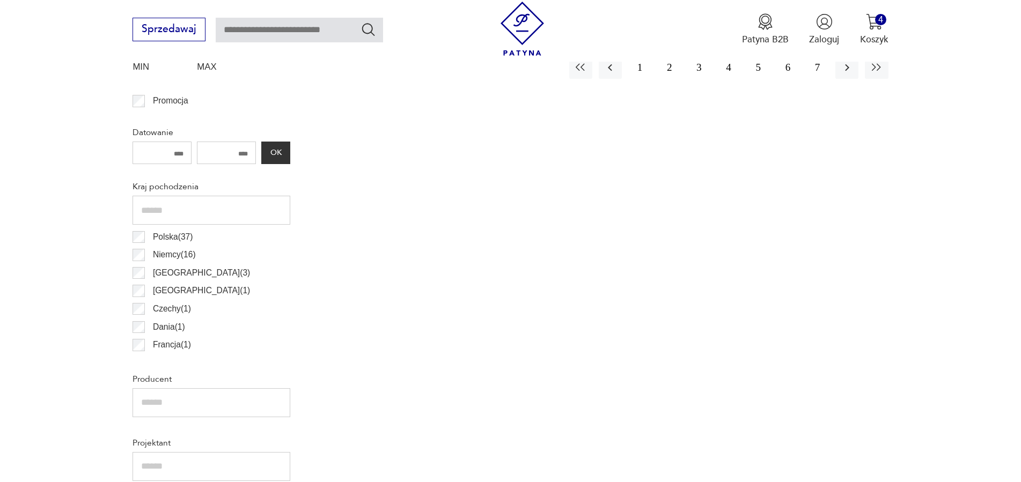
scroll to position [109, 0]
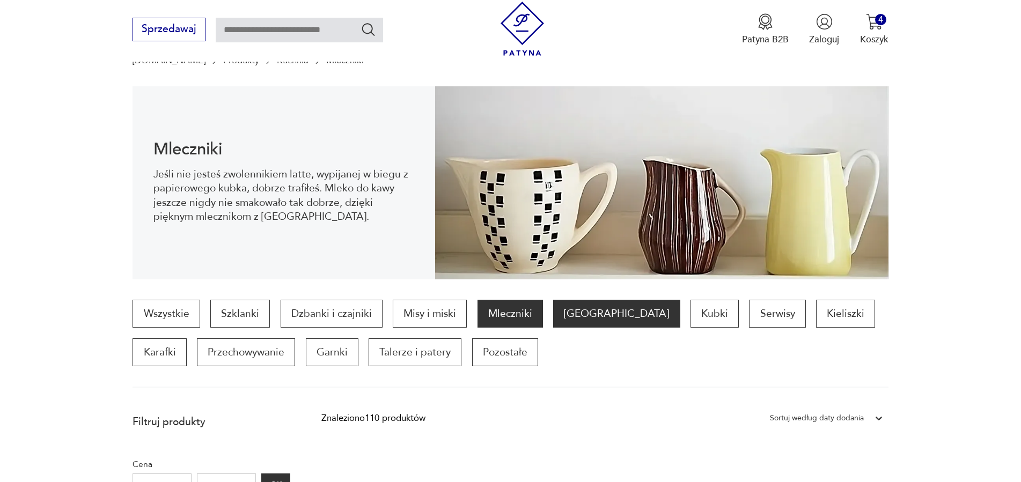
click at [589, 314] on p "[GEOGRAPHIC_DATA]" at bounding box center [616, 314] width 127 height 28
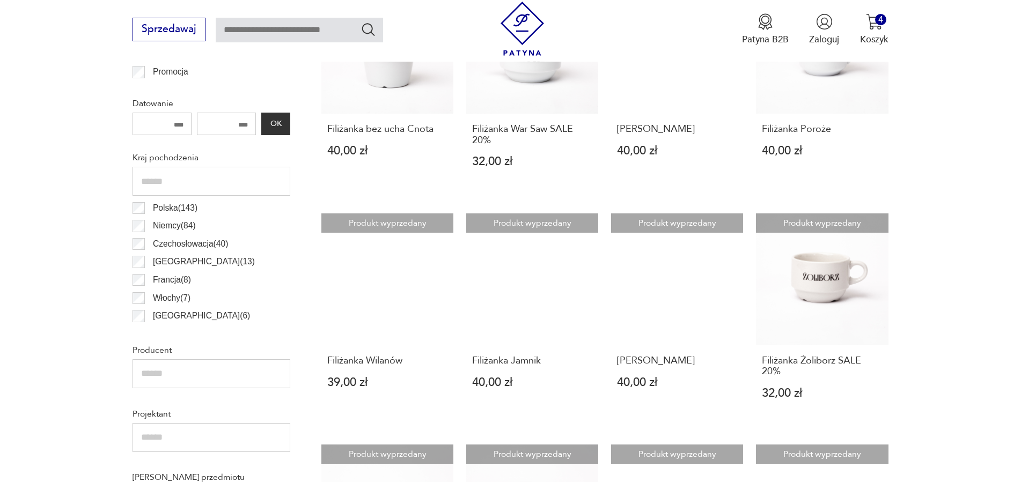
scroll to position [248, 0]
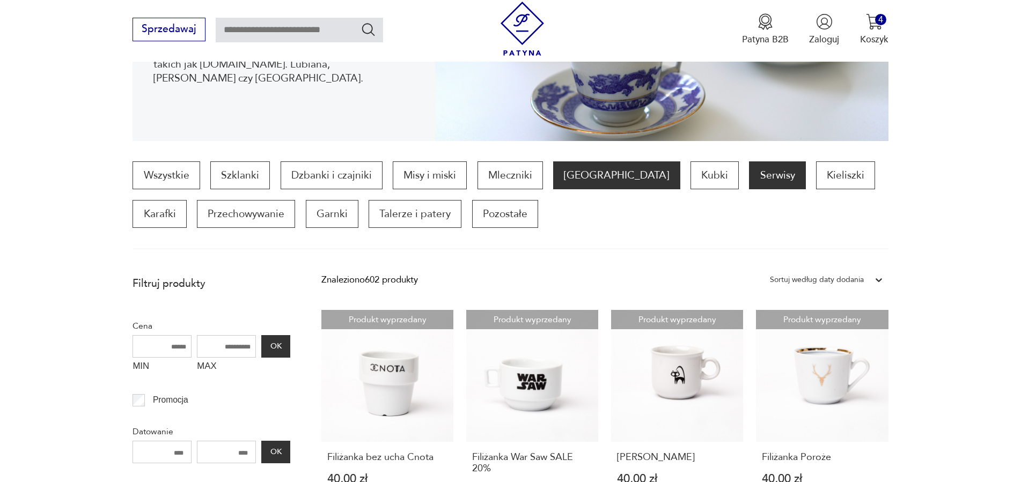
click at [749, 173] on p "Serwisy" at bounding box center [777, 175] width 56 height 28
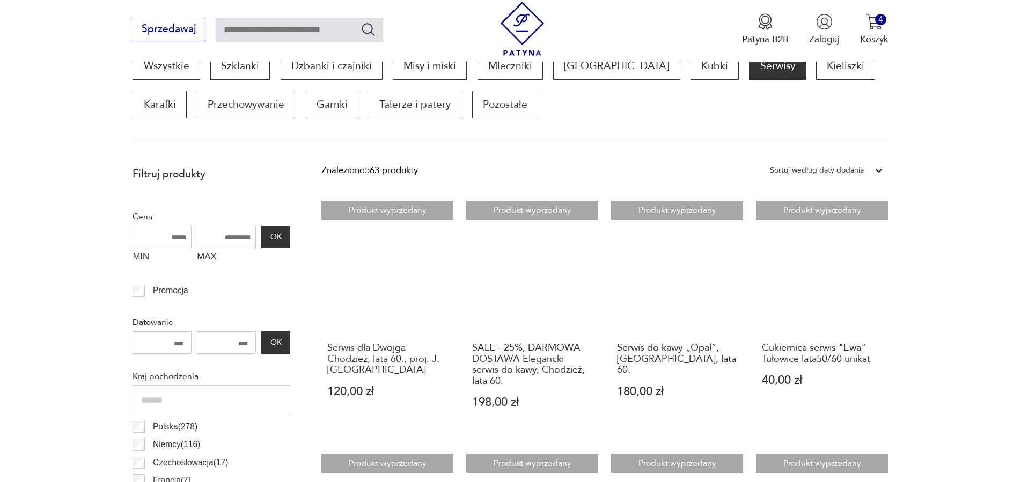
scroll to position [248, 0]
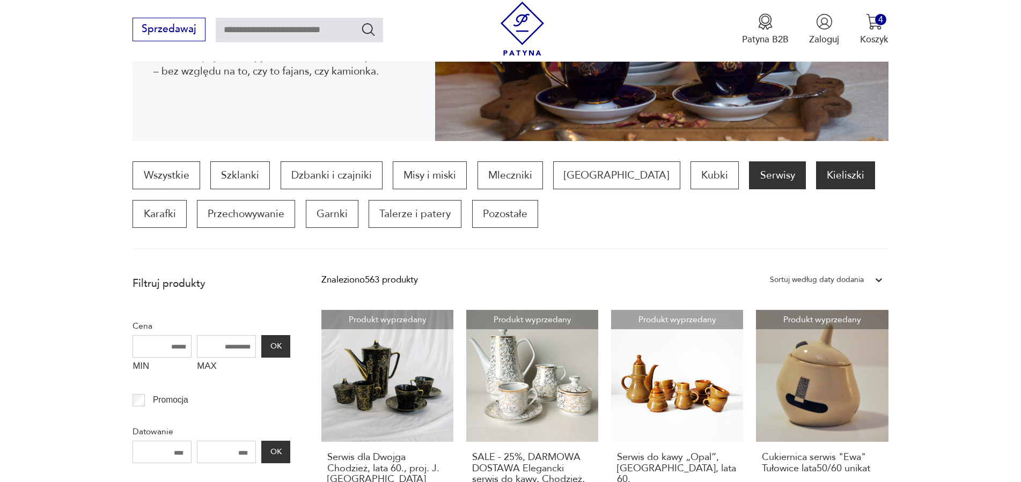
click at [816, 168] on p "Kieliszki" at bounding box center [845, 175] width 59 height 28
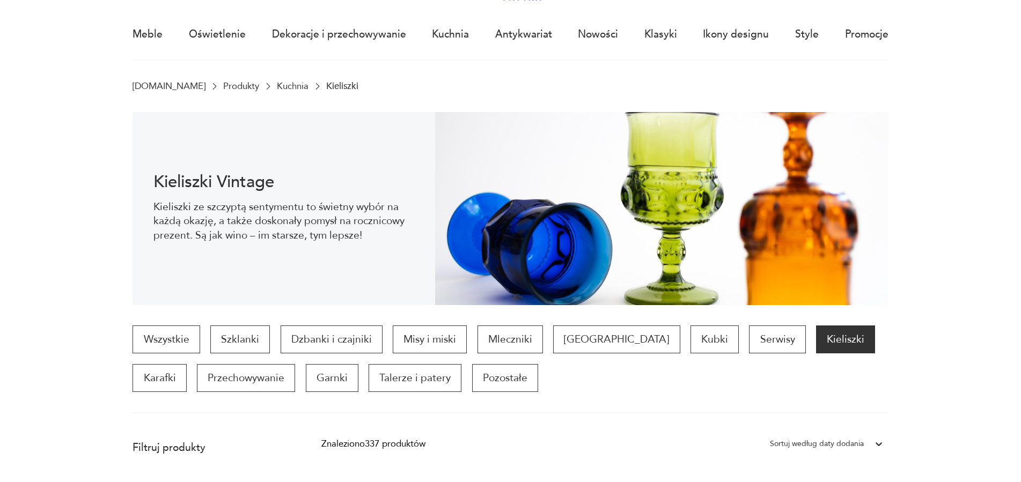
scroll to position [138, 0]
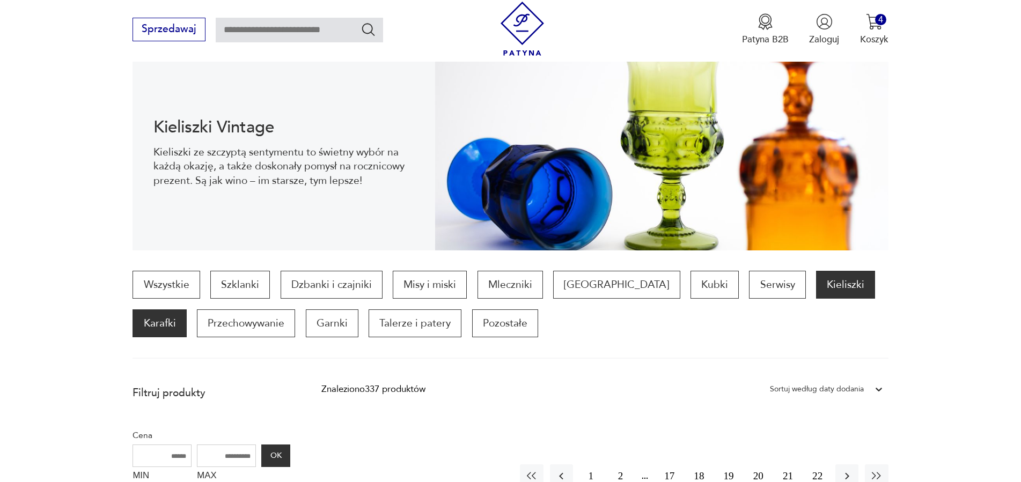
click at [186, 309] on p "Karafki" at bounding box center [159, 323] width 54 height 28
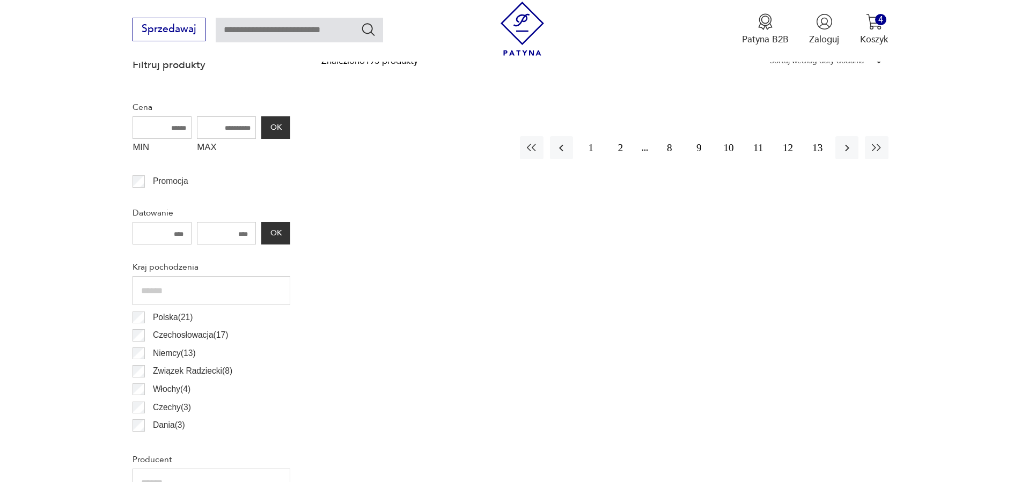
scroll to position [138, 0]
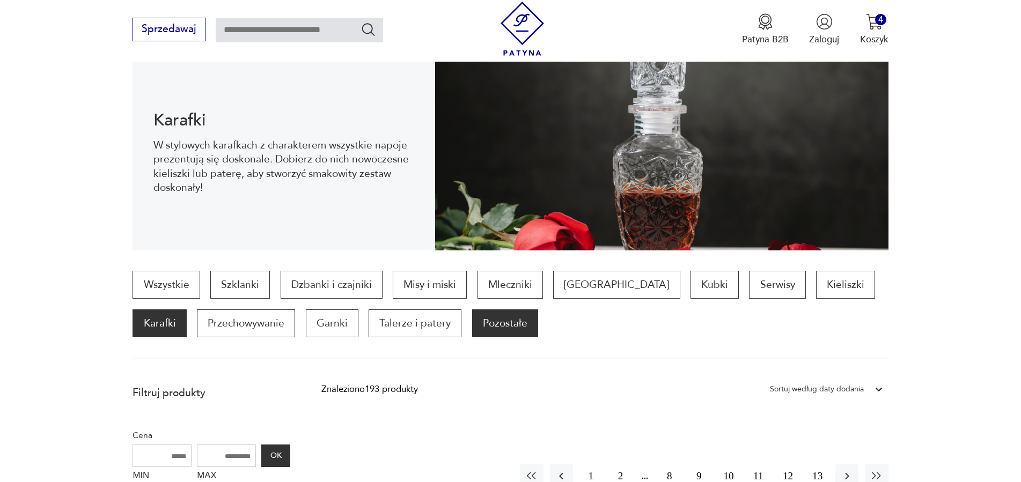
click at [472, 323] on p "Pozostałe" at bounding box center [505, 323] width 66 height 28
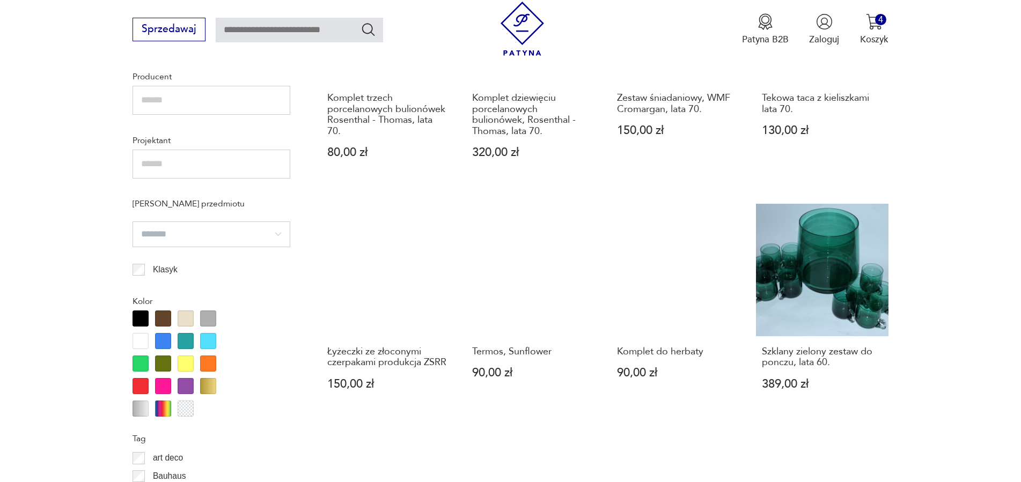
scroll to position [1123, 0]
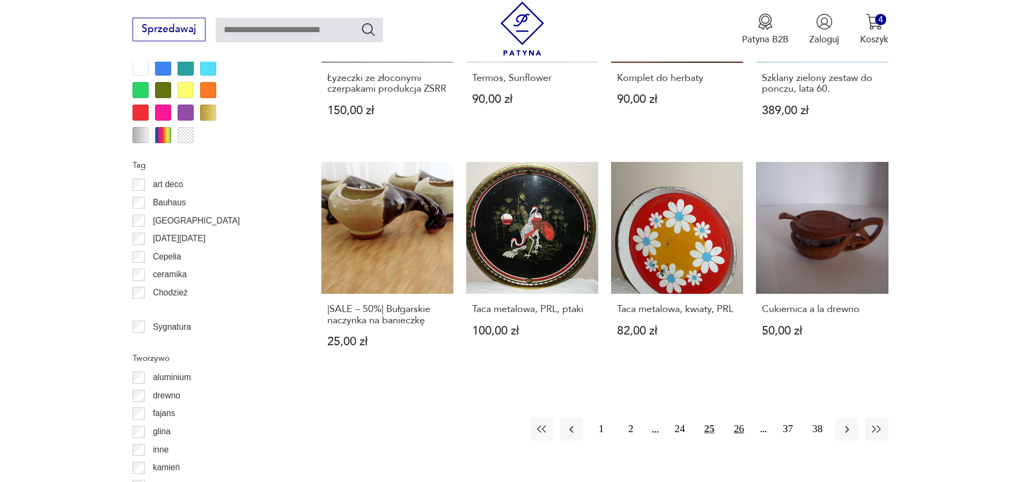
click at [739, 433] on button "26" at bounding box center [738, 429] width 23 height 23
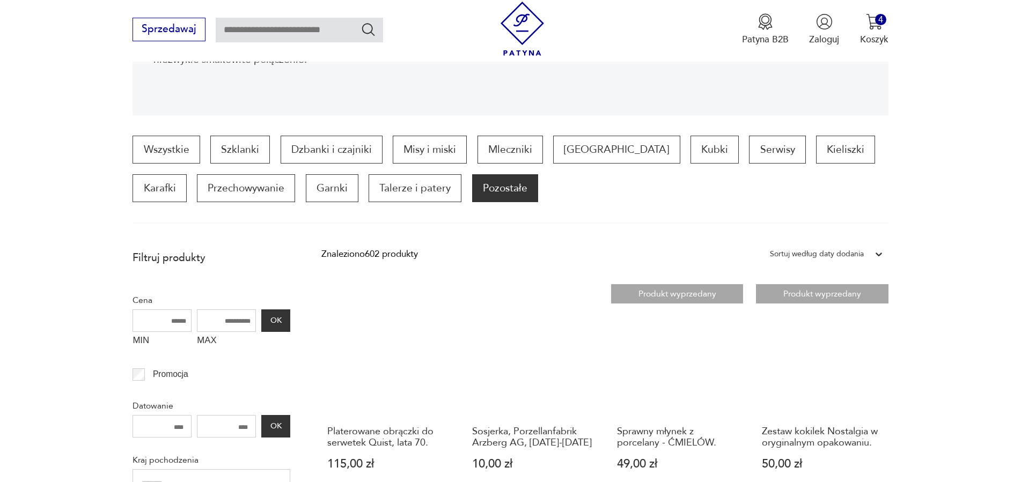
scroll to position [55, 0]
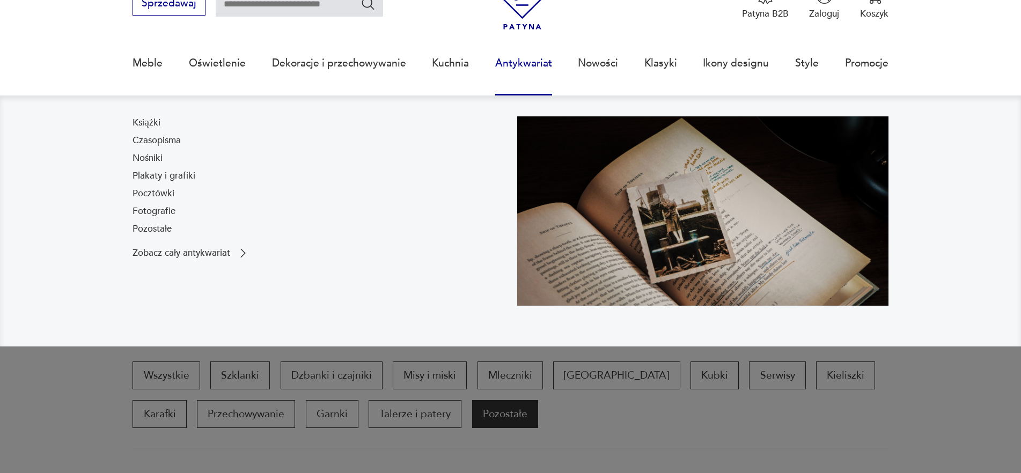
click at [513, 60] on link "Antykwariat" at bounding box center [523, 63] width 57 height 49
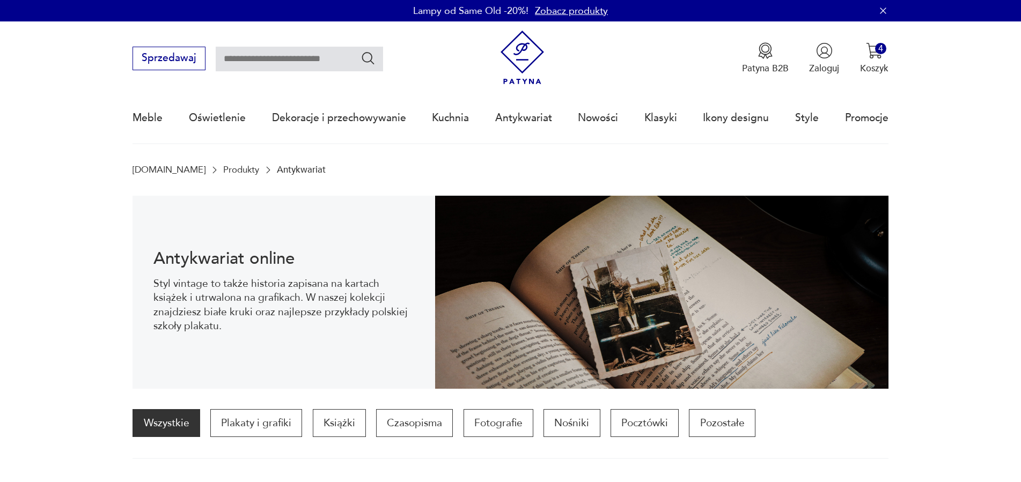
scroll to position [109, 0]
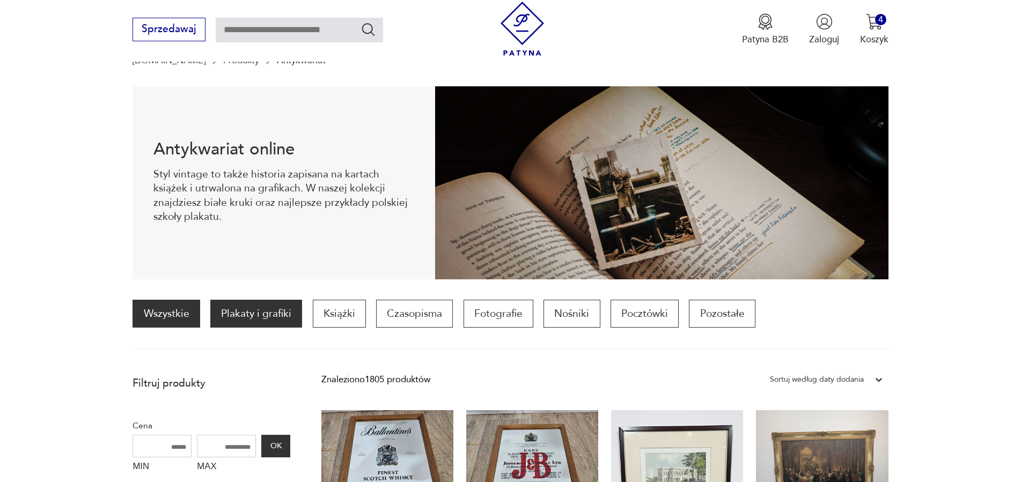
click at [266, 312] on p "Plakaty i grafiki" at bounding box center [256, 314] width 92 height 28
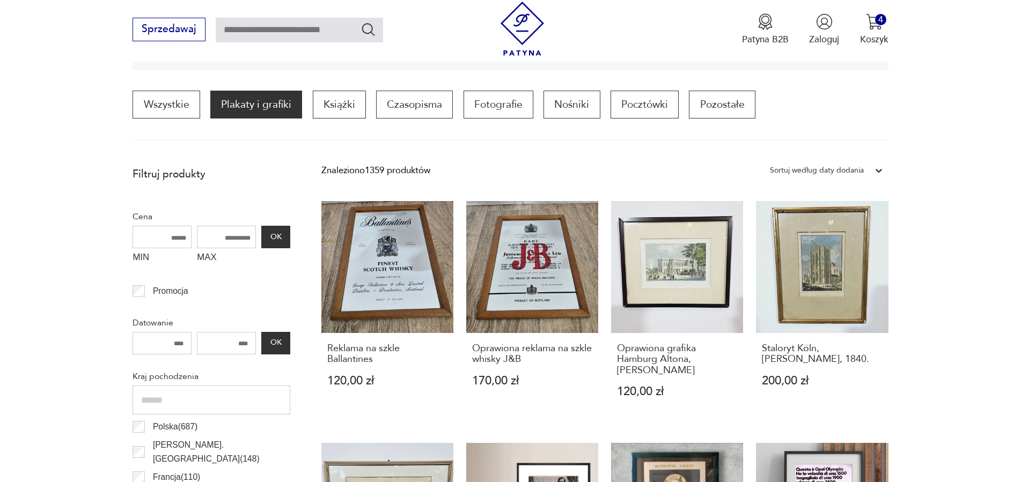
scroll to position [428, 0]
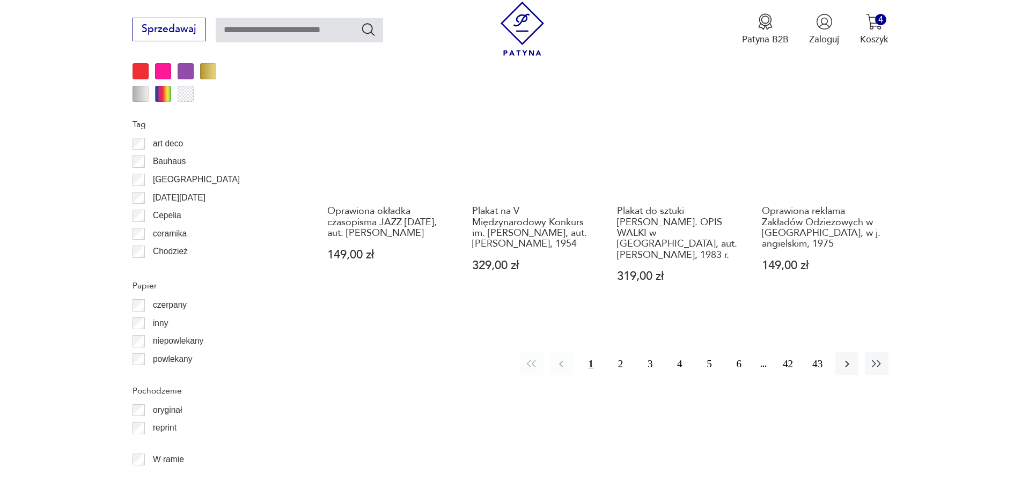
scroll to position [1194, 0]
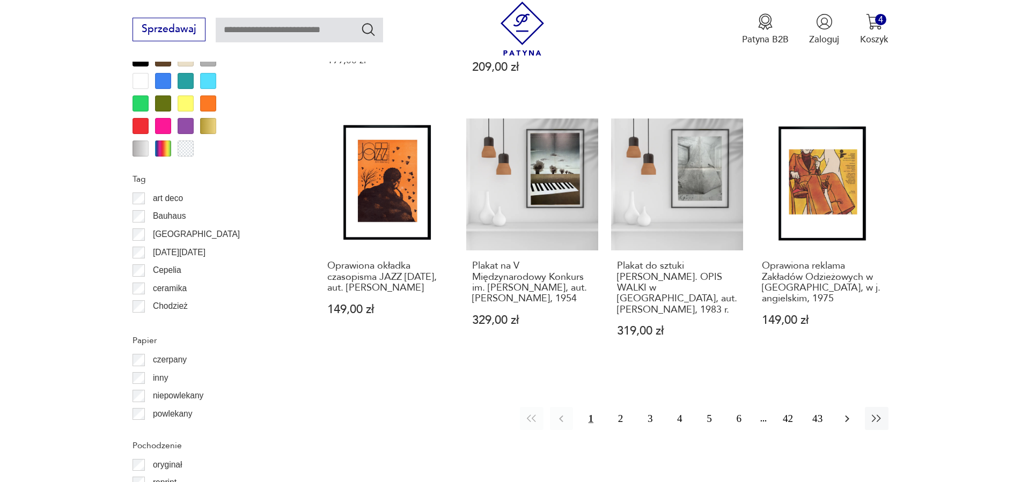
click at [849, 412] on icon "button" at bounding box center [846, 418] width 13 height 13
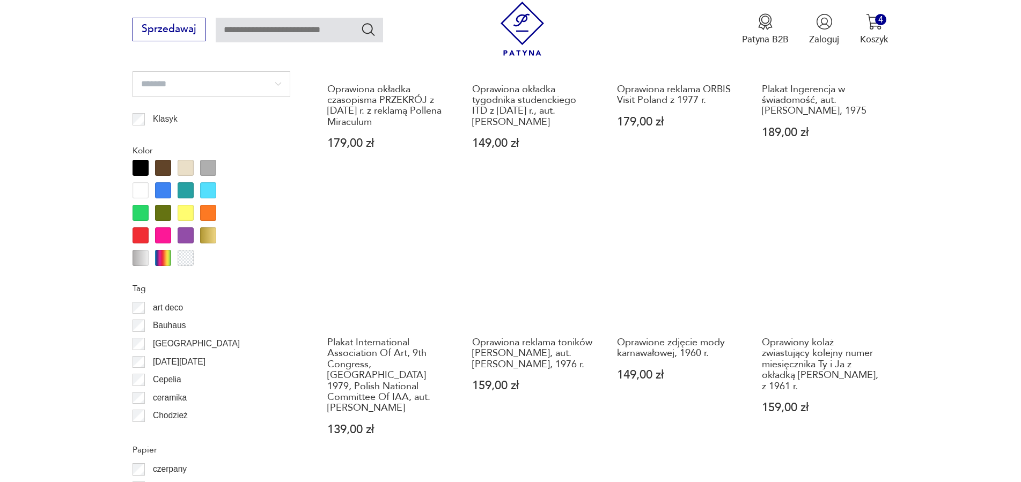
scroll to position [1248, 0]
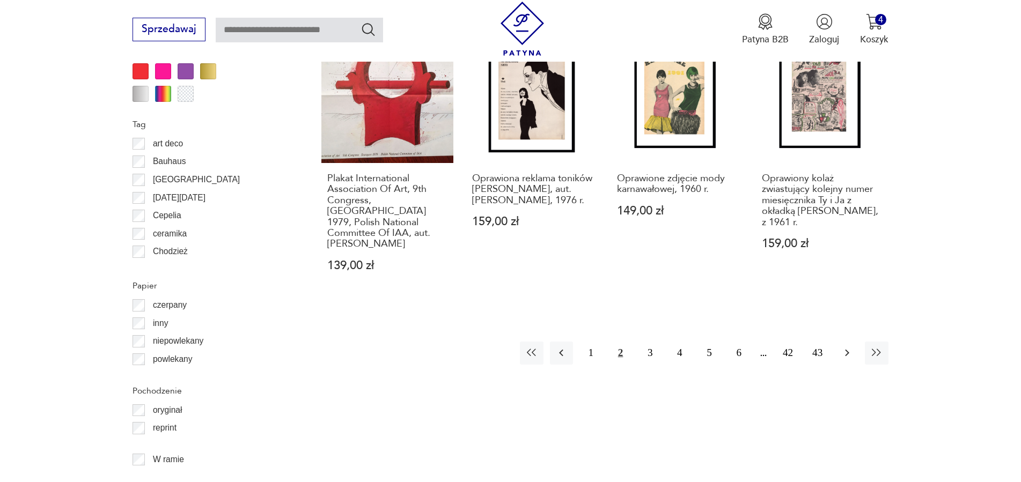
click at [846, 349] on icon "button" at bounding box center [846, 352] width 13 height 13
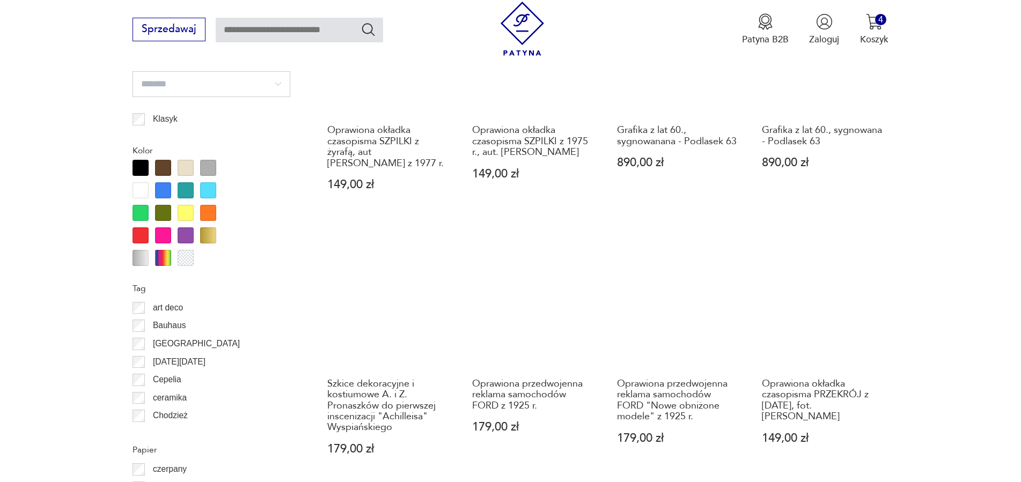
scroll to position [1303, 0]
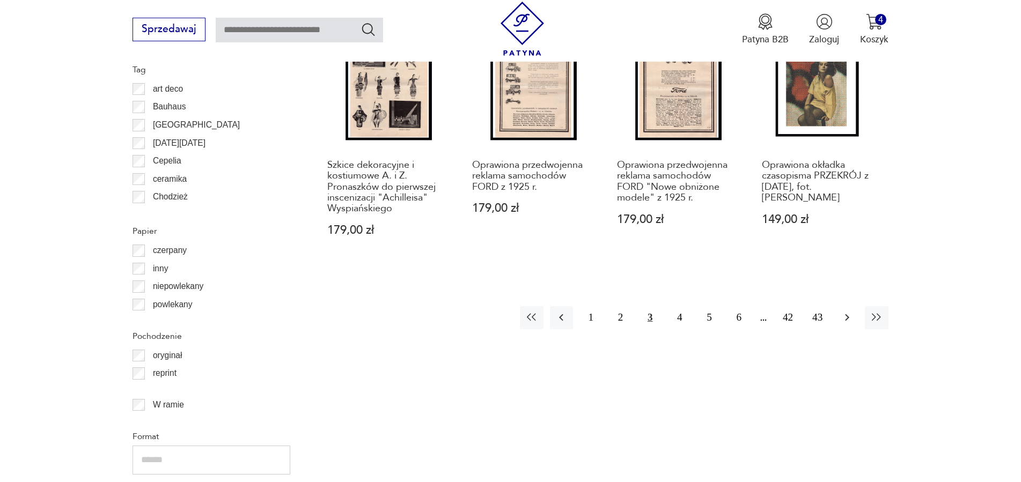
click at [852, 319] on icon "button" at bounding box center [846, 317] width 13 height 13
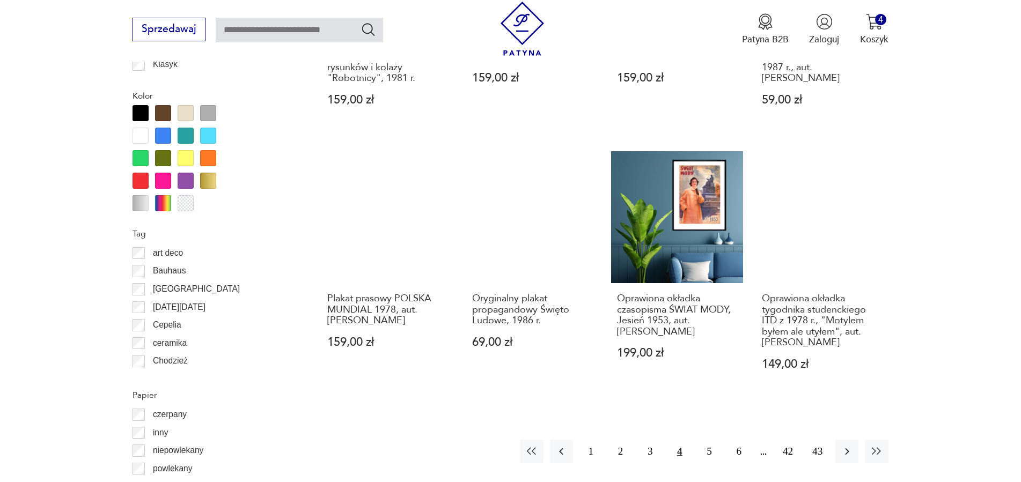
scroll to position [1248, 0]
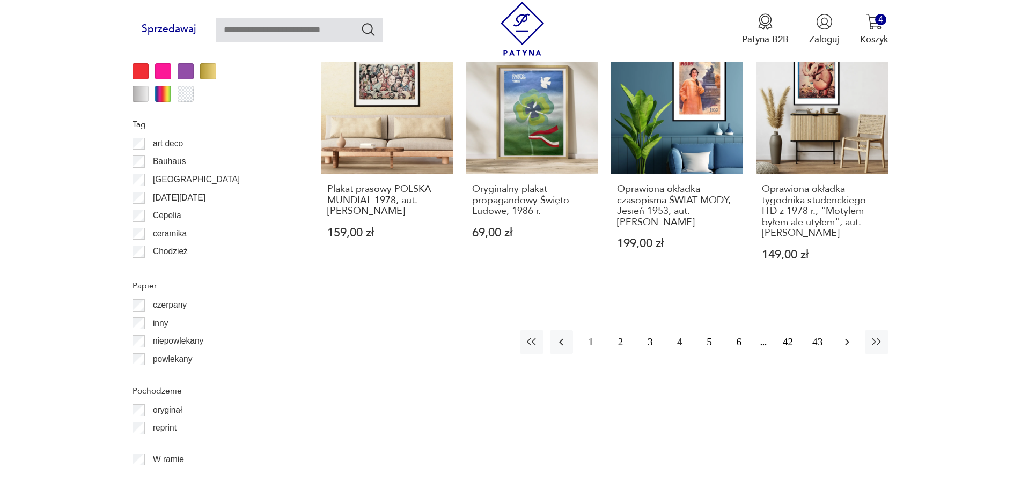
click at [843, 342] on icon "button" at bounding box center [846, 342] width 13 height 13
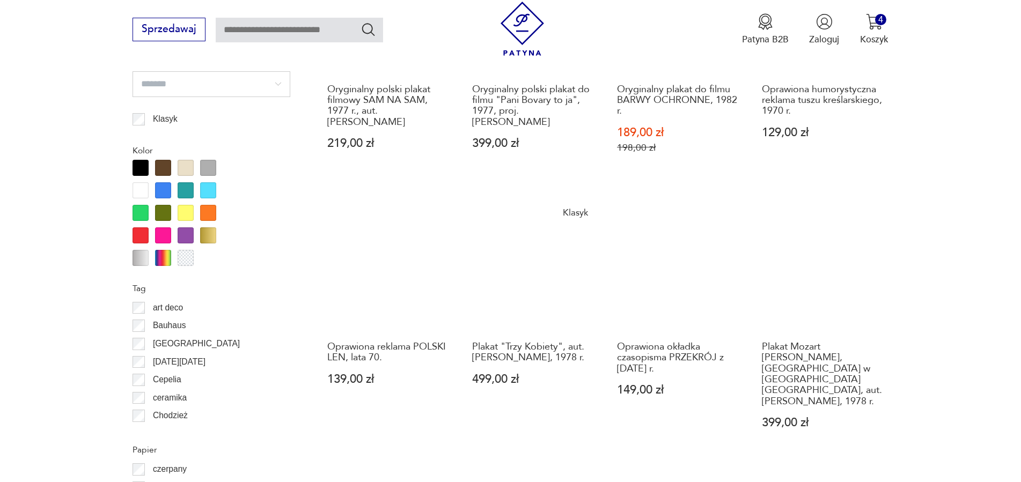
scroll to position [1248, 0]
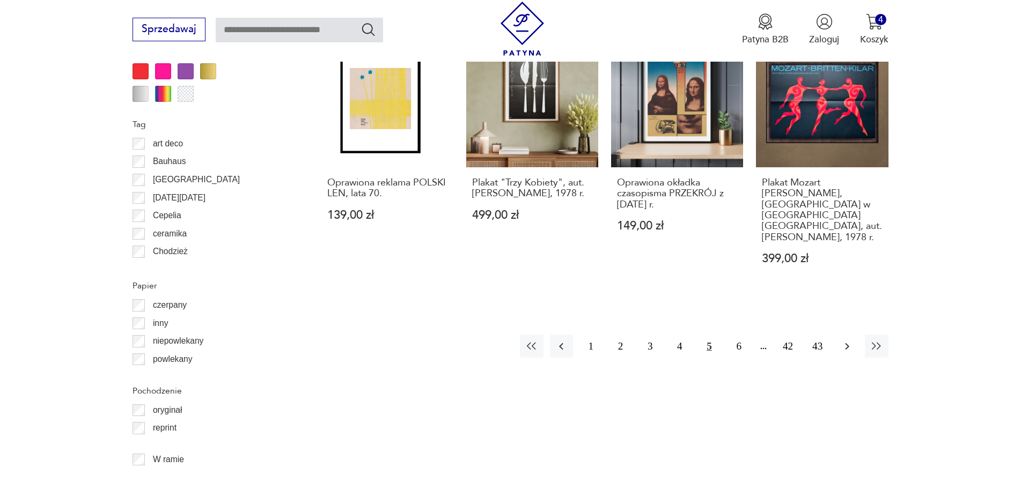
click at [844, 340] on icon "button" at bounding box center [846, 346] width 13 height 13
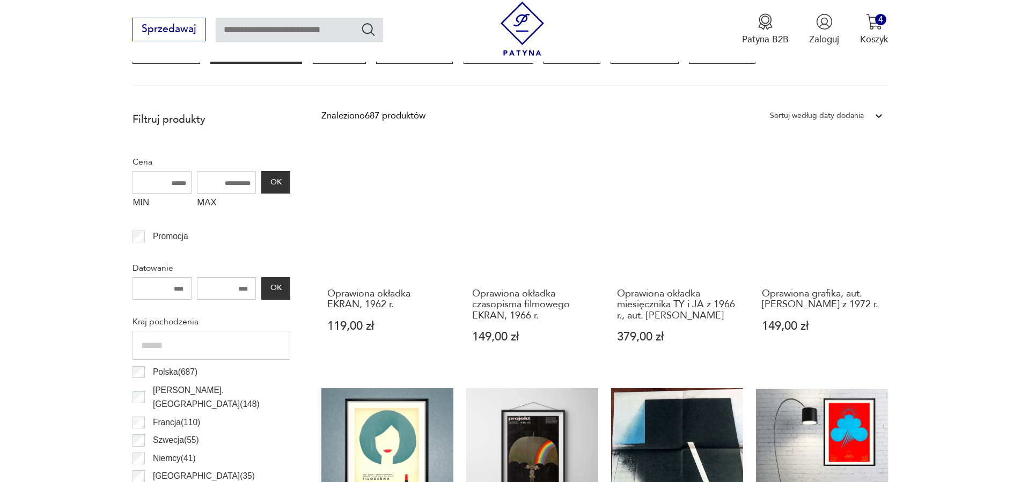
scroll to position [45, 0]
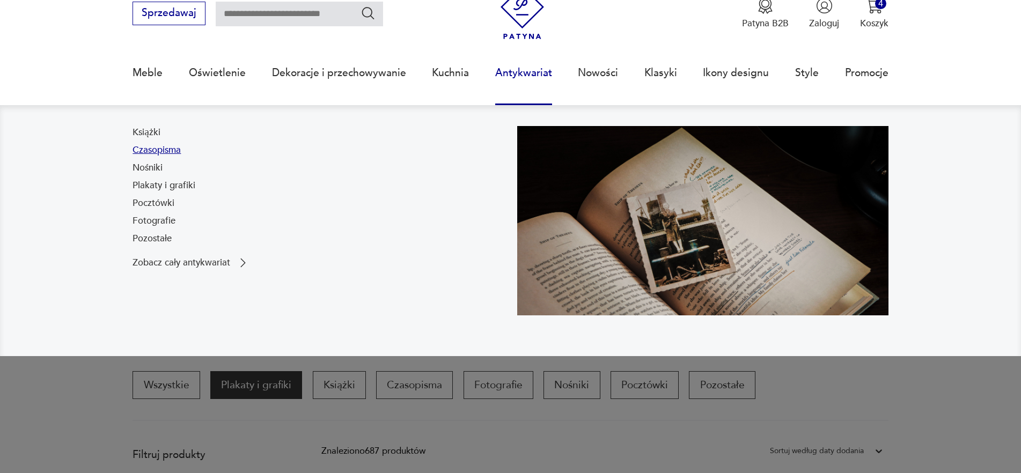
click at [163, 150] on link "Czasopisma" at bounding box center [156, 150] width 48 height 13
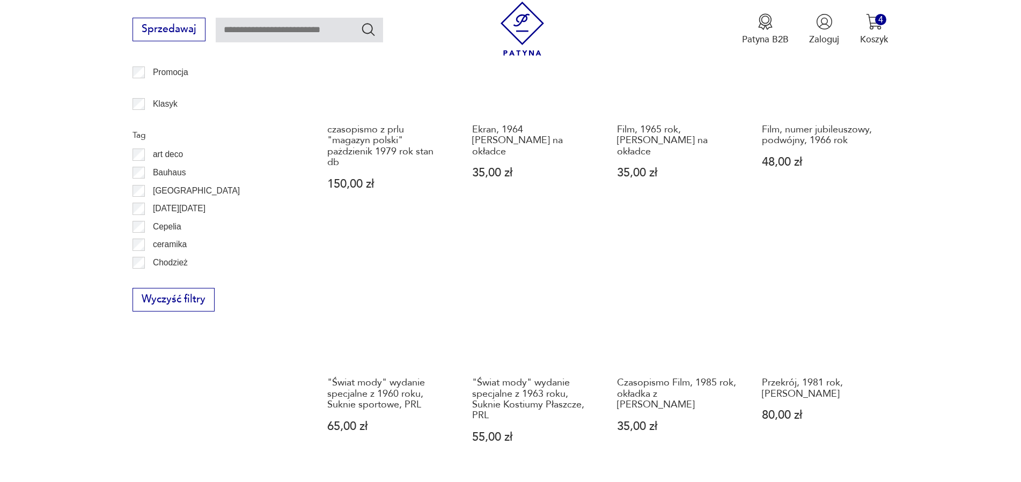
scroll to position [428, 0]
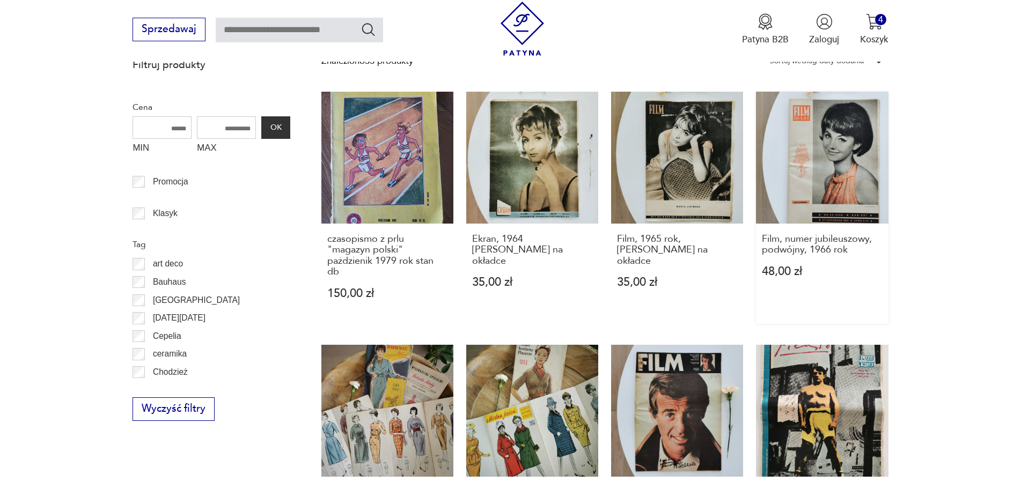
click at [854, 175] on link "Film, numer jubileuszowy, podwójny, 1966 rok 48,00 zł" at bounding box center [822, 208] width 132 height 233
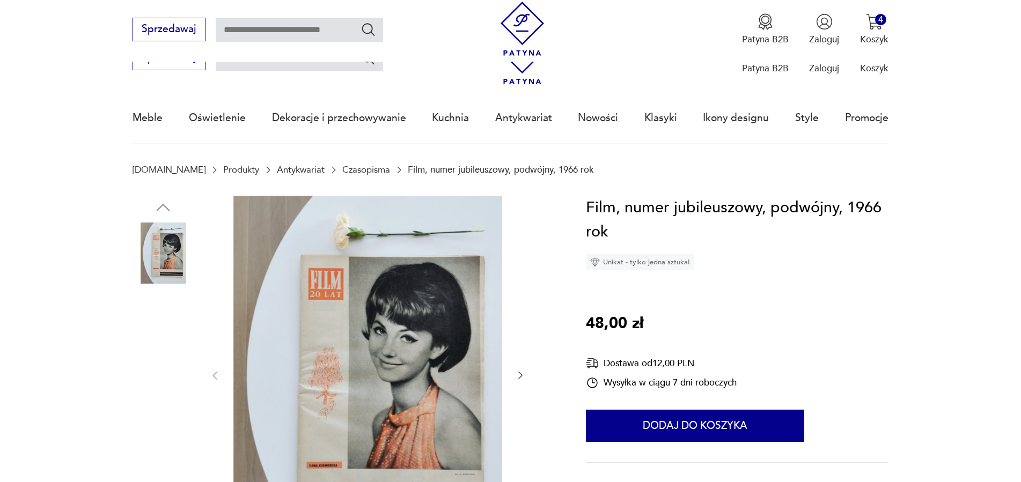
scroll to position [109, 0]
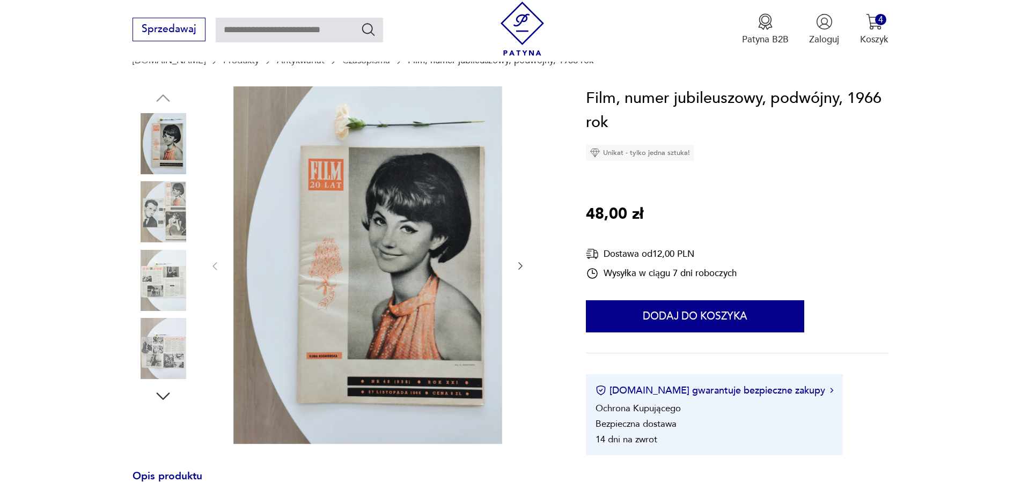
click at [517, 269] on icon "button" at bounding box center [520, 266] width 11 height 11
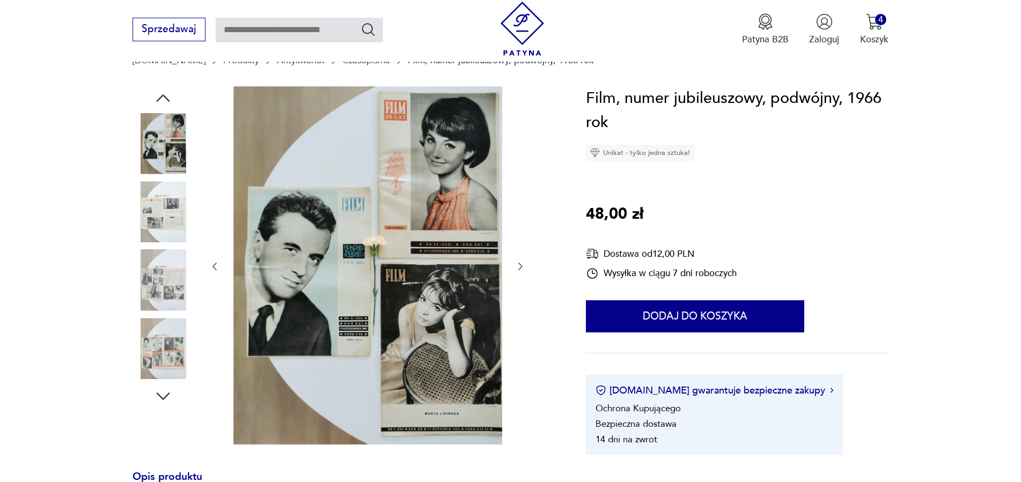
click at [517, 269] on icon "button" at bounding box center [520, 266] width 11 height 11
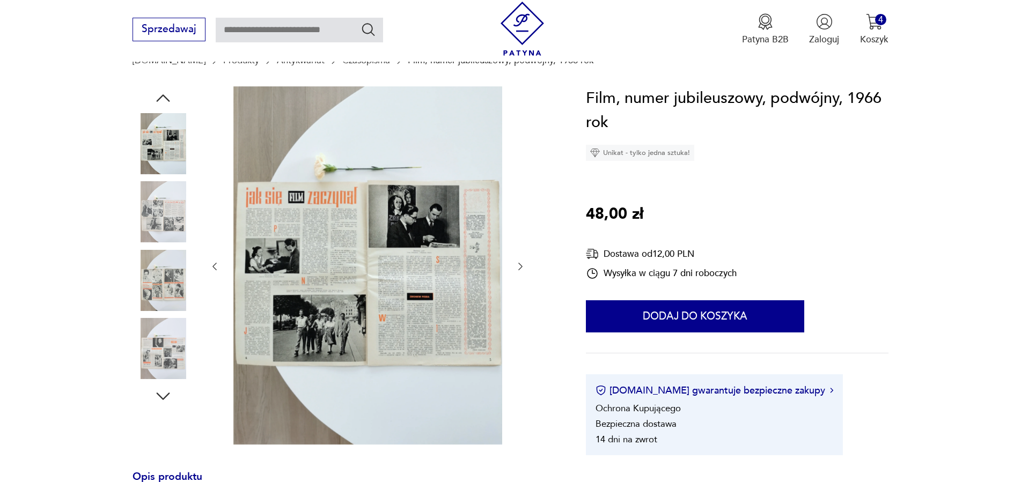
click at [517, 269] on icon "button" at bounding box center [520, 266] width 11 height 11
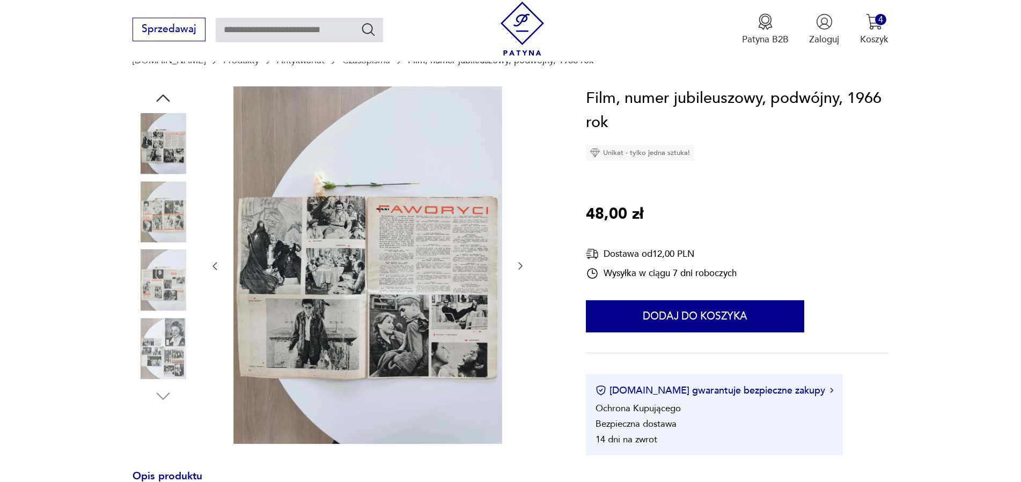
click at [517, 269] on icon "button" at bounding box center [520, 266] width 11 height 11
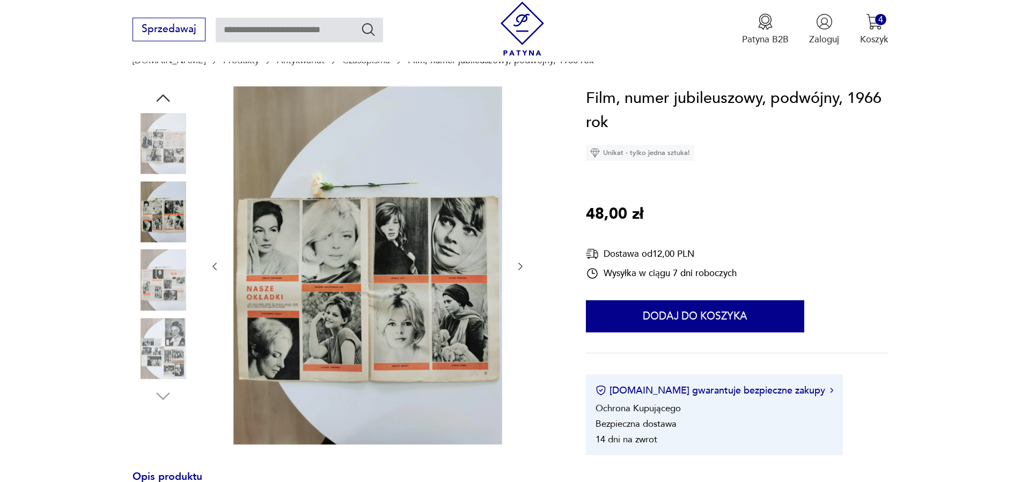
click at [517, 269] on icon "button" at bounding box center [520, 266] width 11 height 11
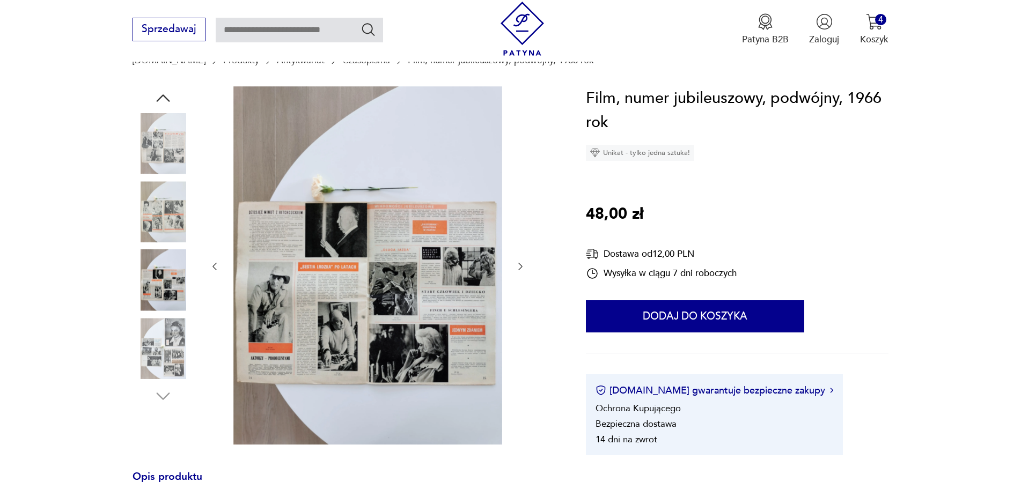
click at [517, 269] on icon "button" at bounding box center [520, 266] width 11 height 11
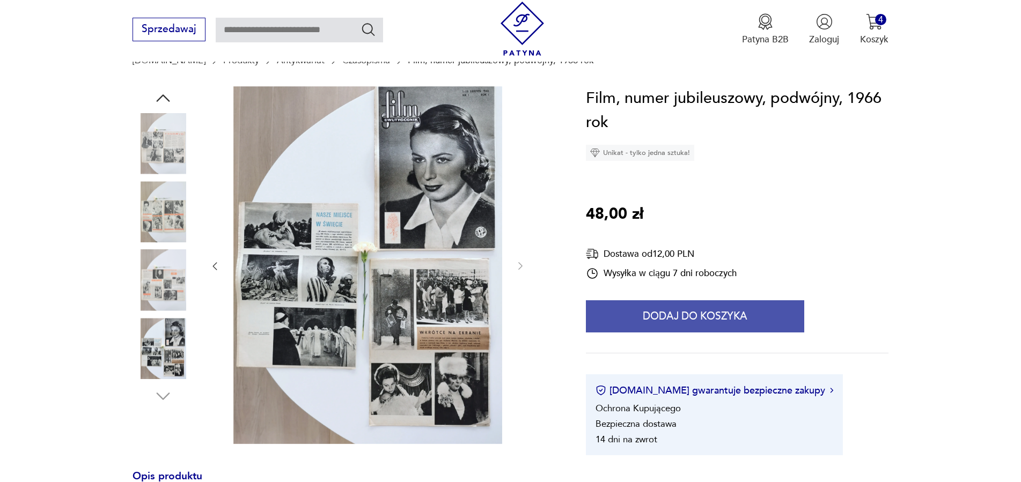
click at [711, 321] on button "Dodaj do koszyka" at bounding box center [695, 316] width 218 height 32
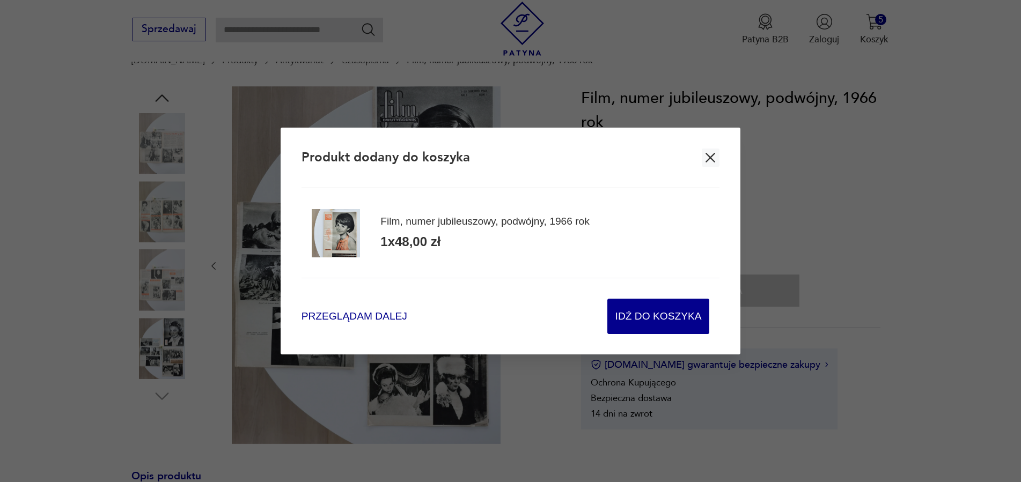
click at [358, 316] on span "Przeglądam dalej" at bounding box center [354, 316] width 106 height 14
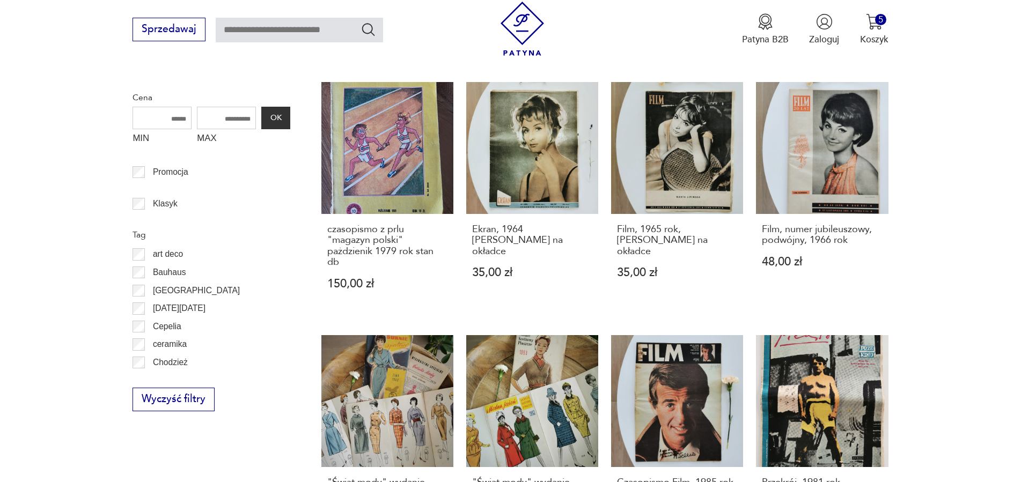
scroll to position [602, 0]
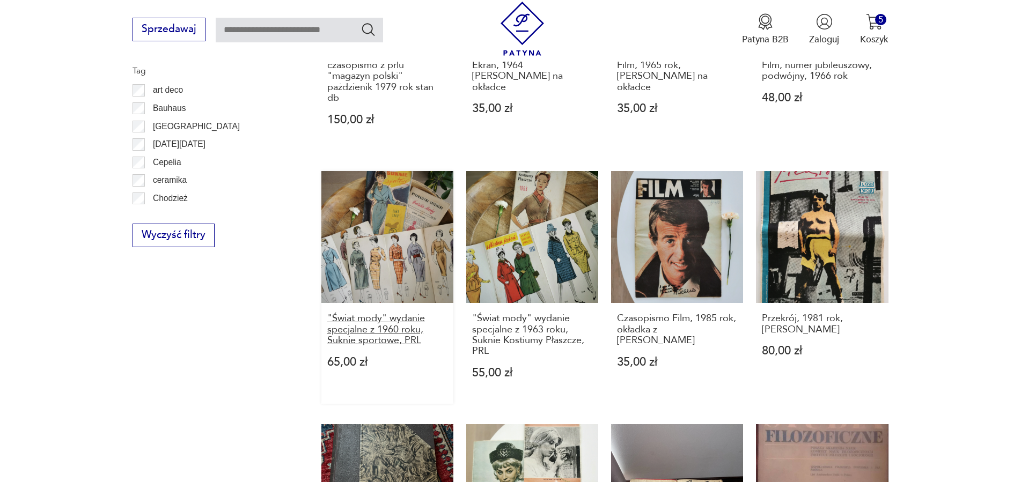
click at [400, 327] on h3 ""Świat mody" wydanie specjalne z 1960 roku, Suknie sportowe, PRL" at bounding box center [387, 329] width 121 height 33
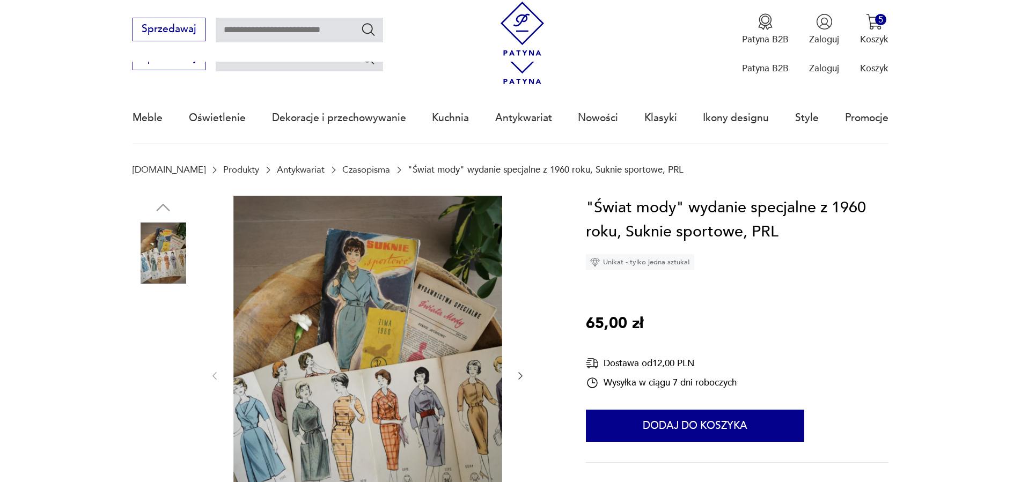
scroll to position [109, 0]
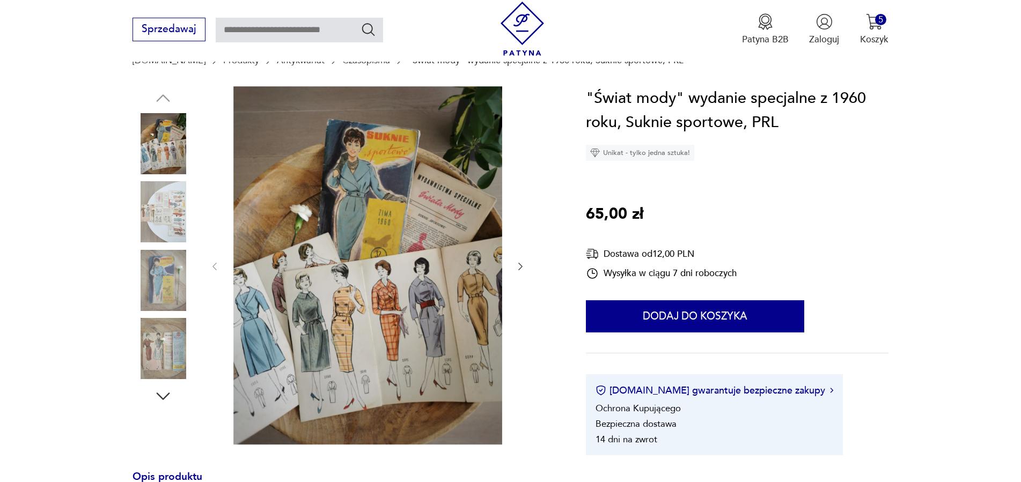
click at [518, 264] on icon "button" at bounding box center [520, 266] width 11 height 11
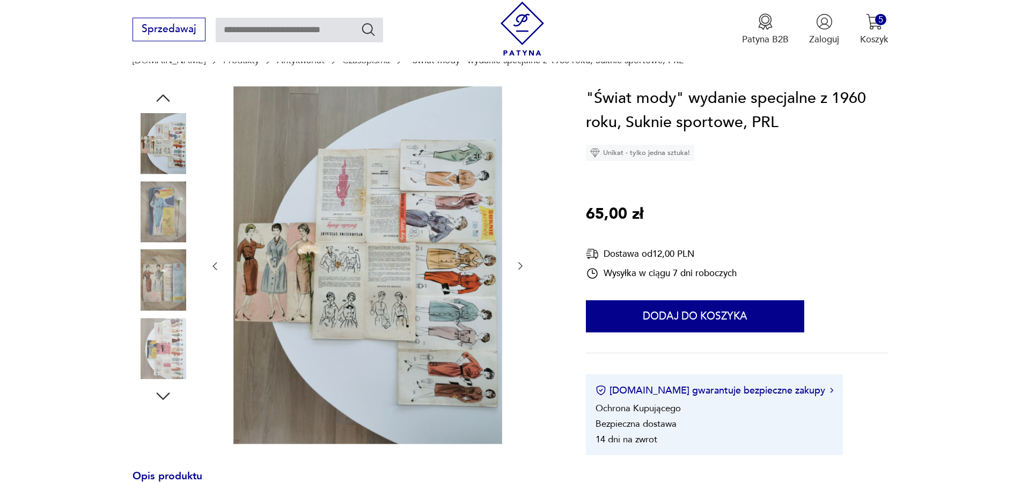
click at [518, 264] on icon "button" at bounding box center [520, 266] width 11 height 11
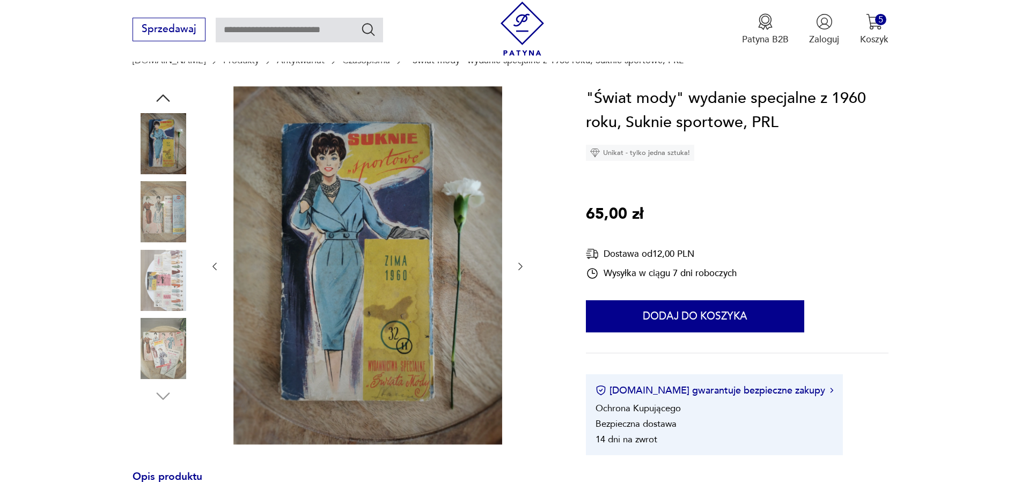
click at [518, 264] on icon "button" at bounding box center [520, 266] width 11 height 11
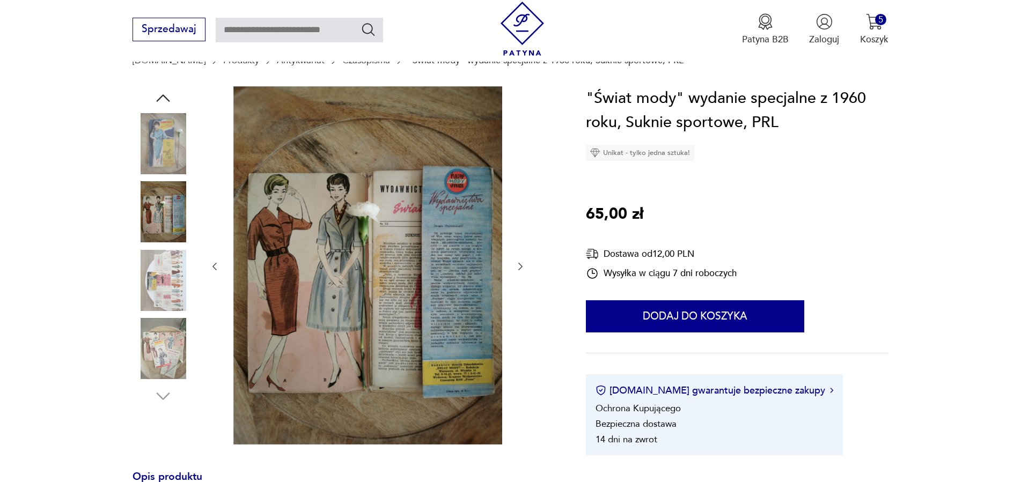
click at [518, 264] on icon "button" at bounding box center [520, 266] width 11 height 11
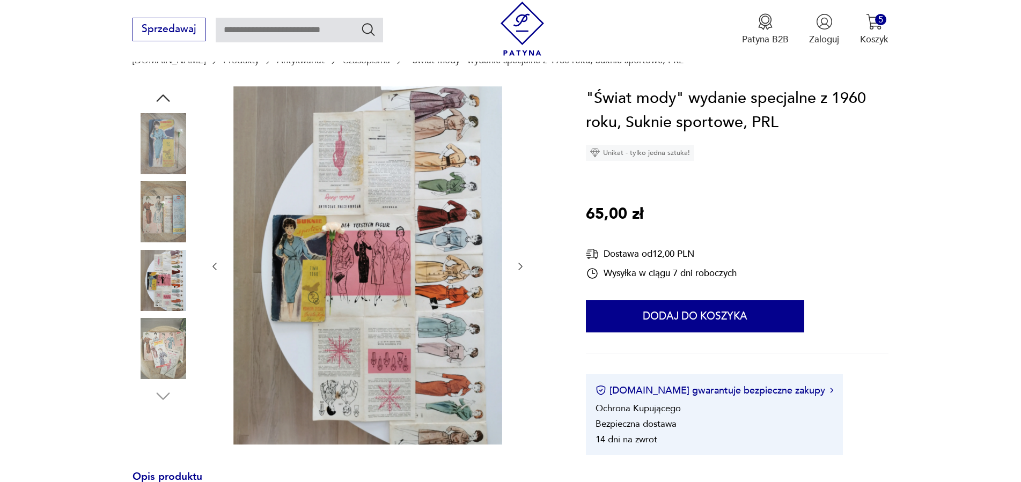
click at [518, 264] on icon "button" at bounding box center [520, 266] width 11 height 11
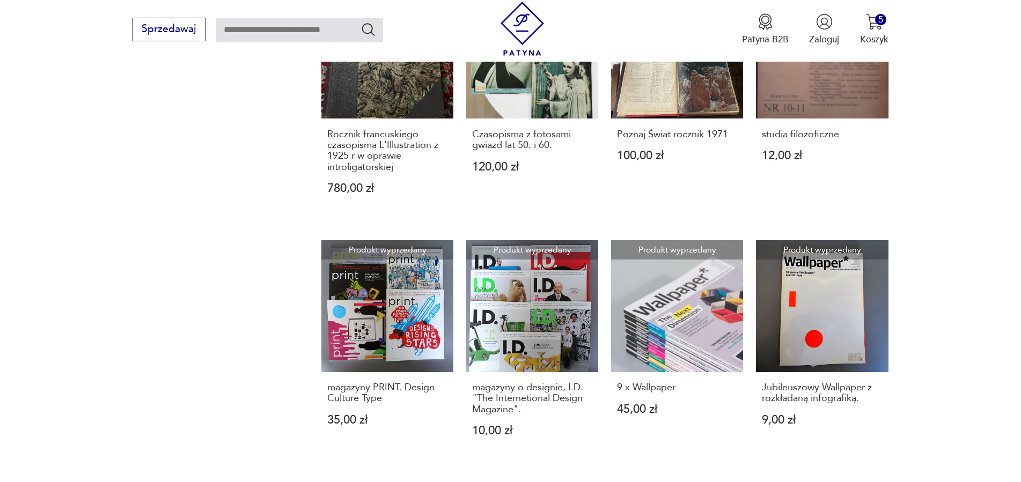
scroll to position [1258, 0]
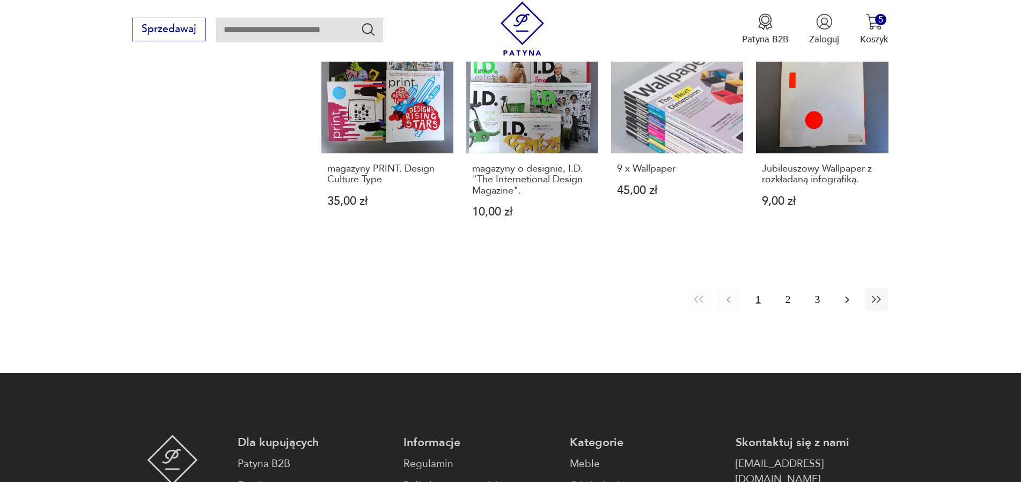
click at [849, 301] on icon "button" at bounding box center [846, 299] width 13 height 13
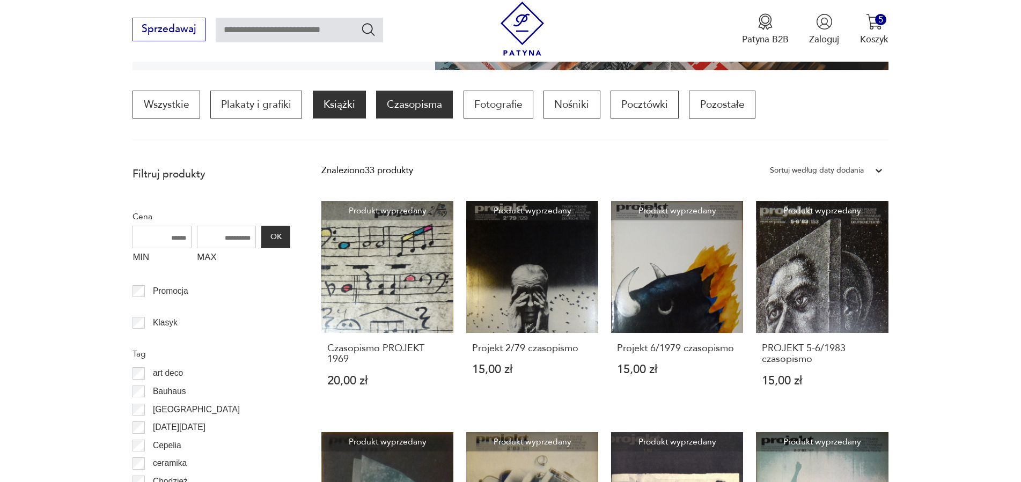
click at [338, 106] on p "Książki" at bounding box center [339, 105] width 53 height 28
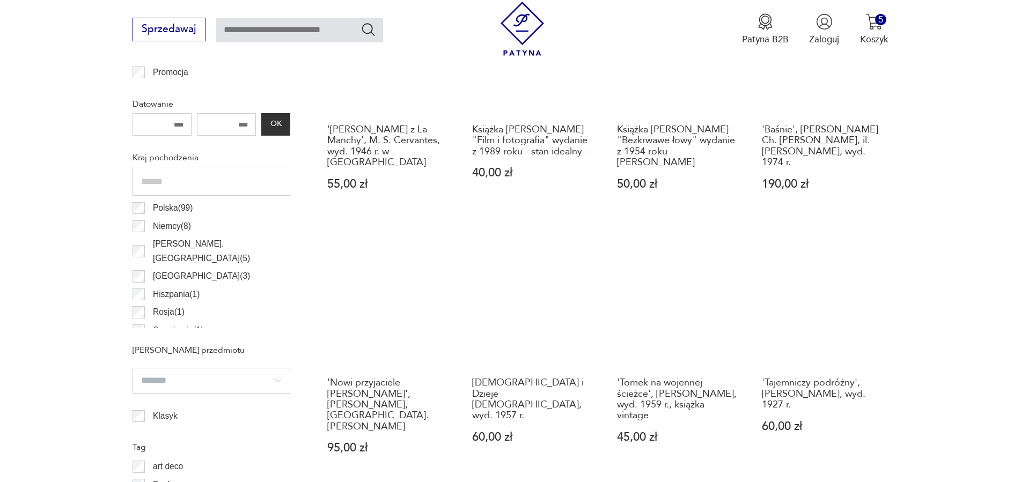
scroll to position [373, 0]
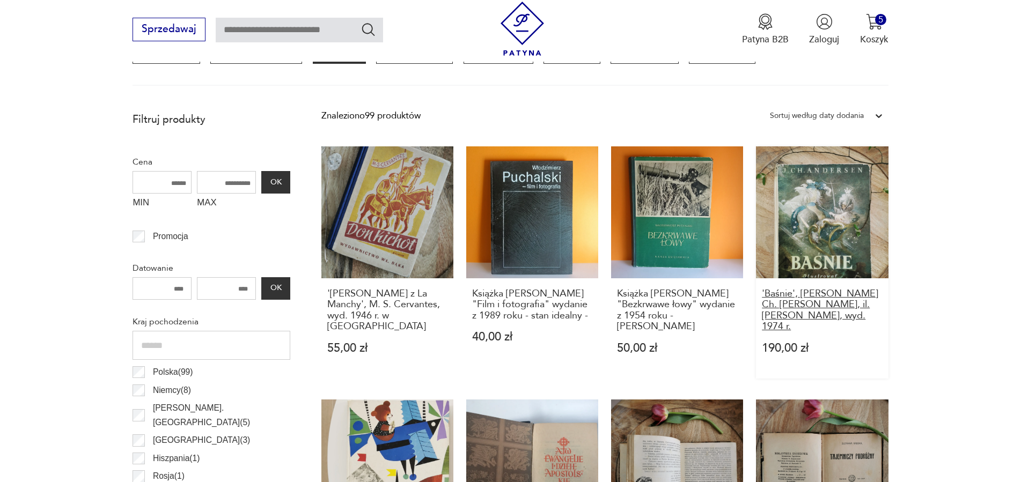
click at [851, 299] on h3 "'Baśnie', [PERSON_NAME] Ch. [PERSON_NAME], il. [PERSON_NAME], wyd. 1974 r." at bounding box center [822, 311] width 121 height 44
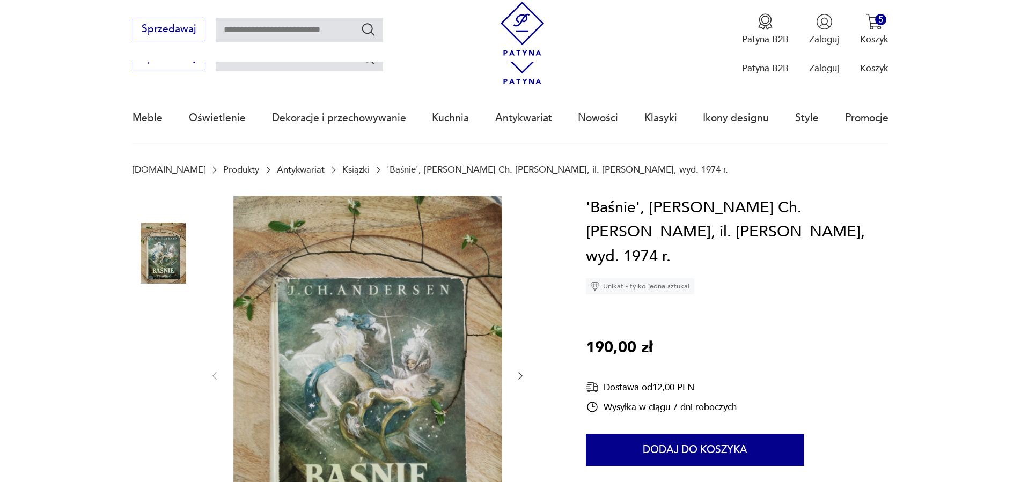
scroll to position [109, 0]
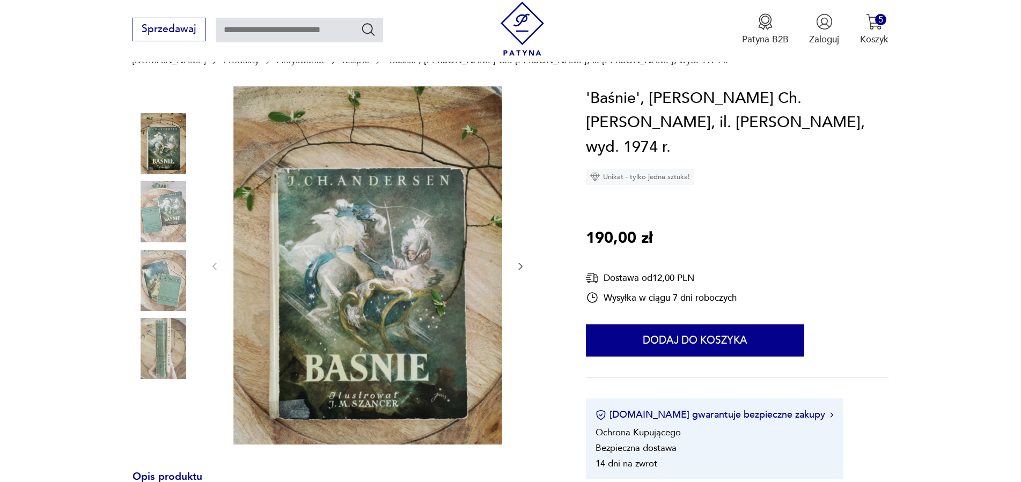
click at [523, 268] on icon "button" at bounding box center [520, 266] width 11 height 11
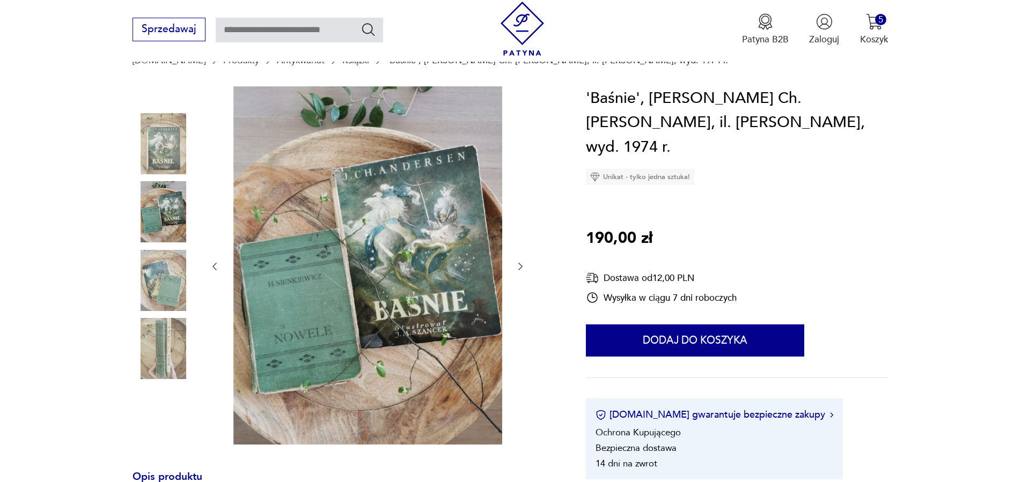
click at [523, 268] on icon "button" at bounding box center [520, 266] width 11 height 11
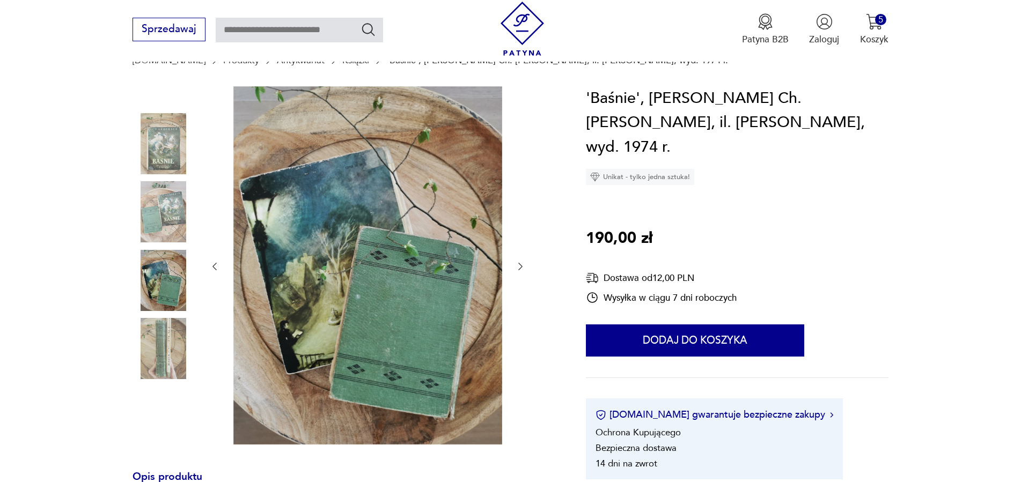
click at [523, 268] on icon "button" at bounding box center [520, 266] width 11 height 11
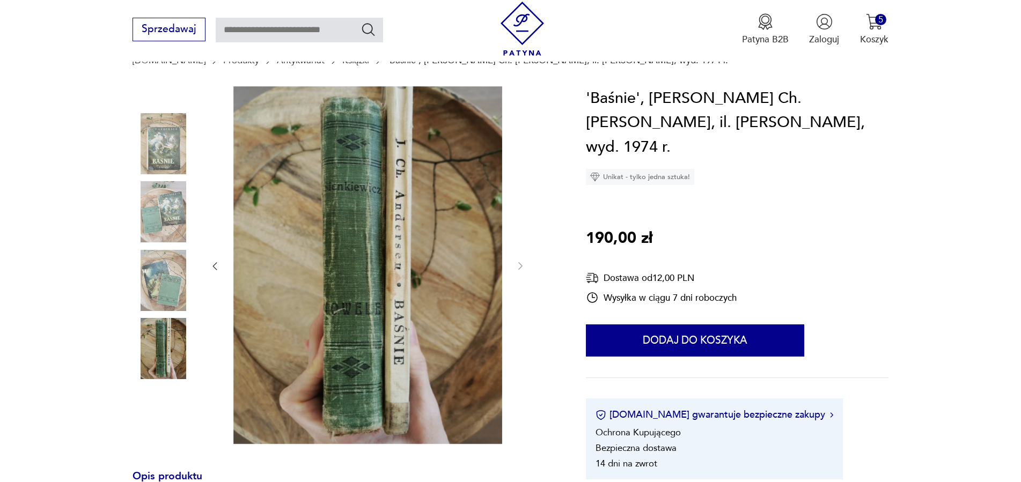
scroll to position [274, 0]
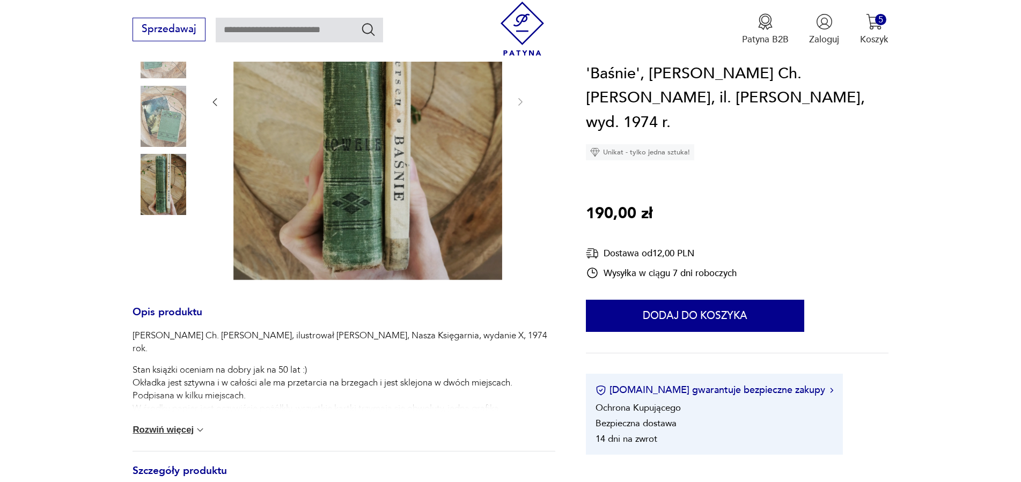
click at [175, 432] on button "Rozwiń więcej" at bounding box center [168, 430] width 73 height 11
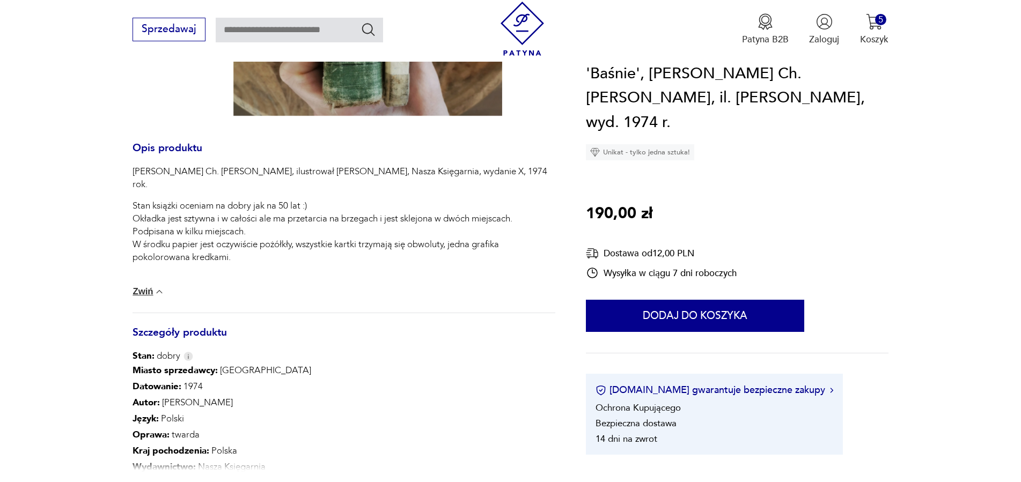
scroll to position [602, 0]
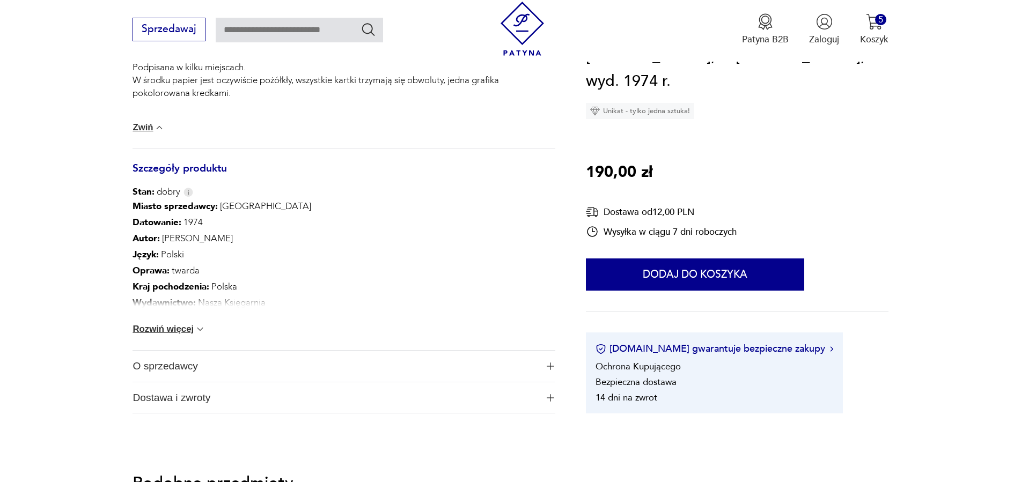
click at [175, 331] on button "Rozwiń więcej" at bounding box center [168, 329] width 73 height 11
